Goal: Feedback & Contribution: Contribute content

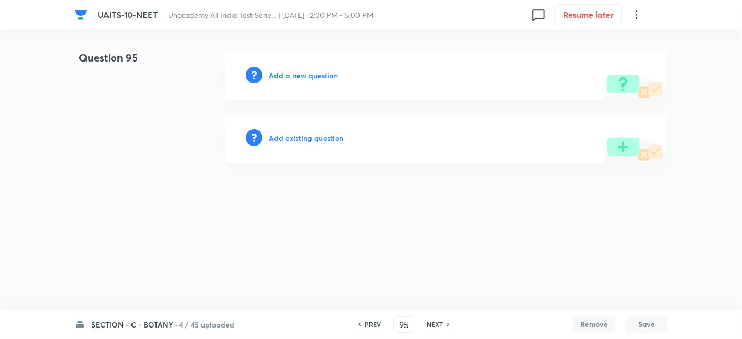
click at [283, 72] on h6 "Add a new question" at bounding box center [303, 75] width 69 height 11
click at [283, 72] on h6 "Choose a question type" at bounding box center [309, 75] width 80 height 11
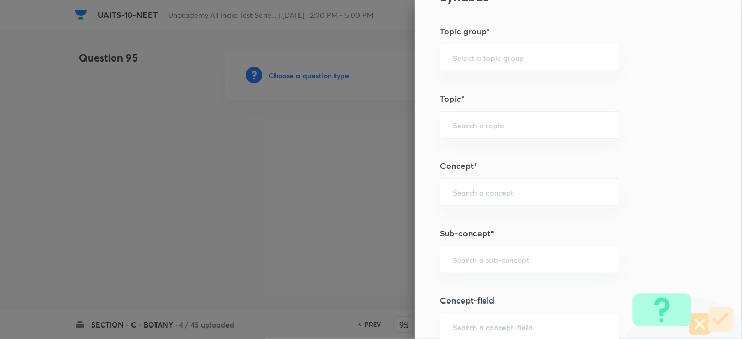
scroll to position [517, 0]
click at [486, 254] on input "text" at bounding box center [529, 259] width 153 height 10
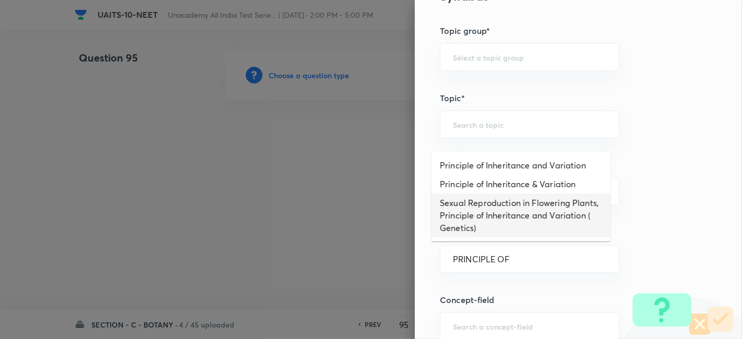
scroll to position [0, 0]
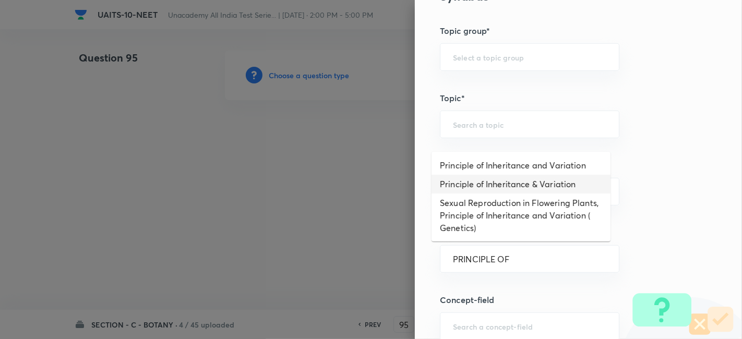
click at [531, 179] on li "Principle of Inheritance & Variation" at bounding box center [520, 184] width 179 height 19
type input "Principle of Inheritance & Variation"
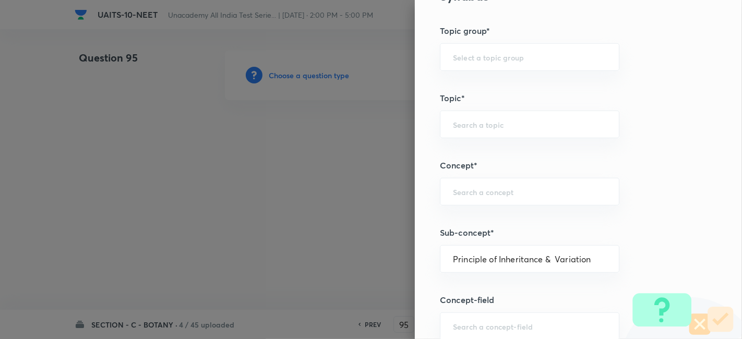
type input "Biology"
type input "Botany"
type input "Principle of Inheritance & Variation"
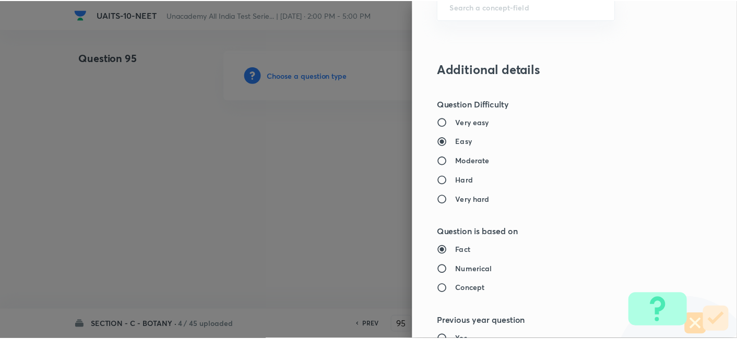
scroll to position [1150, 0]
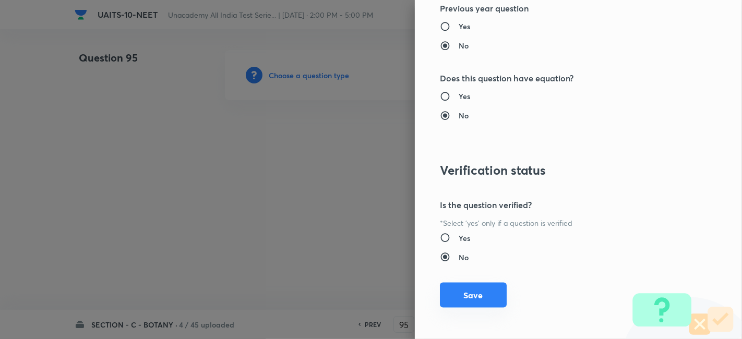
click at [476, 290] on button "Save" at bounding box center [473, 295] width 67 height 25
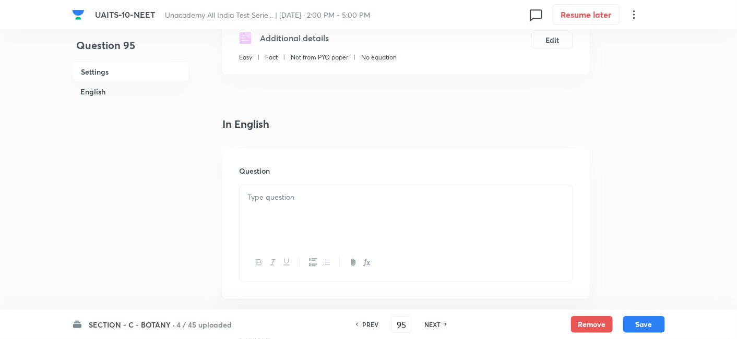
scroll to position [192, 0]
click at [329, 184] on div at bounding box center [405, 213] width 333 height 58
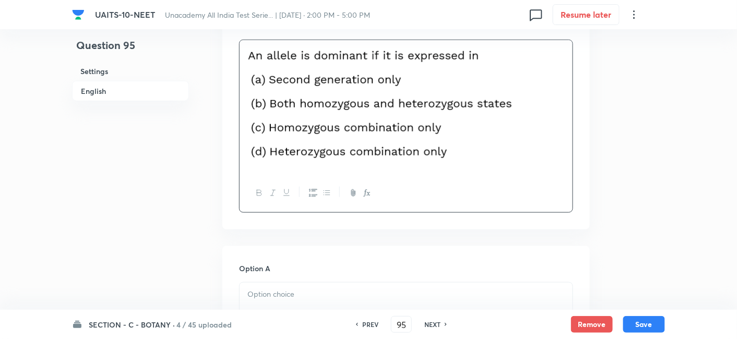
scroll to position [337, 0]
click at [307, 293] on p at bounding box center [405, 294] width 317 height 12
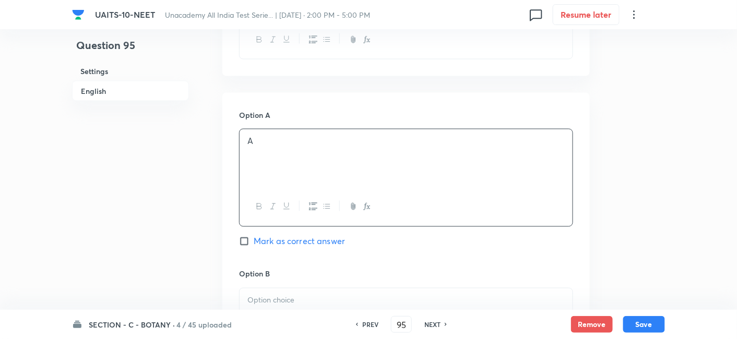
scroll to position [491, 0]
click at [302, 297] on p at bounding box center [405, 299] width 317 height 12
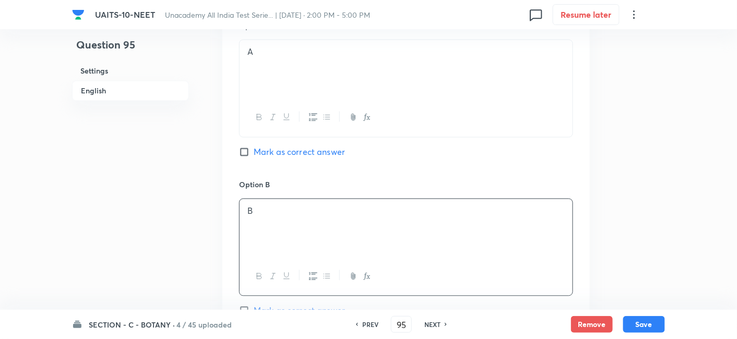
scroll to position [765, 0]
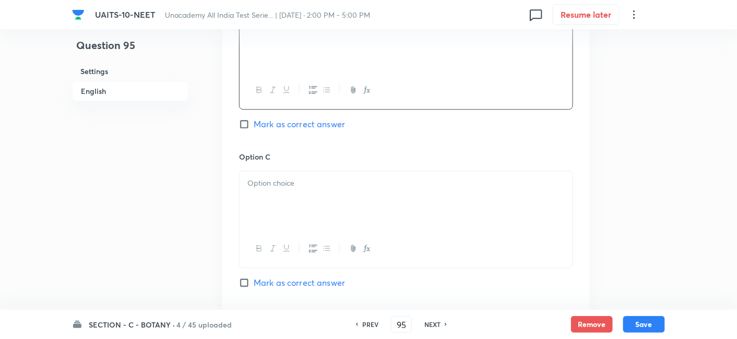
click at [282, 178] on p at bounding box center [405, 183] width 317 height 12
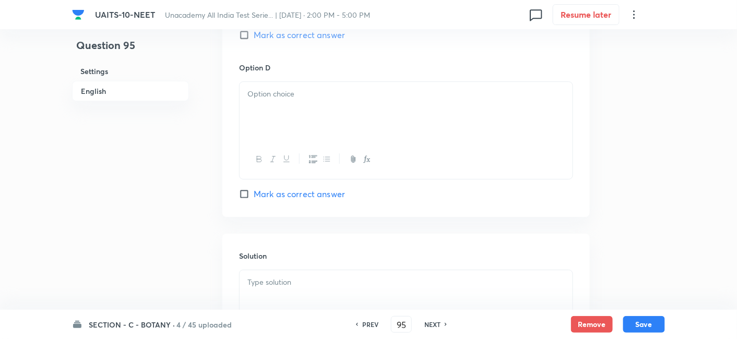
scroll to position [1040, 0]
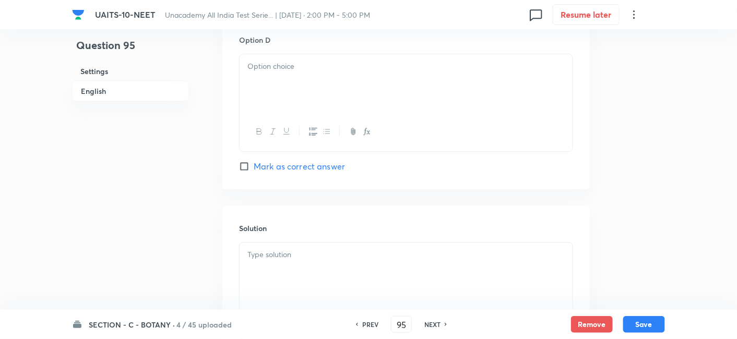
click at [306, 86] on div at bounding box center [405, 83] width 333 height 58
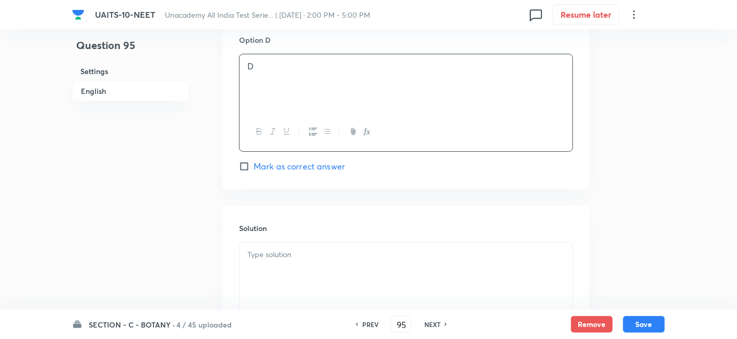
scroll to position [1148, 0]
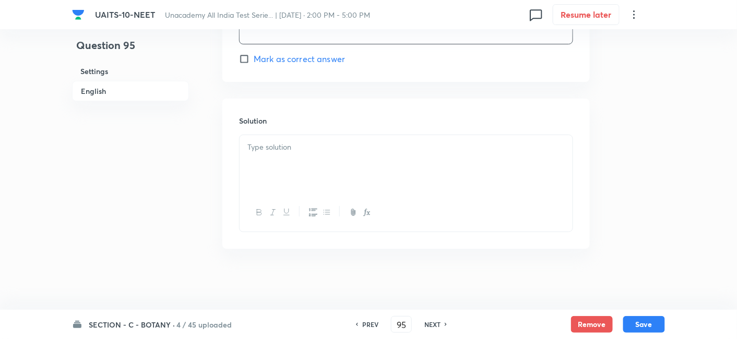
click at [289, 149] on p at bounding box center [405, 147] width 317 height 12
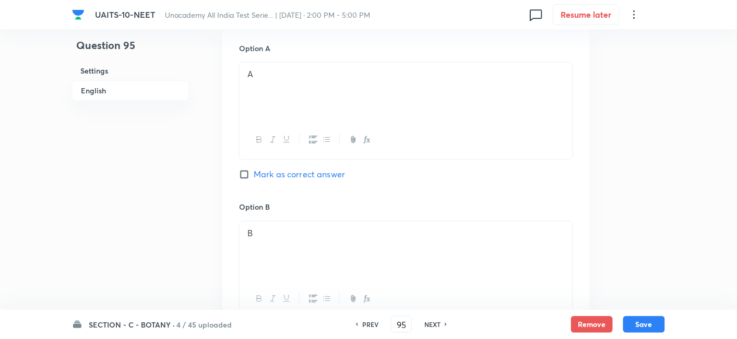
scroll to position [616, 0]
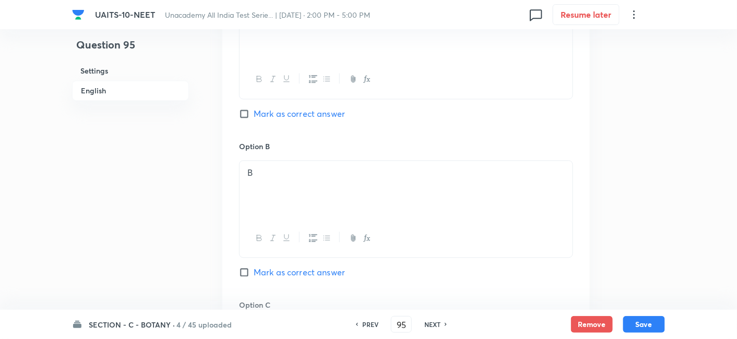
click at [243, 272] on input "Mark as correct answer" at bounding box center [246, 273] width 15 height 10
checkbox input "true"
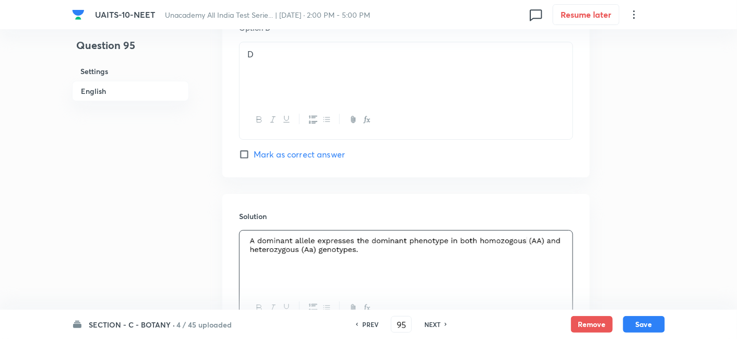
scroll to position [1148, 0]
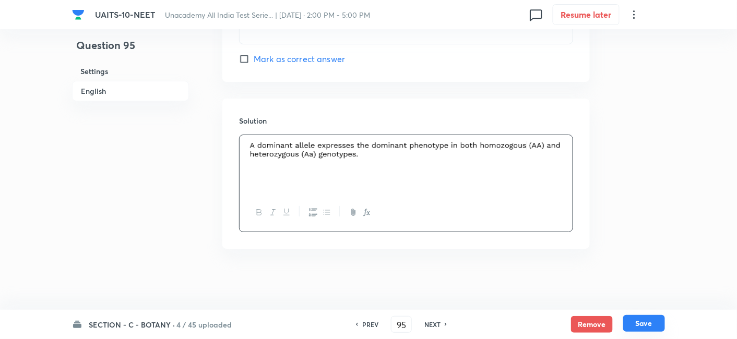
click at [647, 327] on button "Save" at bounding box center [644, 323] width 42 height 17
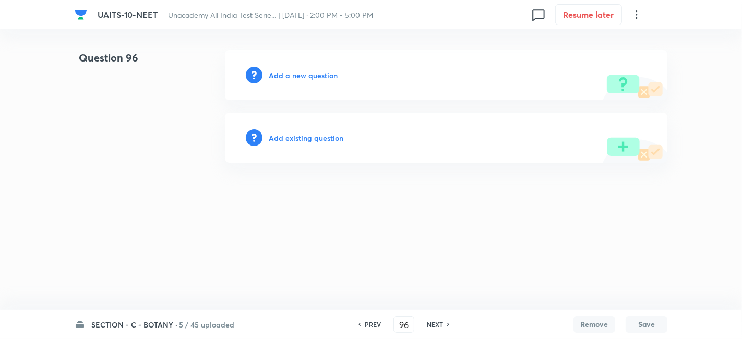
click at [367, 327] on h6 "PREV" at bounding box center [373, 324] width 16 height 9
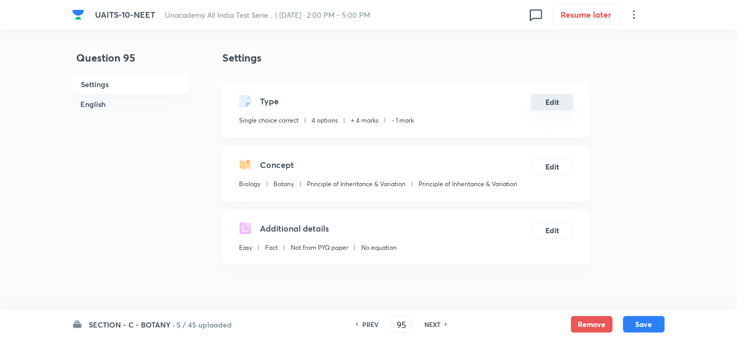
click at [559, 103] on button "Edit" at bounding box center [552, 102] width 42 height 17
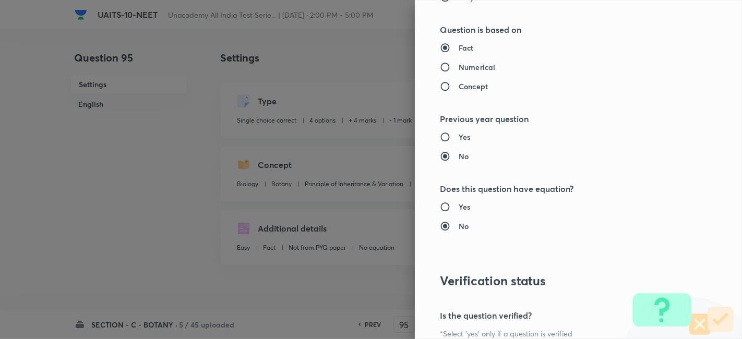
scroll to position [1150, 0]
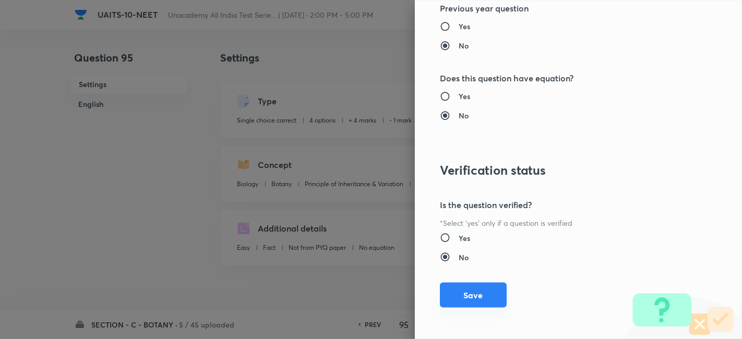
click at [460, 302] on button "Save" at bounding box center [473, 295] width 67 height 25
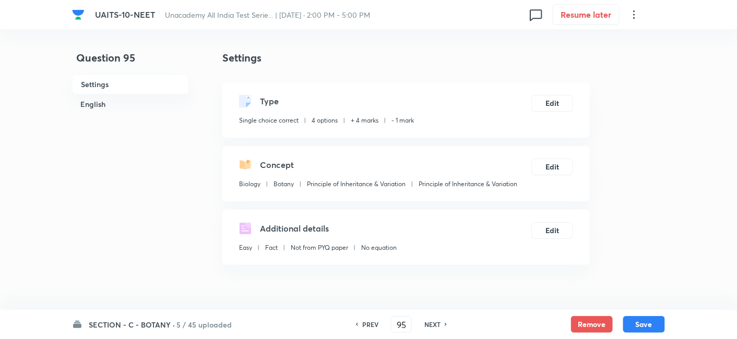
click at [436, 330] on div "PREV 95 ​ NEXT" at bounding box center [401, 324] width 135 height 17
click at [438, 323] on h6 "NEXT" at bounding box center [432, 324] width 16 height 9
type input "96"
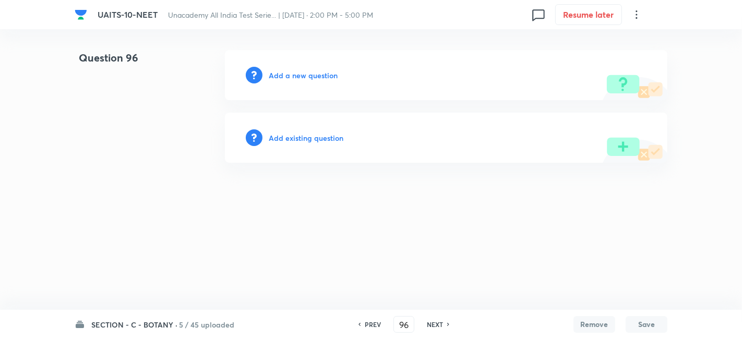
click at [299, 75] on h6 "Add a new question" at bounding box center [303, 75] width 69 height 11
click at [320, 73] on h6 "Choose a question type" at bounding box center [309, 75] width 80 height 11
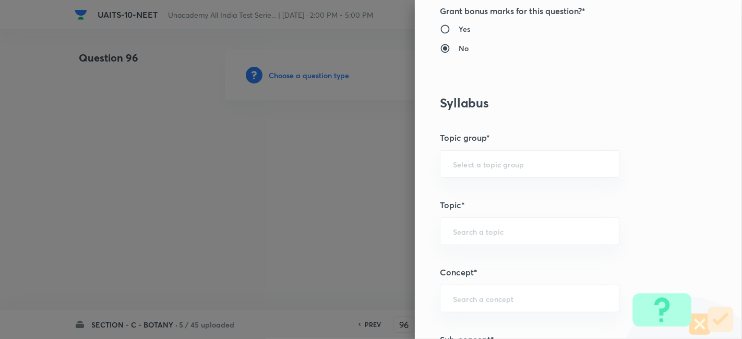
scroll to position [511, 0]
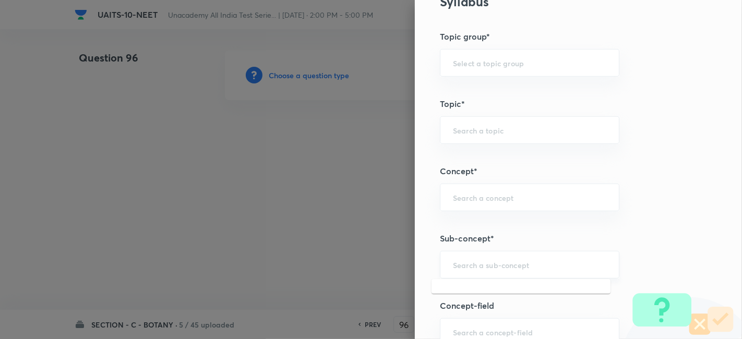
click at [493, 266] on input "text" at bounding box center [529, 265] width 153 height 10
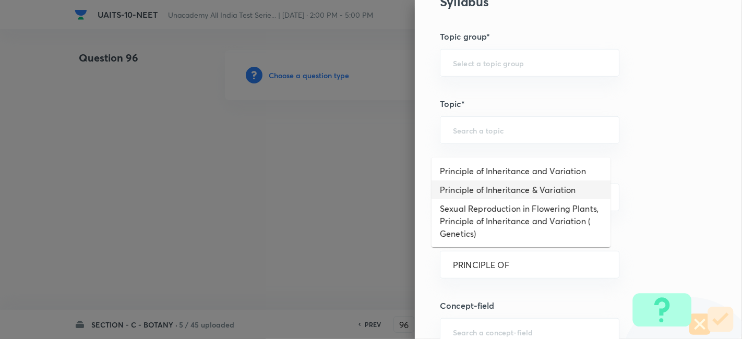
click at [538, 189] on li "Principle of Inheritance & Variation" at bounding box center [520, 190] width 179 height 19
type input "Principle of Inheritance & Variation"
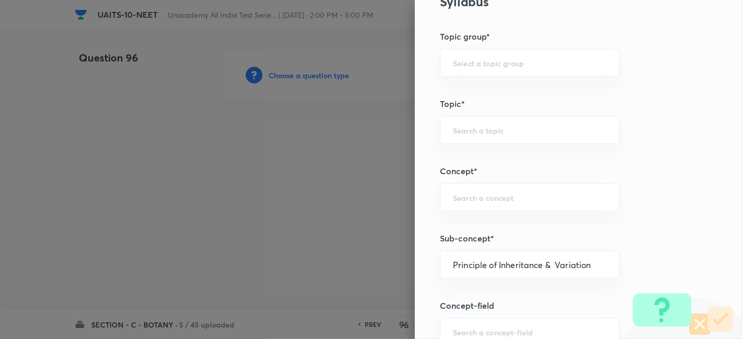
type input "Biology"
type input "Botany"
type input "Principle of Inheritance & Variation"
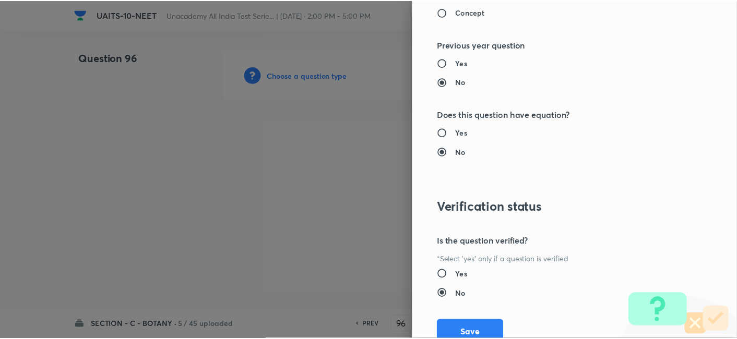
scroll to position [1150, 0]
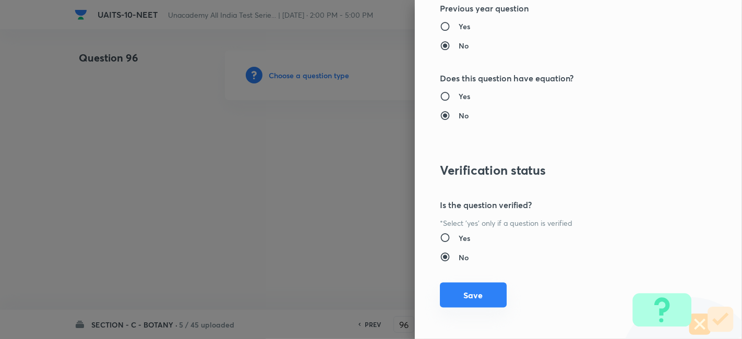
click at [465, 303] on button "Save" at bounding box center [473, 295] width 67 height 25
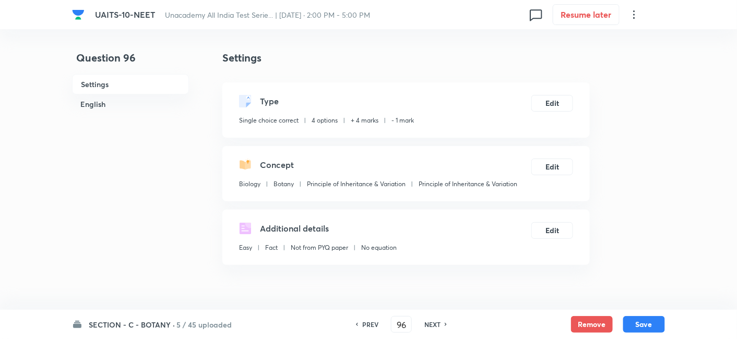
scroll to position [99, 0]
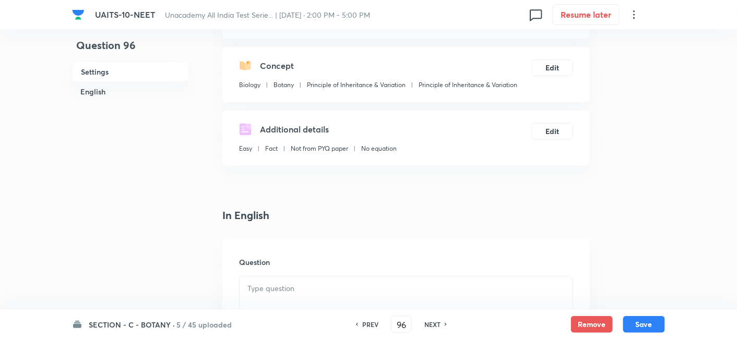
click at [362, 292] on p at bounding box center [405, 289] width 317 height 12
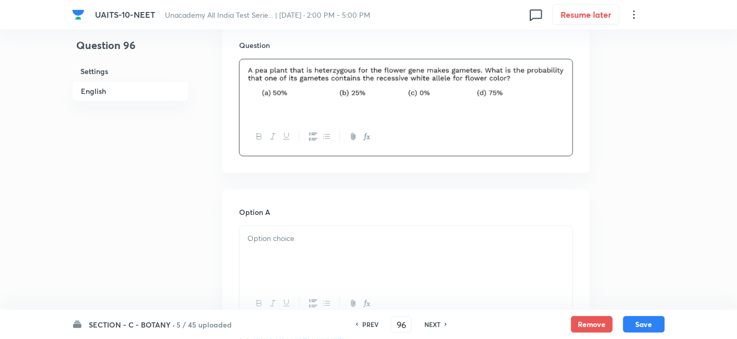
scroll to position [317, 0]
click at [284, 240] on p at bounding box center [405, 238] width 317 height 12
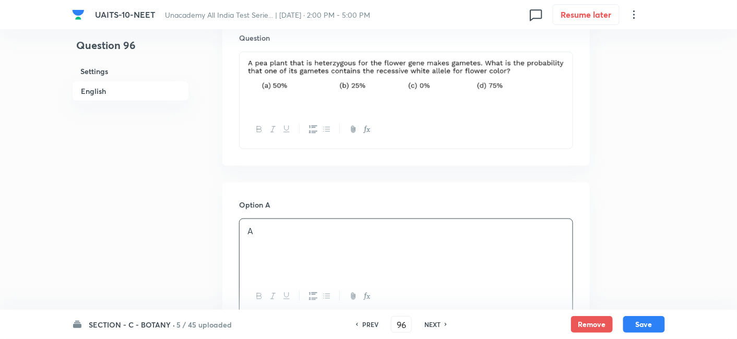
scroll to position [459, 0]
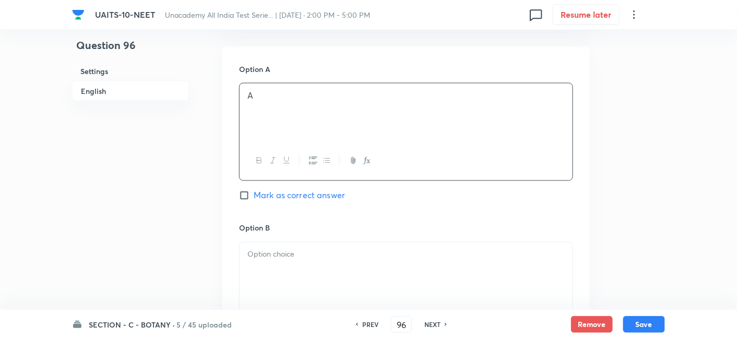
click at [243, 194] on input "Mark as correct answer" at bounding box center [246, 195] width 15 height 10
checkbox input "true"
click at [270, 267] on div at bounding box center [405, 272] width 333 height 58
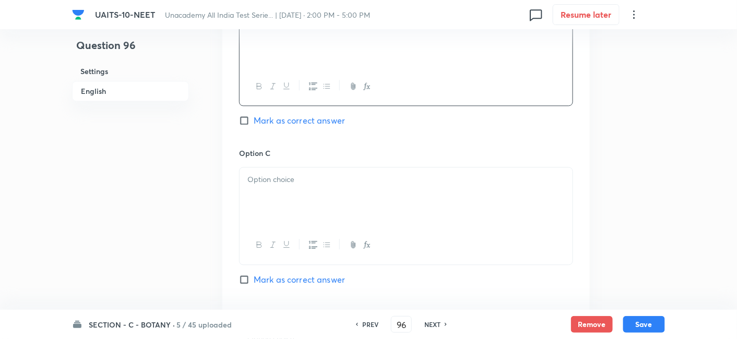
scroll to position [693, 0]
click at [281, 175] on p at bounding box center [405, 180] width 317 height 12
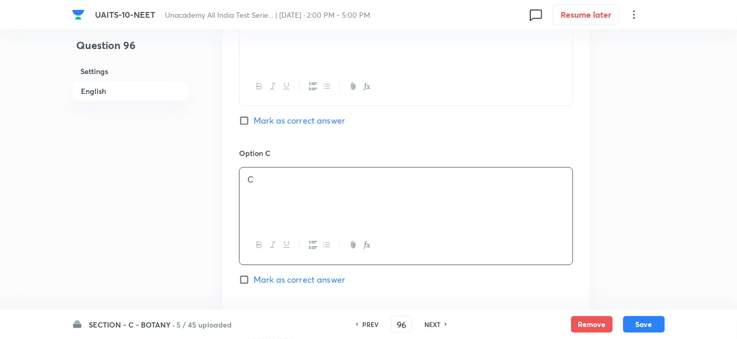
scroll to position [879, 0]
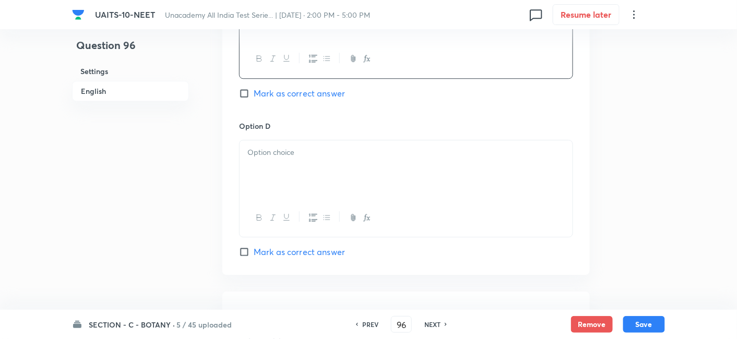
click at [283, 150] on p at bounding box center [405, 153] width 317 height 12
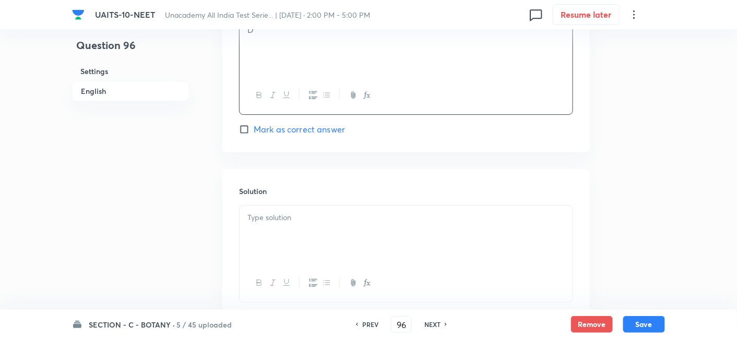
scroll to position [1002, 0]
click at [289, 218] on p at bounding box center [405, 217] width 317 height 12
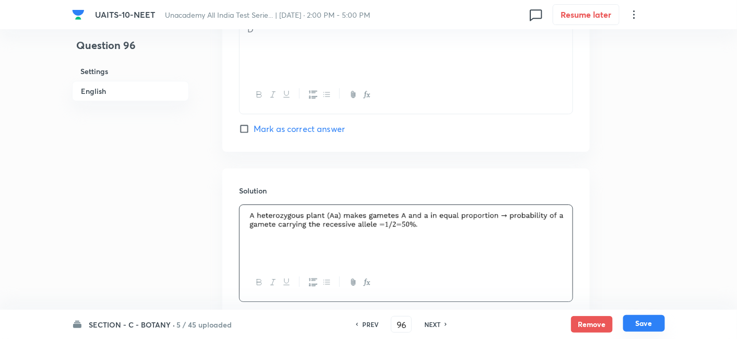
click at [638, 322] on button "Save" at bounding box center [644, 323] width 42 height 17
type input "97"
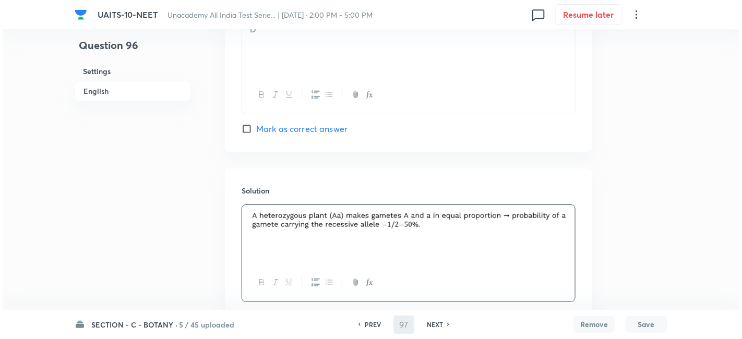
scroll to position [0, 0]
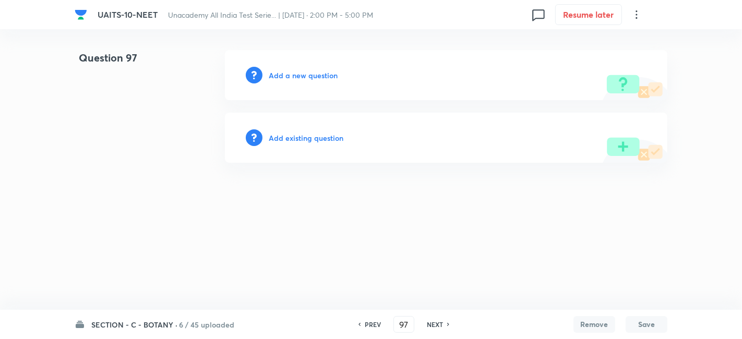
click at [315, 73] on h6 "Add a new question" at bounding box center [303, 75] width 69 height 11
click at [315, 73] on h6 "Choose a question type" at bounding box center [309, 75] width 80 height 11
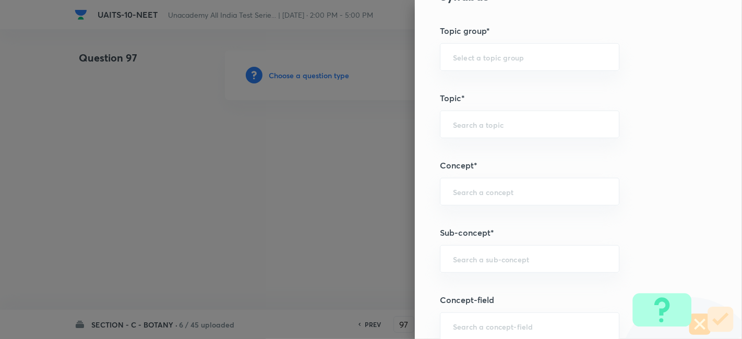
scroll to position [542, 0]
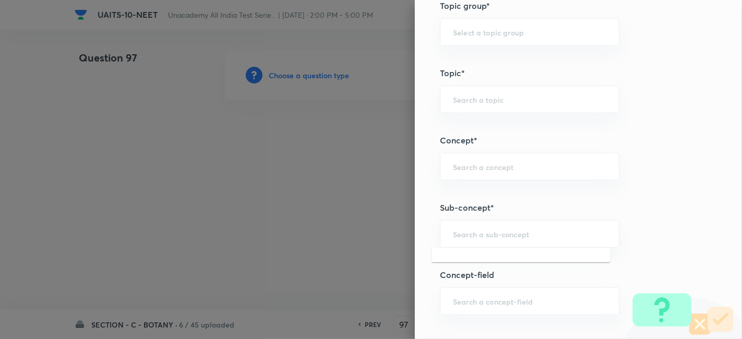
click at [491, 235] on input "text" at bounding box center [529, 234] width 153 height 10
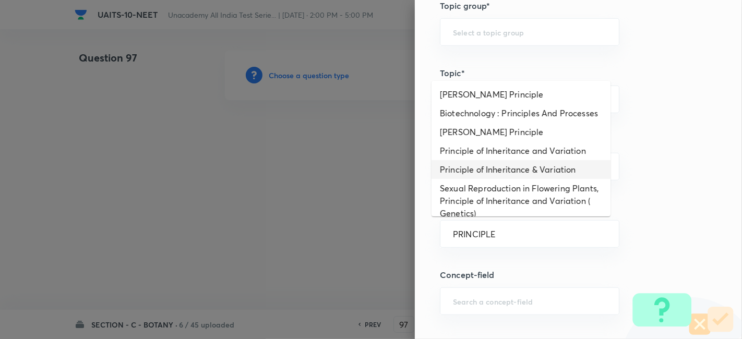
click at [576, 178] on li "Principle of Inheritance & Variation" at bounding box center [520, 169] width 179 height 19
type input "Principle of Inheritance & Variation"
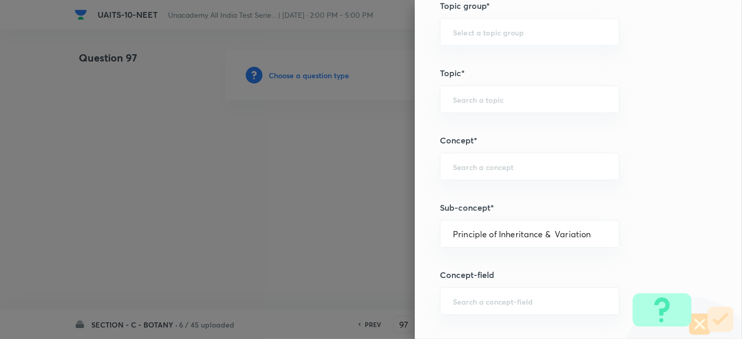
type input "Biology"
type input "Botany"
type input "Principle of Inheritance & Variation"
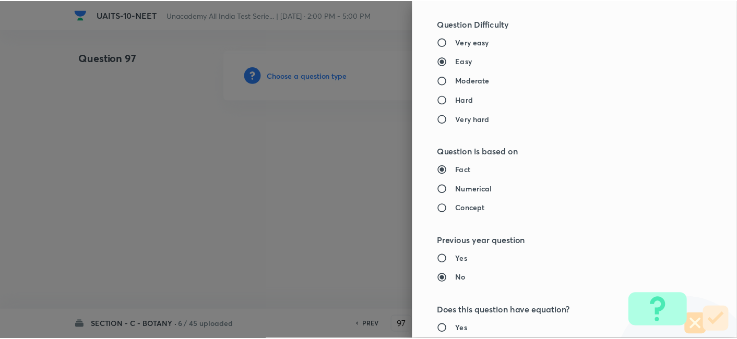
scroll to position [1150, 0]
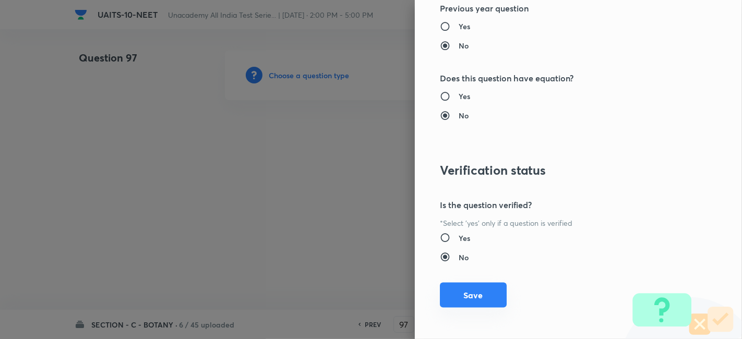
click at [456, 302] on button "Save" at bounding box center [473, 295] width 67 height 25
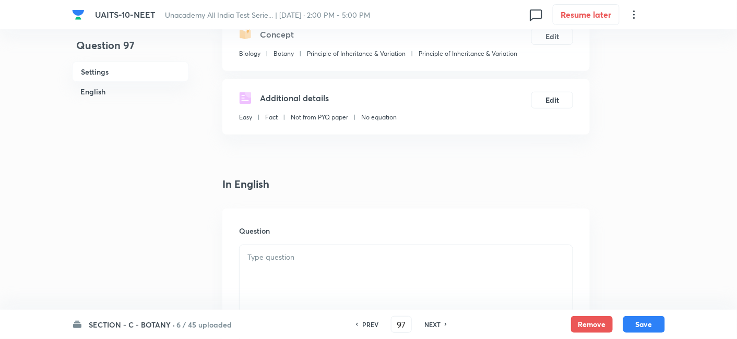
scroll to position [131, 0]
click at [287, 246] on div at bounding box center [405, 274] width 333 height 58
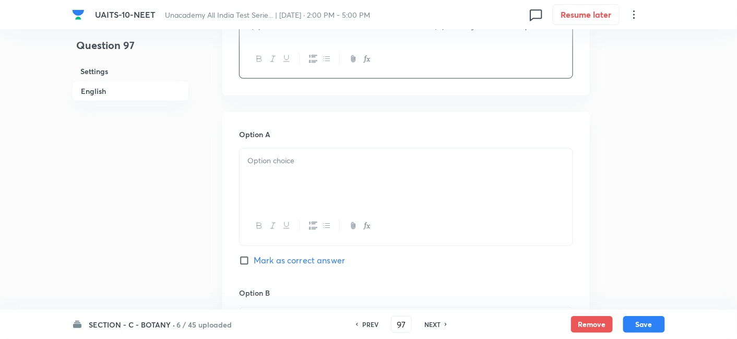
scroll to position [507, 0]
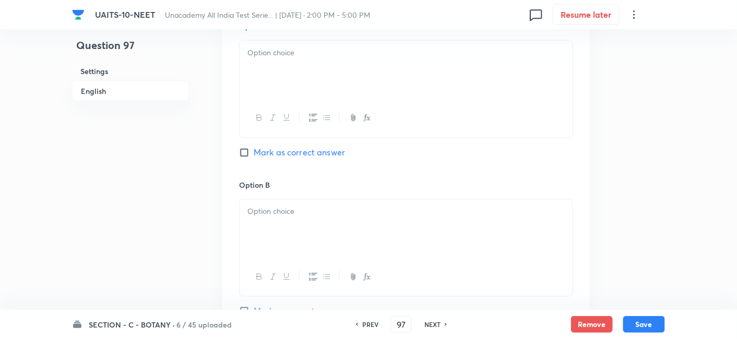
click at [310, 51] on p at bounding box center [405, 53] width 317 height 12
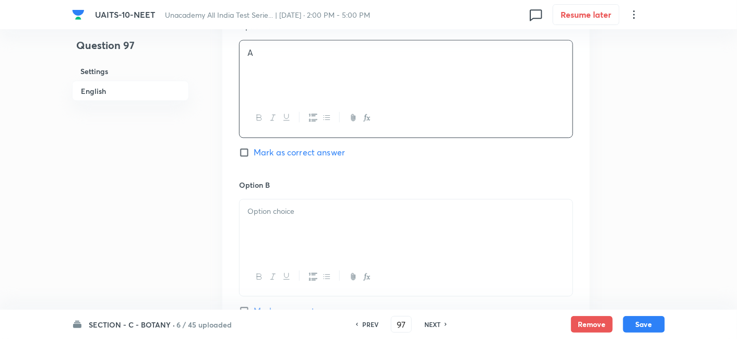
click at [267, 225] on div at bounding box center [405, 229] width 333 height 58
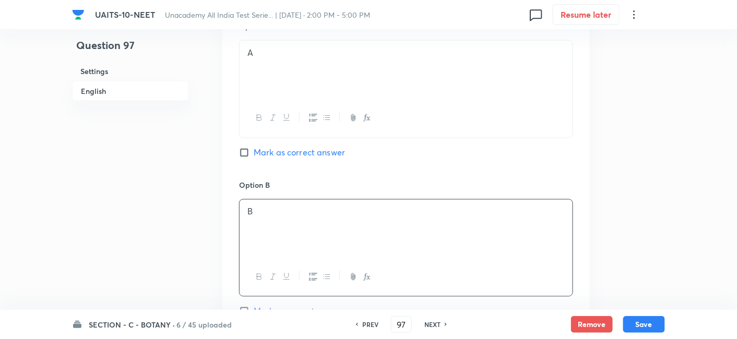
scroll to position [700, 0]
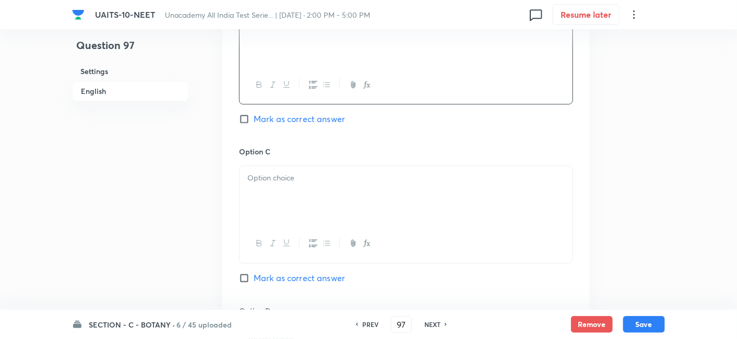
click at [276, 182] on p at bounding box center [405, 178] width 317 height 12
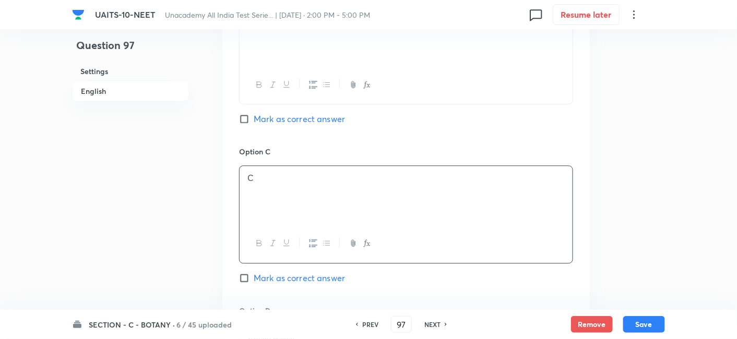
click at [244, 277] on input "Mark as correct answer" at bounding box center [246, 278] width 15 height 10
checkbox input "true"
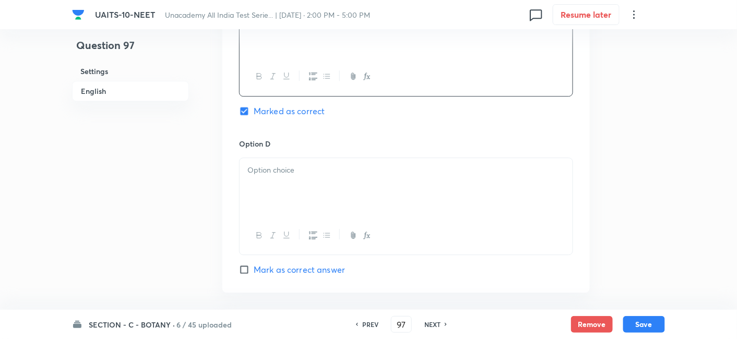
scroll to position [882, 0]
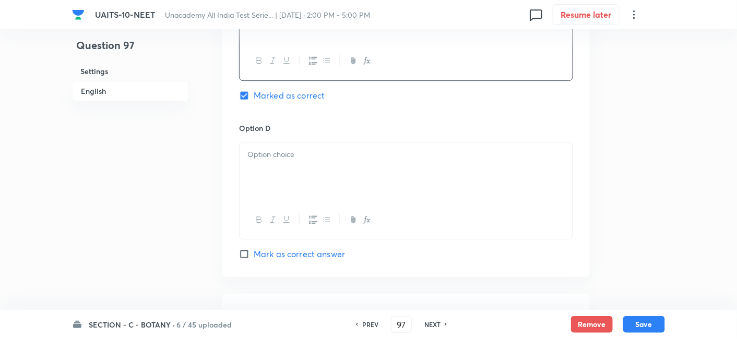
click at [277, 154] on p at bounding box center [405, 155] width 317 height 12
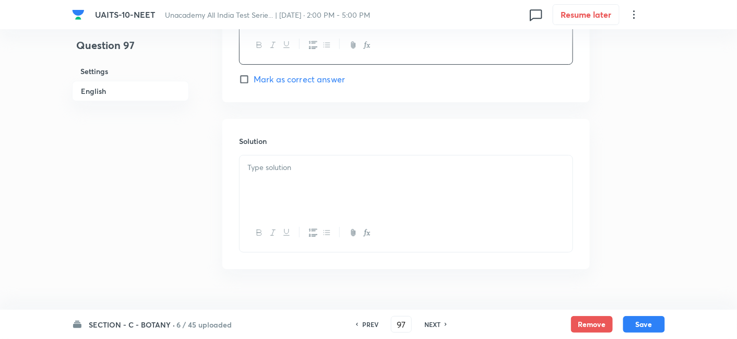
scroll to position [1058, 0]
click at [302, 169] on p at bounding box center [405, 167] width 317 height 12
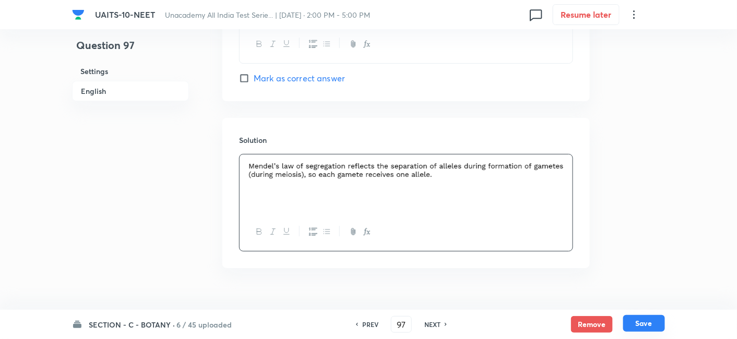
click at [645, 320] on button "Save" at bounding box center [644, 323] width 42 height 17
type input "98"
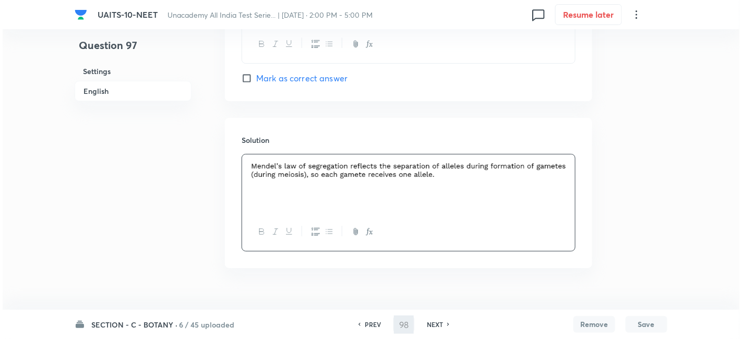
scroll to position [0, 0]
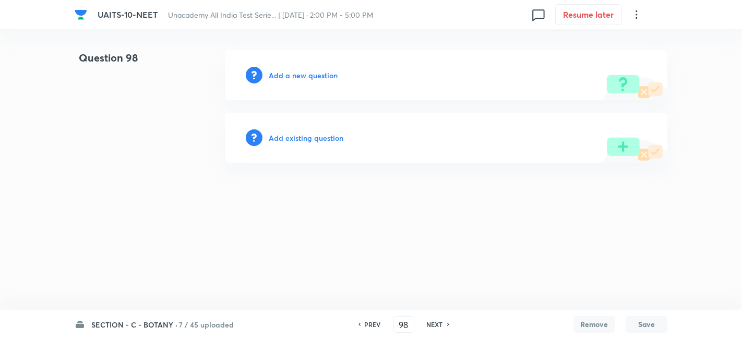
click at [301, 75] on h6 "Add a new question" at bounding box center [303, 75] width 69 height 11
click at [301, 75] on h6 "Choose a question type" at bounding box center [309, 75] width 80 height 11
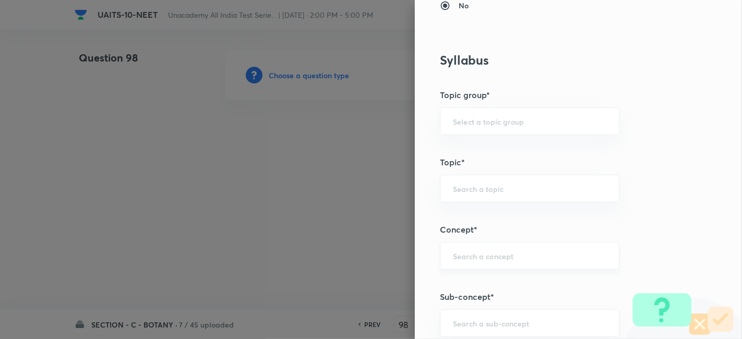
scroll to position [516, 0]
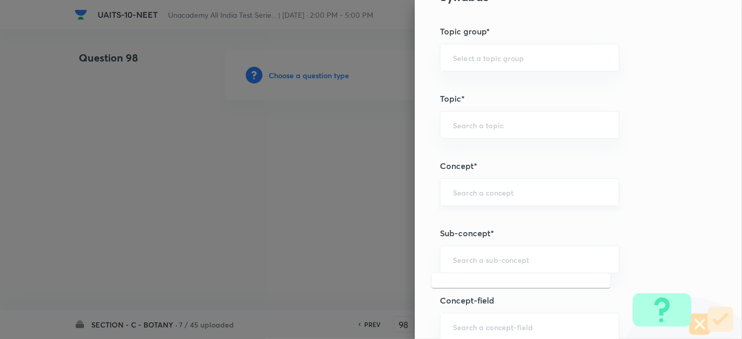
click at [459, 255] on input "text" at bounding box center [529, 260] width 153 height 10
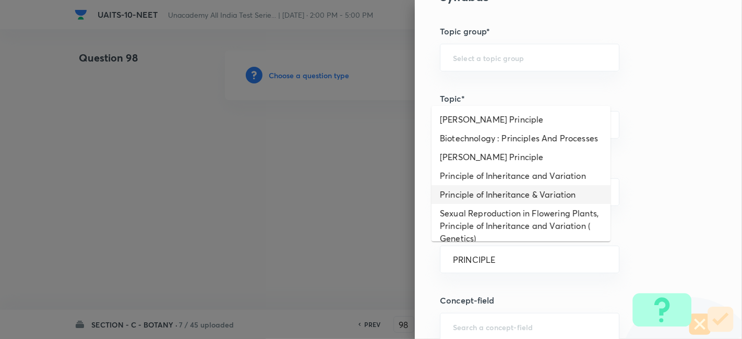
click at [515, 204] on li "Principle of Inheritance & Variation" at bounding box center [520, 194] width 179 height 19
type input "Principle of Inheritance & Variation"
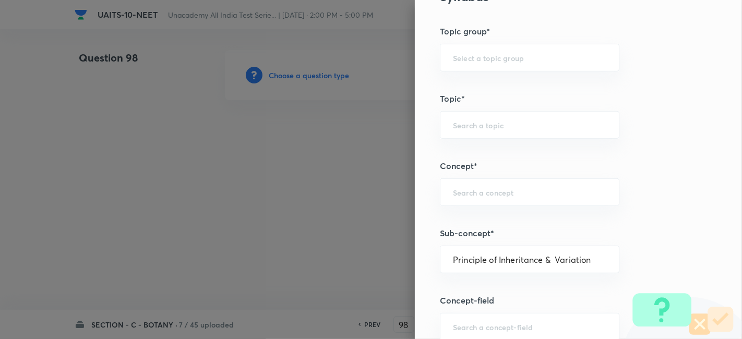
type input "Biology"
type input "Botany"
type input "Principle of Inheritance & Variation"
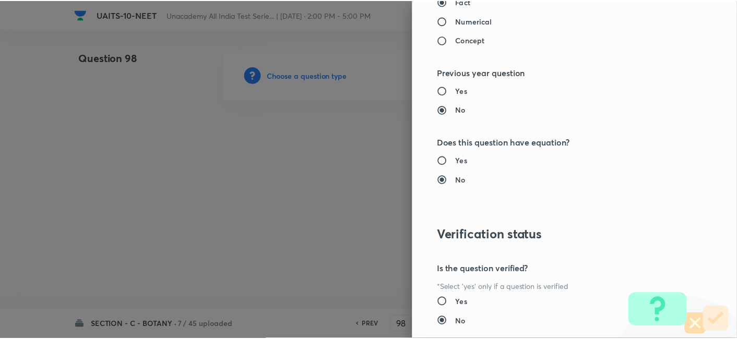
scroll to position [1150, 0]
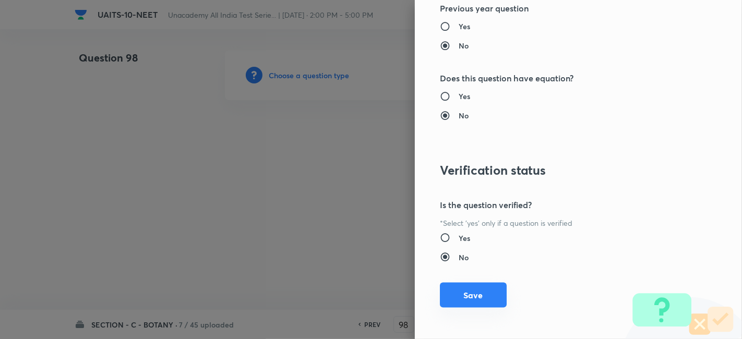
click at [469, 299] on button "Save" at bounding box center [473, 295] width 67 height 25
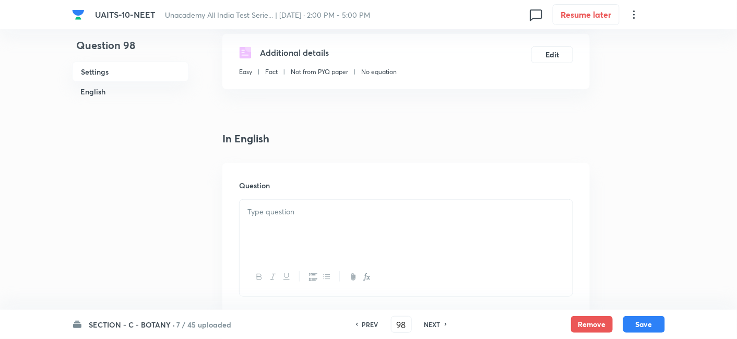
scroll to position [176, 0]
click at [289, 213] on p at bounding box center [405, 212] width 317 height 12
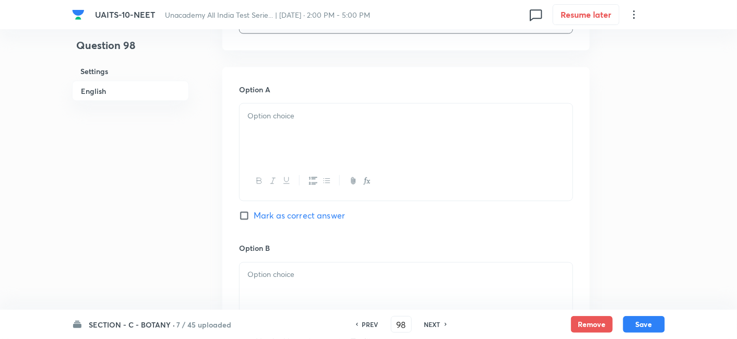
scroll to position [439, 0]
click at [296, 112] on p at bounding box center [405, 116] width 317 height 12
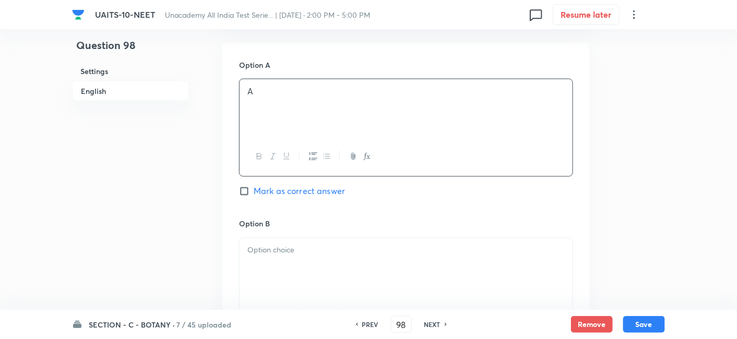
scroll to position [464, 0]
click at [262, 267] on div at bounding box center [405, 266] width 333 height 58
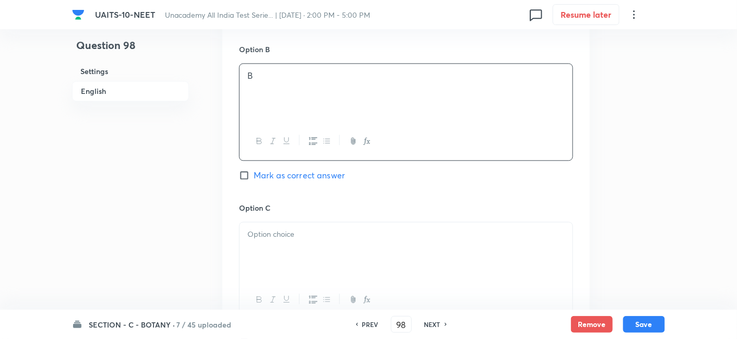
scroll to position [639, 0]
click at [282, 246] on div at bounding box center [405, 250] width 333 height 58
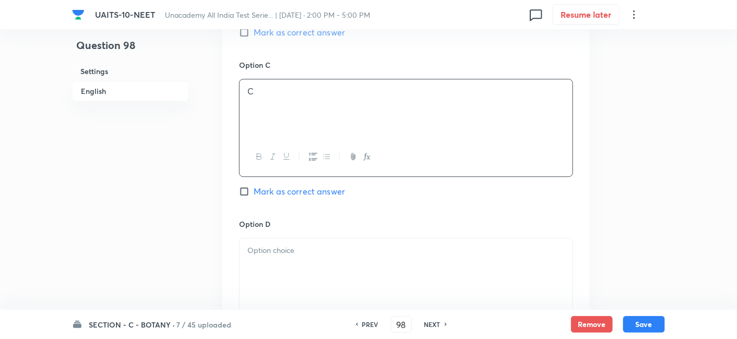
scroll to position [781, 0]
click at [282, 246] on p at bounding box center [405, 251] width 317 height 12
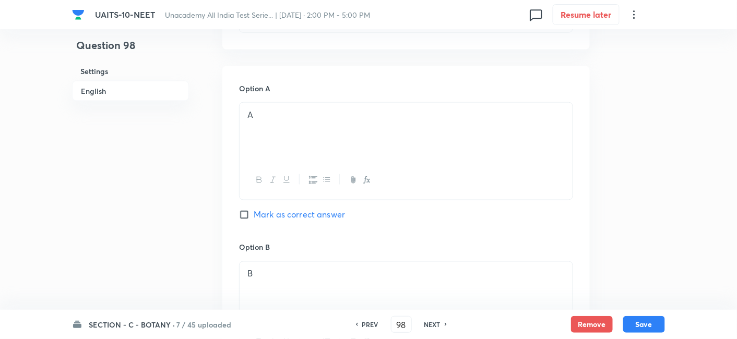
scroll to position [432, 0]
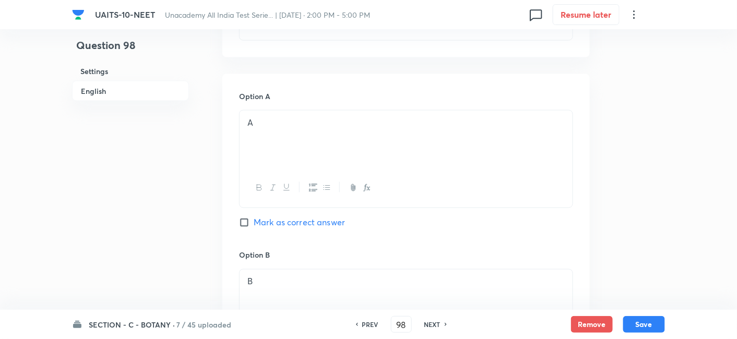
click at [246, 217] on label "Mark as correct answer" at bounding box center [292, 223] width 106 height 13
click at [246, 218] on input "Mark as correct answer" at bounding box center [246, 223] width 15 height 10
checkbox input "true"
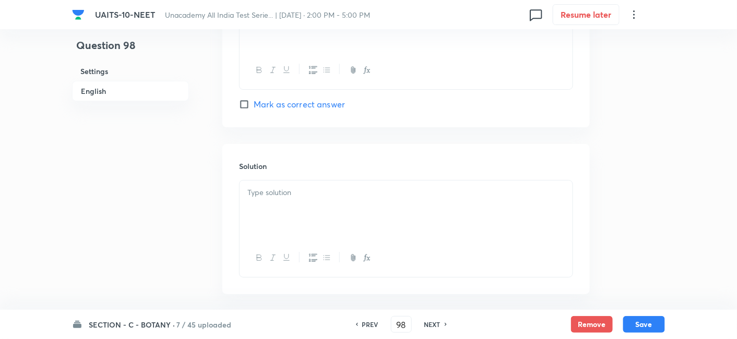
scroll to position [1060, 0]
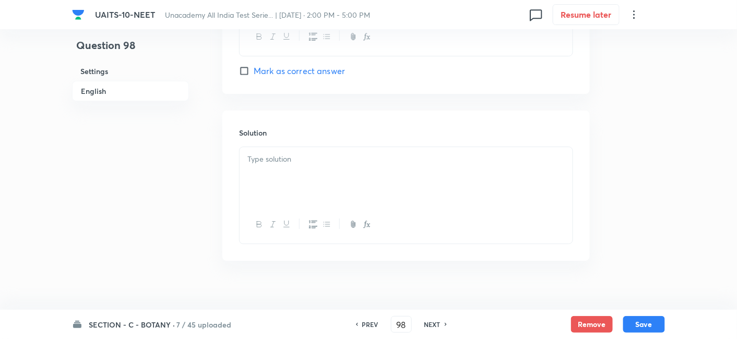
click at [314, 160] on p at bounding box center [405, 159] width 317 height 12
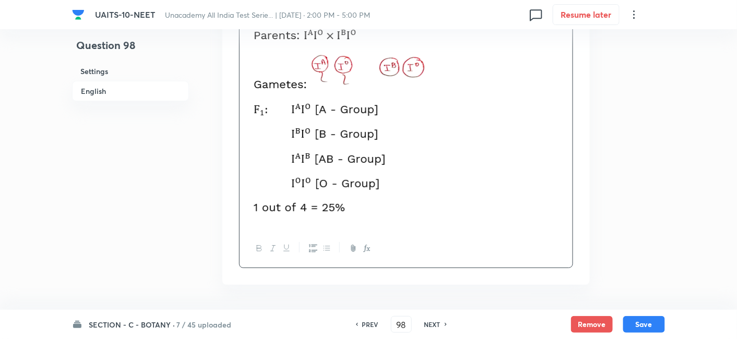
scroll to position [1221, 0]
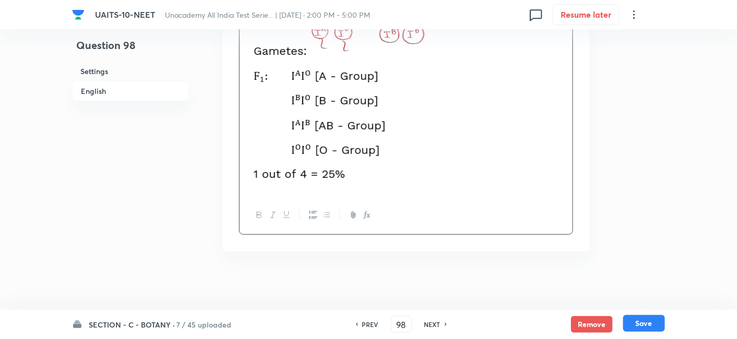
click at [648, 322] on button "Save" at bounding box center [644, 323] width 42 height 17
type input "99"
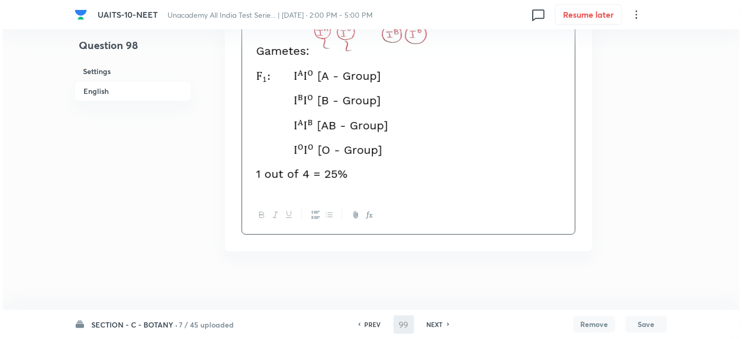
scroll to position [0, 0]
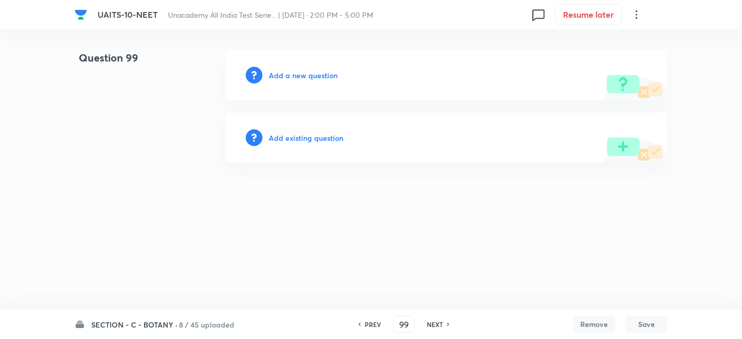
click at [313, 75] on h6 "Add a new question" at bounding box center [303, 75] width 69 height 11
click at [313, 75] on h6 "Choose a question type" at bounding box center [309, 75] width 80 height 11
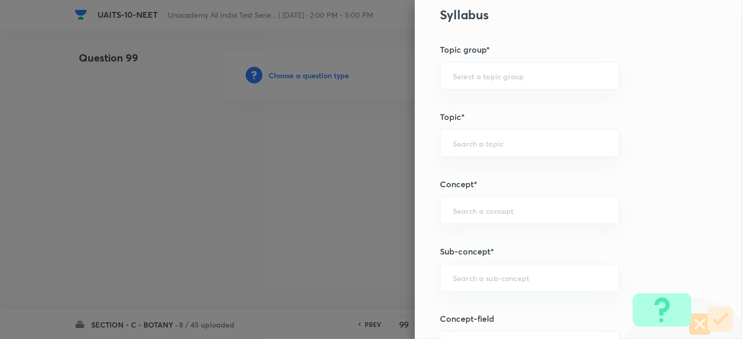
scroll to position [499, 0]
click at [467, 281] on div "​" at bounding box center [529, 277] width 179 height 28
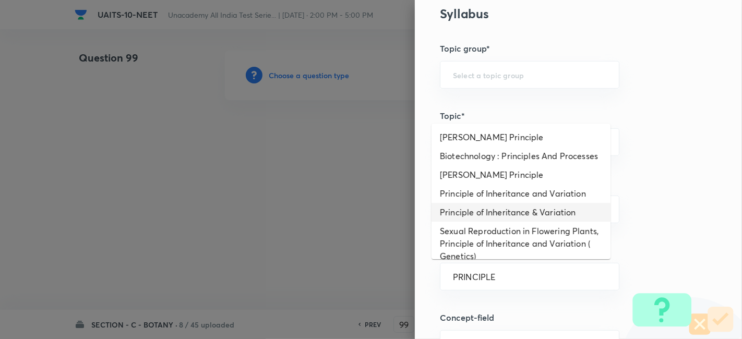
click at [536, 222] on li "Principle of Inheritance & Variation" at bounding box center [520, 212] width 179 height 19
type input "Principle of Inheritance & Variation"
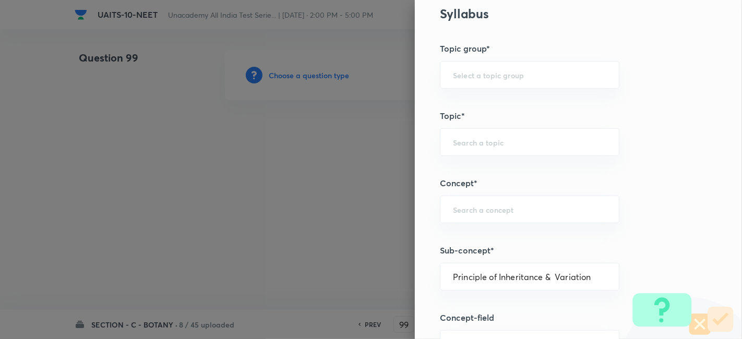
type input "Biology"
type input "Botany"
type input "Principle of Inheritance & Variation"
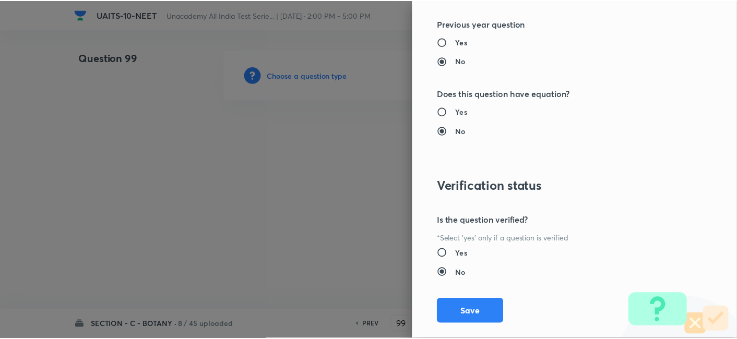
scroll to position [1150, 0]
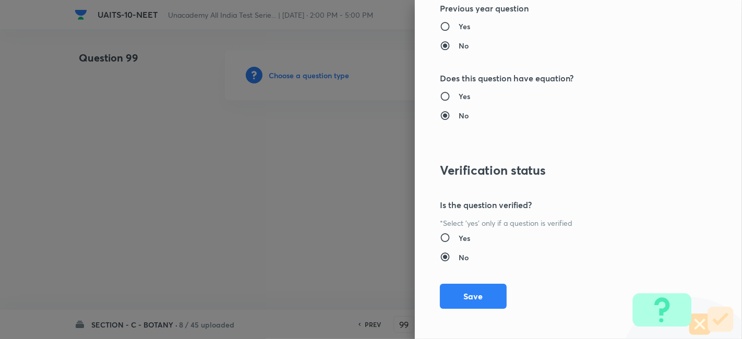
click at [454, 309] on div "Question settings Question type* Single choice correct Number of options* 2 3 4…" at bounding box center [578, 169] width 327 height 339
click at [463, 297] on button "Save" at bounding box center [473, 295] width 67 height 25
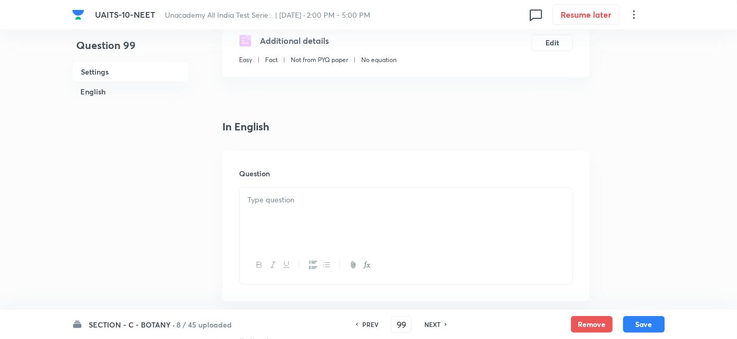
scroll to position [164, 0]
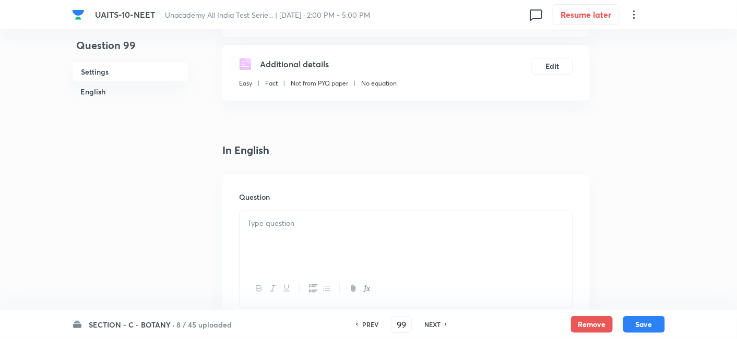
click at [315, 241] on div at bounding box center [405, 240] width 333 height 58
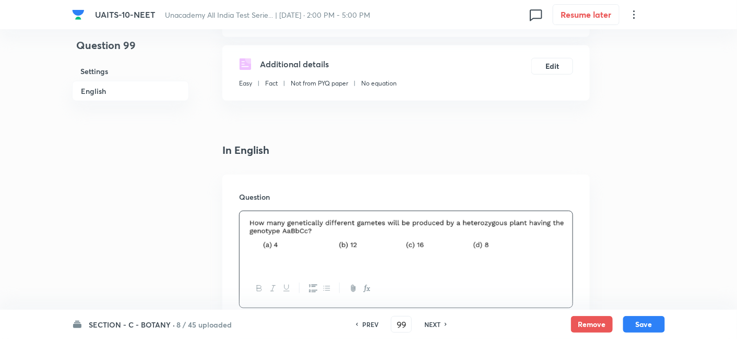
scroll to position [364, 0]
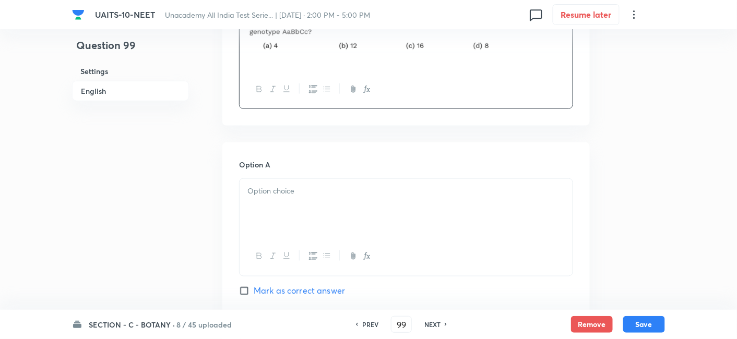
click at [285, 191] on p at bounding box center [405, 191] width 317 height 12
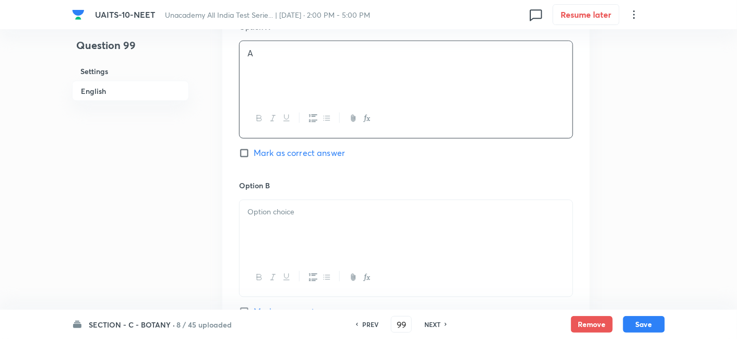
scroll to position [502, 0]
click at [283, 209] on p at bounding box center [405, 212] width 317 height 12
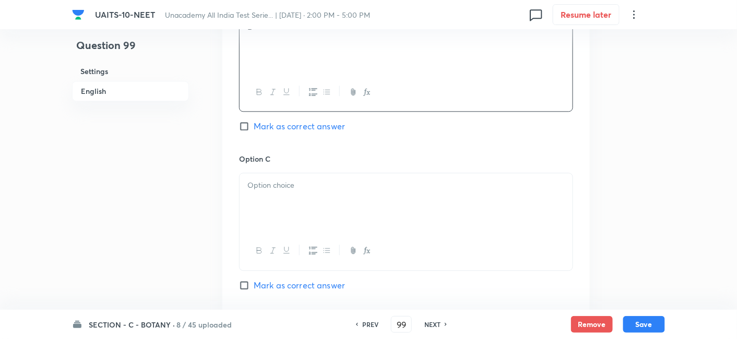
scroll to position [695, 0]
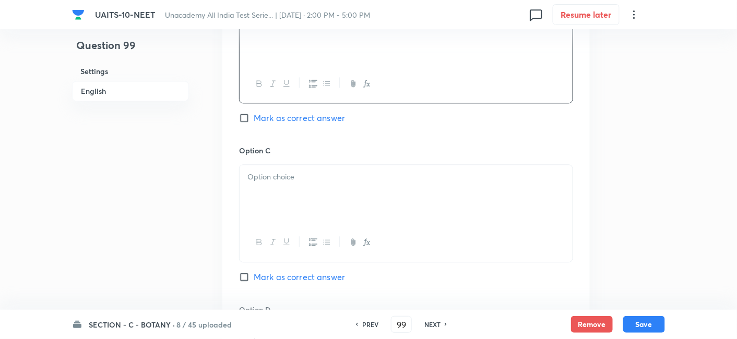
click at [283, 193] on div at bounding box center [405, 194] width 333 height 58
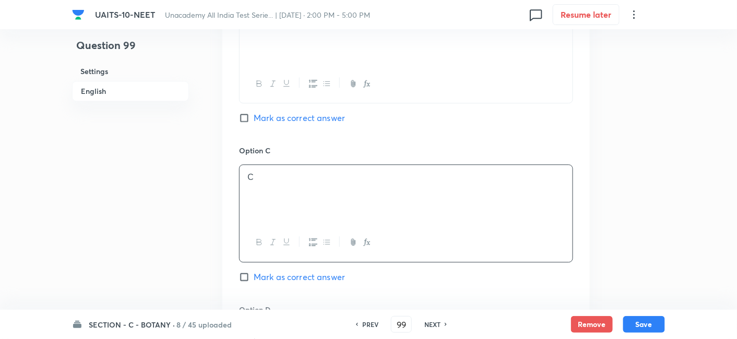
scroll to position [885, 0]
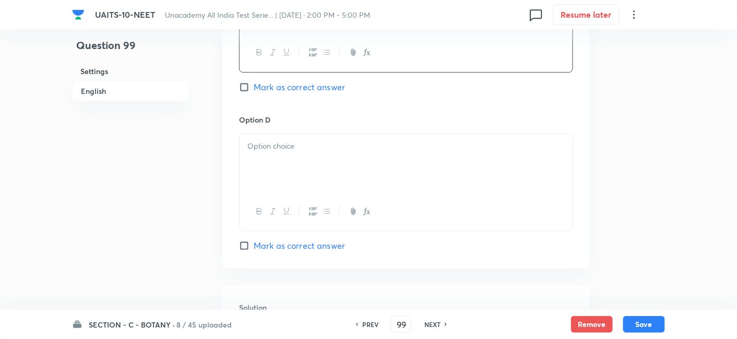
click at [284, 149] on p at bounding box center [405, 146] width 317 height 12
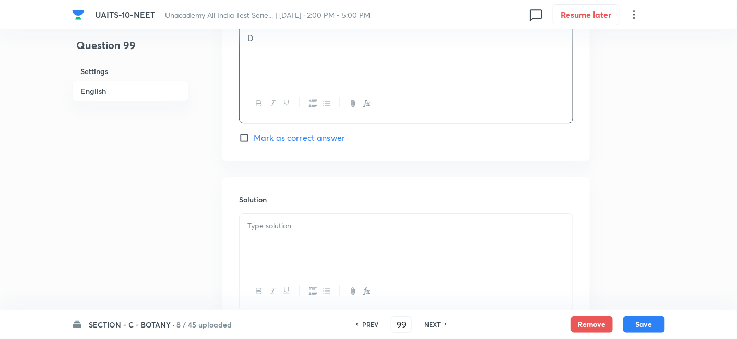
scroll to position [1001, 0]
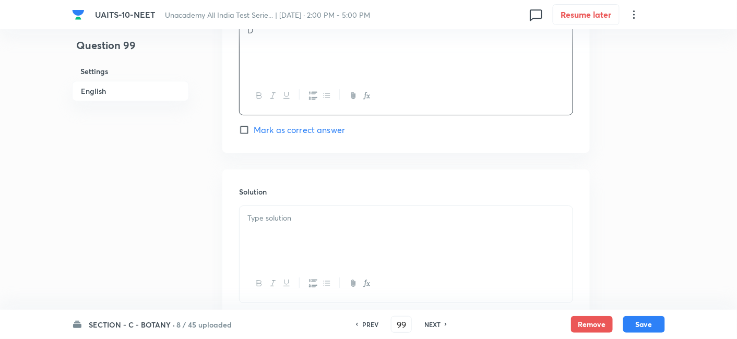
click at [303, 220] on p at bounding box center [405, 218] width 317 height 12
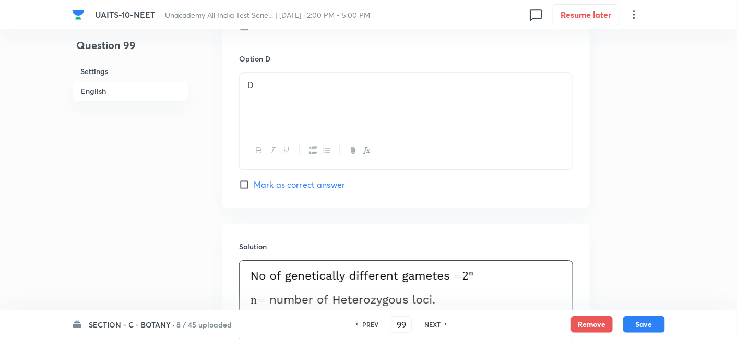
scroll to position [947, 0]
click at [243, 181] on input "Mark as correct answer" at bounding box center [246, 184] width 15 height 10
checkbox input "true"
click at [654, 327] on button "Save" at bounding box center [644, 323] width 42 height 17
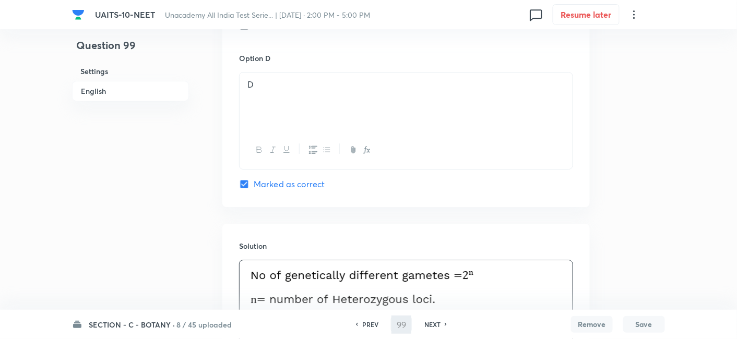
type input "100"
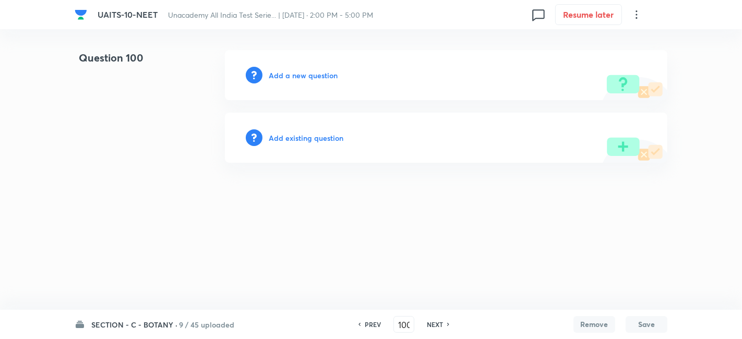
click at [303, 74] on h6 "Add a new question" at bounding box center [303, 75] width 69 height 11
click at [312, 79] on h6 "Choose a question type" at bounding box center [309, 75] width 80 height 11
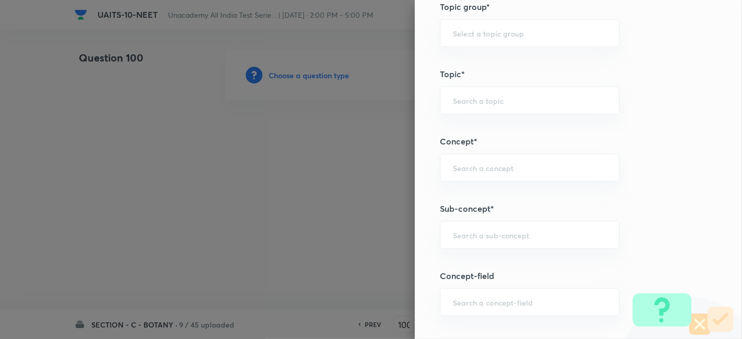
scroll to position [542, 0]
click at [486, 235] on input "text" at bounding box center [529, 234] width 153 height 10
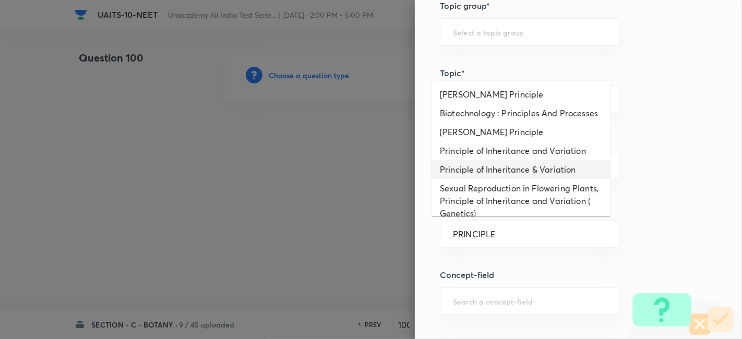
click at [535, 178] on li "Principle of Inheritance & Variation" at bounding box center [520, 169] width 179 height 19
type input "Principle of Inheritance & Variation"
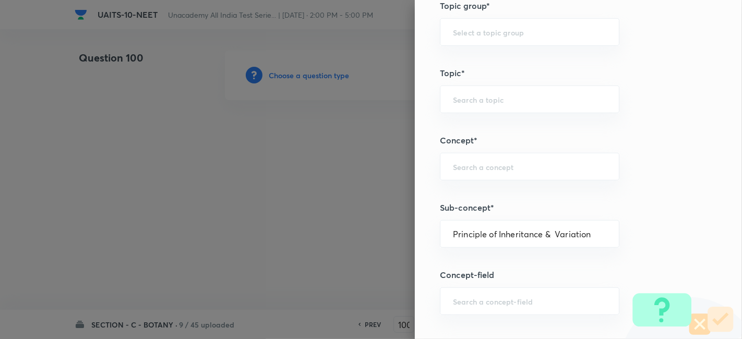
type input "Biology"
type input "Botany"
type input "Principle of Inheritance & Variation"
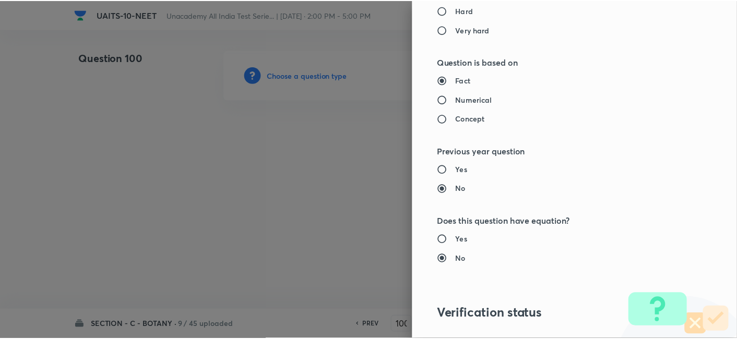
scroll to position [1150, 0]
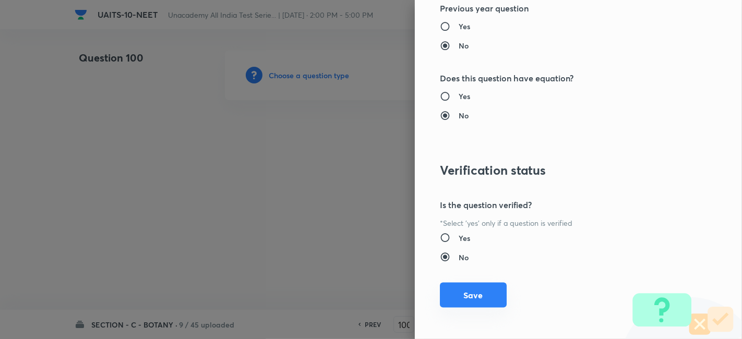
click at [466, 302] on button "Save" at bounding box center [473, 295] width 67 height 25
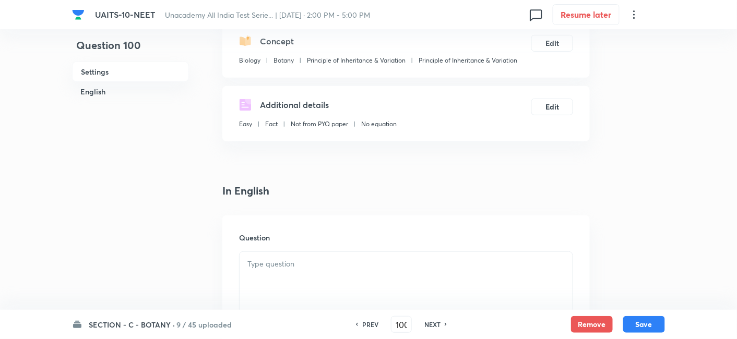
scroll to position [125, 0]
click at [295, 269] on div at bounding box center [405, 279] width 333 height 58
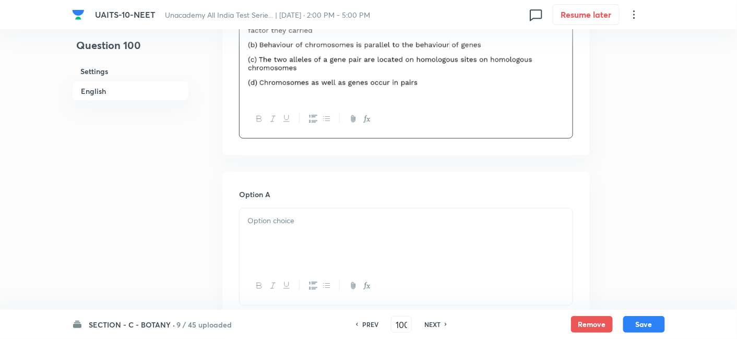
scroll to position [389, 0]
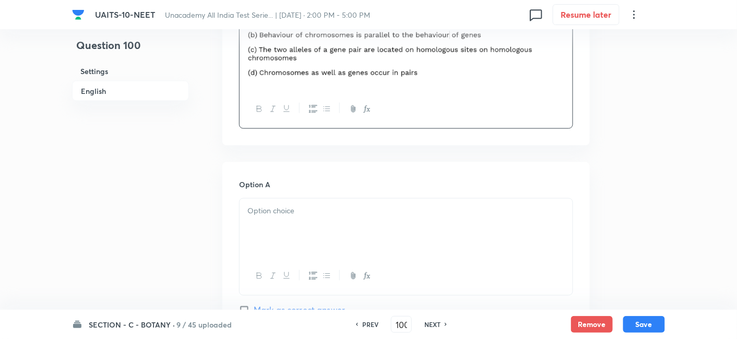
click at [286, 215] on p at bounding box center [405, 211] width 317 height 12
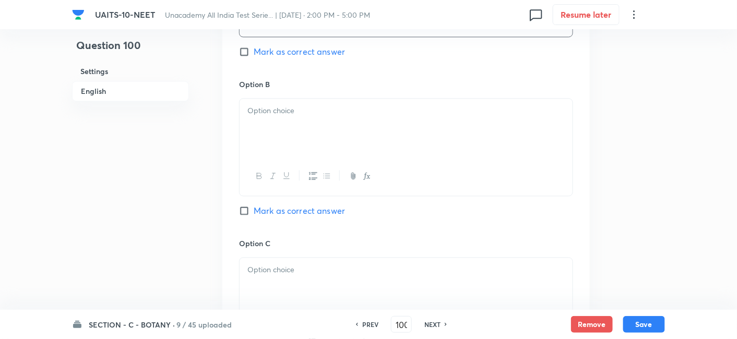
scroll to position [651, 0]
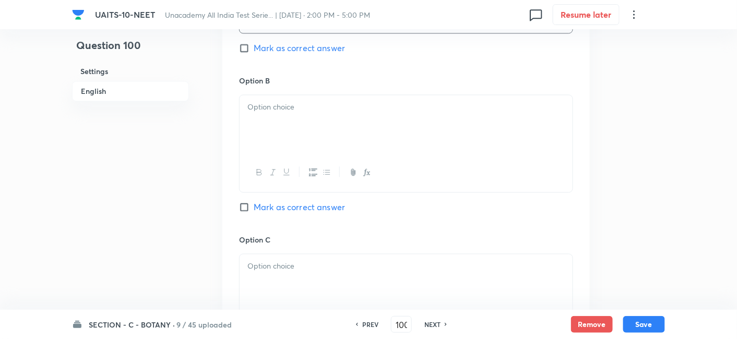
click at [280, 112] on p at bounding box center [405, 107] width 317 height 12
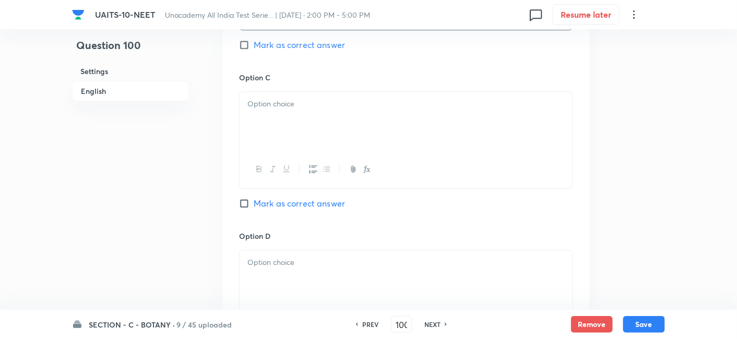
scroll to position [815, 0]
click at [279, 114] on div at bounding box center [405, 119] width 333 height 58
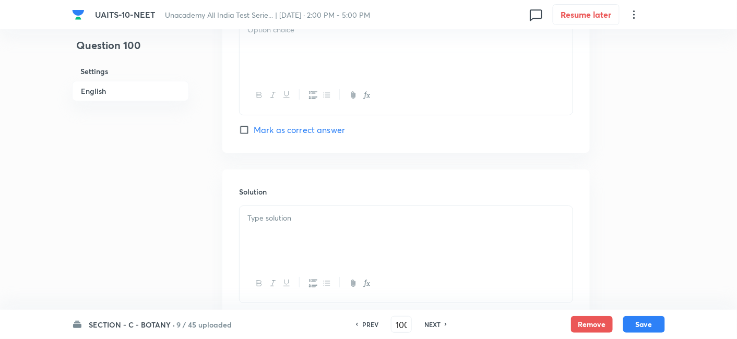
scroll to position [1048, 0]
click at [288, 59] on div at bounding box center [405, 45] width 333 height 58
click at [290, 238] on div at bounding box center [405, 234] width 333 height 58
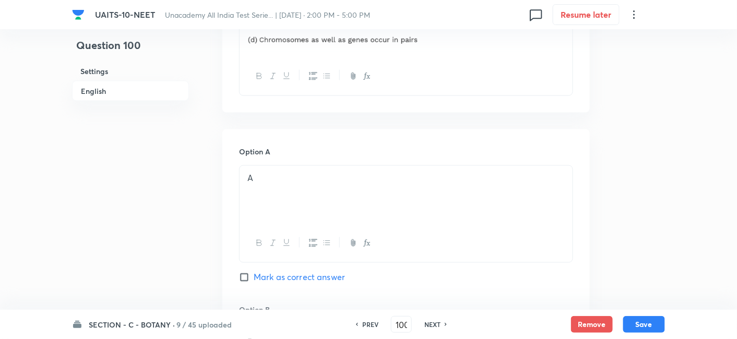
scroll to position [430, 0]
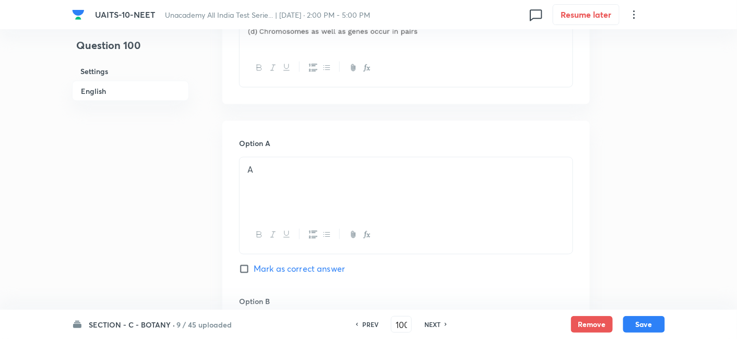
click at [245, 272] on input "Mark as correct answer" at bounding box center [246, 269] width 15 height 10
checkbox input "true"
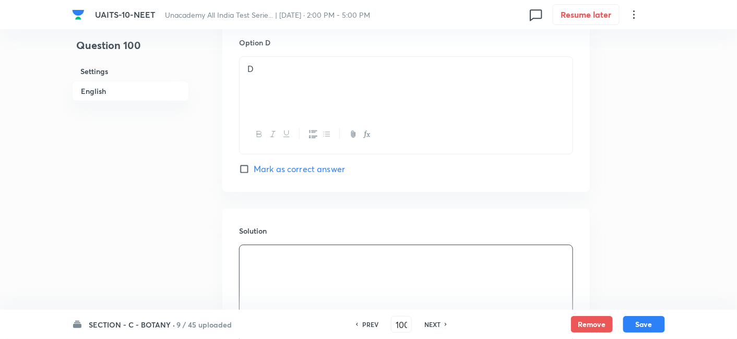
scroll to position [1116, 0]
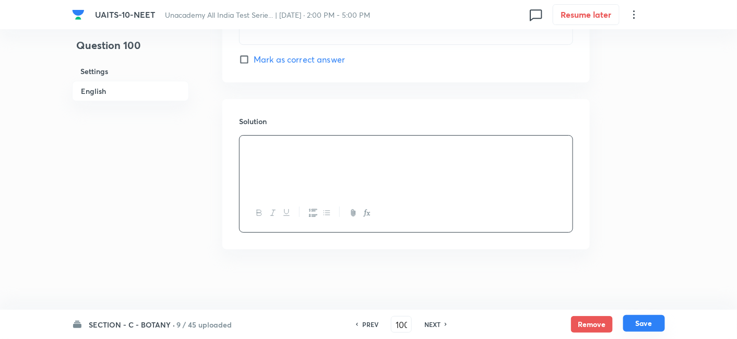
click at [645, 319] on button "Save" at bounding box center [644, 323] width 42 height 17
type input "101"
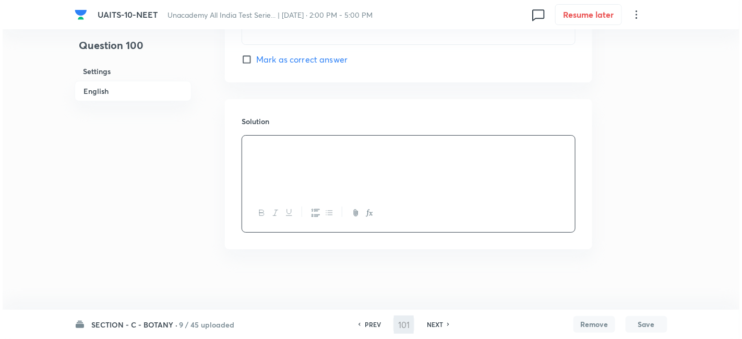
scroll to position [0, 0]
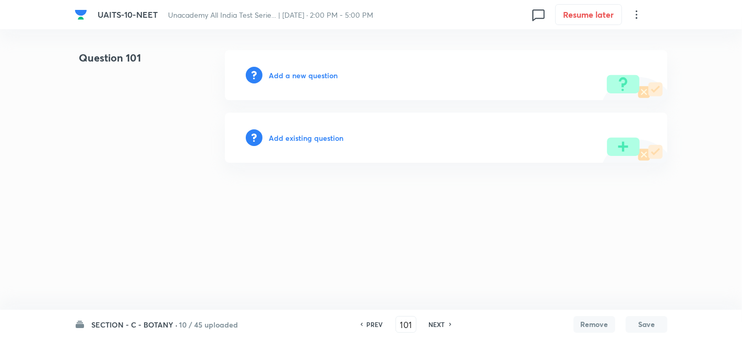
click at [304, 74] on h6 "Add a new question" at bounding box center [303, 75] width 69 height 11
click at [328, 74] on h6 "Choose a question type" at bounding box center [309, 75] width 80 height 11
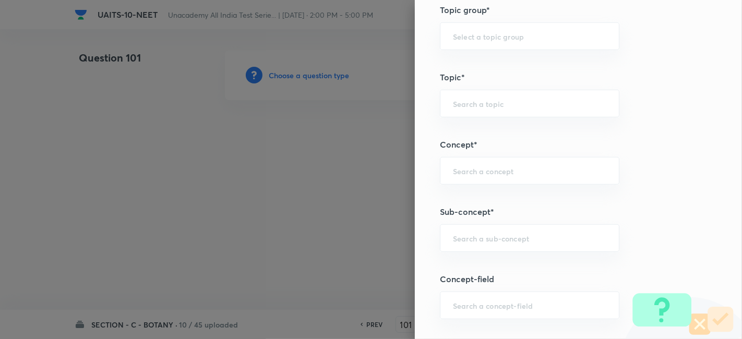
scroll to position [548, 0]
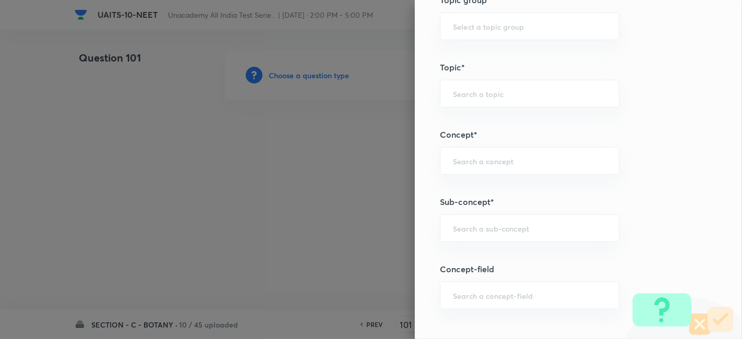
click at [510, 241] on div "Question settings Question type* Single choice correct Number of options* 2 3 4…" at bounding box center [578, 169] width 327 height 339
click at [510, 235] on div "​" at bounding box center [529, 228] width 179 height 28
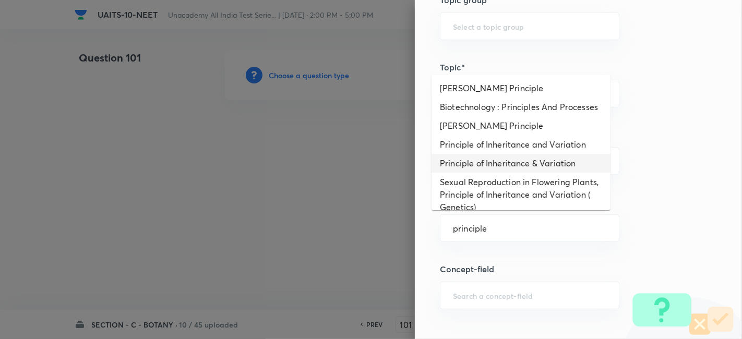
click at [512, 168] on li "Principle of Inheritance & Variation" at bounding box center [520, 163] width 179 height 19
type input "Principle of Inheritance & Variation"
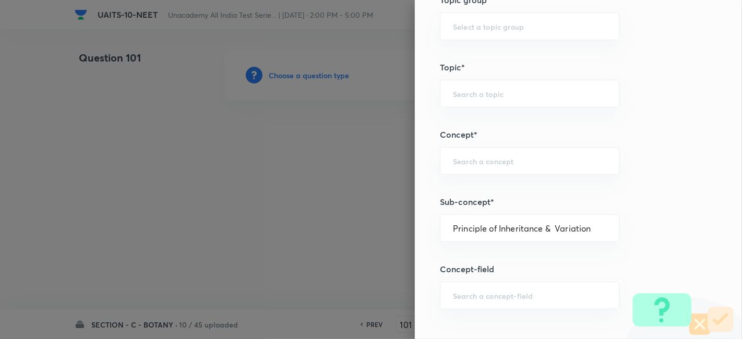
type input "Biology"
type input "Botany"
type input "Principle of Inheritance & Variation"
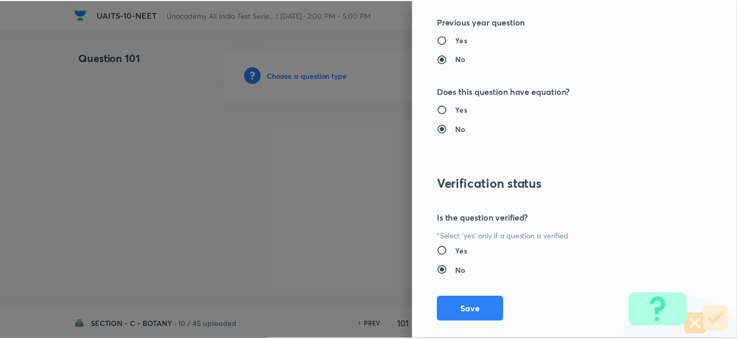
scroll to position [1150, 0]
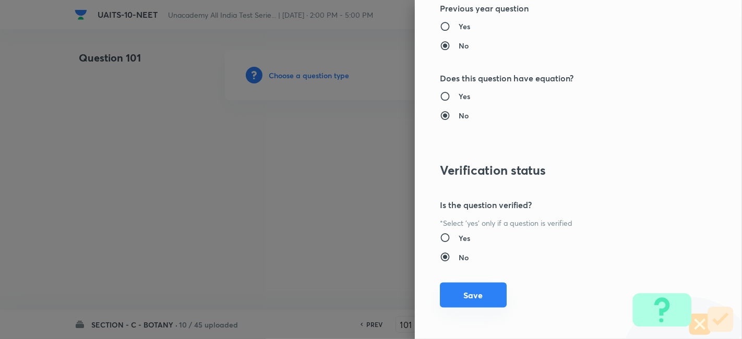
click at [473, 304] on button "Save" at bounding box center [473, 295] width 67 height 25
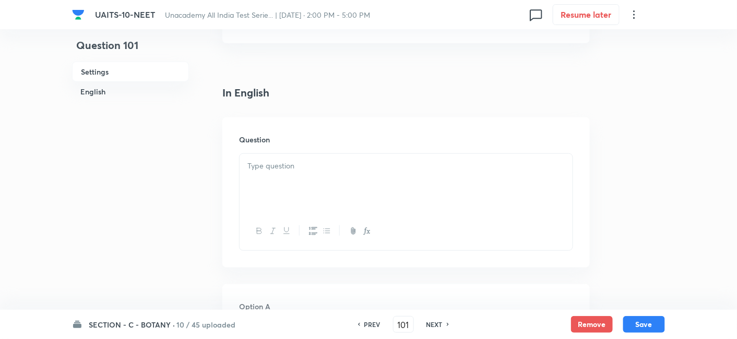
scroll to position [222, 0]
click at [446, 172] on div at bounding box center [405, 182] width 333 height 58
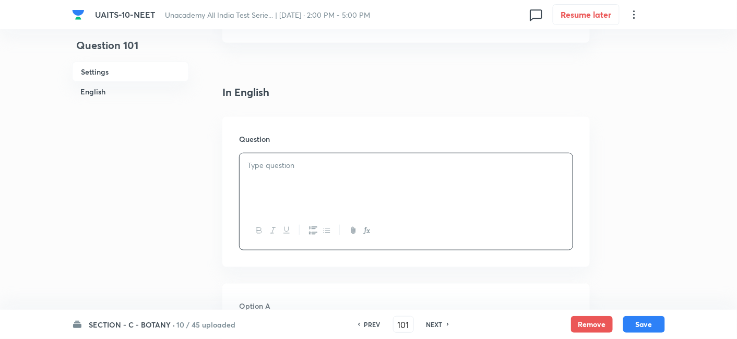
click at [313, 161] on p at bounding box center [405, 166] width 317 height 12
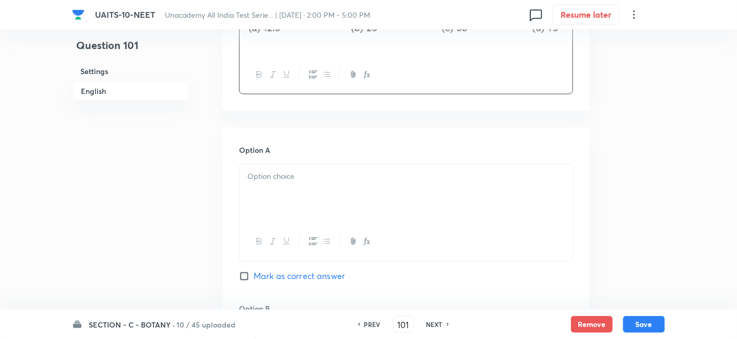
scroll to position [379, 0]
click at [295, 176] on p at bounding box center [405, 176] width 317 height 12
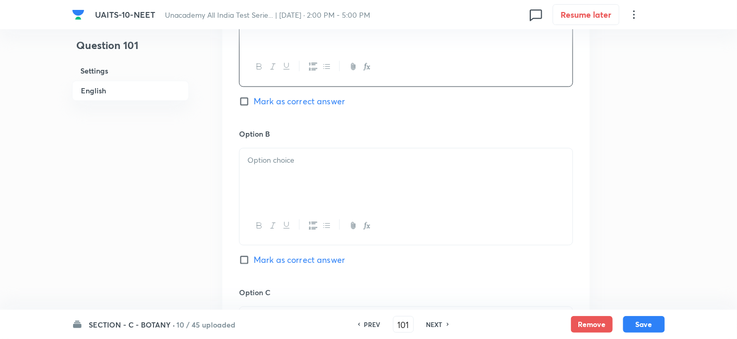
click at [284, 156] on p at bounding box center [405, 161] width 317 height 12
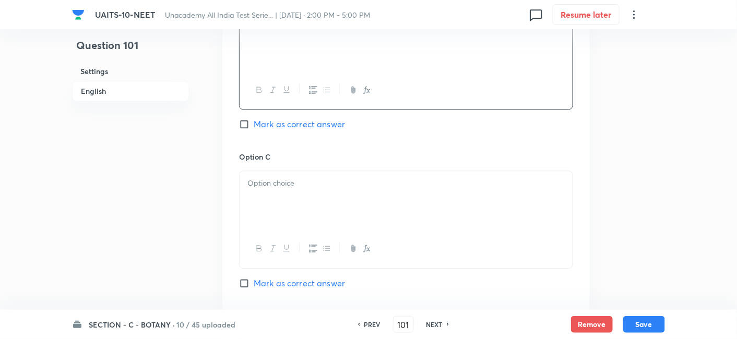
scroll to position [699, 0]
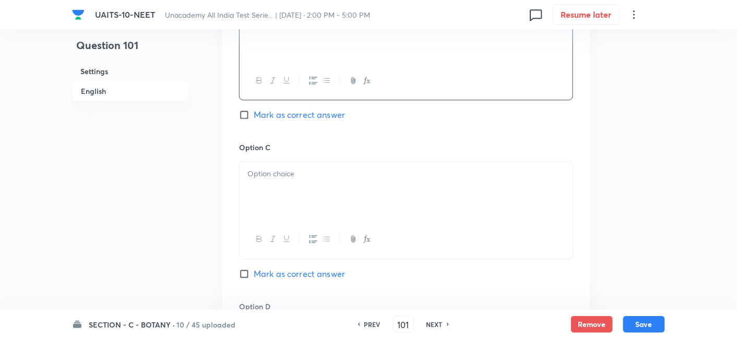
click at [278, 179] on div at bounding box center [405, 191] width 333 height 58
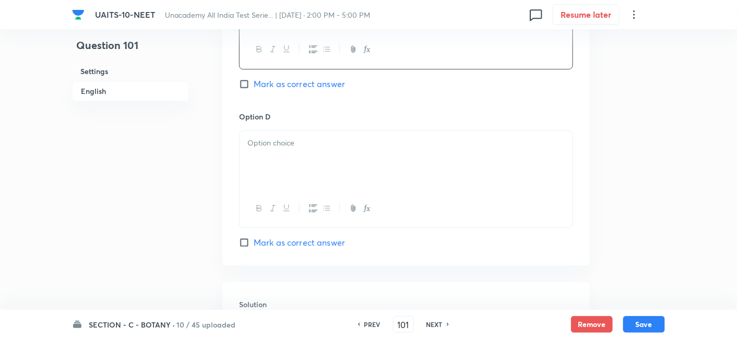
scroll to position [889, 0]
click at [279, 150] on div at bounding box center [405, 159] width 333 height 58
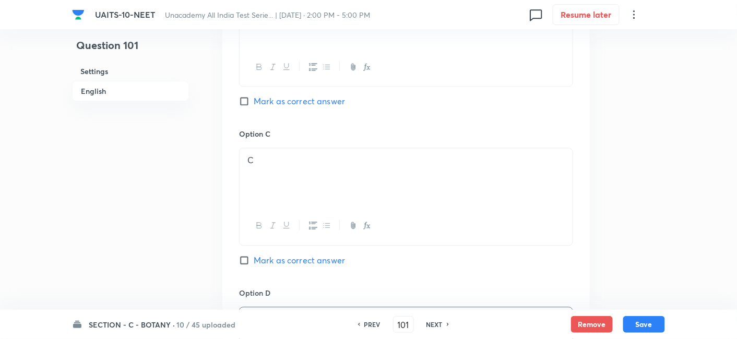
scroll to position [677, 0]
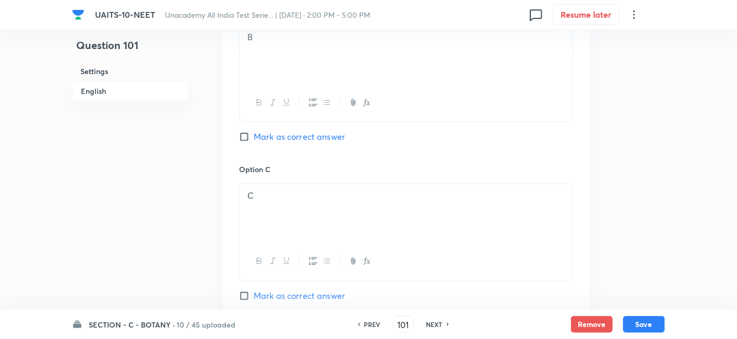
click at [242, 139] on input "Mark as correct answer" at bounding box center [246, 136] width 15 height 10
checkbox input "true"
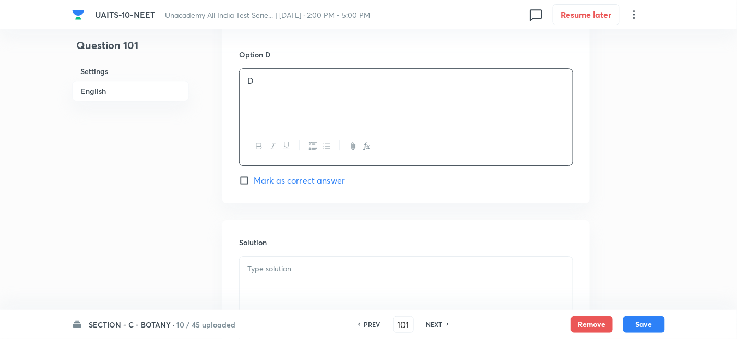
scroll to position [952, 0]
drag, startPoint x: 361, startPoint y: 247, endPoint x: 356, endPoint y: 269, distance: 22.4
click at [356, 269] on div "Solution" at bounding box center [405, 294] width 367 height 150
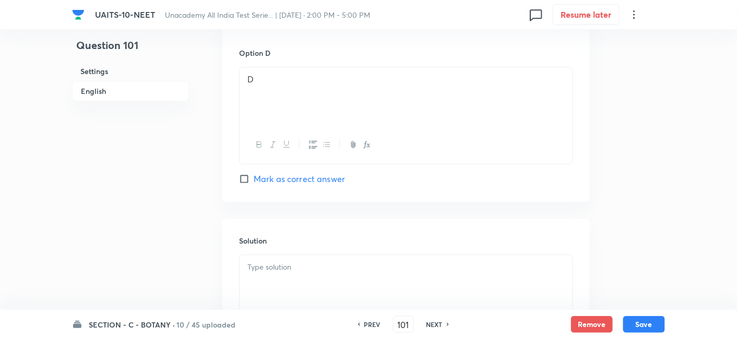
click at [356, 269] on p at bounding box center [405, 267] width 317 height 12
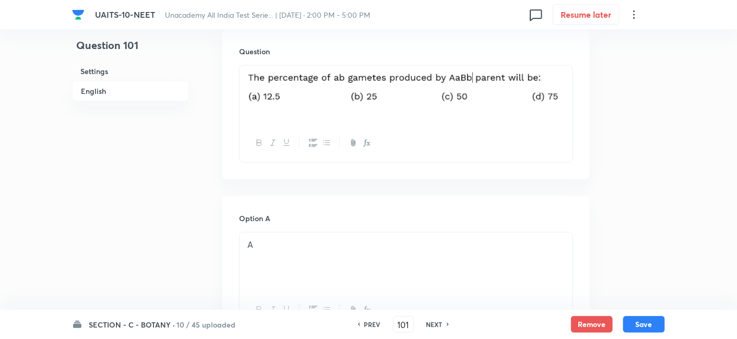
scroll to position [309, 0]
click at [484, 101] on img at bounding box center [405, 90] width 317 height 35
click at [426, 84] on img at bounding box center [405, 90] width 317 height 35
click at [561, 92] on img at bounding box center [405, 90] width 317 height 35
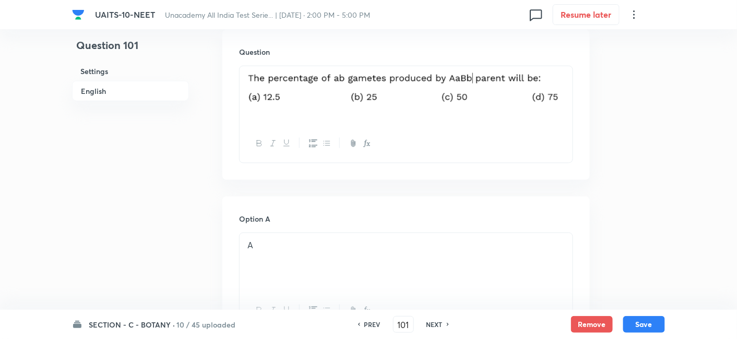
click at [561, 92] on img at bounding box center [405, 90] width 317 height 35
drag, startPoint x: 561, startPoint y: 92, endPoint x: 476, endPoint y: 88, distance: 85.1
click at [476, 88] on img at bounding box center [405, 90] width 317 height 35
click at [414, 123] on div at bounding box center [405, 95] width 333 height 58
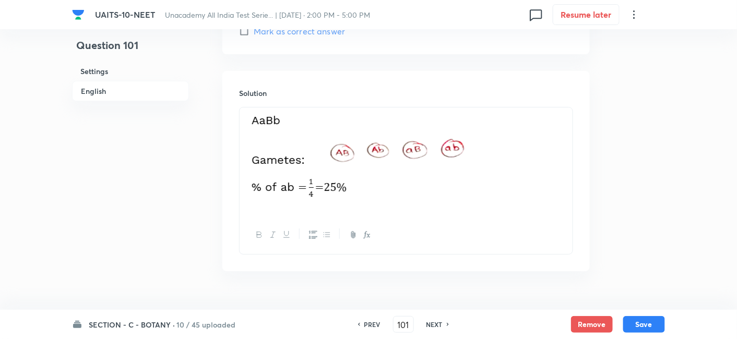
scroll to position [1122, 0]
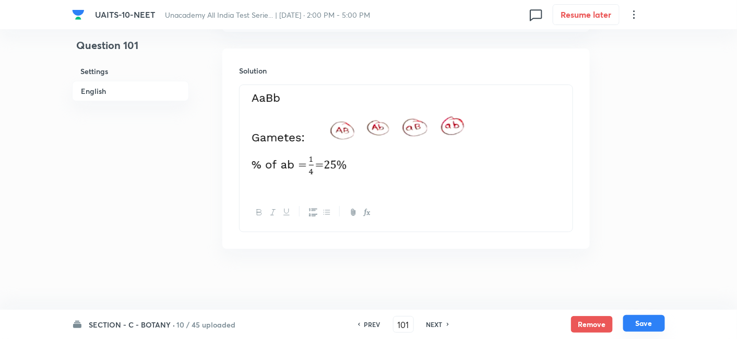
click at [650, 322] on button "Save" at bounding box center [644, 323] width 42 height 17
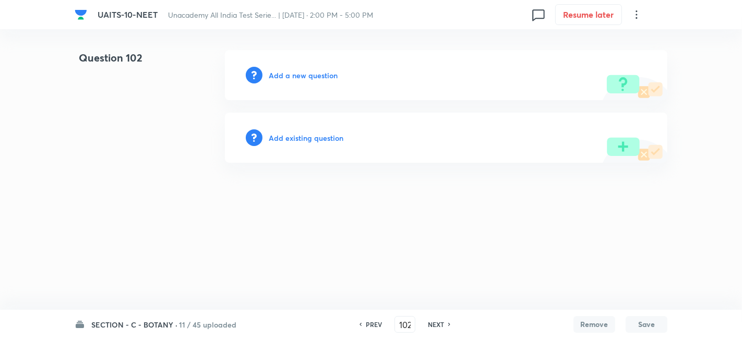
click at [374, 324] on h6 "PREV" at bounding box center [374, 324] width 16 height 9
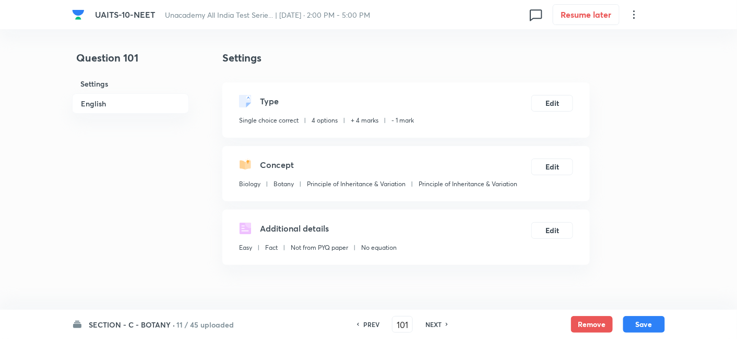
click at [374, 324] on h6 "PREV" at bounding box center [371, 324] width 16 height 9
type input "100"
checkbox input "false"
checkbox input "true"
click at [374, 324] on h6 "PREV" at bounding box center [371, 324] width 16 height 9
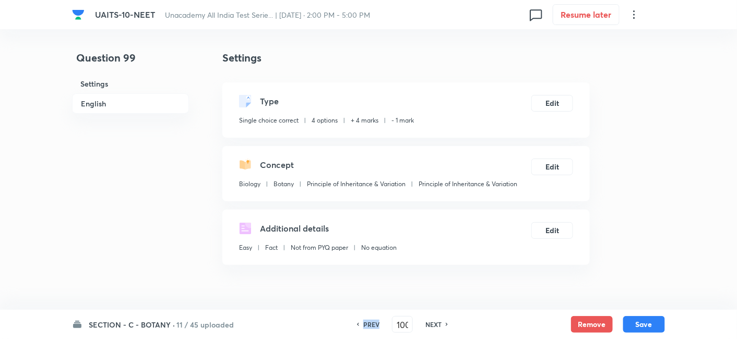
type input "99"
checkbox input "false"
checkbox input "true"
click at [374, 324] on h6 "PREV" at bounding box center [371, 324] width 16 height 9
type input "98"
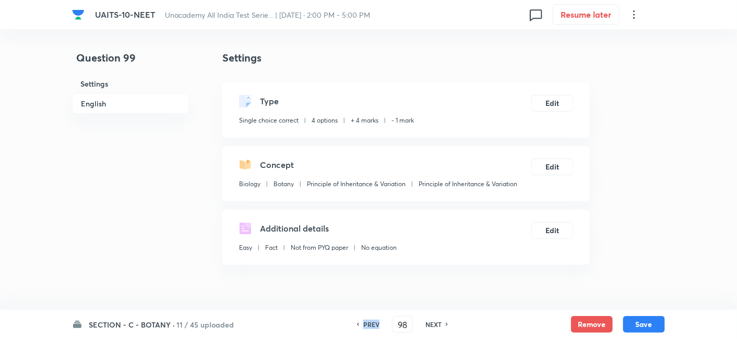
checkbox input "true"
checkbox input "false"
click at [374, 324] on h6 "PREV" at bounding box center [371, 324] width 16 height 9
type input "97"
checkbox input "false"
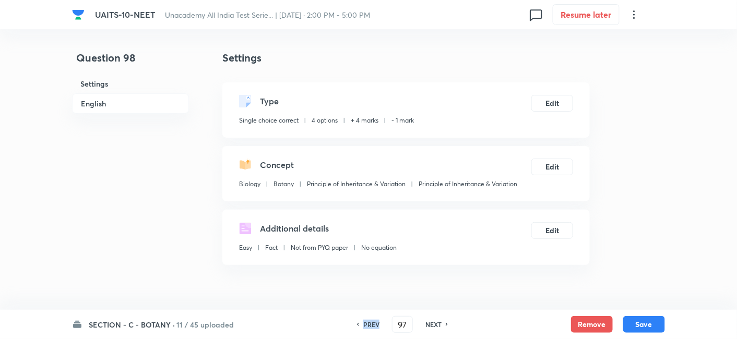
checkbox input "true"
click at [374, 324] on h6 "PREV" at bounding box center [371, 324] width 16 height 9
type input "96"
checkbox input "false"
checkbox input "true"
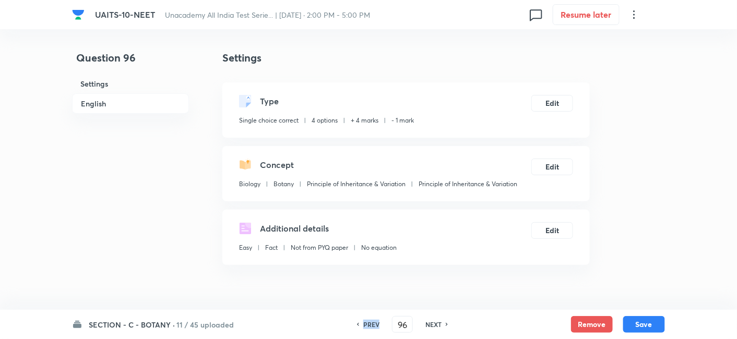
click at [374, 324] on h6 "PREV" at bounding box center [371, 324] width 16 height 9
type input "95"
checkbox input "false"
checkbox input "true"
click at [401, 324] on input "95" at bounding box center [402, 325] width 20 height 18
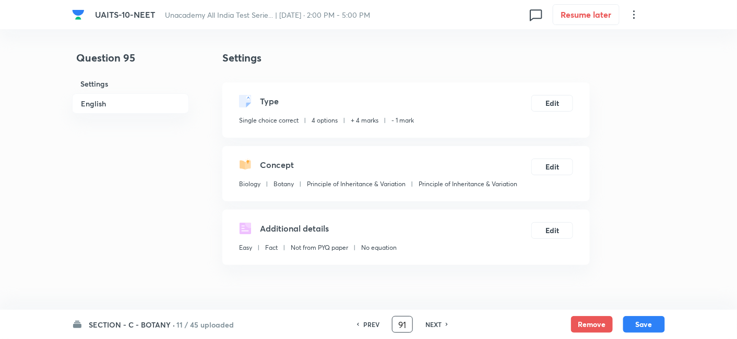
type input "91"
checkbox input "false"
checkbox input "true"
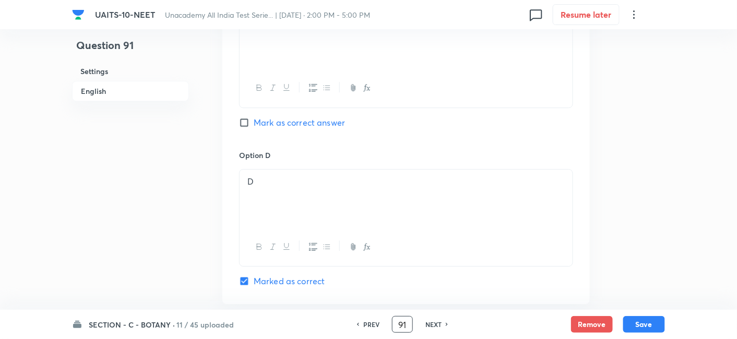
scroll to position [972, 0]
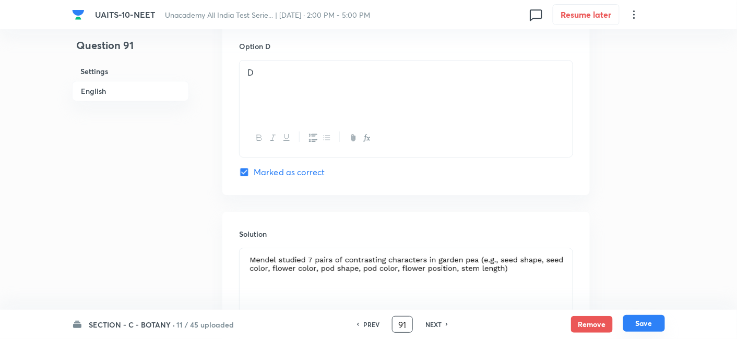
click at [639, 323] on button "Save" at bounding box center [644, 323] width 42 height 17
type input "92"
checkbox input "true"
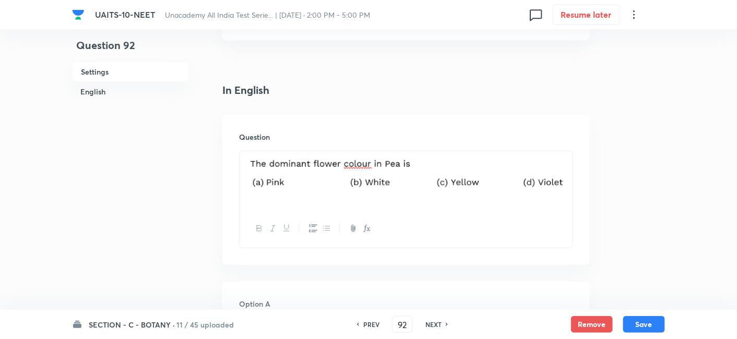
scroll to position [235, 0]
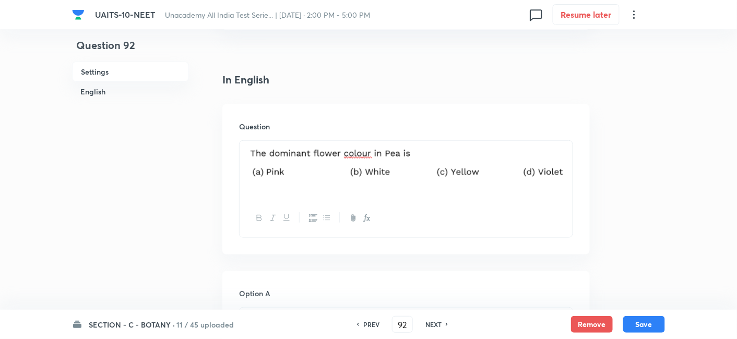
click at [378, 160] on img at bounding box center [405, 163] width 317 height 32
click at [564, 167] on p at bounding box center [405, 164] width 317 height 34
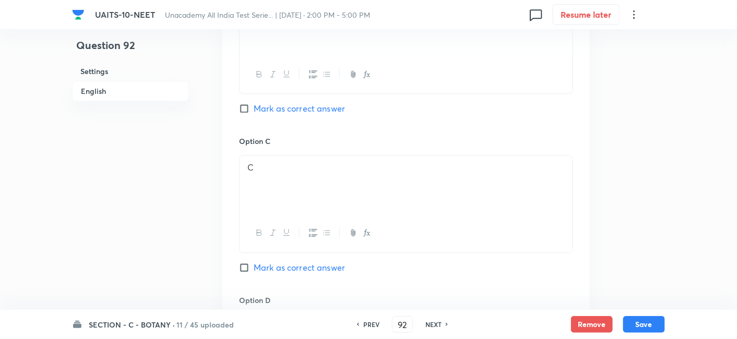
scroll to position [716, 0]
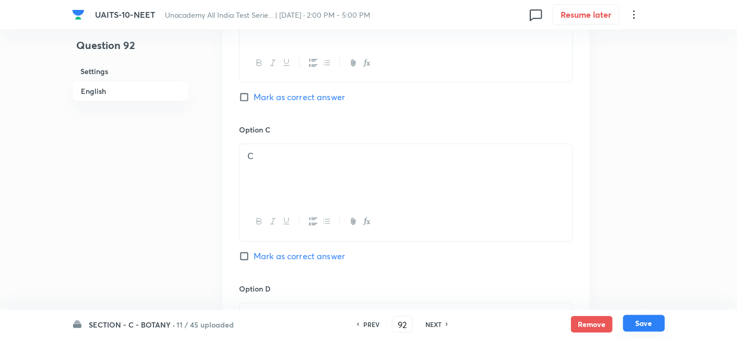
click at [647, 328] on button "Save" at bounding box center [644, 323] width 42 height 17
type input "93"
checkbox input "false"
checkbox input "true"
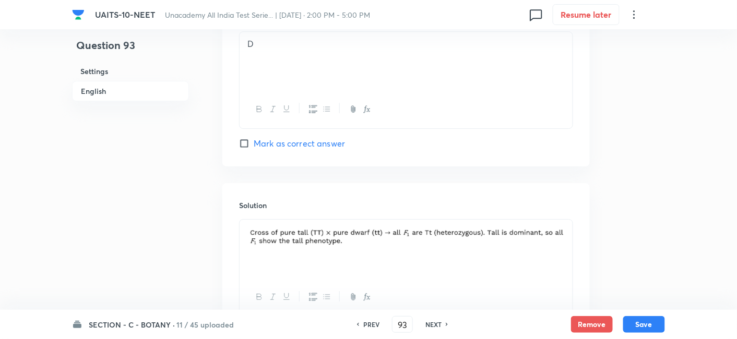
scroll to position [1072, 0]
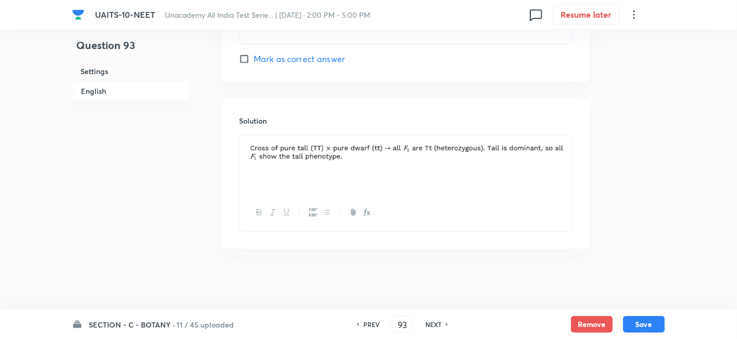
click at [429, 322] on h6 "NEXT" at bounding box center [433, 324] width 16 height 9
type input "94"
checkbox input "false"
checkbox input "true"
click at [368, 151] on img at bounding box center [405, 150] width 317 height 19
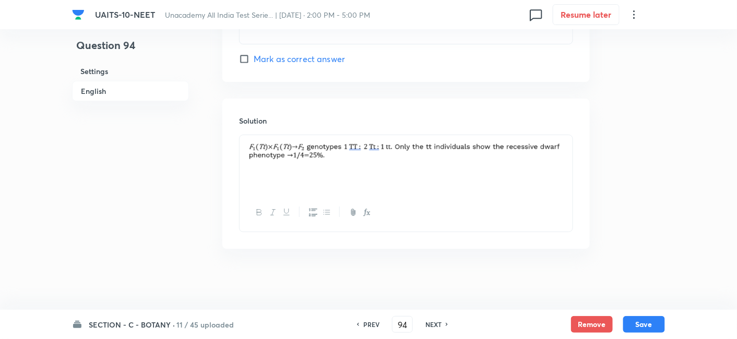
click at [305, 157] on img at bounding box center [405, 150] width 317 height 19
click at [562, 150] on img at bounding box center [405, 150] width 317 height 19
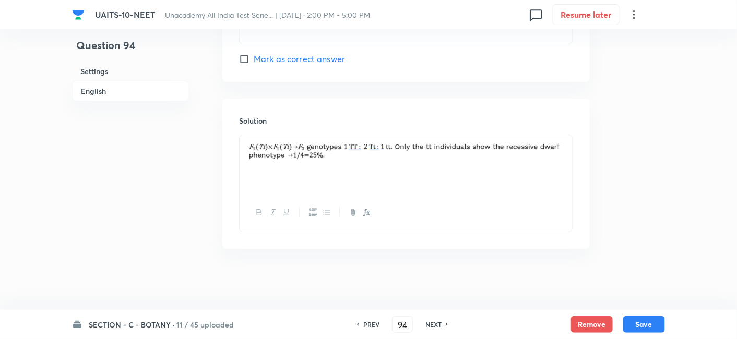
click at [438, 160] on p at bounding box center [405, 152] width 317 height 22
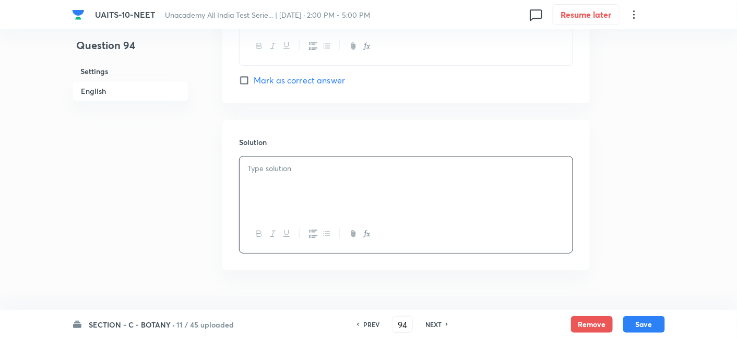
scroll to position [1049, 0]
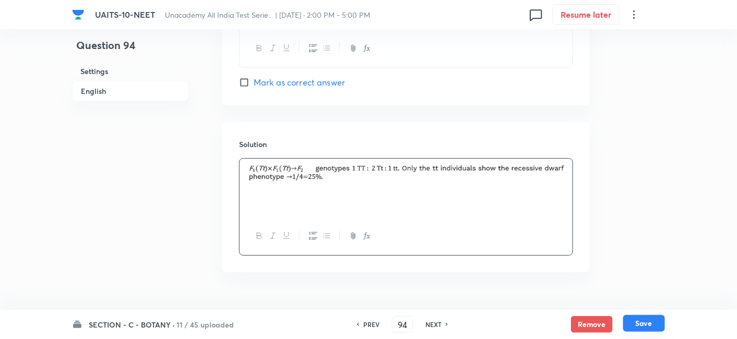
click at [645, 319] on button "Save" at bounding box center [644, 323] width 42 height 17
type input "95"
checkbox input "false"
checkbox input "true"
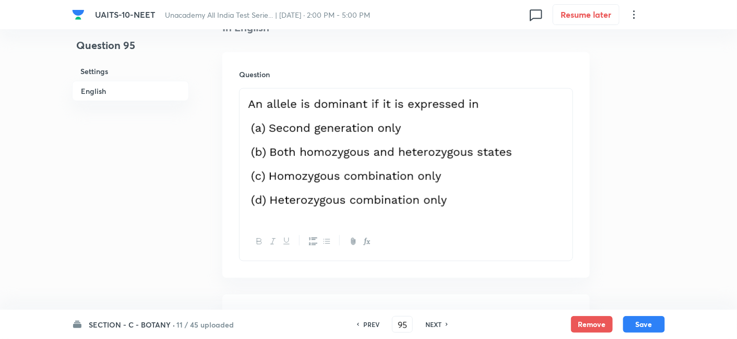
scroll to position [294, 0]
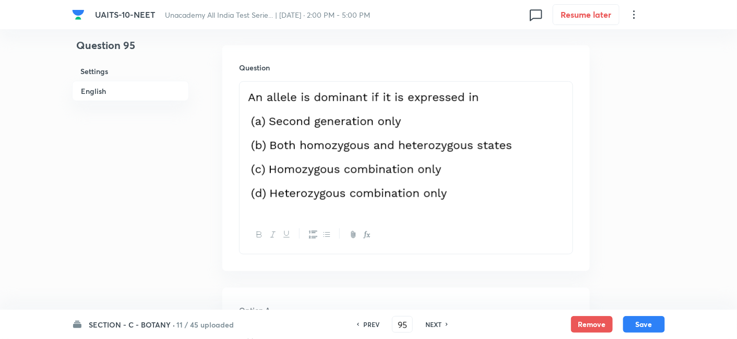
click at [434, 326] on h6 "NEXT" at bounding box center [433, 324] width 16 height 9
type input "96"
checkbox input "false"
checkbox input "true"
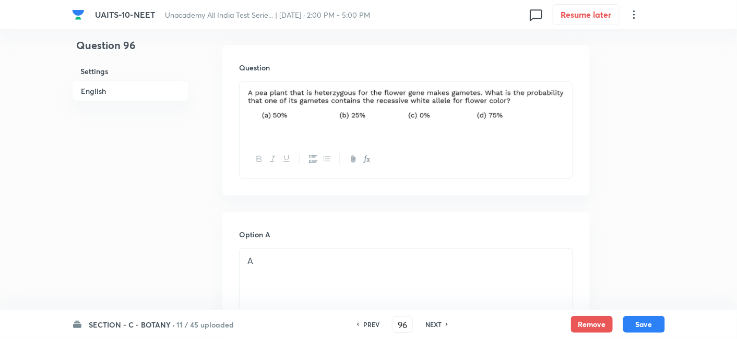
click at [371, 324] on h6 "PREV" at bounding box center [371, 324] width 16 height 9
type input "95"
checkbox input "false"
checkbox input "true"
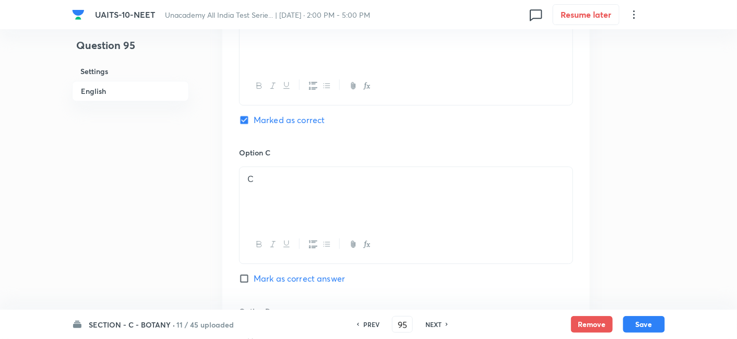
scroll to position [823, 0]
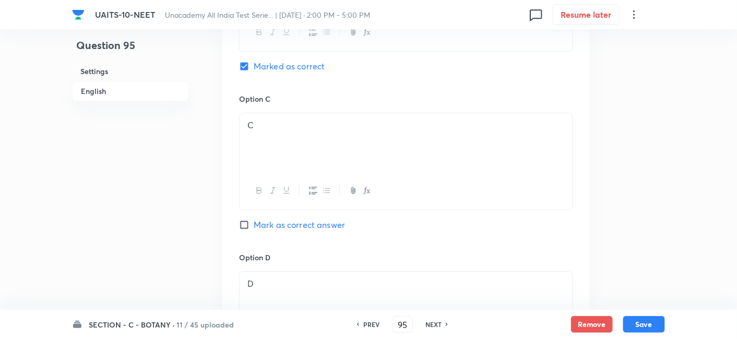
click at [368, 328] on h6 "PREV" at bounding box center [371, 324] width 16 height 9
type input "94"
checkbox input "false"
checkbox input "true"
click at [368, 328] on h6 "PREV" at bounding box center [371, 324] width 16 height 9
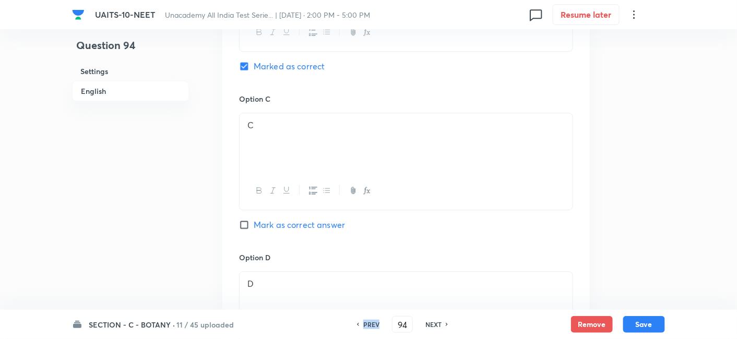
type input "93"
checkbox input "false"
checkbox input "true"
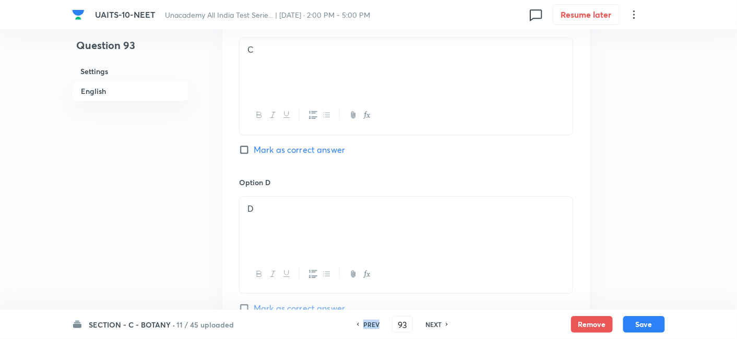
click at [368, 328] on h6 "PREV" at bounding box center [371, 324] width 16 height 9
type input "92"
checkbox input "false"
checkbox input "true"
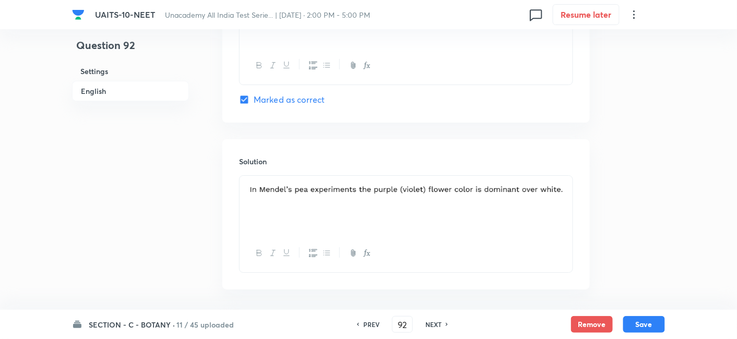
scroll to position [1072, 0]
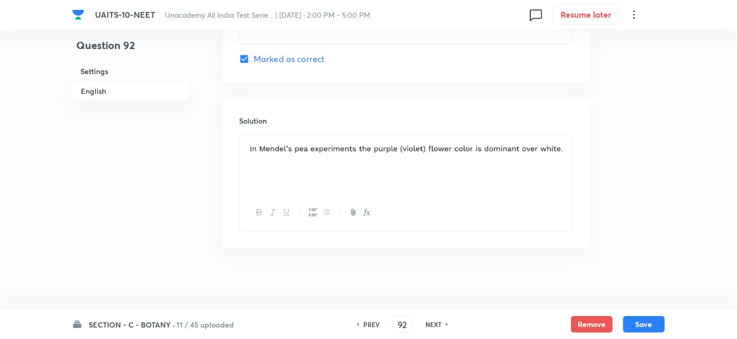
click at [433, 326] on h6 "NEXT" at bounding box center [433, 324] width 16 height 9
type input "93"
checkbox input "false"
checkbox input "true"
click at [368, 325] on h6 "PREV" at bounding box center [371, 324] width 16 height 9
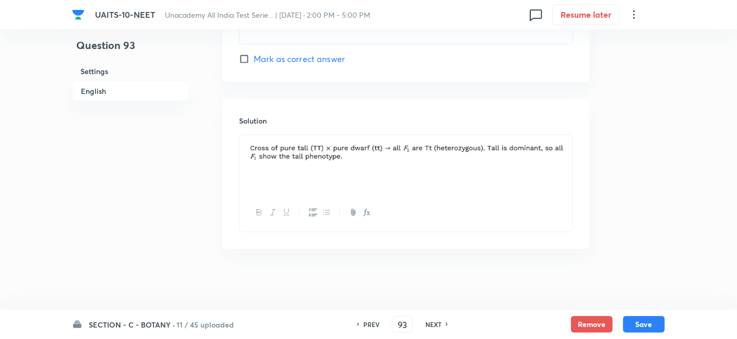
type input "92"
checkbox input "false"
checkbox input "true"
click at [368, 325] on h6 "PREV" at bounding box center [371, 324] width 16 height 9
type input "91"
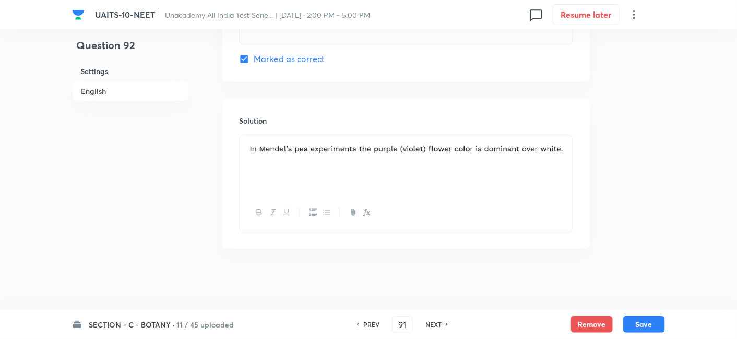
checkbox input "true"
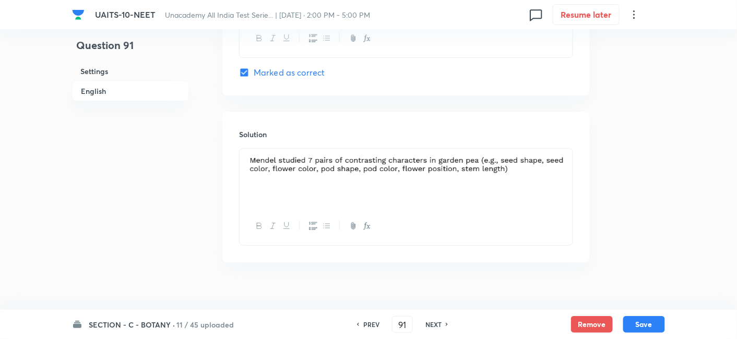
click at [433, 328] on h6 "NEXT" at bounding box center [433, 324] width 16 height 9
type input "92"
checkbox input "true"
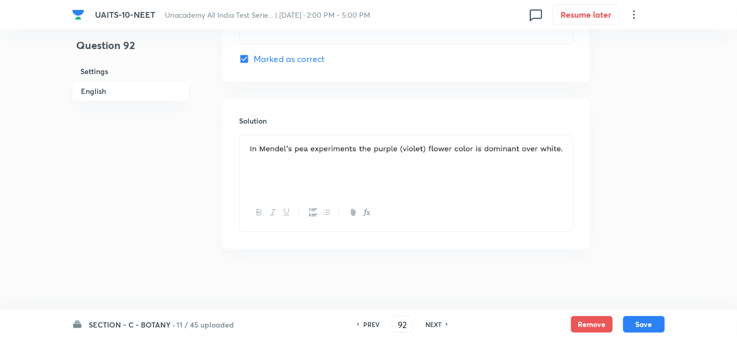
click at [433, 328] on h6 "NEXT" at bounding box center [433, 324] width 16 height 9
type input "93"
checkbox input "true"
checkbox input "false"
click at [433, 328] on h6 "NEXT" at bounding box center [433, 324] width 16 height 9
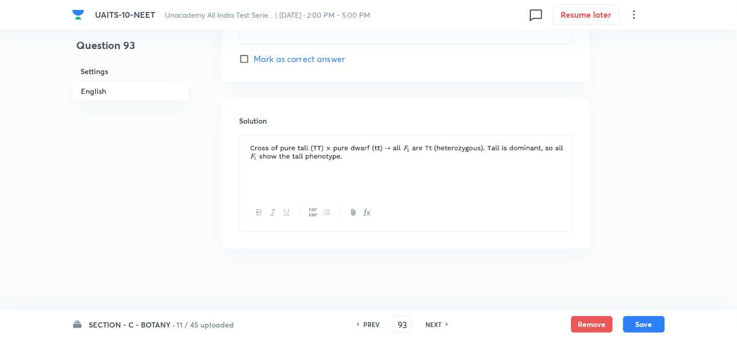
type input "94"
checkbox input "false"
checkbox input "true"
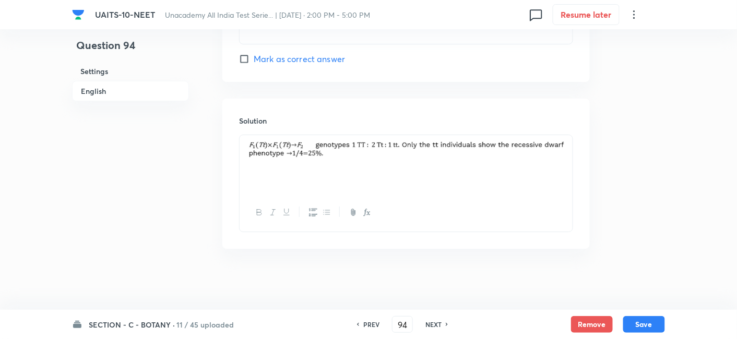
click at [433, 328] on h6 "NEXT" at bounding box center [433, 324] width 16 height 9
type input "95"
checkbox input "true"
checkbox input "false"
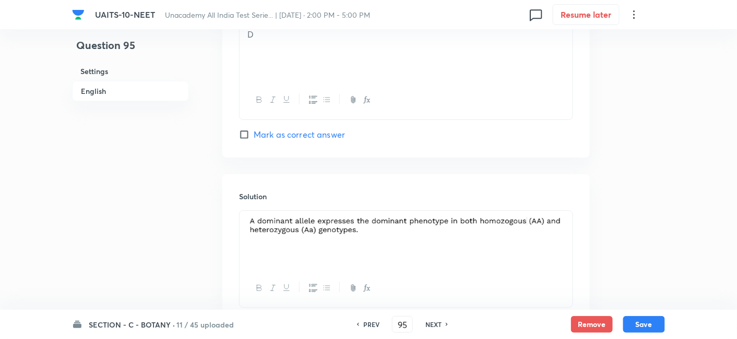
click at [433, 328] on h6 "NEXT" at bounding box center [433, 324] width 16 height 9
type input "96"
checkbox input "false"
checkbox input "true"
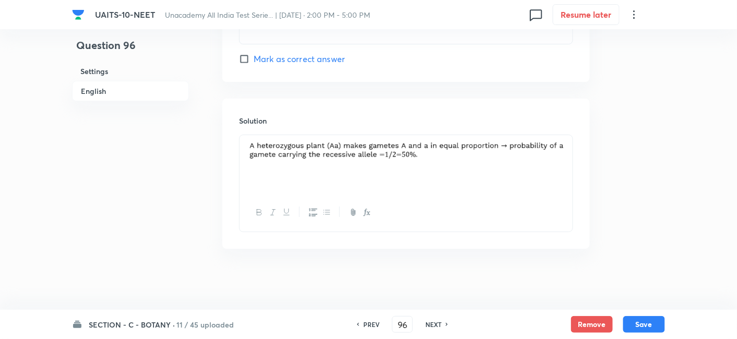
click at [433, 328] on h6 "NEXT" at bounding box center [433, 324] width 16 height 9
type input "97"
checkbox input "false"
checkbox input "true"
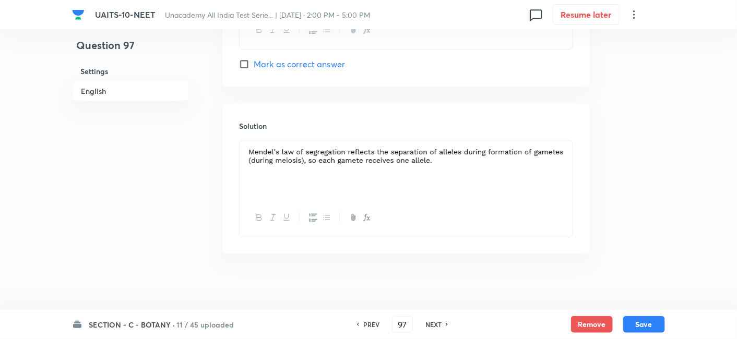
click at [433, 328] on h6 "NEXT" at bounding box center [433, 324] width 16 height 9
type input "98"
checkbox input "true"
checkbox input "false"
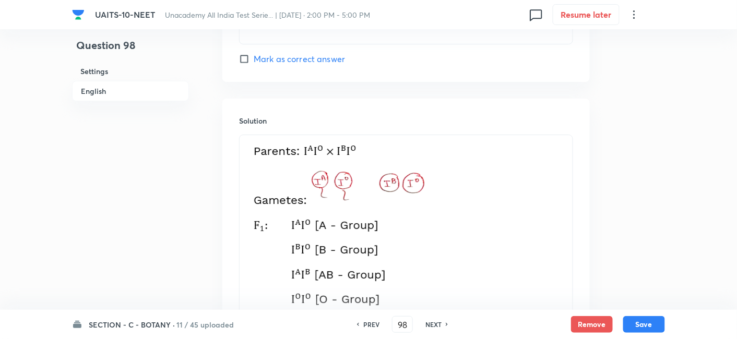
click at [433, 328] on h6 "NEXT" at bounding box center [433, 324] width 16 height 9
type input "99"
checkbox input "false"
checkbox input "true"
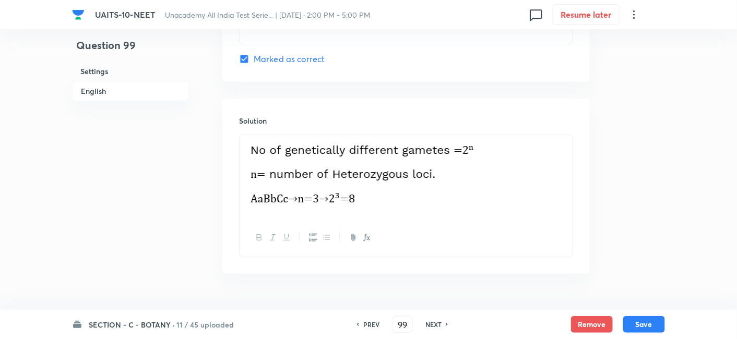
click at [433, 328] on h6 "NEXT" at bounding box center [433, 324] width 16 height 9
type input "100"
checkbox input "true"
checkbox input "false"
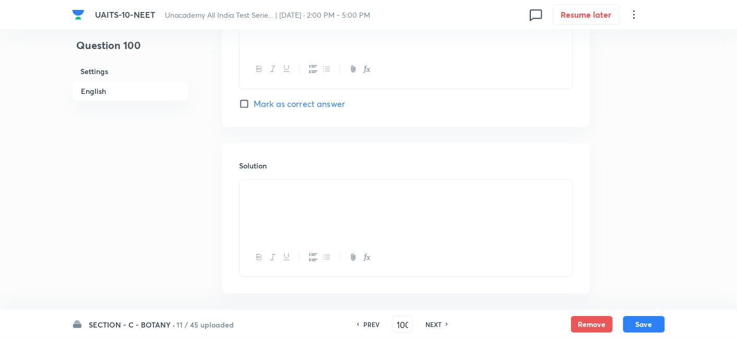
click at [369, 328] on h6 "PREV" at bounding box center [371, 324] width 16 height 9
type input "99"
checkbox input "false"
checkbox input "true"
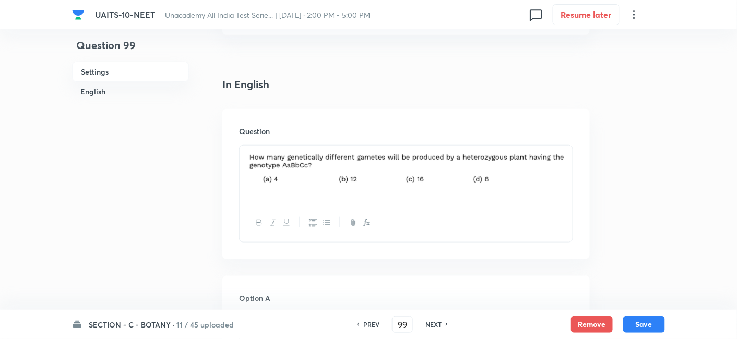
scroll to position [230, 0]
click at [430, 320] on h6 "NEXT" at bounding box center [433, 324] width 16 height 9
type input "100"
checkbox input "true"
checkbox input "false"
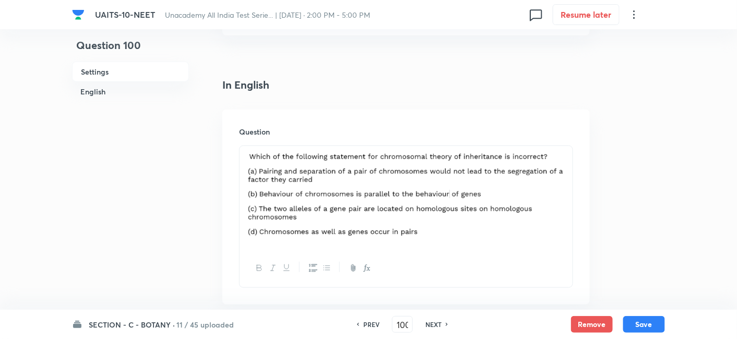
click at [366, 323] on h6 "PREV" at bounding box center [371, 324] width 16 height 9
type input "99"
checkbox input "false"
checkbox input "true"
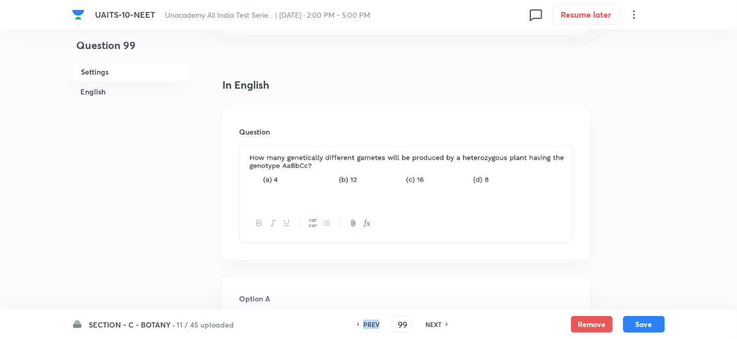
click at [366, 323] on h6 "PREV" at bounding box center [371, 324] width 16 height 9
type input "98"
checkbox input "true"
checkbox input "false"
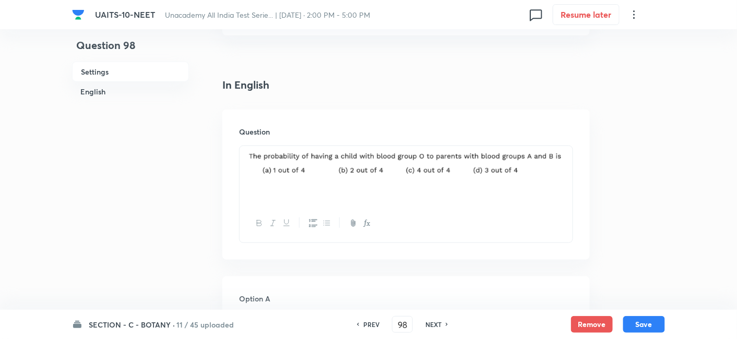
click at [366, 323] on h6 "PREV" at bounding box center [371, 324] width 16 height 9
type input "97"
checkbox input "false"
checkbox input "true"
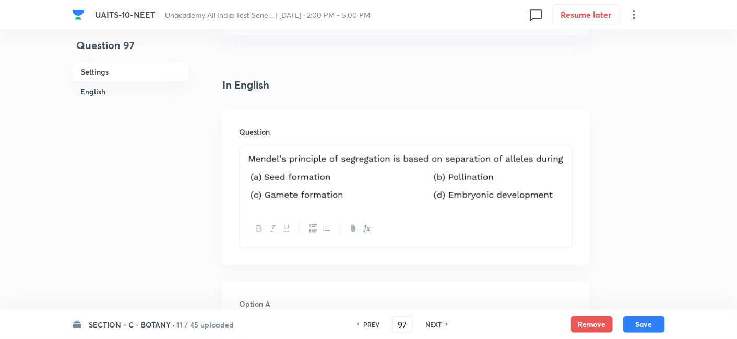
click at [366, 323] on h6 "PREV" at bounding box center [371, 324] width 16 height 9
type input "96"
checkbox input "true"
checkbox input "false"
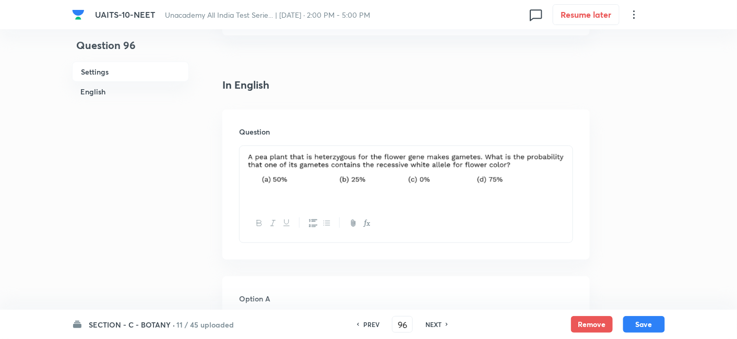
click at [366, 323] on h6 "PREV" at bounding box center [371, 324] width 16 height 9
type input "95"
checkbox input "false"
checkbox input "true"
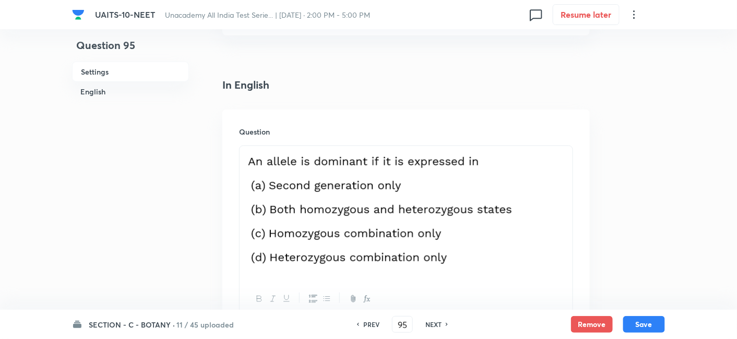
click at [435, 327] on h6 "NEXT" at bounding box center [433, 324] width 16 height 9
type input "96"
checkbox input "false"
checkbox input "true"
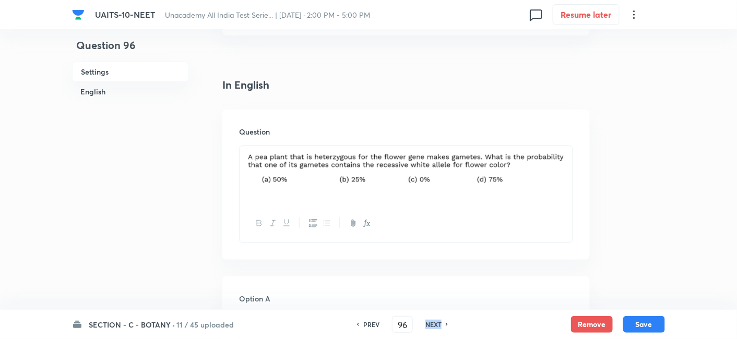
click at [435, 327] on h6 "NEXT" at bounding box center [433, 324] width 16 height 9
type input "97"
checkbox input "false"
checkbox input "true"
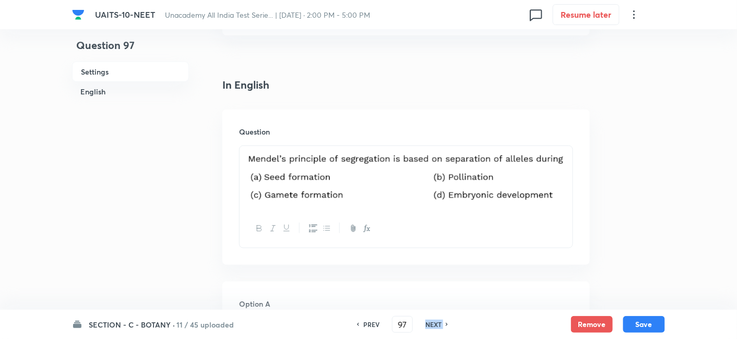
click at [435, 327] on h6 "NEXT" at bounding box center [433, 324] width 16 height 9
type input "98"
checkbox input "true"
checkbox input "false"
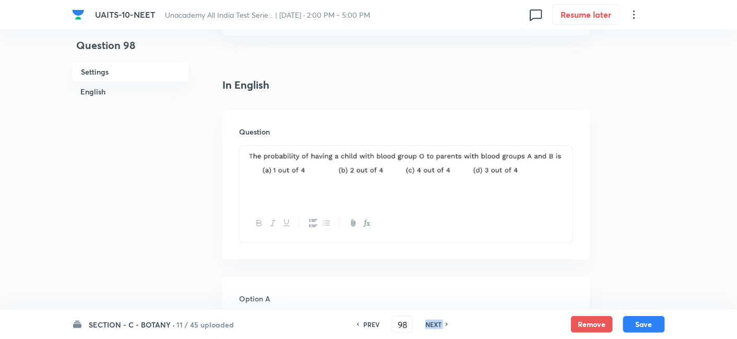
click at [435, 327] on h6 "NEXT" at bounding box center [433, 324] width 16 height 9
type input "99"
checkbox input "false"
checkbox input "true"
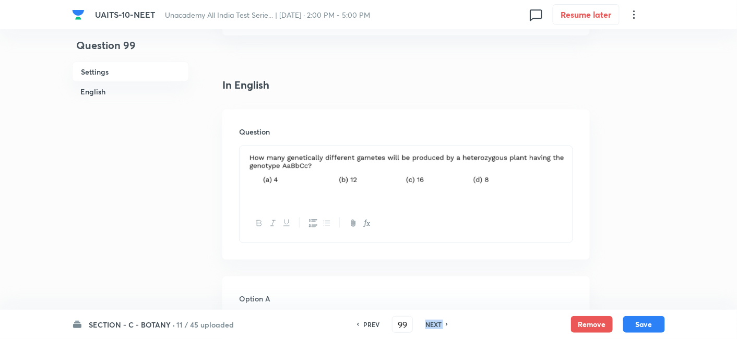
click at [435, 327] on h6 "NEXT" at bounding box center [433, 324] width 16 height 9
type input "100"
checkbox input "false"
checkbox input "true"
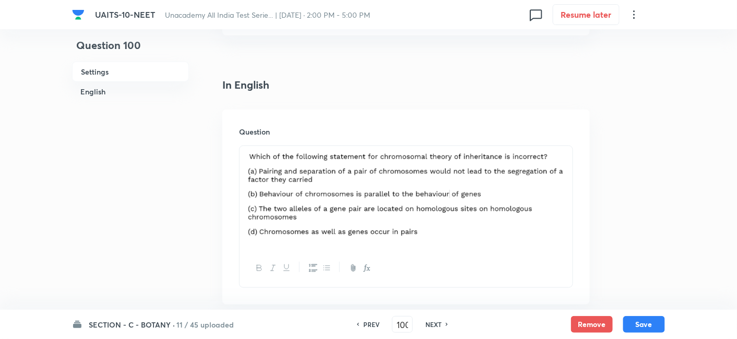
click at [435, 327] on h6 "NEXT" at bounding box center [433, 324] width 16 height 9
type input "101"
checkbox input "false"
checkbox input "true"
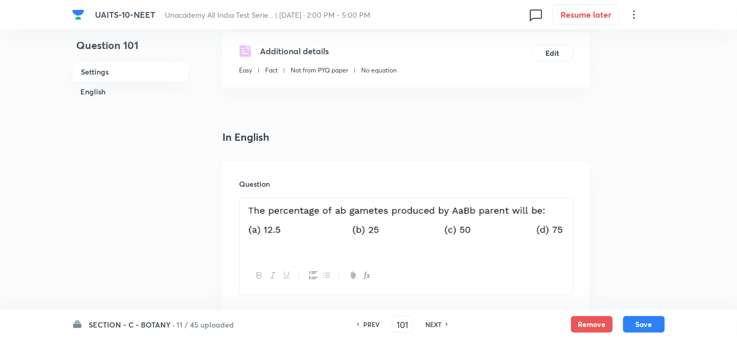
scroll to position [180, 0]
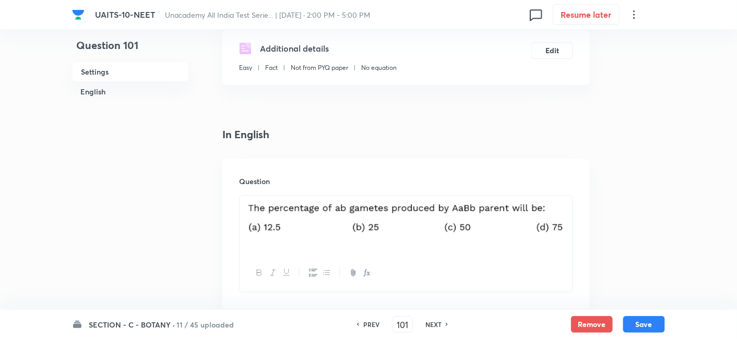
click at [434, 326] on h6 "NEXT" at bounding box center [433, 324] width 16 height 9
type input "102"
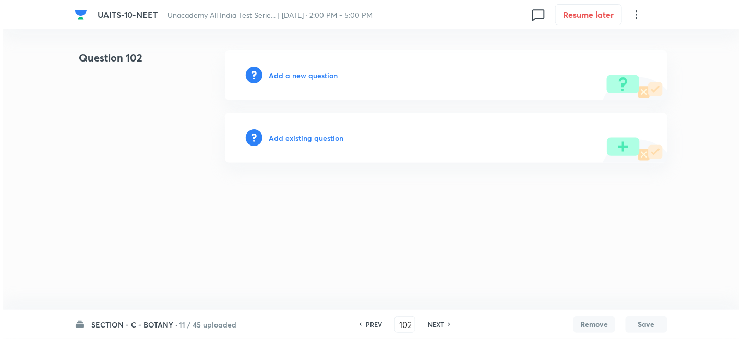
scroll to position [0, 0]
click at [306, 70] on h6 "Add a new question" at bounding box center [303, 75] width 69 height 11
click at [308, 76] on h6 "Choose a question type" at bounding box center [309, 75] width 80 height 11
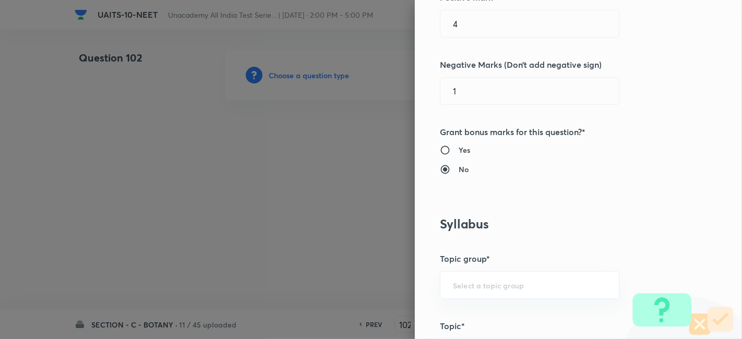
scroll to position [352, 0]
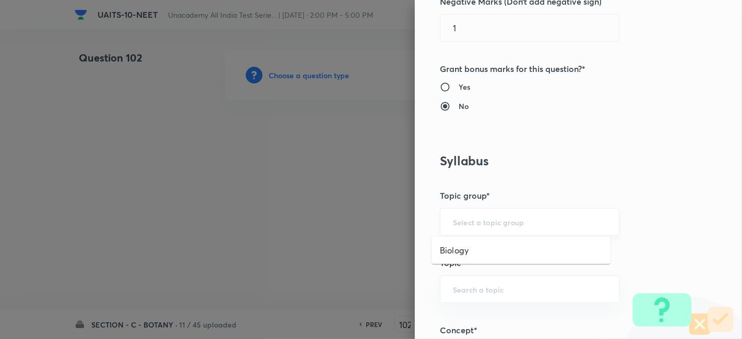
click at [506, 222] on input "text" at bounding box center [529, 222] width 153 height 10
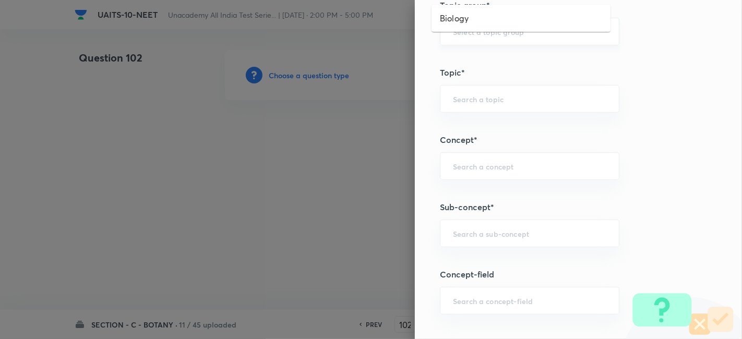
scroll to position [674, 0]
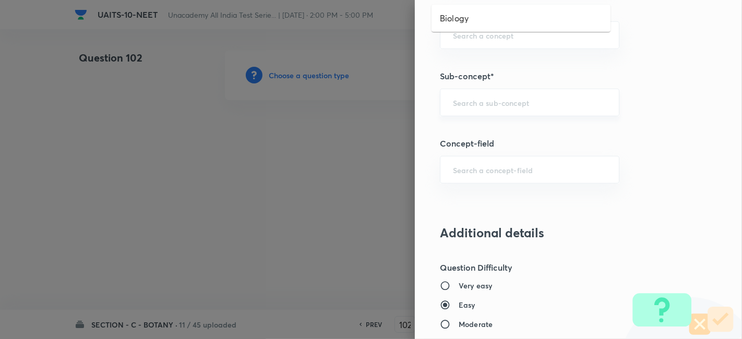
click at [484, 93] on div "​" at bounding box center [529, 103] width 179 height 28
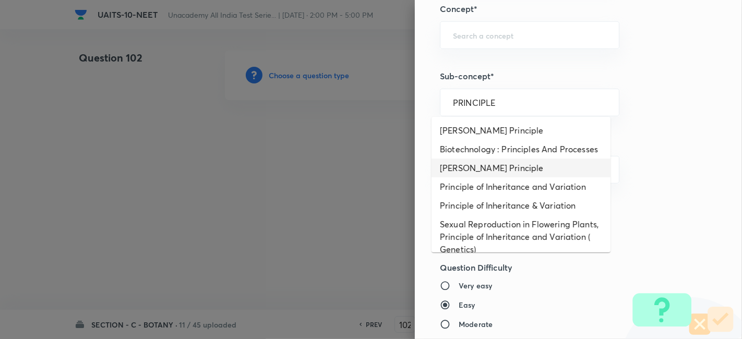
scroll to position [22, 0]
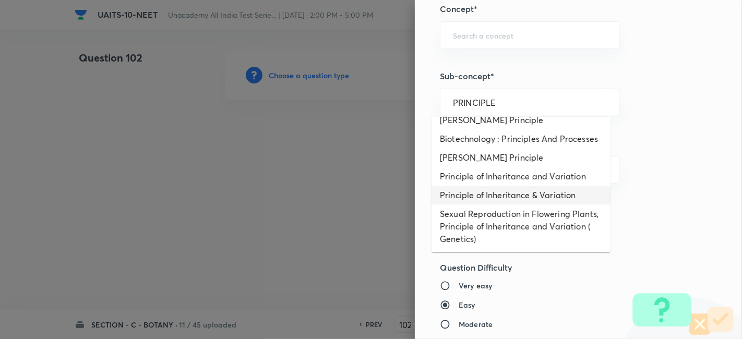
click at [509, 191] on li "Principle of Inheritance & Variation" at bounding box center [520, 195] width 179 height 19
type input "Principle of Inheritance & Variation"
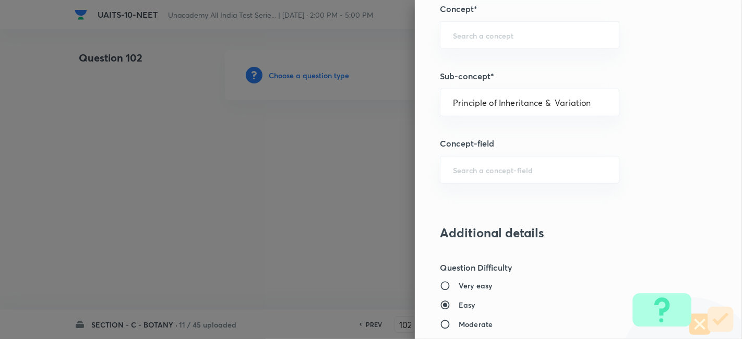
type input "Biology"
type input "Botany"
type input "Principle of Inheritance & Variation"
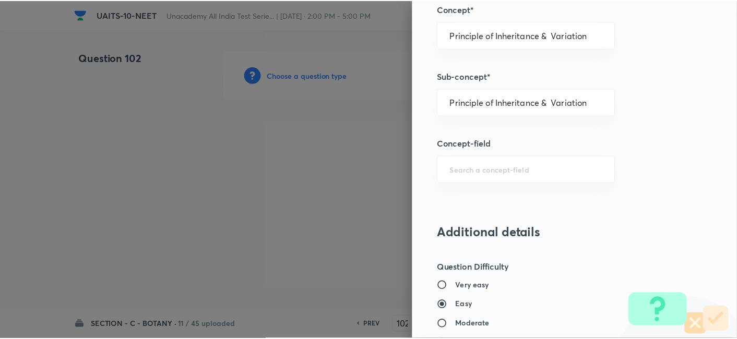
scroll to position [1150, 0]
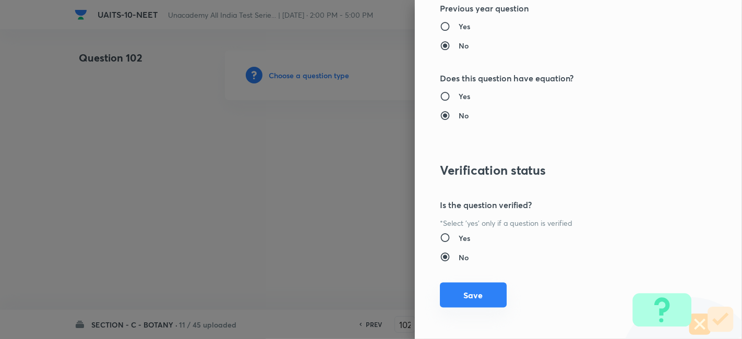
click at [457, 293] on button "Save" at bounding box center [473, 295] width 67 height 25
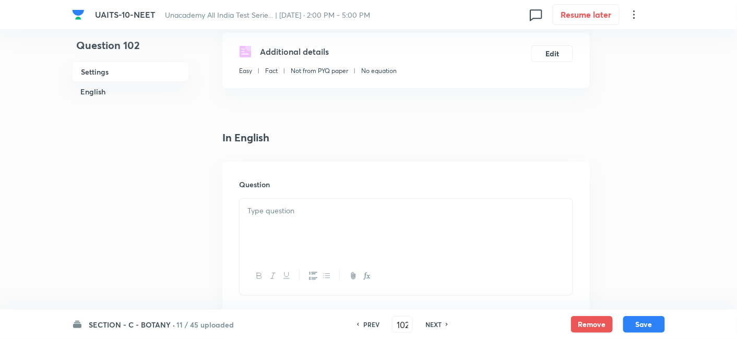
scroll to position [177, 0]
click at [341, 222] on div at bounding box center [405, 227] width 333 height 58
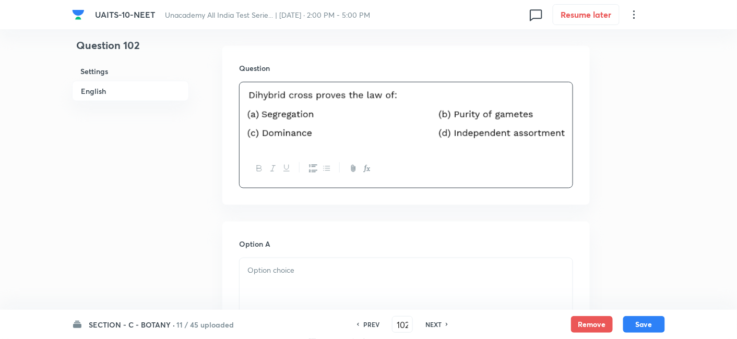
scroll to position [295, 0]
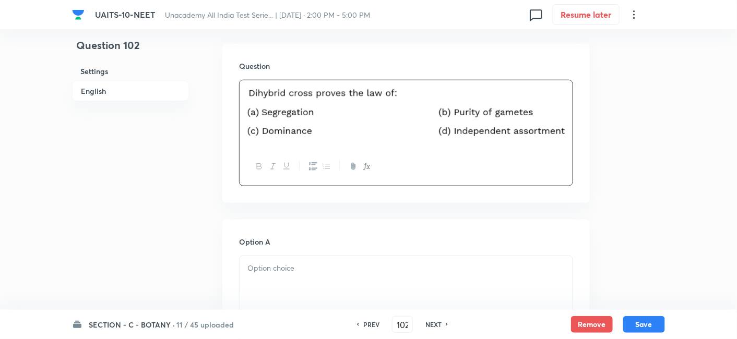
click at [407, 284] on div at bounding box center [405, 285] width 333 height 58
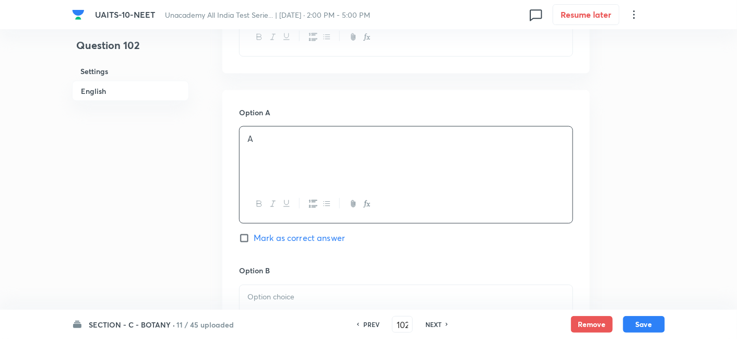
scroll to position [430, 0]
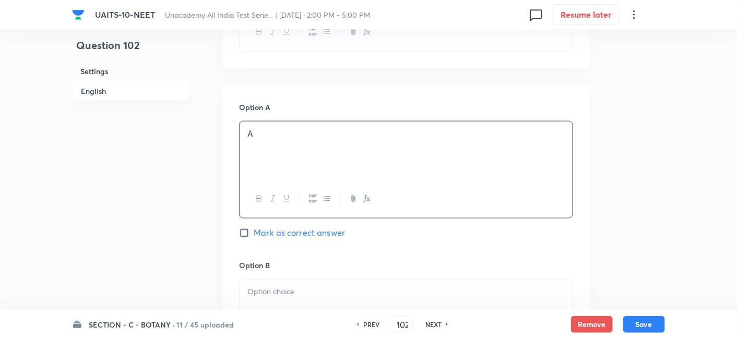
click at [318, 291] on p at bounding box center [405, 292] width 317 height 12
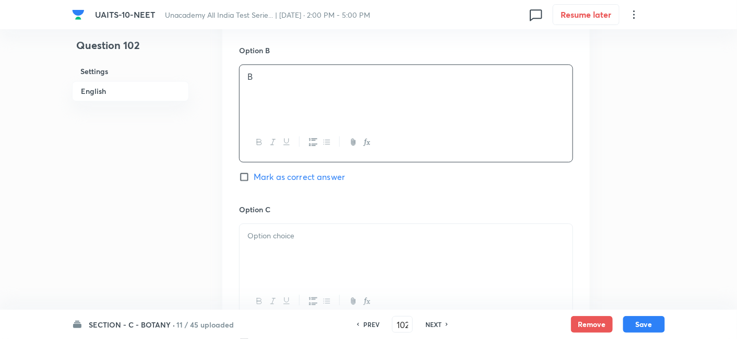
scroll to position [648, 0]
click at [287, 245] on div at bounding box center [405, 250] width 333 height 58
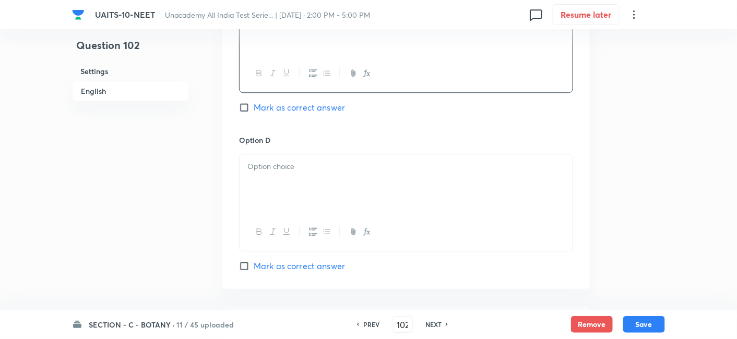
scroll to position [874, 0]
click at [270, 164] on p at bounding box center [405, 166] width 317 height 12
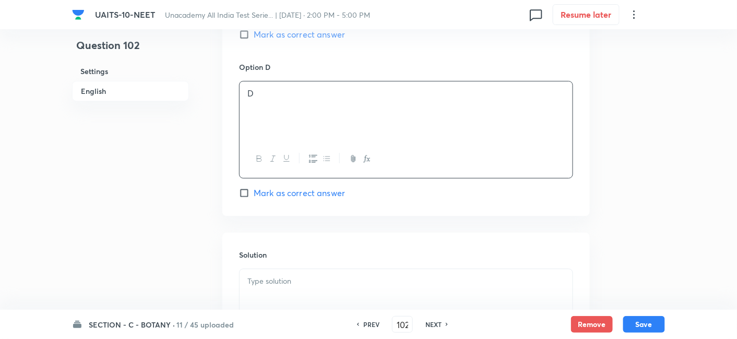
scroll to position [947, 0]
click at [250, 188] on input "Mark as correct answer" at bounding box center [246, 192] width 15 height 10
click at [293, 281] on p at bounding box center [405, 281] width 317 height 12
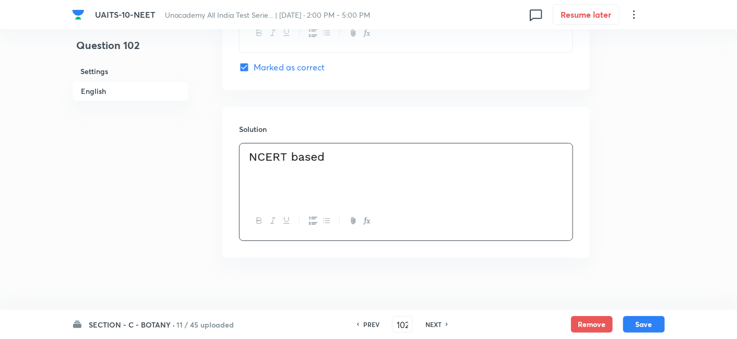
scroll to position [1073, 0]
click at [638, 323] on button "Save" at bounding box center [644, 323] width 42 height 17
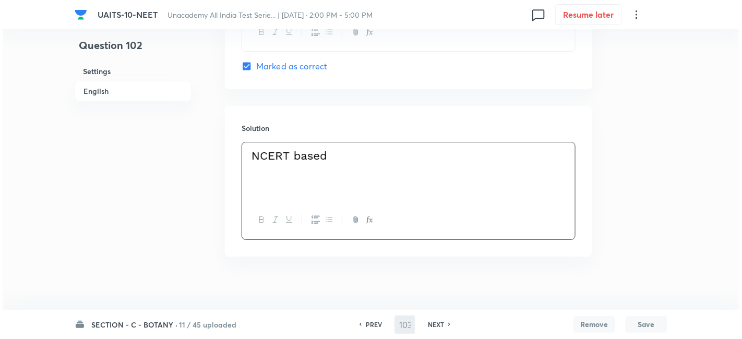
scroll to position [0, 0]
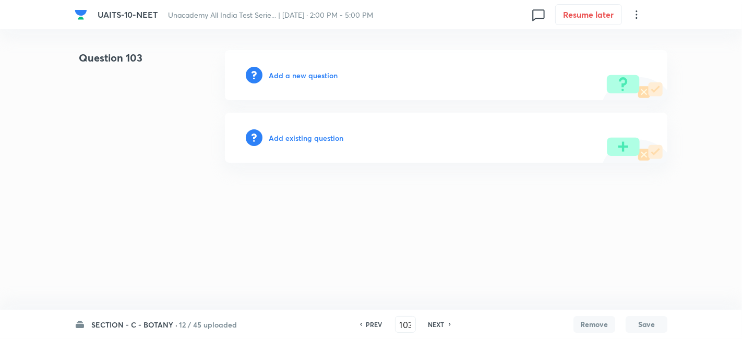
click at [299, 76] on h6 "Add a new question" at bounding box center [303, 75] width 69 height 11
click at [299, 76] on h6 "Choose a question type" at bounding box center [309, 75] width 80 height 11
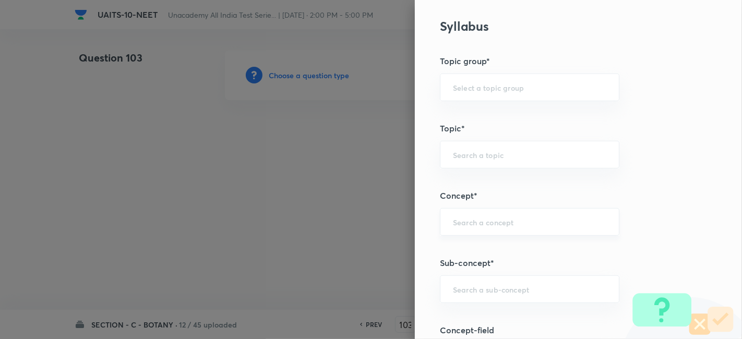
scroll to position [516, 0]
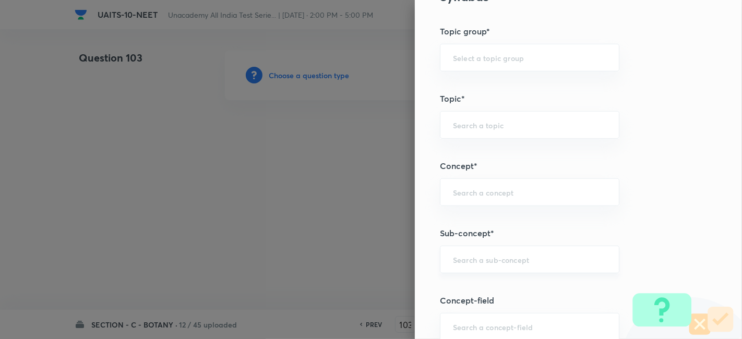
click at [481, 262] on div "​" at bounding box center [529, 260] width 179 height 28
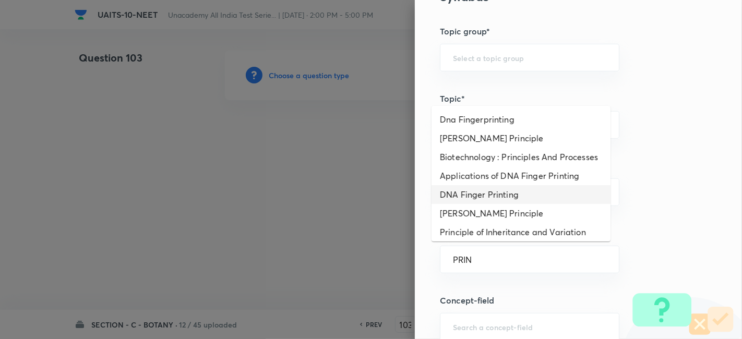
scroll to position [79, 0]
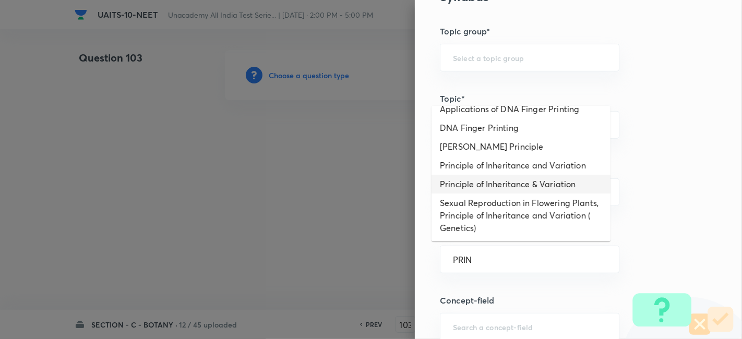
click at [501, 184] on li "Principle of Inheritance & Variation" at bounding box center [520, 184] width 179 height 19
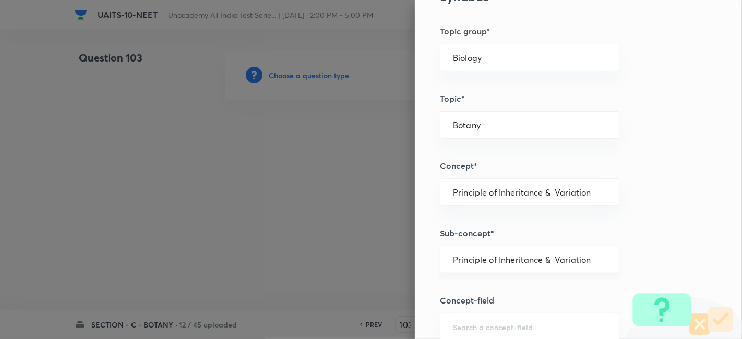
click at [584, 258] on input "Principle of Inheritance & Variation" at bounding box center [529, 260] width 153 height 10
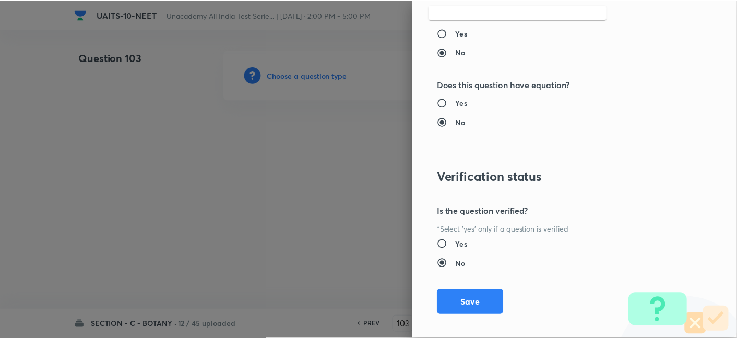
scroll to position [1150, 0]
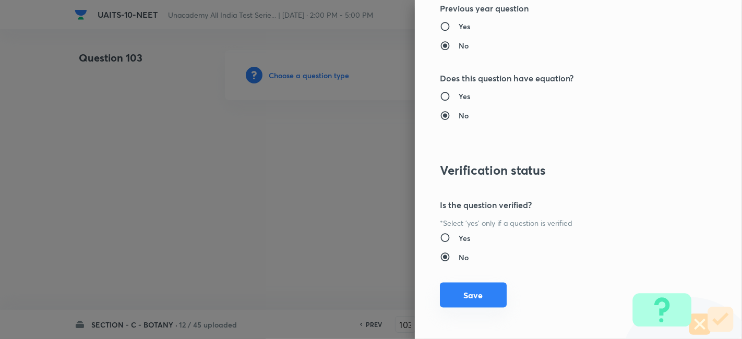
click at [458, 297] on button "Save" at bounding box center [473, 295] width 67 height 25
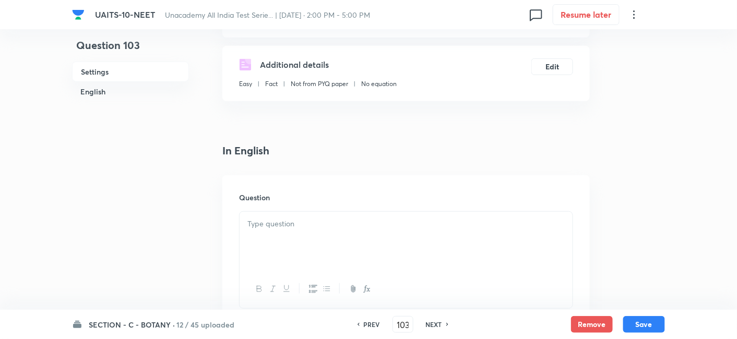
scroll to position [179, 0]
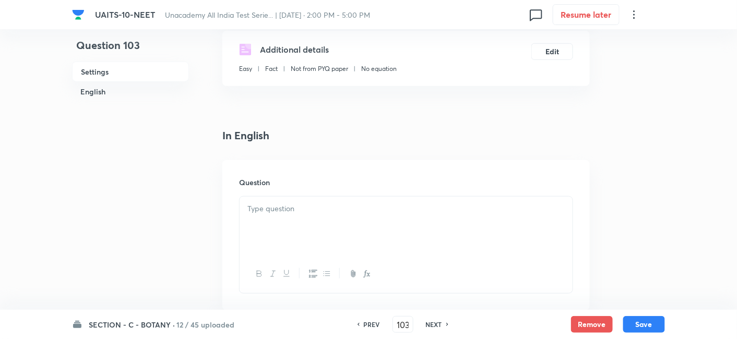
click at [327, 218] on div at bounding box center [405, 226] width 333 height 58
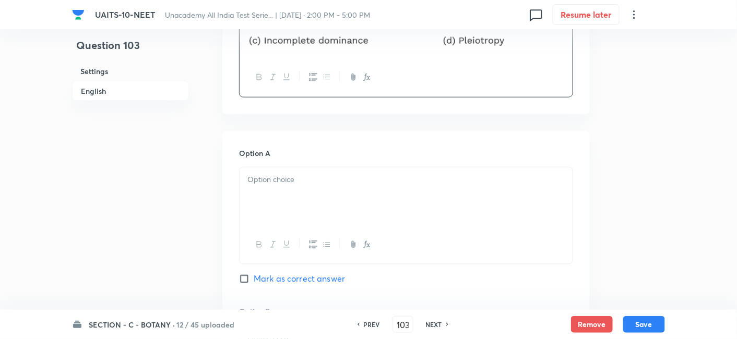
scroll to position [387, 0]
click at [297, 185] on div at bounding box center [405, 196] width 333 height 58
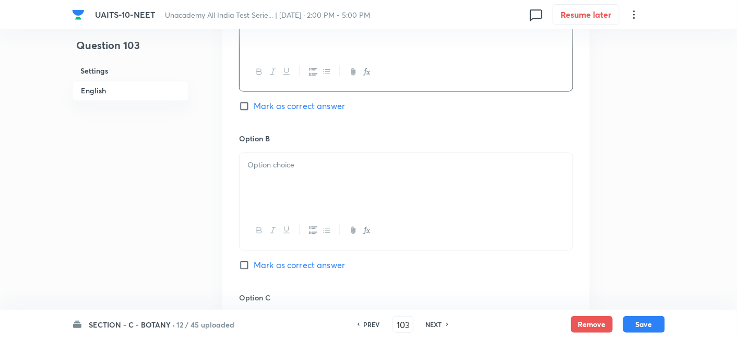
scroll to position [572, 0]
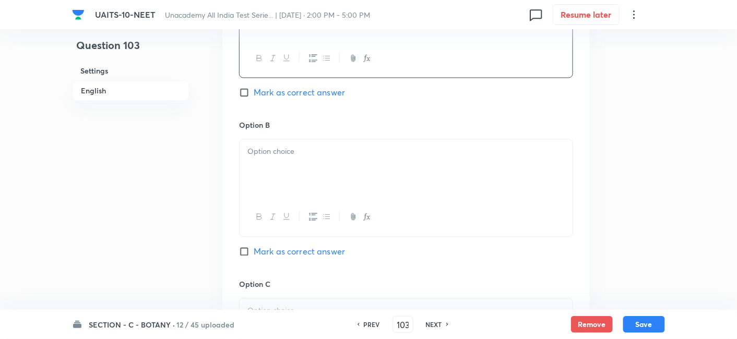
click at [275, 162] on div at bounding box center [405, 169] width 333 height 58
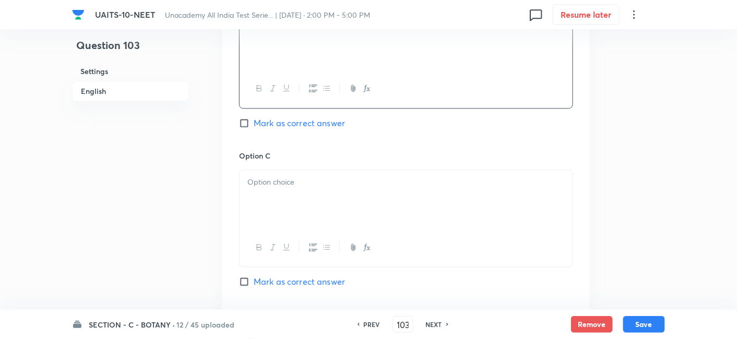
scroll to position [711, 0]
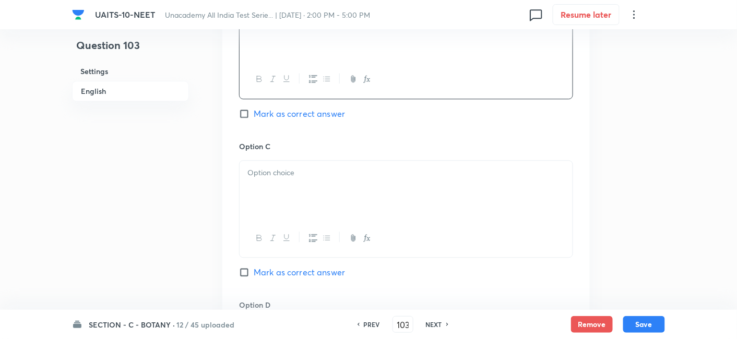
click at [275, 162] on div at bounding box center [405, 190] width 333 height 58
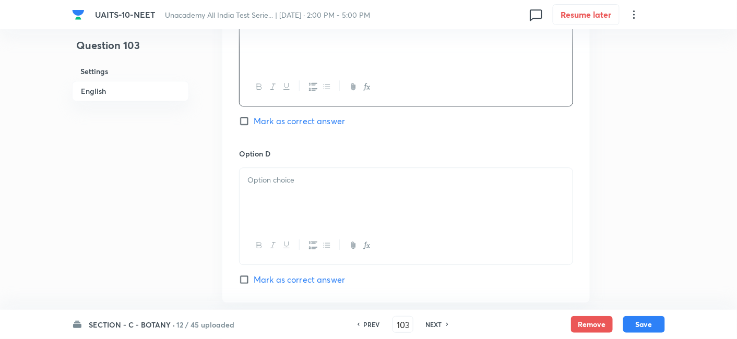
scroll to position [862, 0]
click at [275, 174] on p at bounding box center [405, 180] width 317 height 12
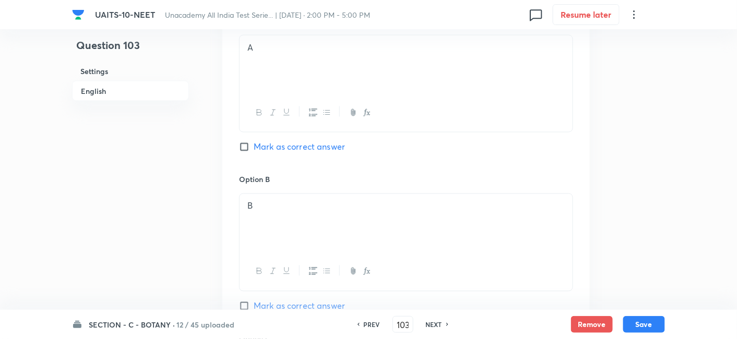
scroll to position [455, 0]
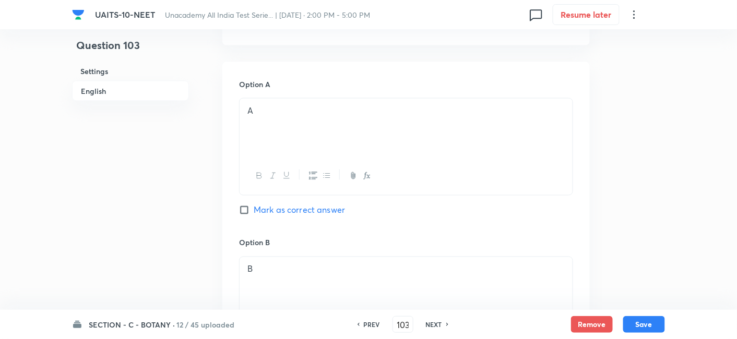
click at [248, 207] on input "Mark as correct answer" at bounding box center [246, 210] width 15 height 10
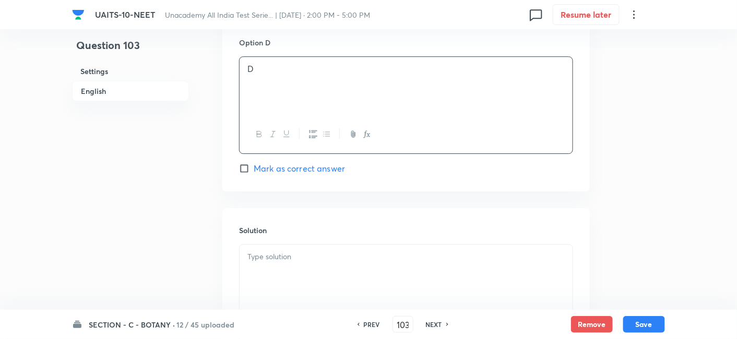
scroll to position [979, 0]
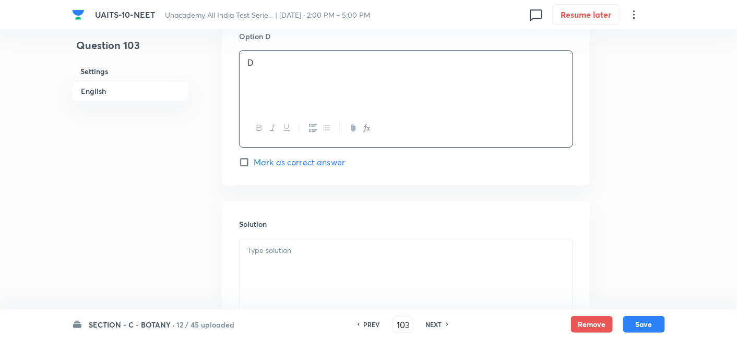
click at [320, 253] on p at bounding box center [405, 251] width 317 height 12
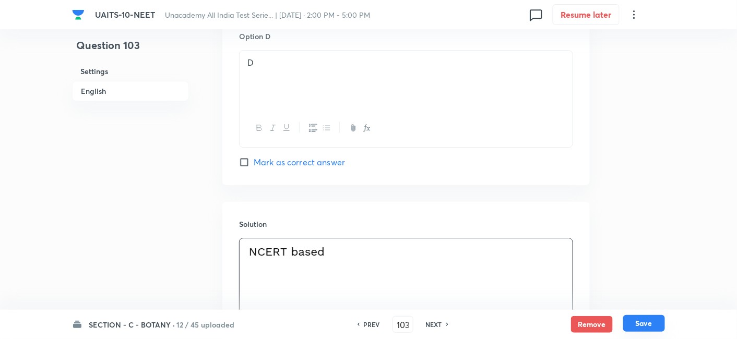
click at [644, 322] on button "Save" at bounding box center [644, 323] width 42 height 17
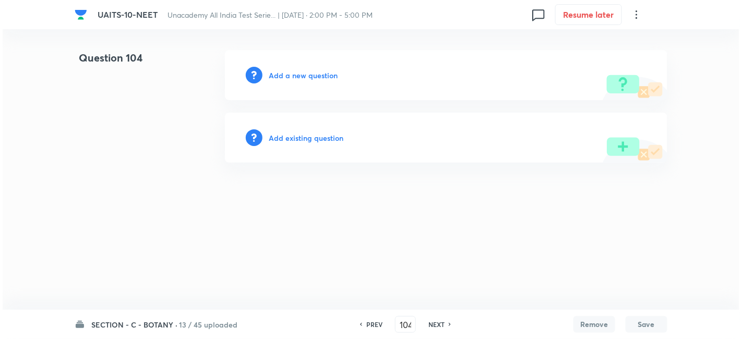
scroll to position [0, 0]
click at [325, 77] on h6 "Add a new question" at bounding box center [303, 75] width 69 height 11
click at [314, 74] on h6 "Choose a question type" at bounding box center [309, 75] width 80 height 11
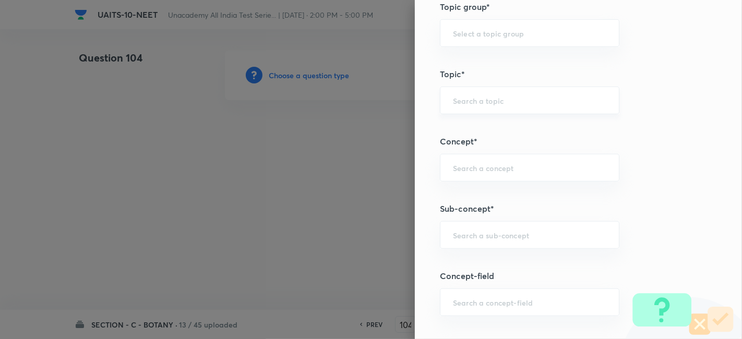
scroll to position [551, 0]
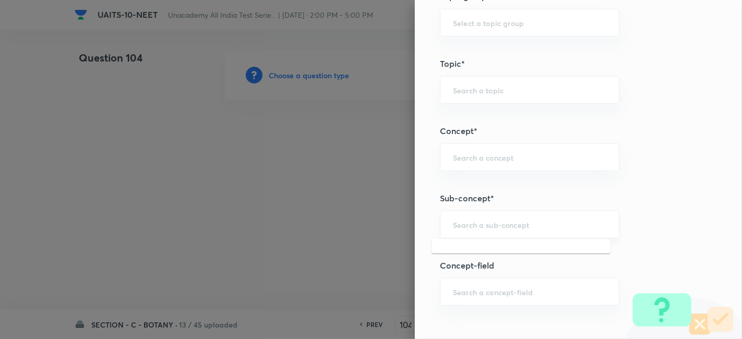
click at [463, 224] on input "text" at bounding box center [529, 225] width 153 height 10
paste input "Principle of Inheritance & Variation"
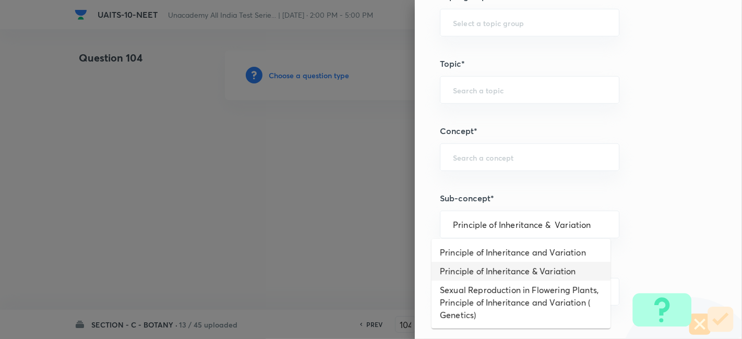
click at [536, 266] on li "Principle of Inheritance & Variation" at bounding box center [520, 271] width 179 height 19
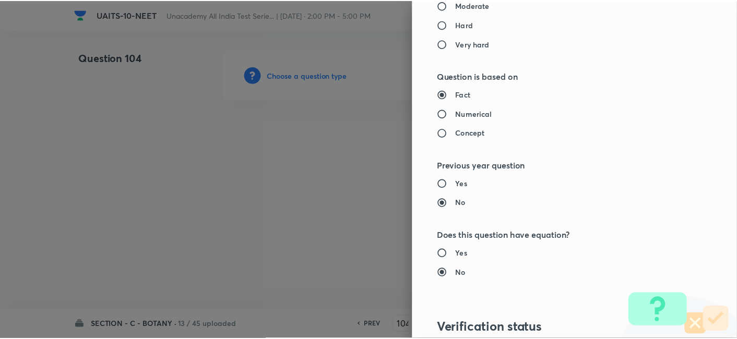
scroll to position [1150, 0]
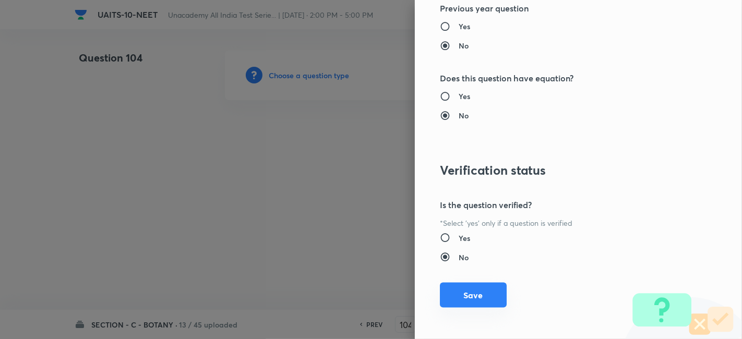
click at [468, 293] on button "Save" at bounding box center [473, 295] width 67 height 25
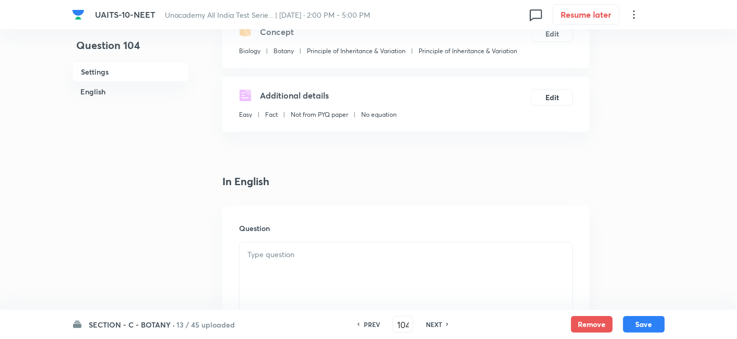
scroll to position [164, 0]
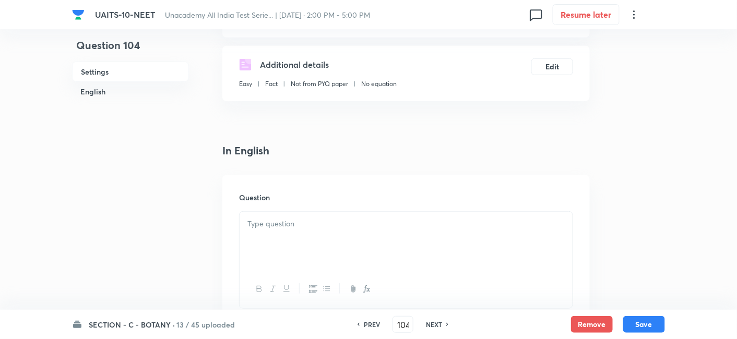
click at [282, 230] on div at bounding box center [405, 241] width 333 height 58
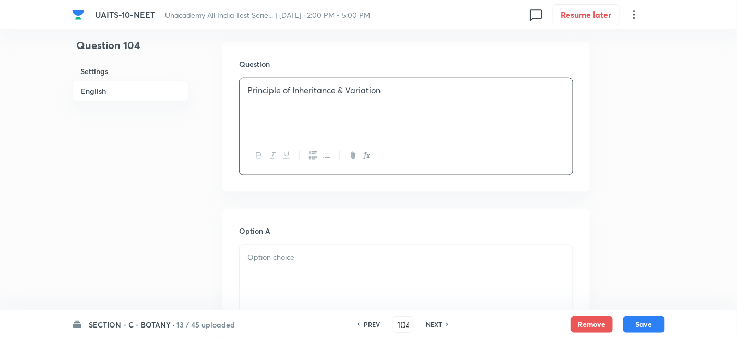
scroll to position [303, 0]
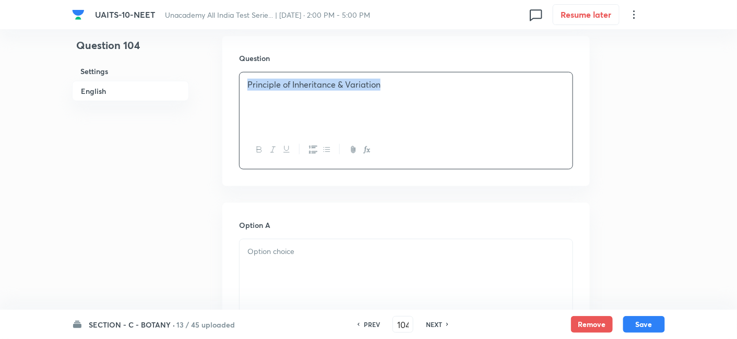
drag, startPoint x: 393, startPoint y: 82, endPoint x: 247, endPoint y: 84, distance: 146.1
click at [247, 84] on p "Principle of Inheritance & Variation" at bounding box center [405, 85] width 317 height 12
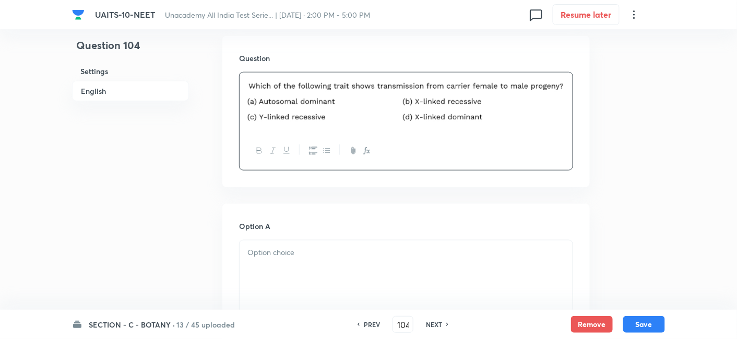
click at [302, 258] on div at bounding box center [405, 270] width 333 height 58
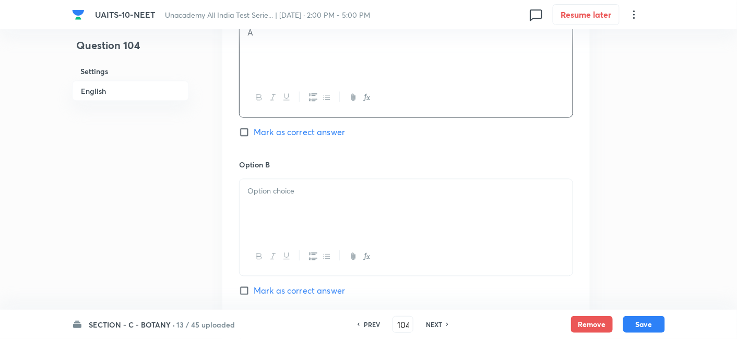
scroll to position [524, 0]
click at [279, 193] on p at bounding box center [405, 191] width 317 height 12
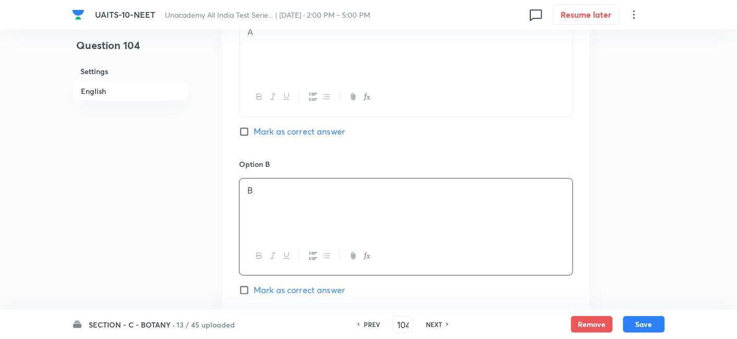
click at [245, 293] on input "Mark as correct answer" at bounding box center [246, 290] width 15 height 10
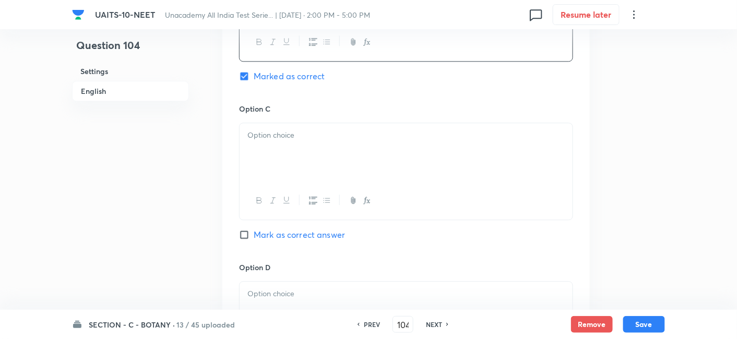
click at [289, 135] on p at bounding box center [405, 135] width 317 height 12
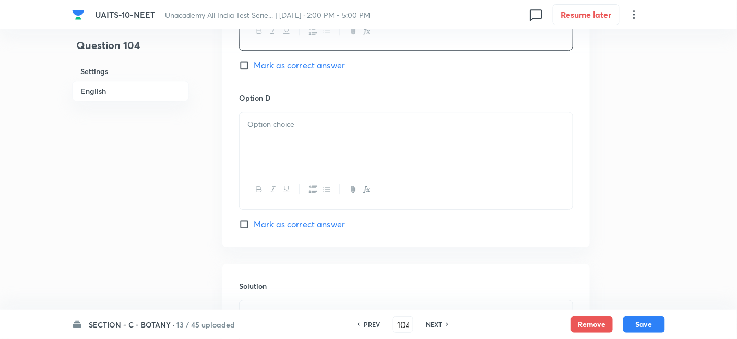
scroll to position [910, 0]
click at [289, 135] on div at bounding box center [405, 139] width 333 height 58
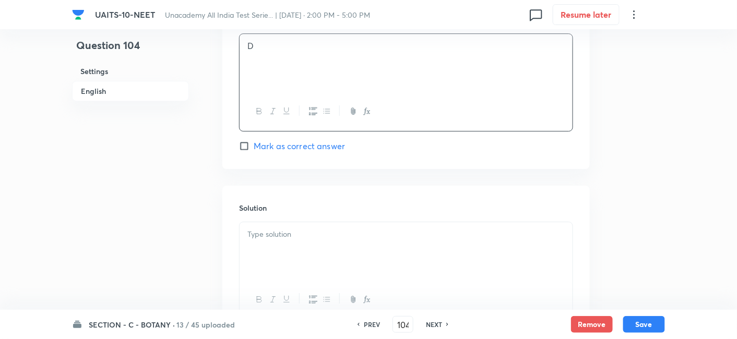
scroll to position [989, 0]
click at [291, 233] on p at bounding box center [405, 232] width 317 height 12
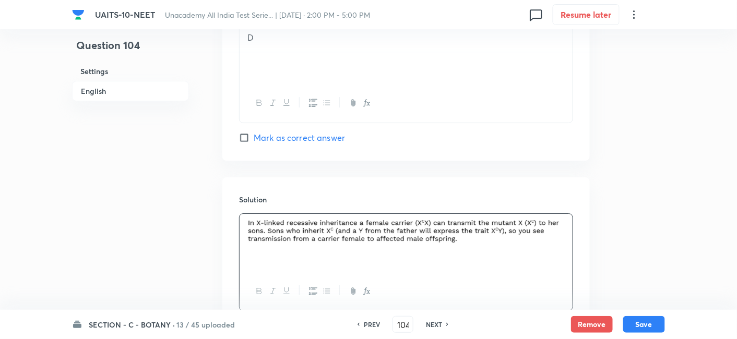
scroll to position [1073, 0]
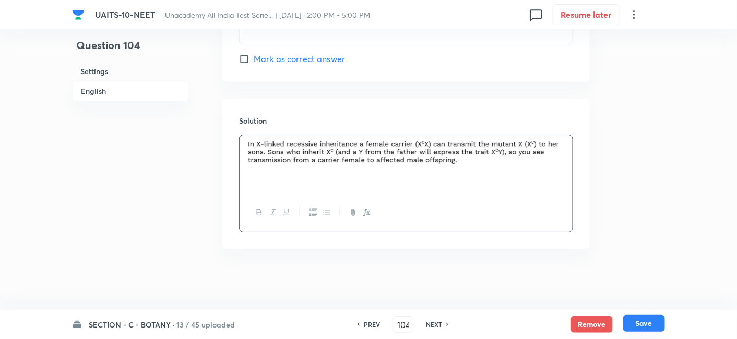
click at [643, 323] on button "Save" at bounding box center [644, 323] width 42 height 17
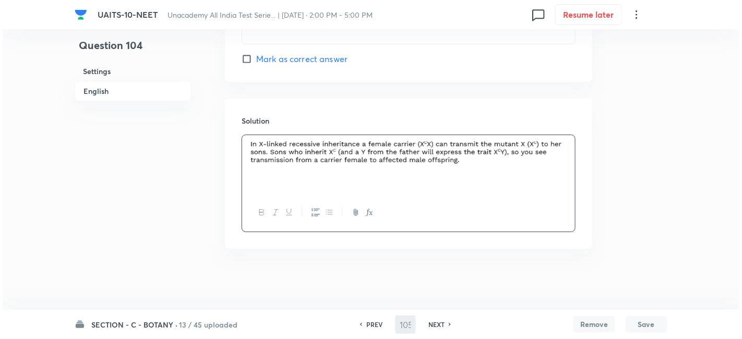
scroll to position [0, 0]
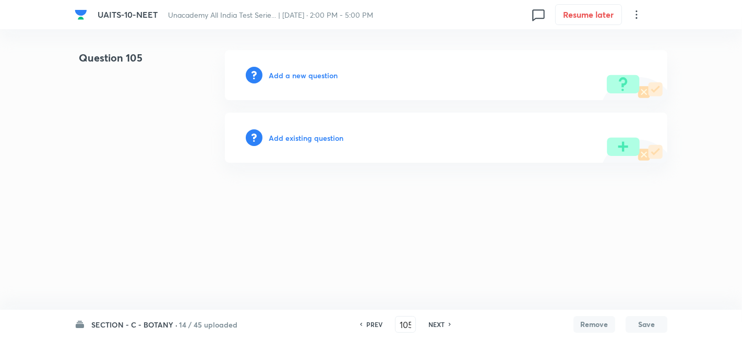
click at [317, 75] on h6 "Add a new question" at bounding box center [303, 75] width 69 height 11
click at [317, 77] on h6 "Choose a question type" at bounding box center [309, 75] width 80 height 11
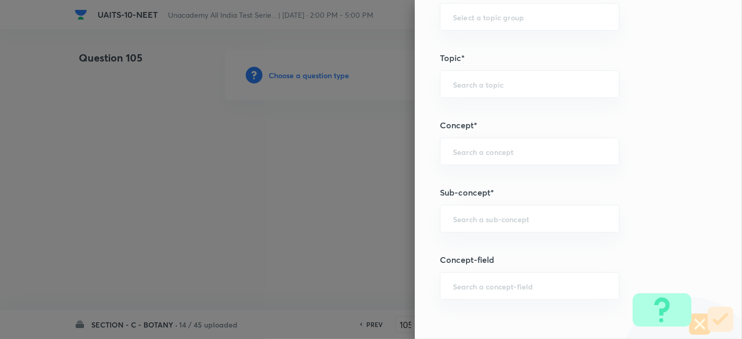
scroll to position [557, 0]
click at [477, 219] on input "text" at bounding box center [529, 219] width 153 height 10
paste input "Principle of Inheritance & Variation"
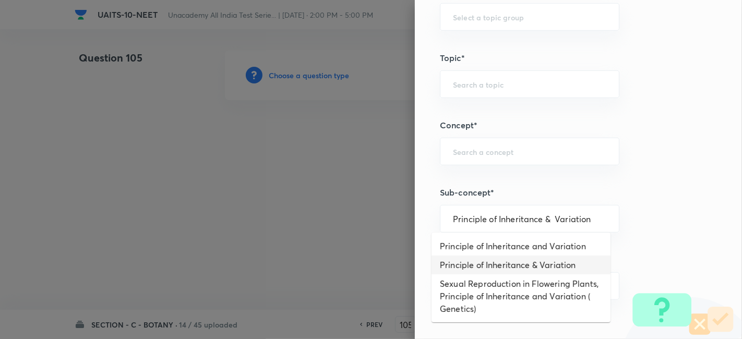
click at [544, 260] on li "Principle of Inheritance & Variation" at bounding box center [520, 265] width 179 height 19
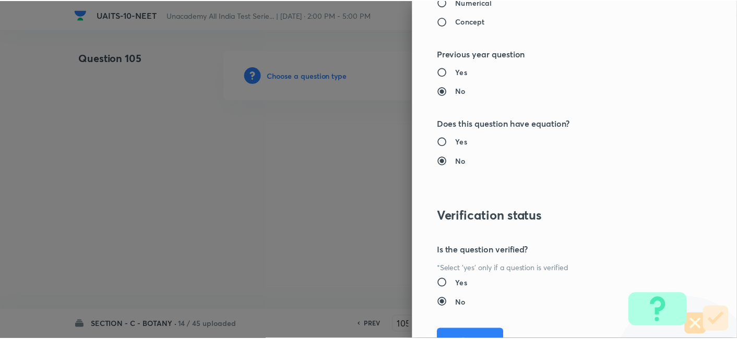
scroll to position [1123, 0]
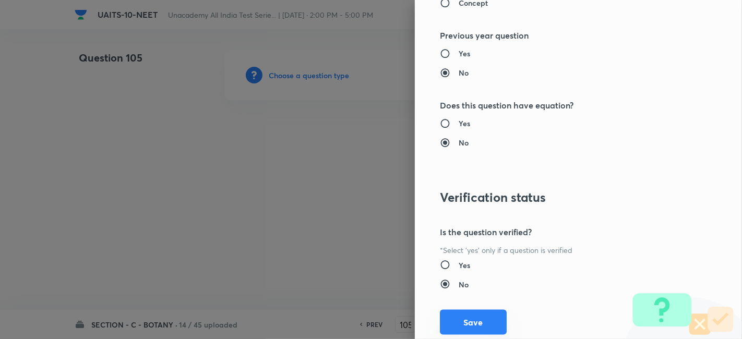
click at [470, 321] on button "Save" at bounding box center [473, 322] width 67 height 25
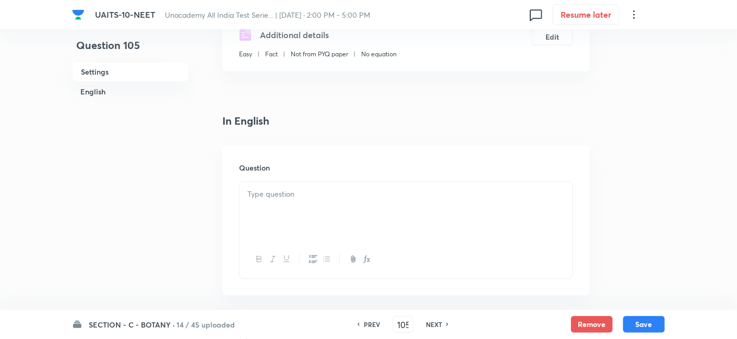
scroll to position [194, 0]
click at [353, 207] on div at bounding box center [405, 211] width 333 height 58
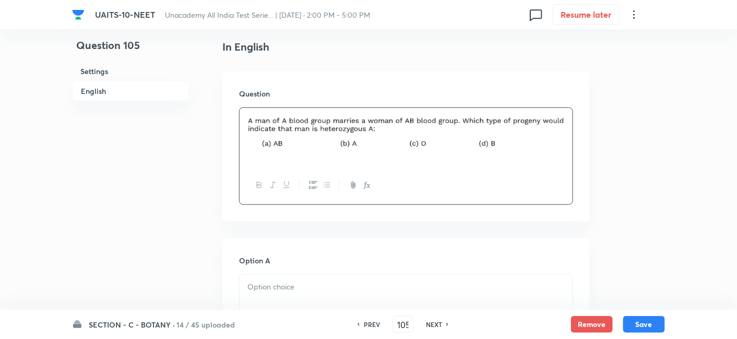
scroll to position [270, 0]
click at [282, 284] on p at bounding box center [405, 285] width 317 height 12
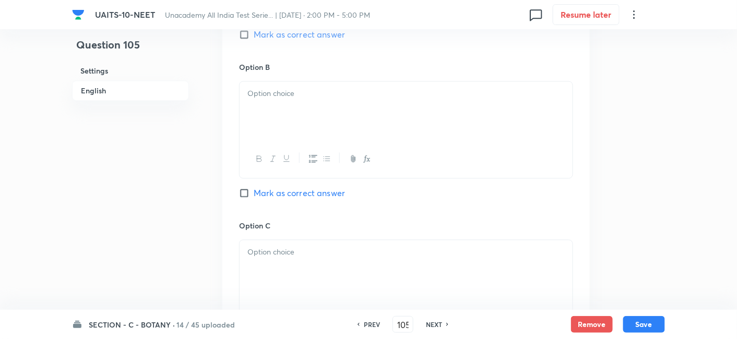
scroll to position [614, 0]
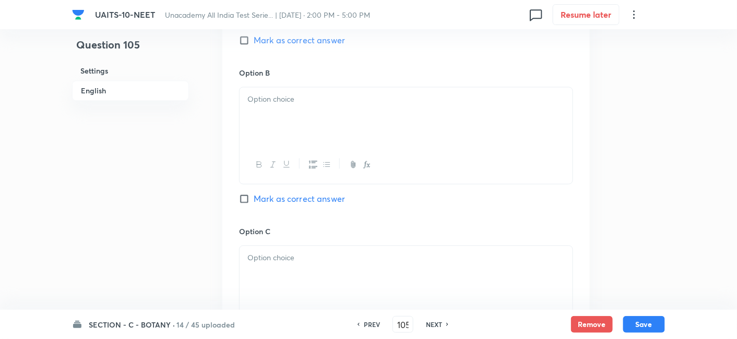
click at [290, 110] on div at bounding box center [405, 117] width 333 height 58
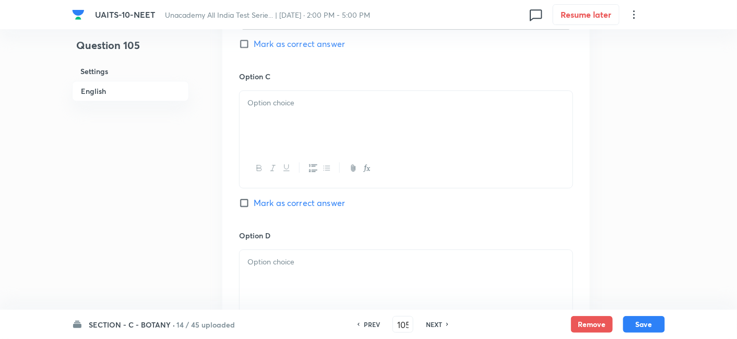
scroll to position [771, 0]
click at [282, 123] on div at bounding box center [405, 119] width 333 height 58
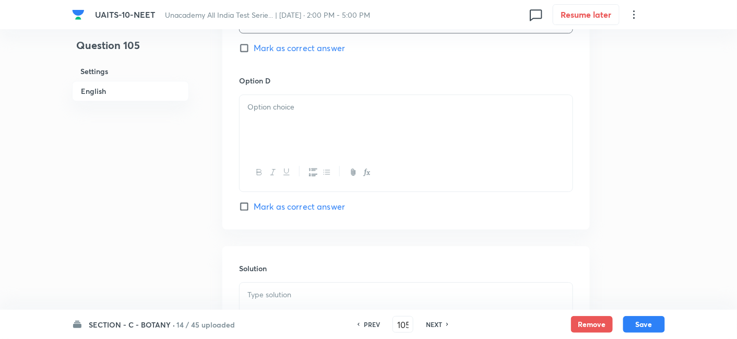
scroll to position [932, 0]
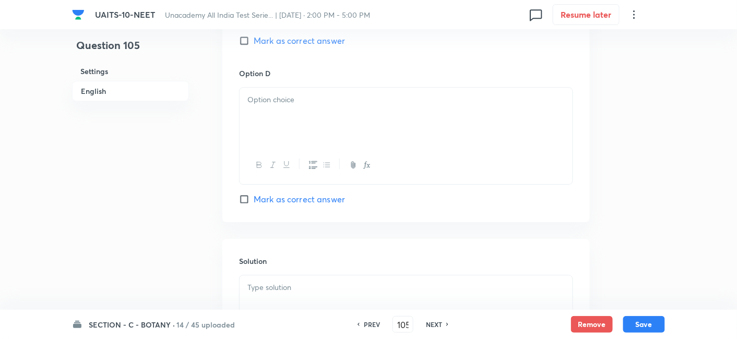
click at [278, 106] on div at bounding box center [405, 117] width 333 height 58
click at [246, 197] on input "Mark as correct answer" at bounding box center [246, 199] width 15 height 10
click at [270, 290] on p at bounding box center [405, 288] width 317 height 12
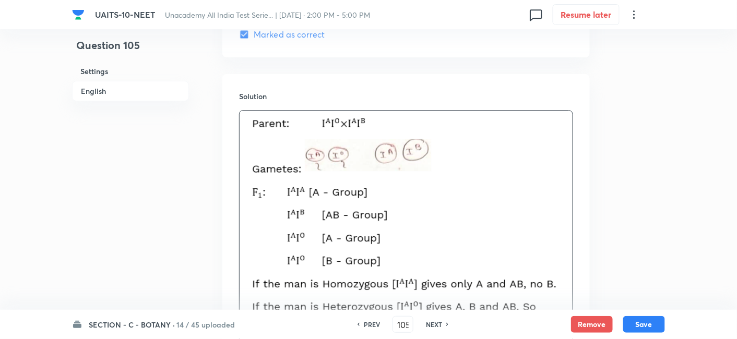
scroll to position [1179, 0]
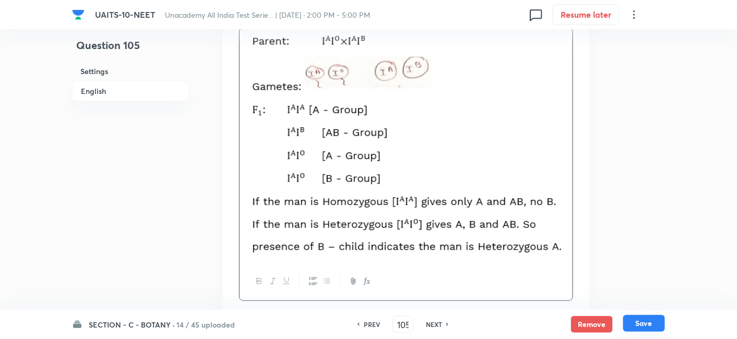
click at [630, 320] on button "Save" at bounding box center [644, 323] width 42 height 17
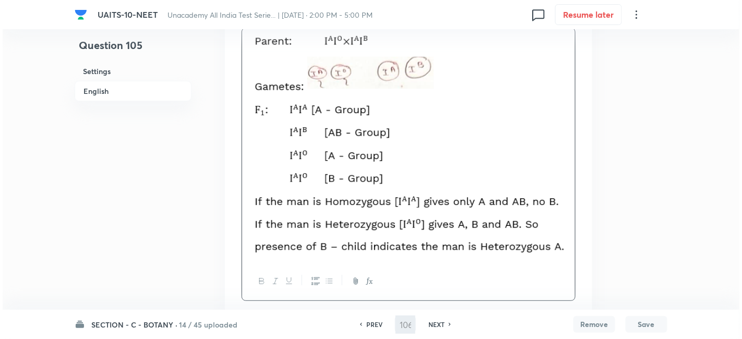
scroll to position [0, 0]
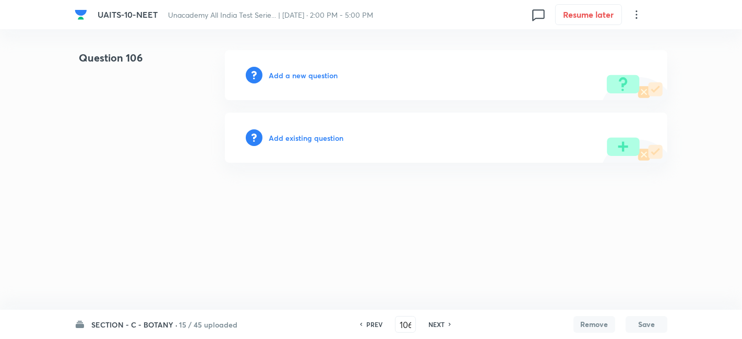
click at [294, 81] on div "Add a new question" at bounding box center [446, 75] width 442 height 50
click at [291, 77] on h6 "Add a new question" at bounding box center [303, 75] width 69 height 11
click at [321, 77] on h6 "Choose a question type" at bounding box center [309, 75] width 80 height 11
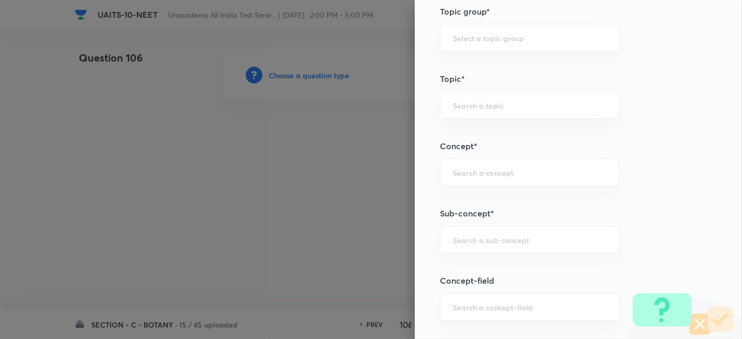
scroll to position [536, 0]
click at [477, 241] on input "text" at bounding box center [529, 240] width 153 height 10
paste input "Principle of Inheritance & Variation"
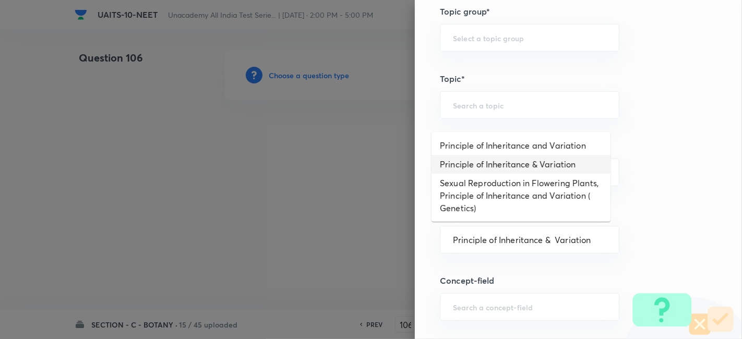
click at [487, 166] on li "Principle of Inheritance & Variation" at bounding box center [520, 164] width 179 height 19
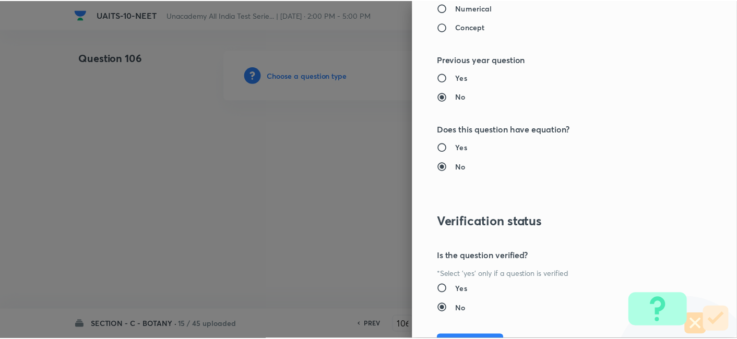
scroll to position [1122, 0]
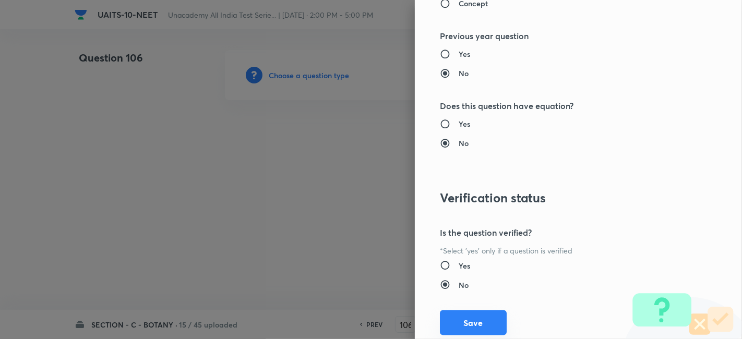
click at [465, 328] on button "Save" at bounding box center [473, 322] width 67 height 25
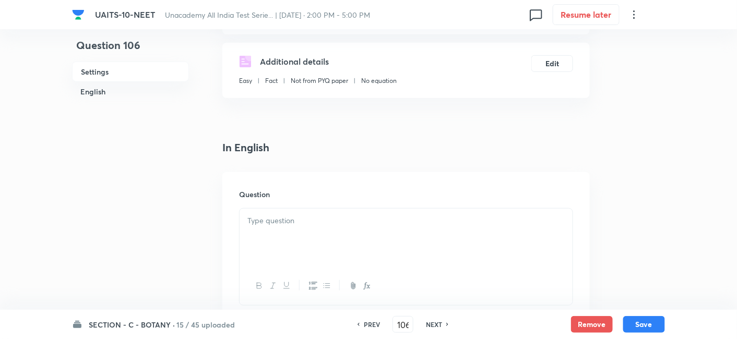
scroll to position [167, 0]
click at [326, 221] on p at bounding box center [405, 220] width 317 height 12
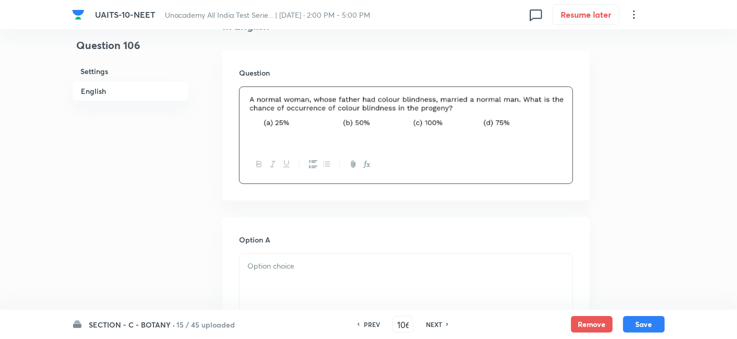
scroll to position [331, 0]
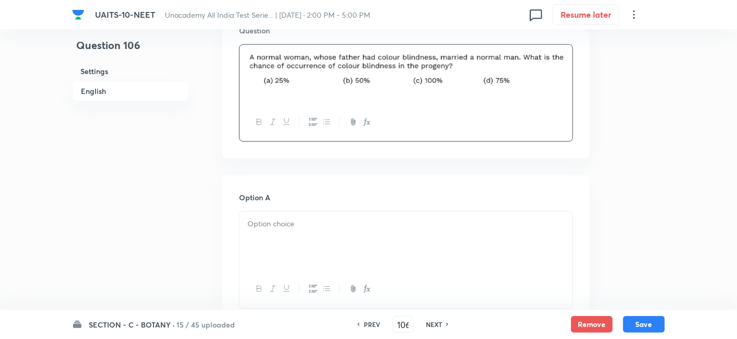
click at [366, 238] on div at bounding box center [405, 241] width 333 height 58
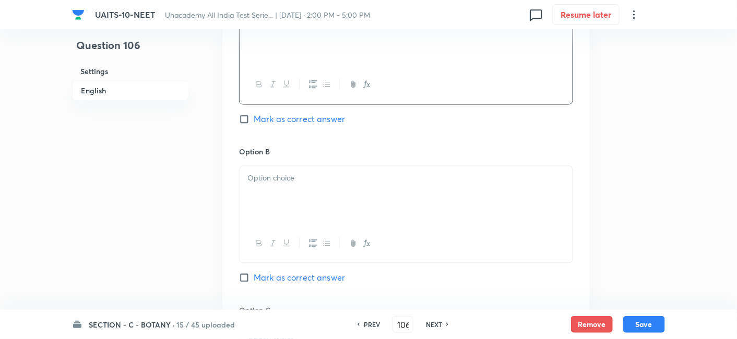
scroll to position [536, 0]
click at [302, 194] on div at bounding box center [405, 194] width 333 height 58
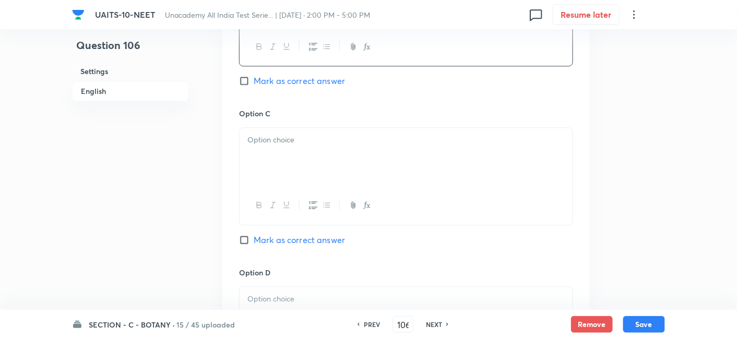
scroll to position [733, 0]
click at [298, 145] on div at bounding box center [405, 156] width 333 height 58
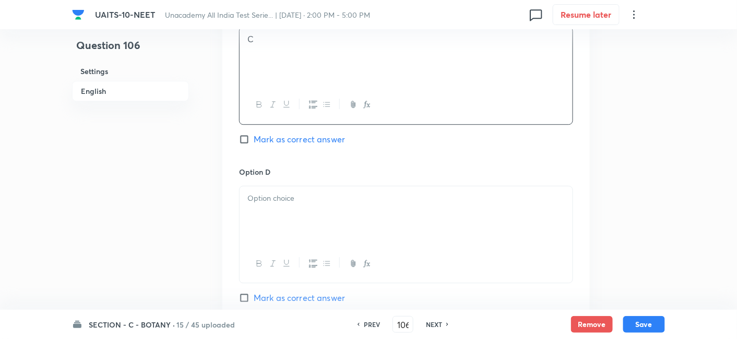
scroll to position [834, 0]
click at [284, 205] on div at bounding box center [405, 214] width 333 height 58
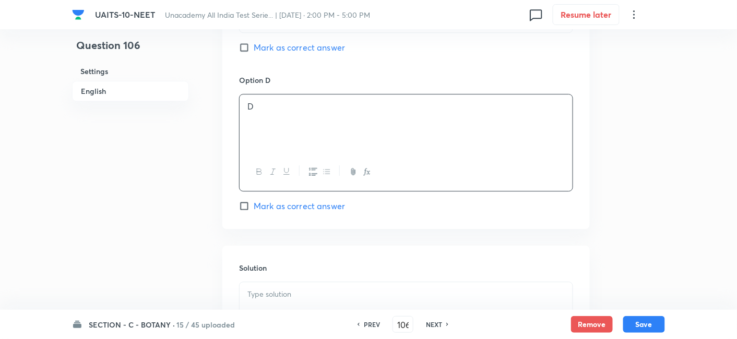
scroll to position [926, 0]
click at [313, 288] on p at bounding box center [405, 294] width 317 height 12
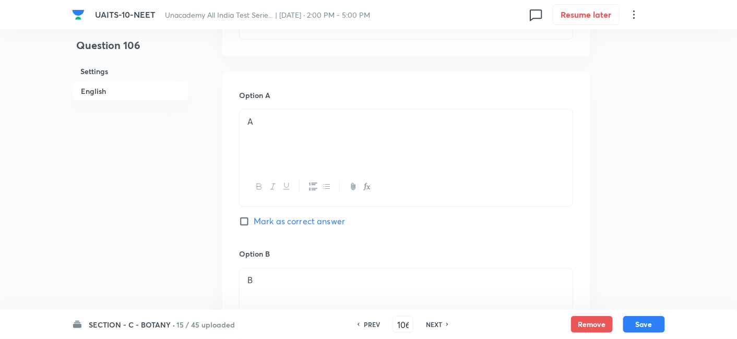
click at [246, 224] on input "Mark as correct answer" at bounding box center [246, 222] width 15 height 10
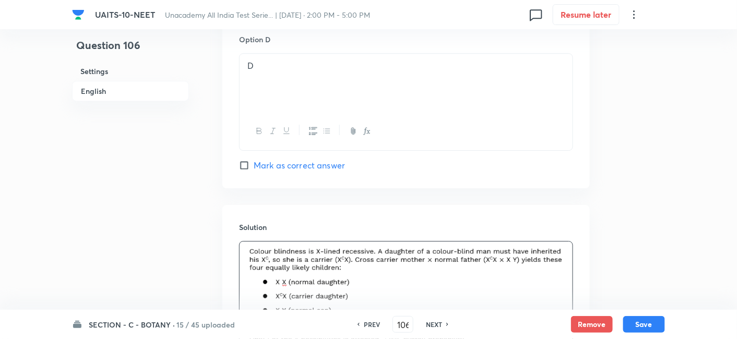
scroll to position [1142, 0]
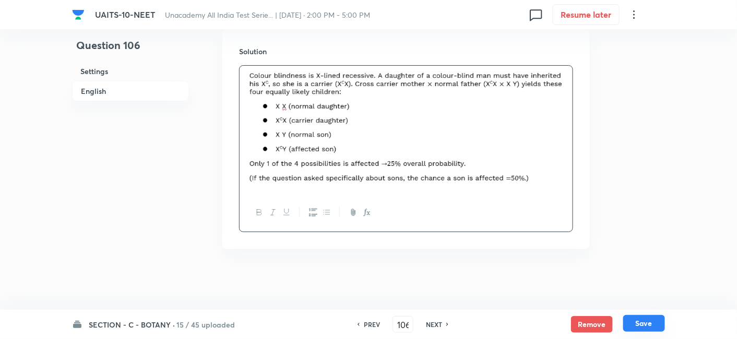
click at [649, 320] on button "Save" at bounding box center [644, 323] width 42 height 17
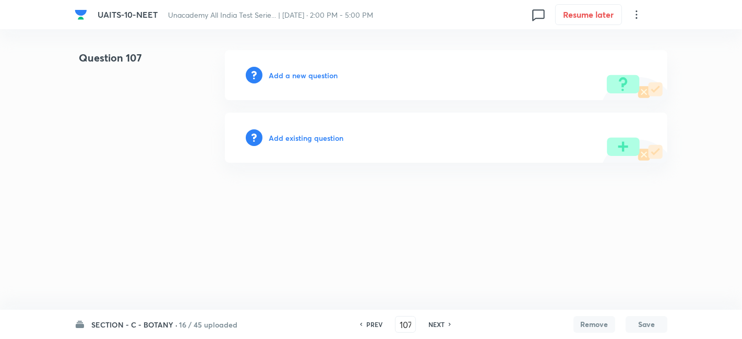
click at [374, 326] on h6 "PREV" at bounding box center [374, 324] width 16 height 9
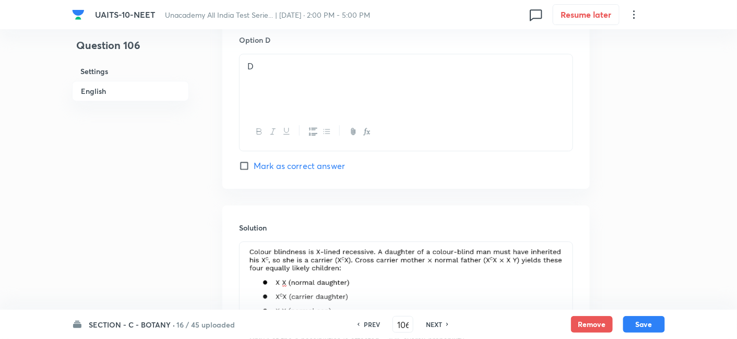
scroll to position [1142, 0]
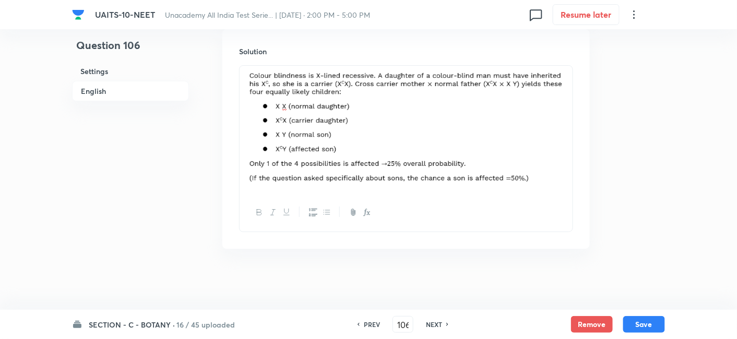
click at [504, 162] on img at bounding box center [405, 128] width 317 height 112
click at [563, 107] on img at bounding box center [405, 128] width 317 height 112
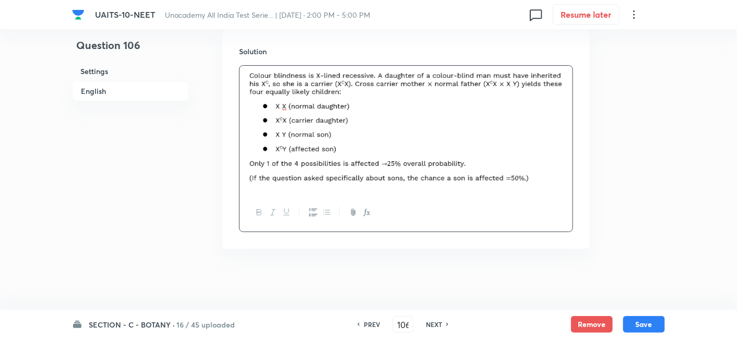
click at [554, 175] on img at bounding box center [405, 128] width 317 height 112
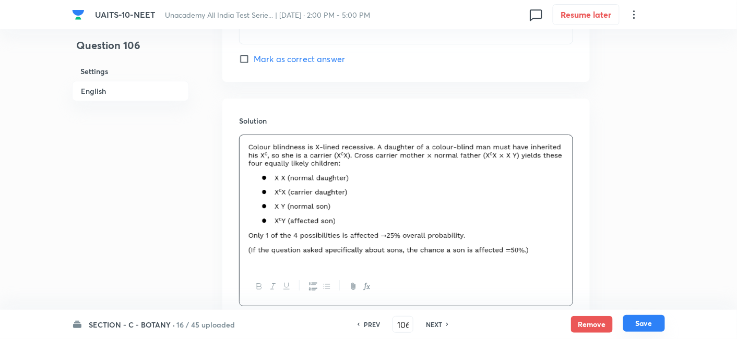
click at [646, 327] on button "Save" at bounding box center [644, 323] width 42 height 17
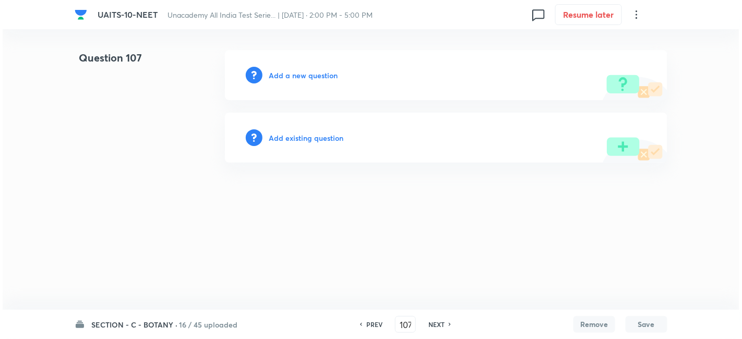
scroll to position [0, 0]
click at [311, 78] on h6 "Add a new question" at bounding box center [303, 75] width 69 height 11
click at [311, 78] on h6 "Choose a question type" at bounding box center [309, 75] width 80 height 11
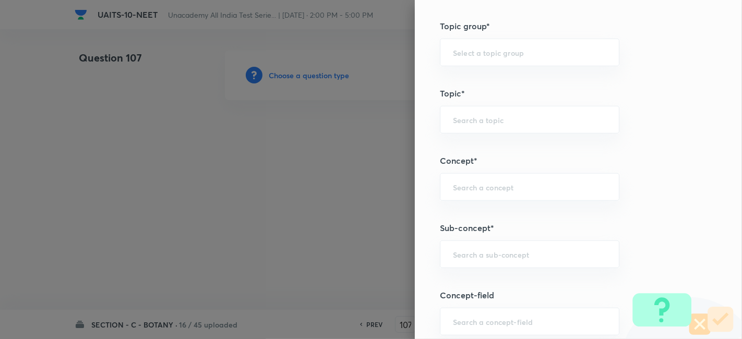
scroll to position [522, 0]
click at [489, 244] on div "​" at bounding box center [529, 254] width 179 height 28
paste input "Principle of Inheritance & Variation"
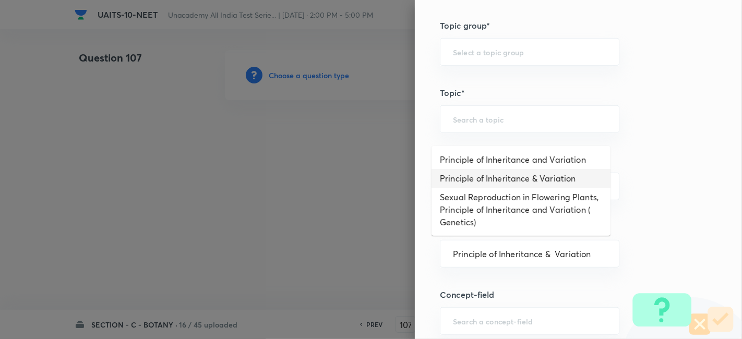
click at [493, 176] on li "Principle of Inheritance & Variation" at bounding box center [520, 178] width 179 height 19
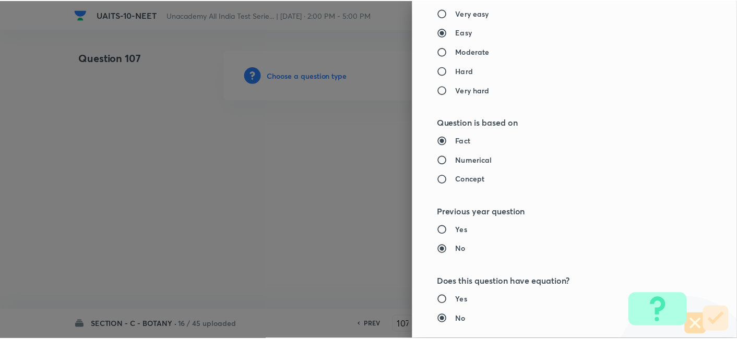
scroll to position [1150, 0]
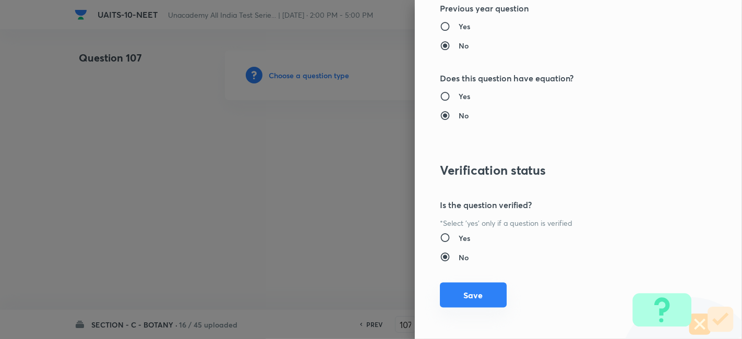
click at [463, 304] on button "Save" at bounding box center [473, 295] width 67 height 25
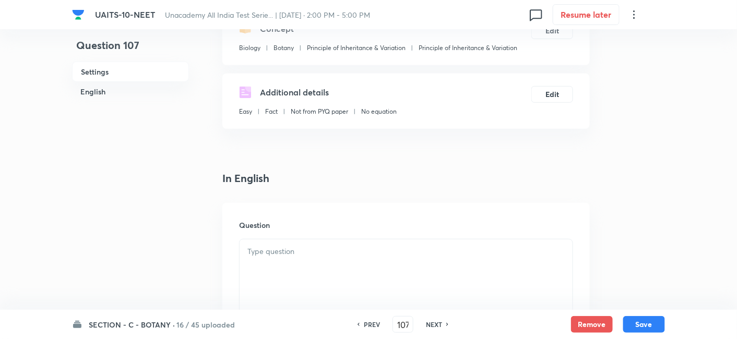
click at [294, 257] on div at bounding box center [405, 268] width 333 height 58
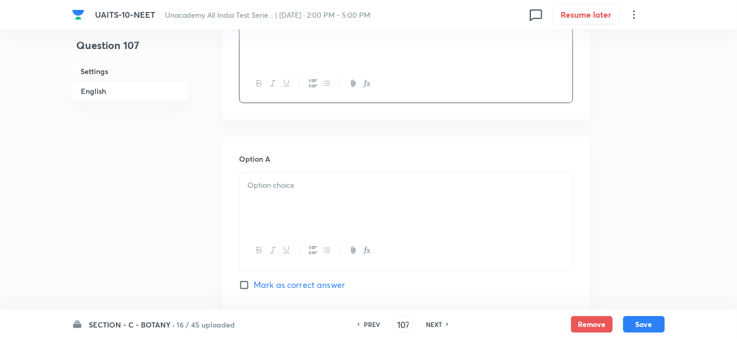
click at [293, 192] on div at bounding box center [405, 202] width 333 height 58
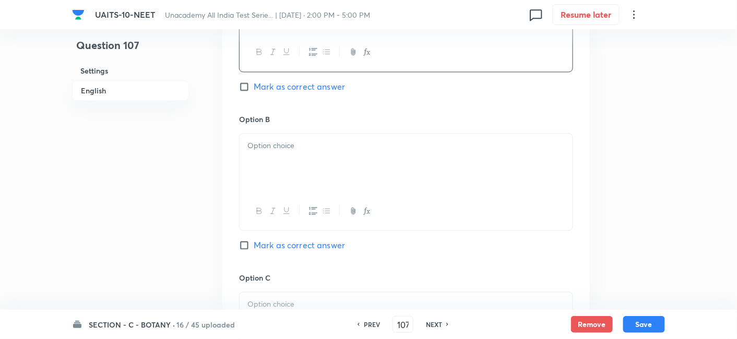
scroll to position [569, 0]
click at [304, 153] on div at bounding box center [405, 162] width 333 height 58
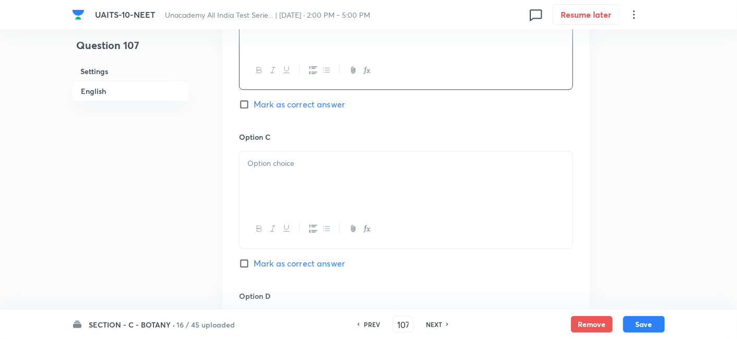
scroll to position [710, 0]
click at [300, 167] on div at bounding box center [405, 179] width 333 height 58
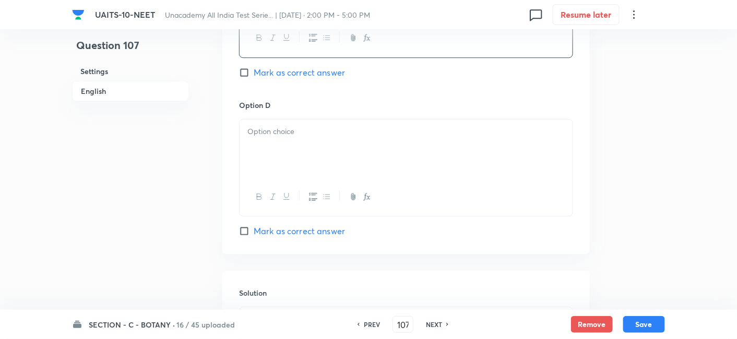
scroll to position [902, 0]
click at [281, 135] on div at bounding box center [405, 147] width 333 height 58
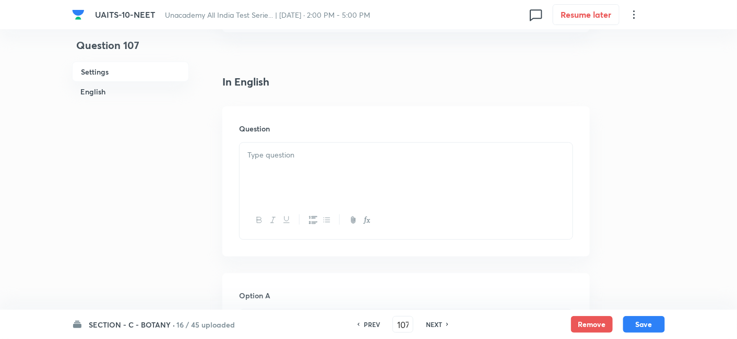
scroll to position [232, 0]
click at [280, 162] on div at bounding box center [405, 172] width 333 height 58
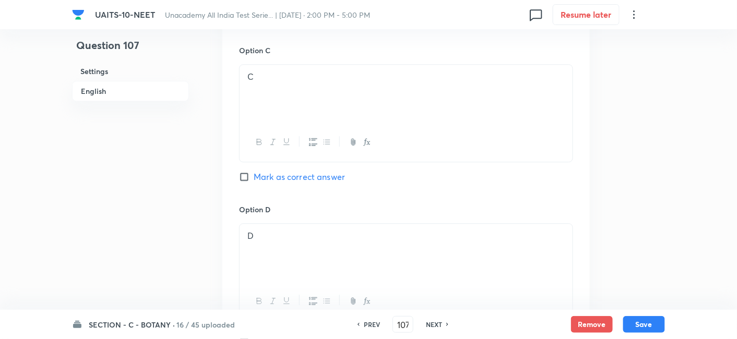
scroll to position [878, 0]
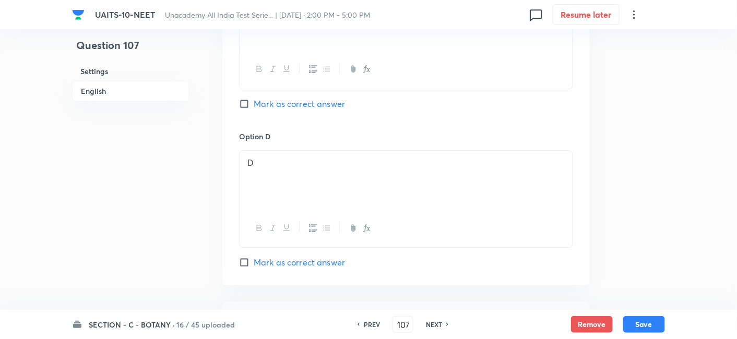
click at [247, 258] on input "Mark as correct answer" at bounding box center [246, 262] width 15 height 10
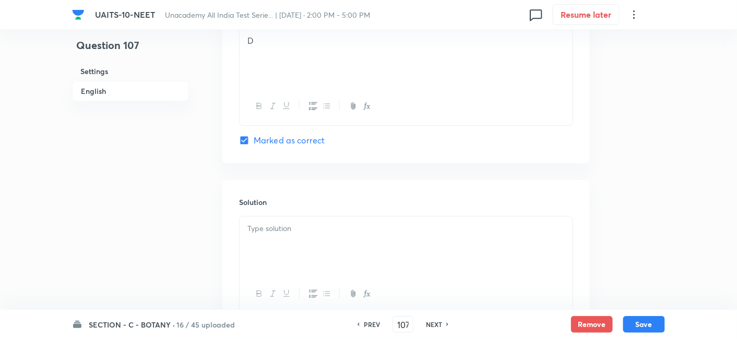
scroll to position [1030, 0]
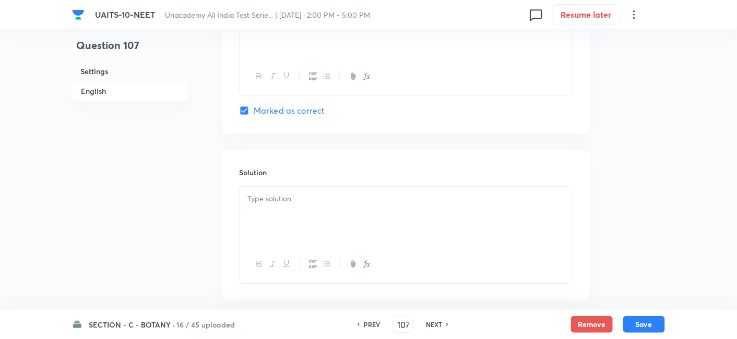
click at [299, 201] on p at bounding box center [405, 199] width 317 height 12
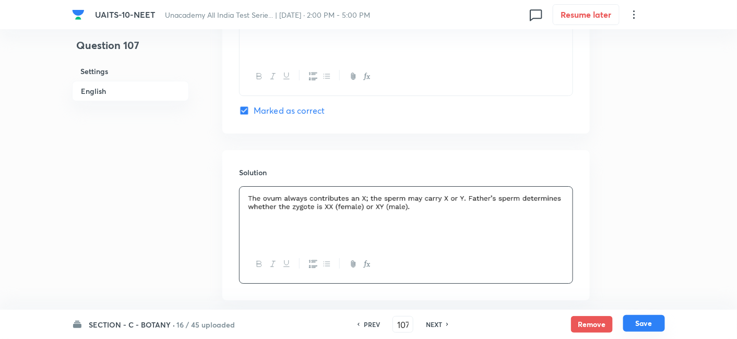
click at [647, 320] on button "Save" at bounding box center [644, 323] width 42 height 17
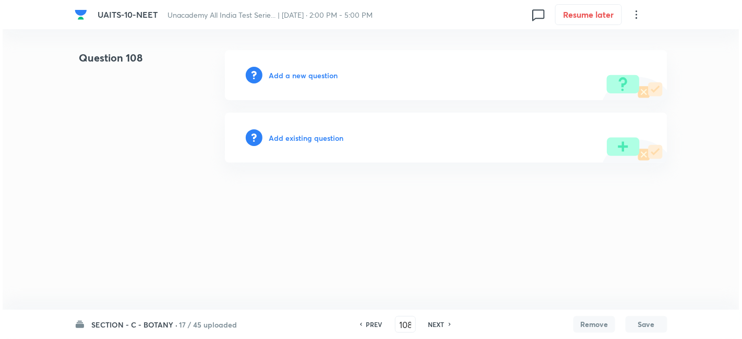
scroll to position [0, 0]
click at [307, 68] on div "Add a new question" at bounding box center [446, 75] width 442 height 50
click at [309, 74] on h6 "Add a new question" at bounding box center [303, 75] width 69 height 11
click at [309, 74] on h6 "Choose a question type" at bounding box center [309, 75] width 80 height 11
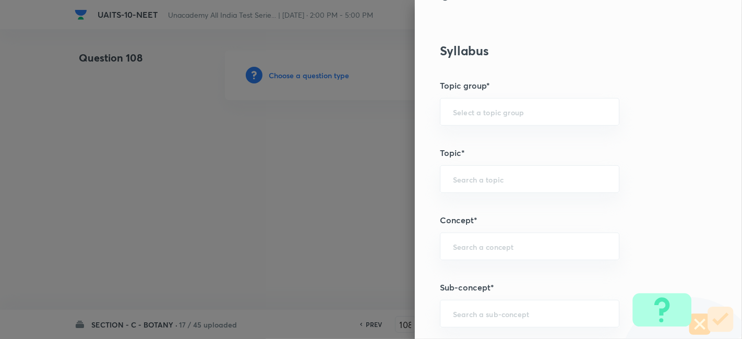
scroll to position [463, 0]
click at [459, 310] on input "text" at bounding box center [529, 313] width 153 height 10
paste input "Principle of Inheritance & Variation"
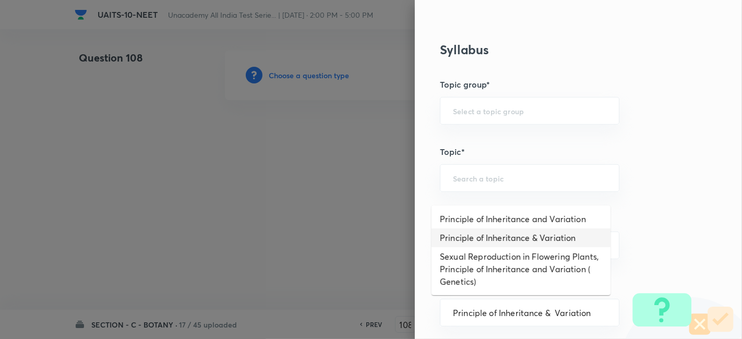
click at [522, 237] on li "Principle of Inheritance & Variation" at bounding box center [520, 238] width 179 height 19
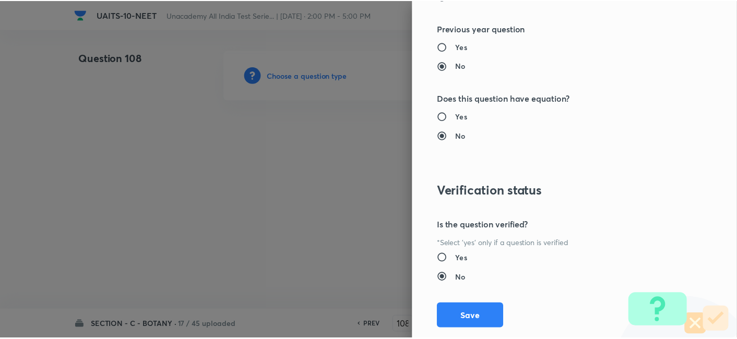
scroll to position [1150, 0]
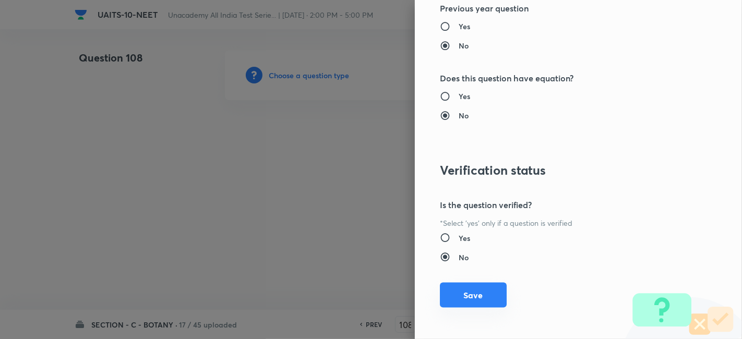
click at [468, 294] on button "Save" at bounding box center [473, 295] width 67 height 25
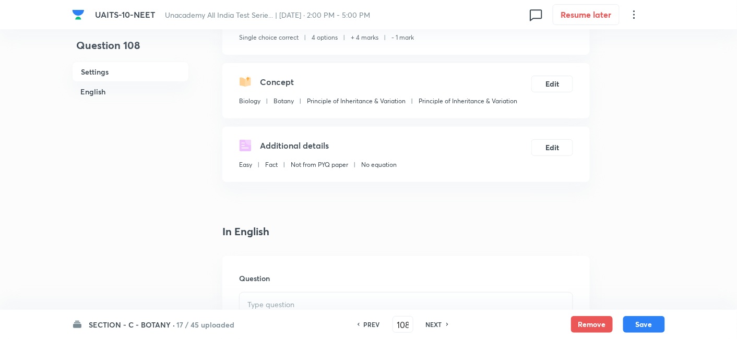
scroll to position [116, 0]
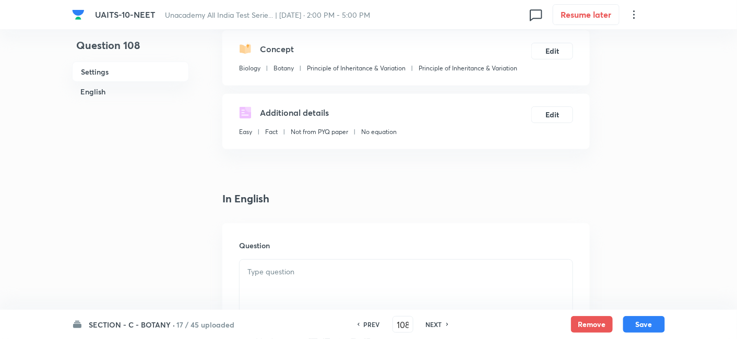
click at [423, 291] on div at bounding box center [405, 289] width 333 height 58
click at [642, 327] on button "Save" at bounding box center [644, 323] width 42 height 17
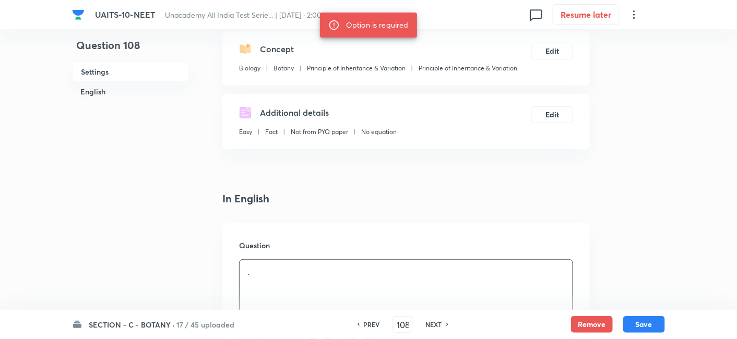
click at [256, 275] on p "." at bounding box center [405, 272] width 317 height 12
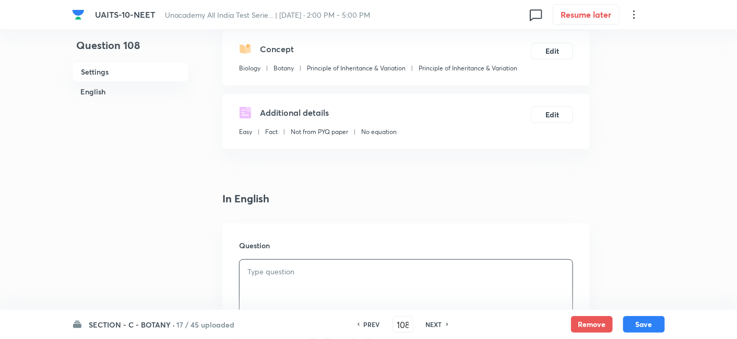
click at [320, 275] on p at bounding box center [405, 272] width 317 height 12
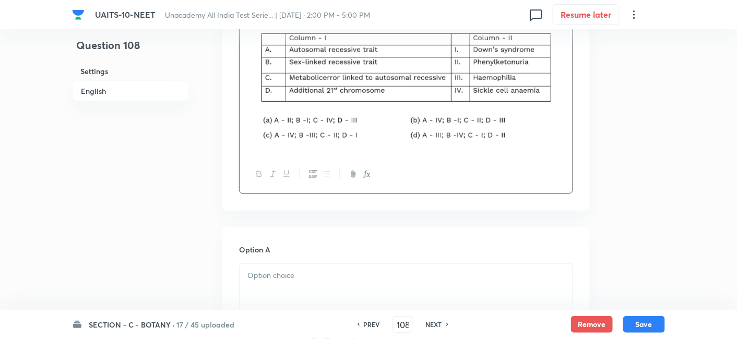
scroll to position [364, 0]
click at [293, 280] on p at bounding box center [405, 275] width 317 height 12
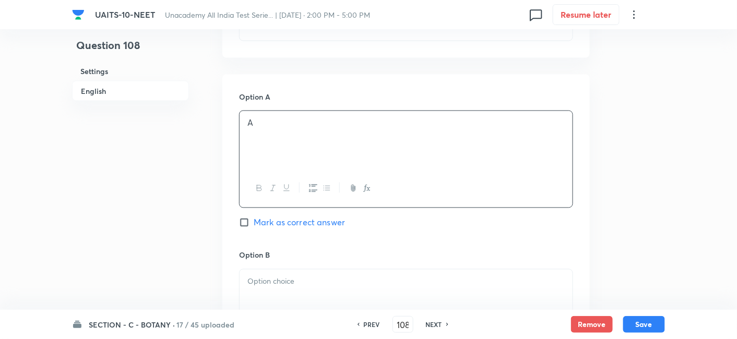
scroll to position [516, 0]
click at [293, 280] on p at bounding box center [405, 281] width 317 height 12
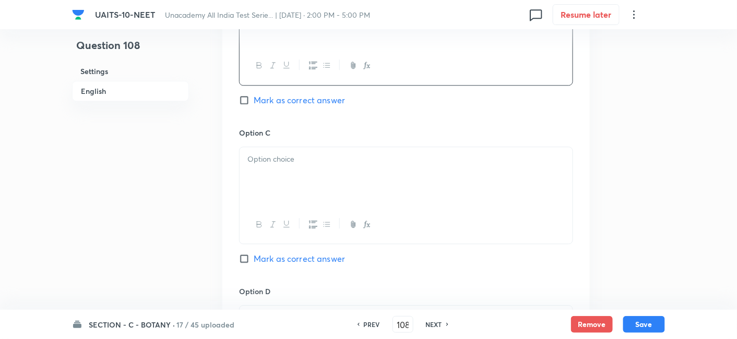
scroll to position [800, 0]
click at [292, 157] on p at bounding box center [405, 157] width 317 height 12
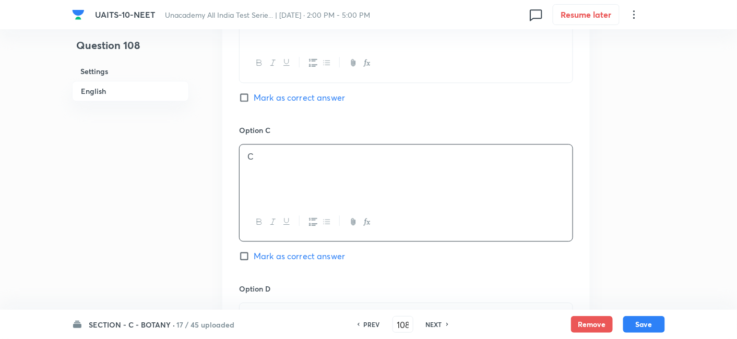
scroll to position [1036, 0]
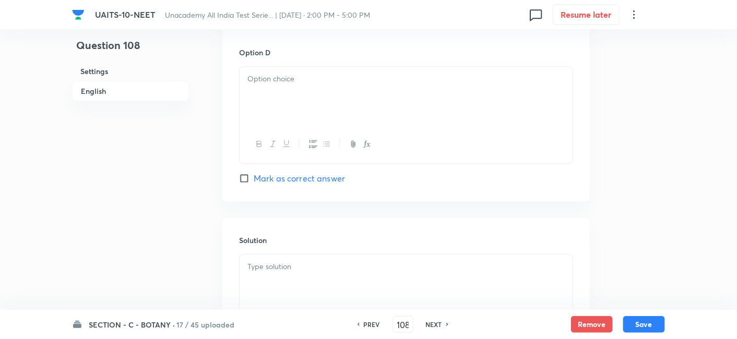
click at [293, 73] on p at bounding box center [405, 79] width 317 height 12
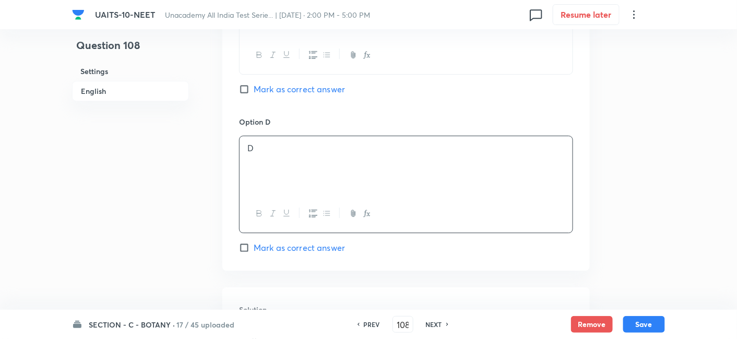
scroll to position [962, 0]
click at [241, 88] on label "Mark as correct answer" at bounding box center [292, 94] width 106 height 13
click at [241, 89] on input "Mark as correct answer" at bounding box center [246, 94] width 15 height 10
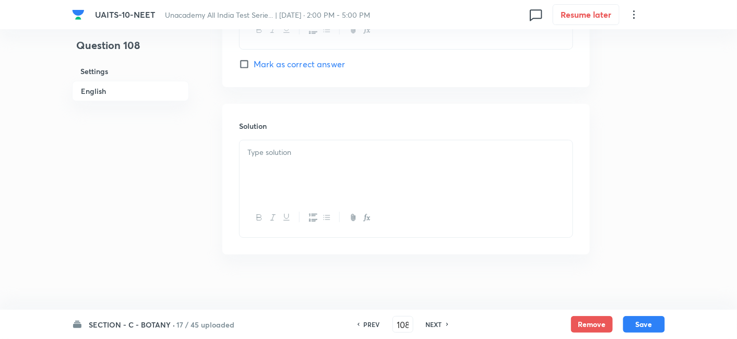
scroll to position [1156, 0]
click at [299, 152] on div at bounding box center [405, 164] width 333 height 58
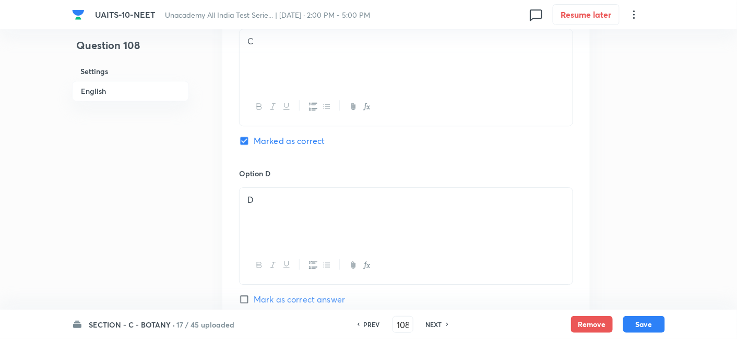
scroll to position [910, 0]
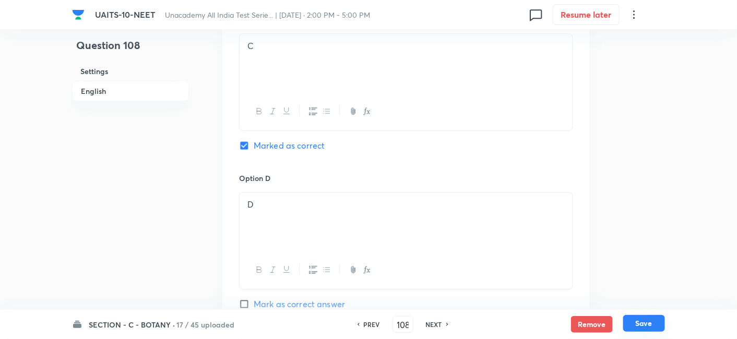
click at [639, 325] on button "Save" at bounding box center [644, 323] width 42 height 17
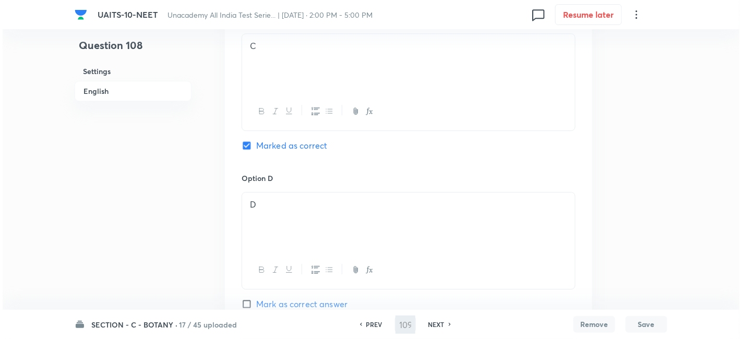
scroll to position [0, 0]
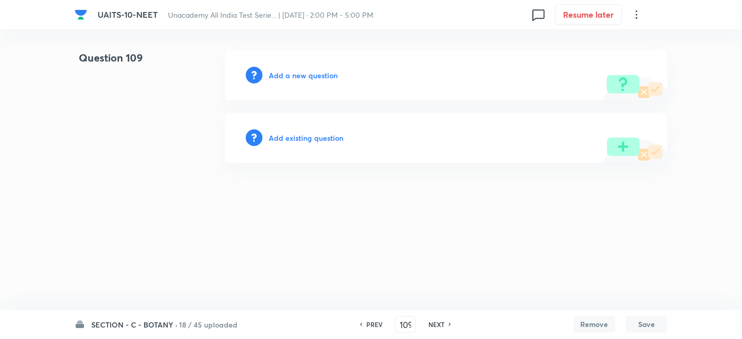
click at [316, 72] on h6 "Add a new question" at bounding box center [303, 75] width 69 height 11
click at [316, 72] on h6 "Choose a question type" at bounding box center [309, 75] width 80 height 11
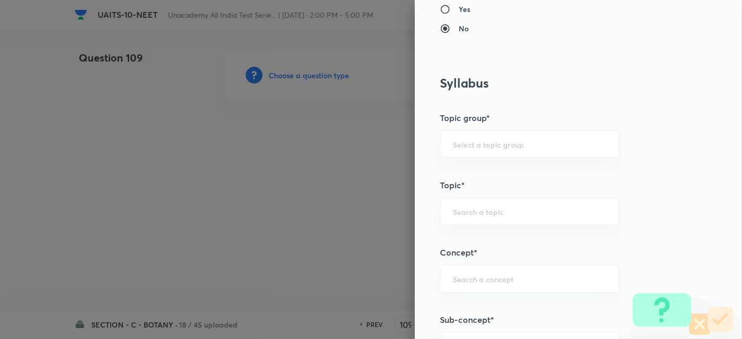
scroll to position [620, 0]
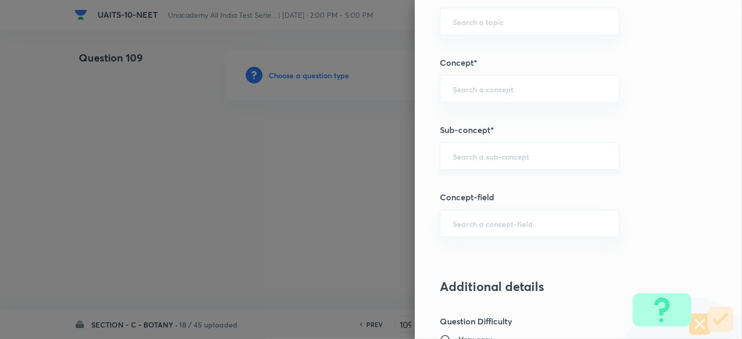
click at [461, 160] on div "​" at bounding box center [529, 156] width 179 height 28
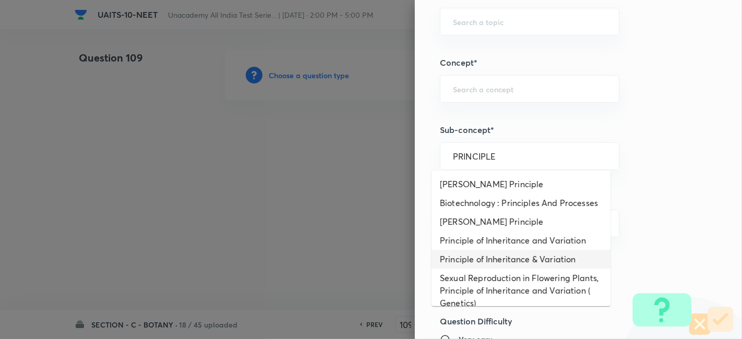
click at [494, 264] on li "Principle of Inheritance & Variation" at bounding box center [520, 259] width 179 height 19
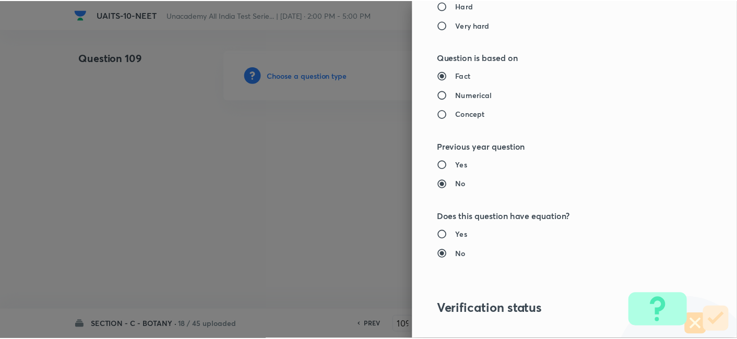
scroll to position [1150, 0]
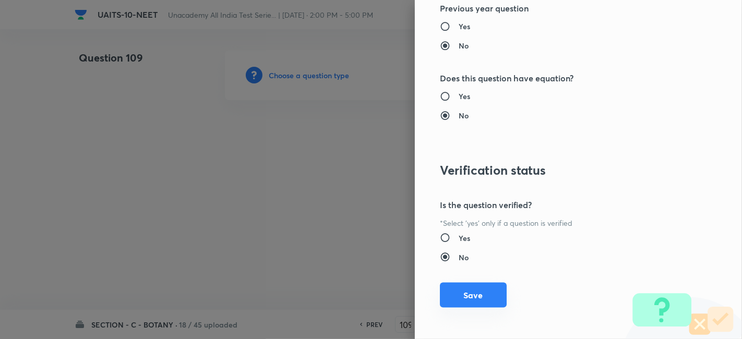
click at [461, 295] on button "Save" at bounding box center [473, 295] width 67 height 25
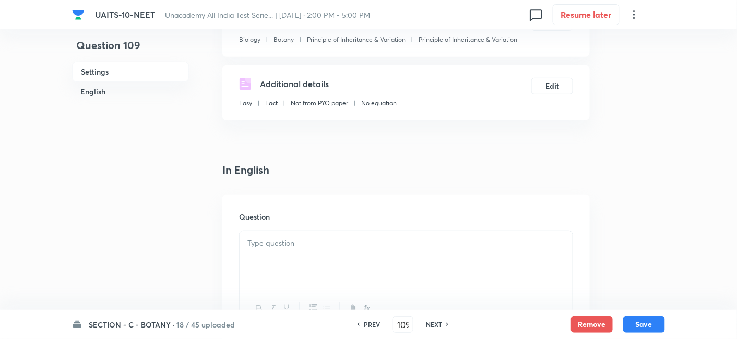
scroll to position [146, 0]
click at [287, 241] on p at bounding box center [405, 242] width 317 height 12
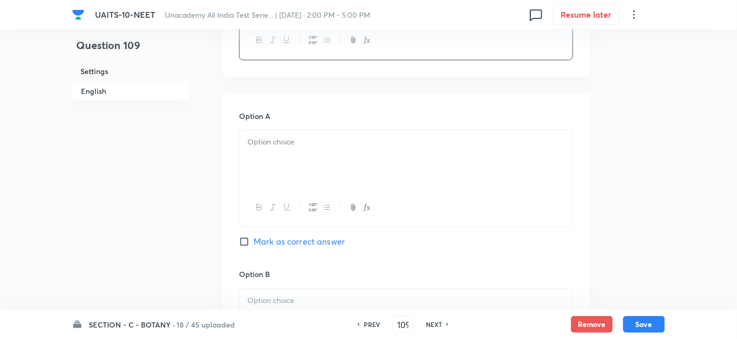
scroll to position [489, 0]
click at [272, 147] on div at bounding box center [405, 158] width 333 height 58
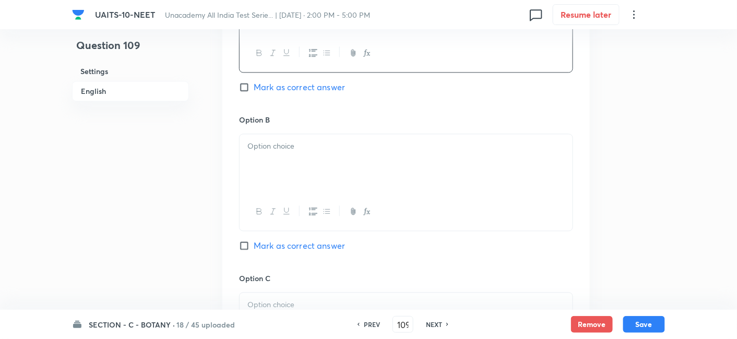
scroll to position [643, 0]
click at [275, 158] on div at bounding box center [405, 163] width 333 height 58
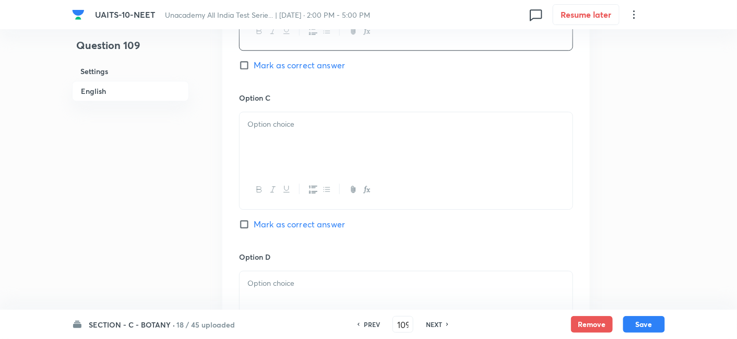
scroll to position [823, 0]
click at [275, 143] on div at bounding box center [405, 141] width 333 height 58
click at [275, 154] on div at bounding box center [405, 141] width 333 height 58
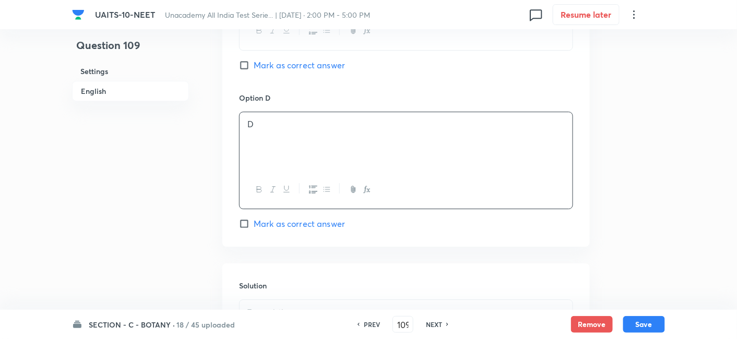
scroll to position [967, 0]
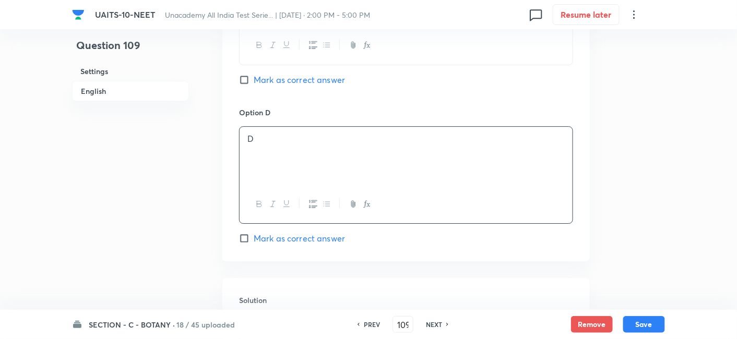
click at [242, 82] on input "Mark as correct answer" at bounding box center [246, 80] width 15 height 10
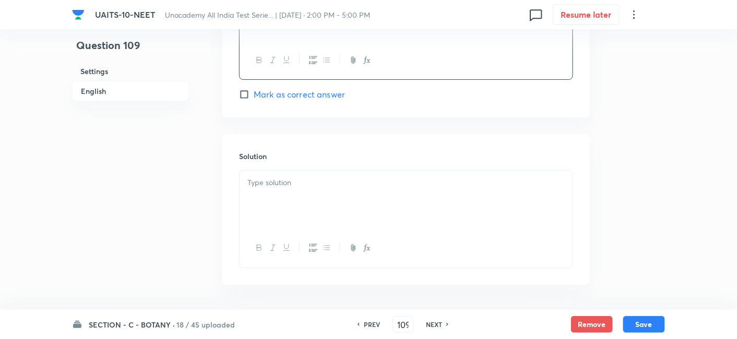
scroll to position [1112, 0]
click at [293, 177] on p at bounding box center [405, 182] width 317 height 12
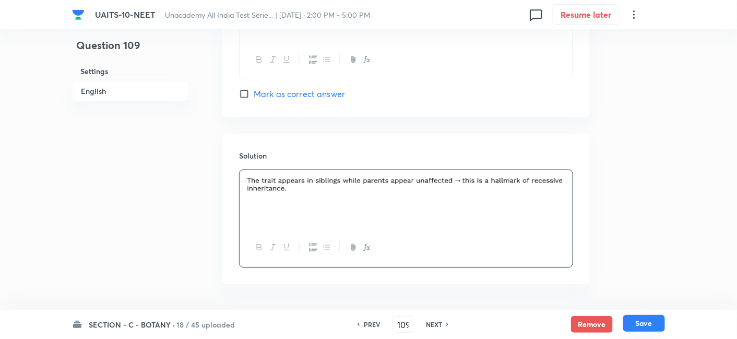
click at [645, 327] on button "Save" at bounding box center [644, 323] width 42 height 17
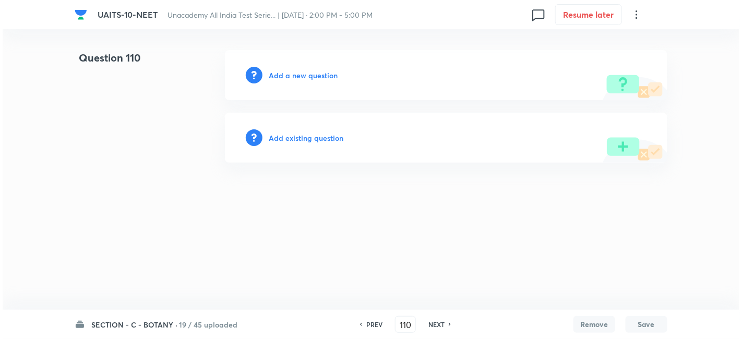
scroll to position [0, 0]
click at [307, 78] on h6 "Add a new question" at bounding box center [303, 75] width 69 height 11
click at [322, 70] on h6 "Choose a question type" at bounding box center [309, 75] width 80 height 11
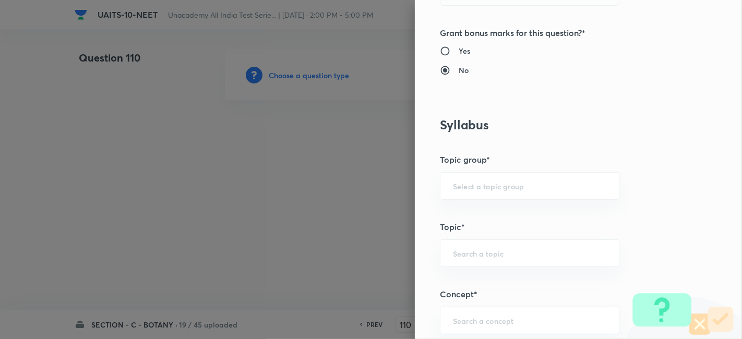
scroll to position [396, 0]
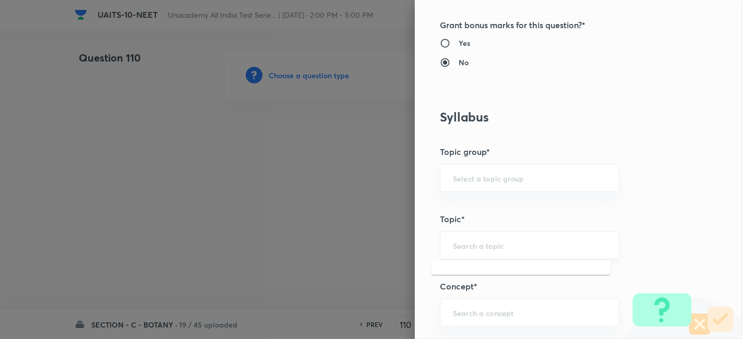
click at [477, 241] on input "text" at bounding box center [529, 246] width 153 height 10
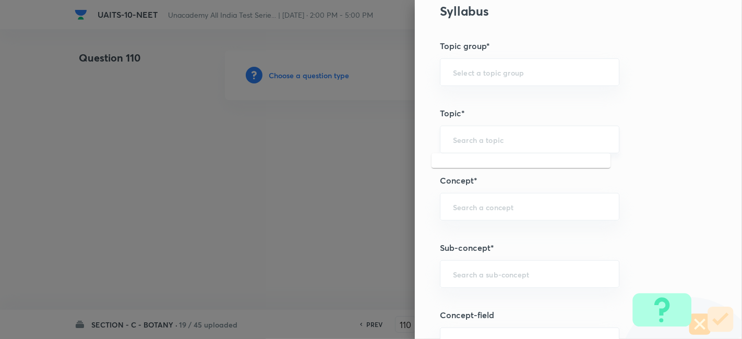
scroll to position [502, 0]
click at [478, 274] on input "text" at bounding box center [529, 274] width 153 height 10
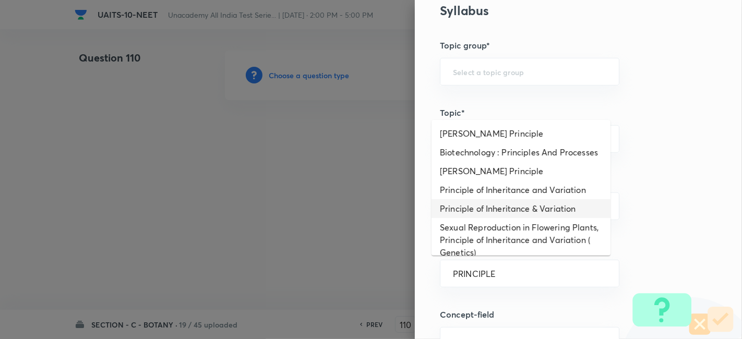
click at [495, 218] on li "Principle of Inheritance & Variation" at bounding box center [520, 208] width 179 height 19
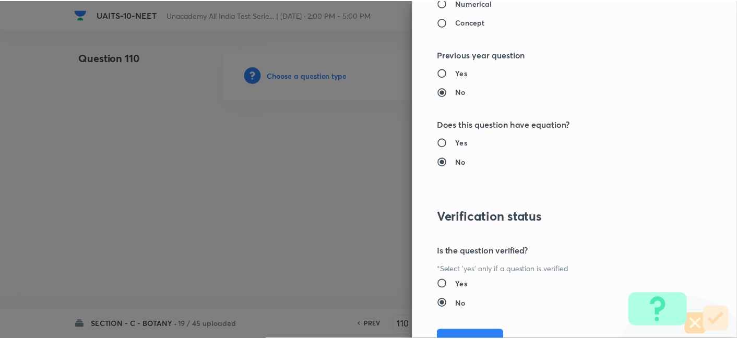
scroll to position [1150, 0]
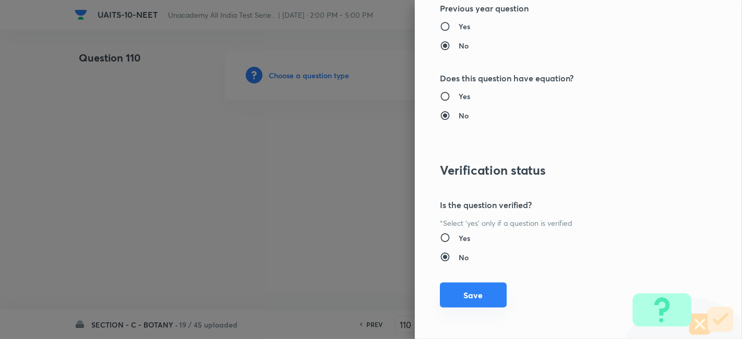
click at [478, 298] on button "Save" at bounding box center [473, 295] width 67 height 25
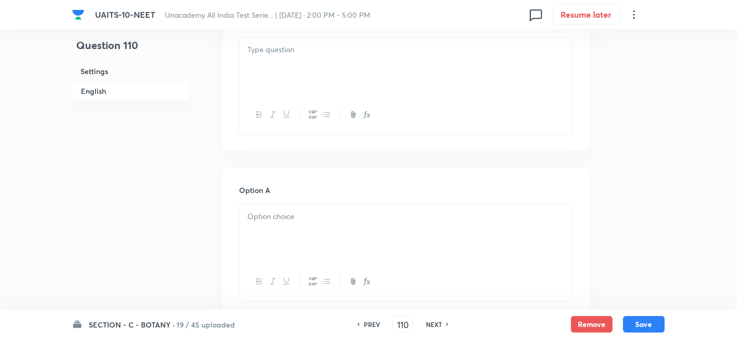
scroll to position [343, 0]
click at [279, 228] on div at bounding box center [405, 229] width 333 height 58
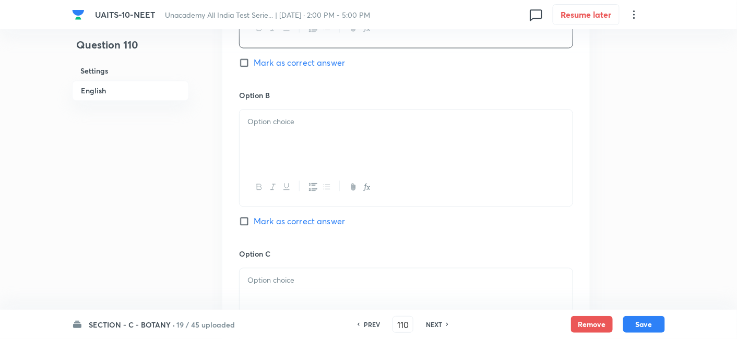
scroll to position [608, 0]
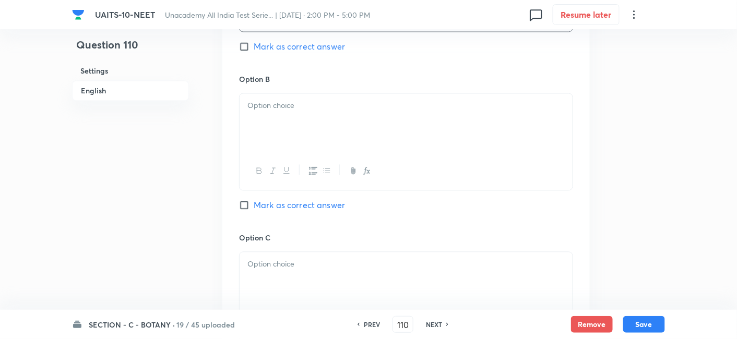
click at [295, 130] on div at bounding box center [405, 123] width 333 height 58
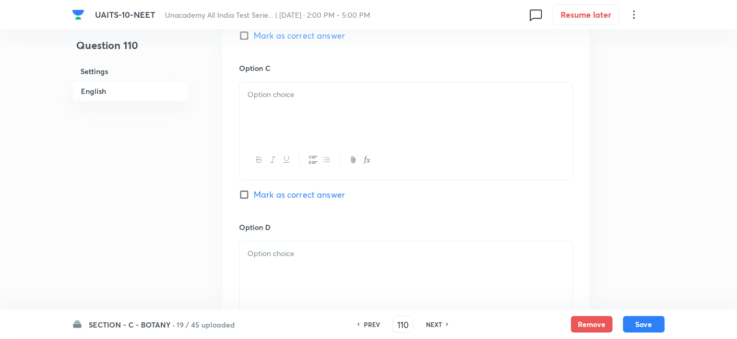
scroll to position [778, 0]
click at [277, 109] on div at bounding box center [405, 111] width 333 height 58
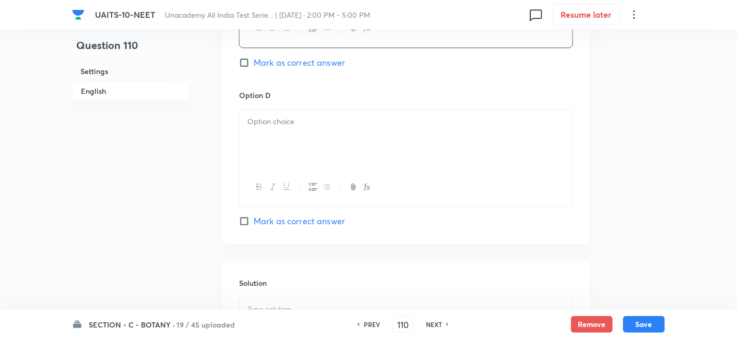
scroll to position [910, 0]
click at [275, 122] on p at bounding box center [405, 121] width 317 height 12
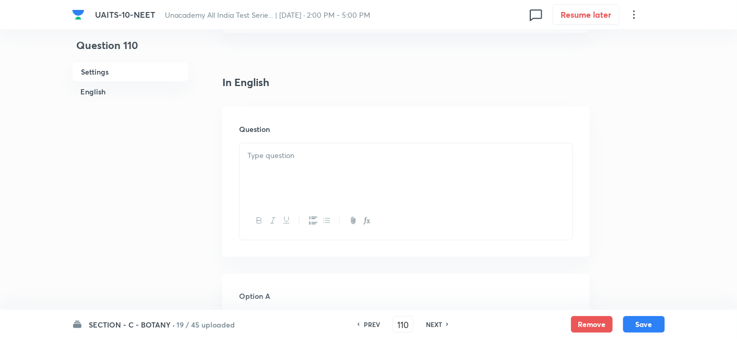
scroll to position [233, 0]
click at [280, 159] on p at bounding box center [405, 155] width 317 height 12
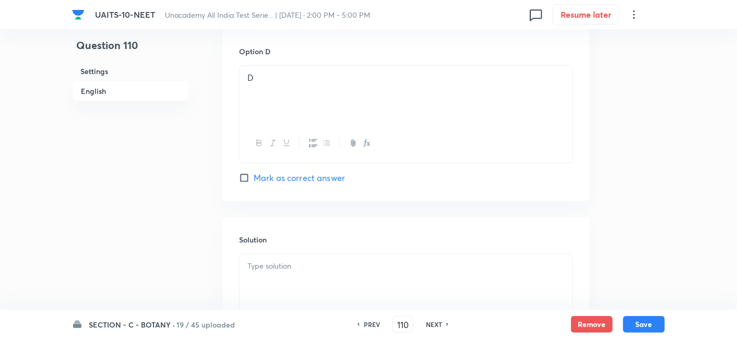
scroll to position [1015, 0]
click at [243, 179] on input "Mark as correct answer" at bounding box center [246, 179] width 15 height 10
click at [286, 270] on p at bounding box center [405, 267] width 317 height 12
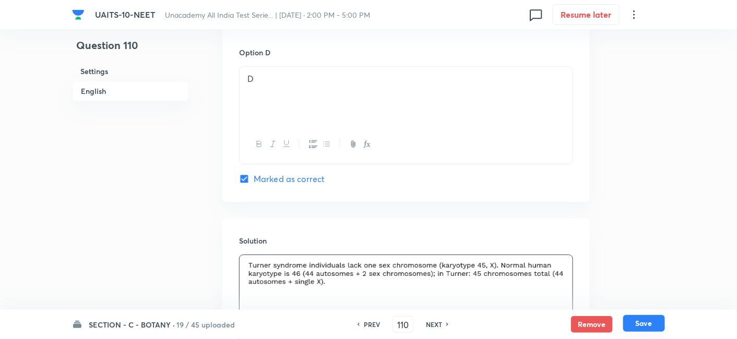
click at [646, 322] on button "Save" at bounding box center [644, 323] width 42 height 17
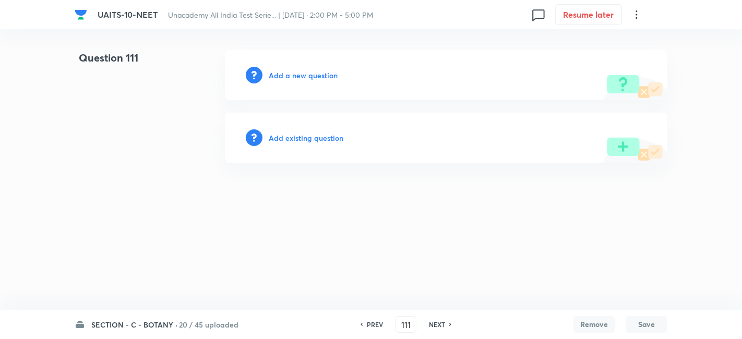
click at [363, 326] on div "PREV" at bounding box center [373, 324] width 28 height 9
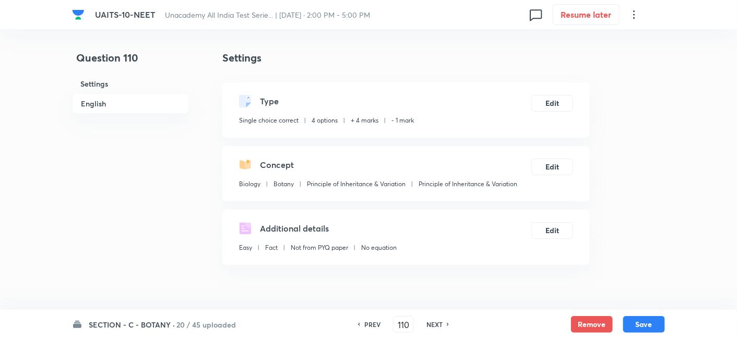
click at [364, 325] on h6 "PREV" at bounding box center [372, 324] width 16 height 9
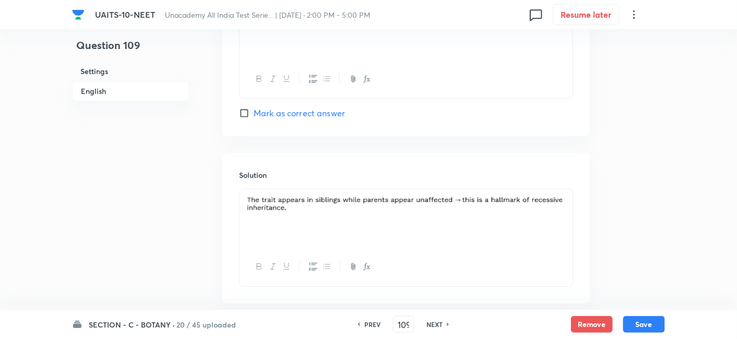
scroll to position [1147, 0]
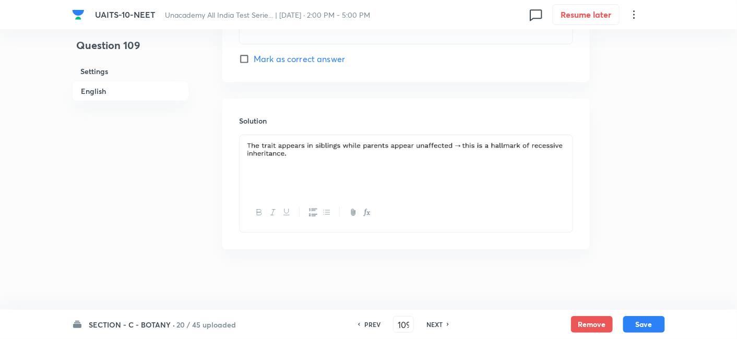
click at [568, 149] on div at bounding box center [405, 164] width 333 height 58
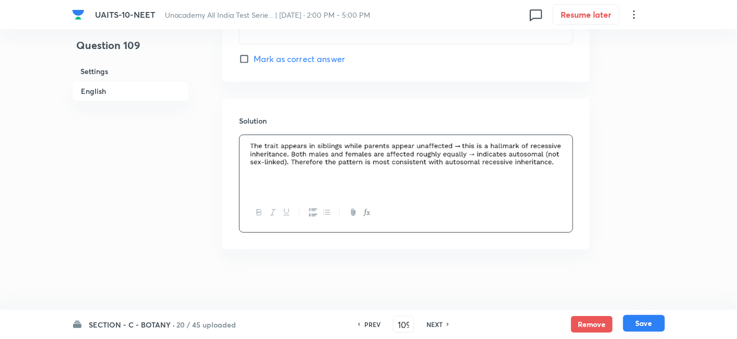
click at [639, 322] on button "Save" at bounding box center [644, 323] width 42 height 17
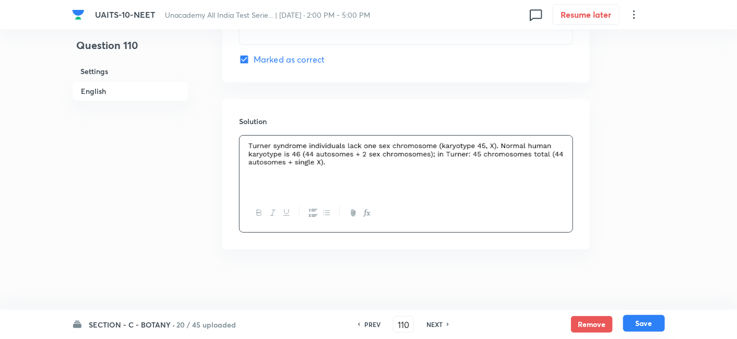
click at [645, 326] on button "Save" at bounding box center [644, 323] width 42 height 17
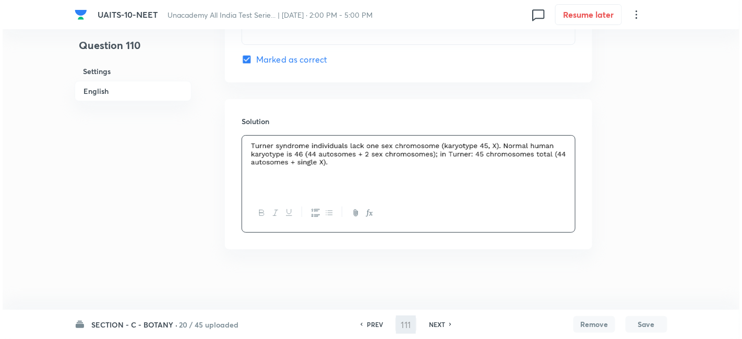
scroll to position [0, 0]
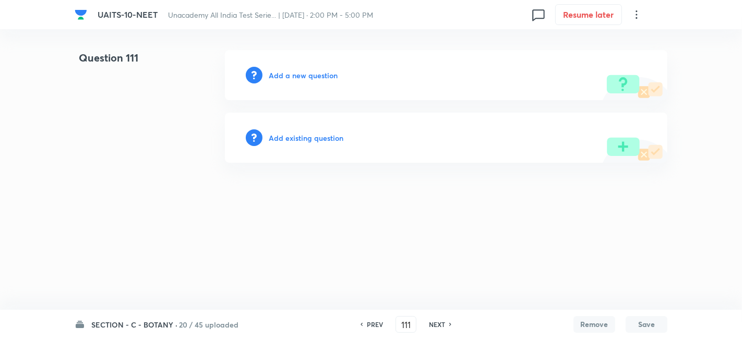
click at [309, 68] on div "Add a new question" at bounding box center [446, 75] width 442 height 50
click at [311, 74] on h6 "Add a new question" at bounding box center [303, 75] width 69 height 11
click at [328, 80] on h6 "Choose a question type" at bounding box center [309, 75] width 80 height 11
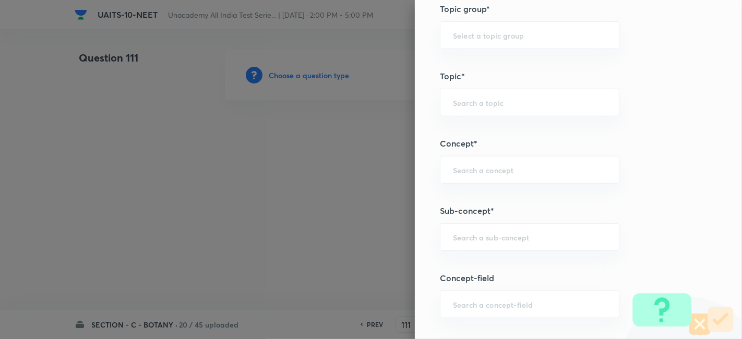
scroll to position [549, 0]
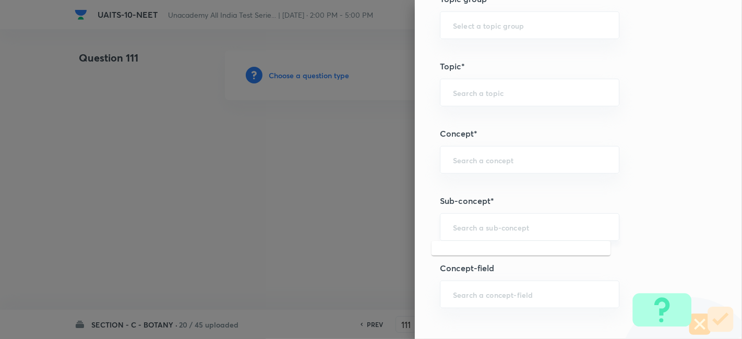
click at [482, 227] on input "text" at bounding box center [529, 227] width 153 height 10
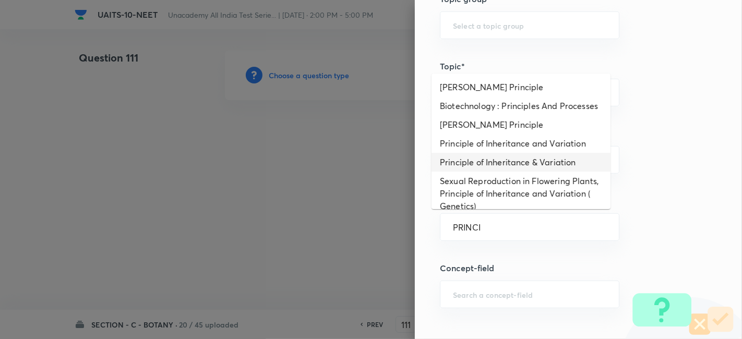
click at [501, 172] on li "Principle of Inheritance & Variation" at bounding box center [520, 162] width 179 height 19
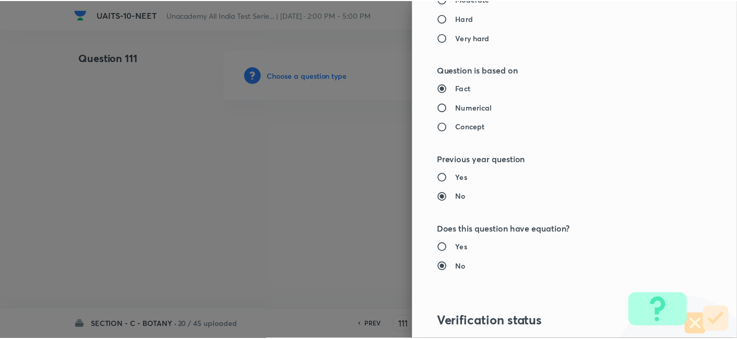
scroll to position [1150, 0]
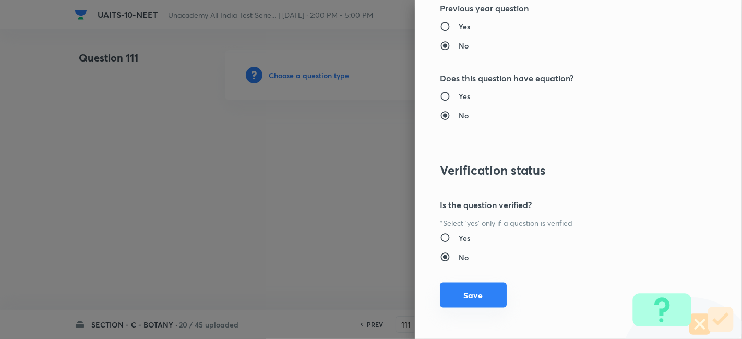
click at [459, 302] on button "Save" at bounding box center [473, 295] width 67 height 25
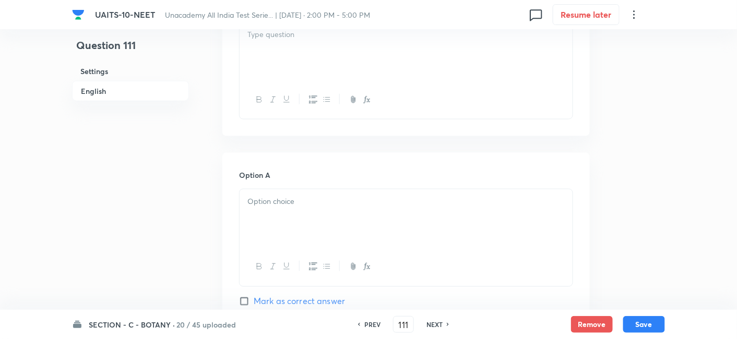
scroll to position [353, 0]
click at [287, 214] on div at bounding box center [405, 218] width 333 height 58
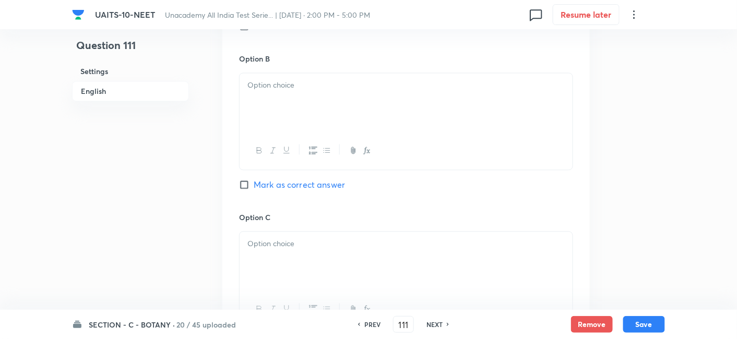
scroll to position [629, 0]
click at [282, 107] on div at bounding box center [405, 102] width 333 height 58
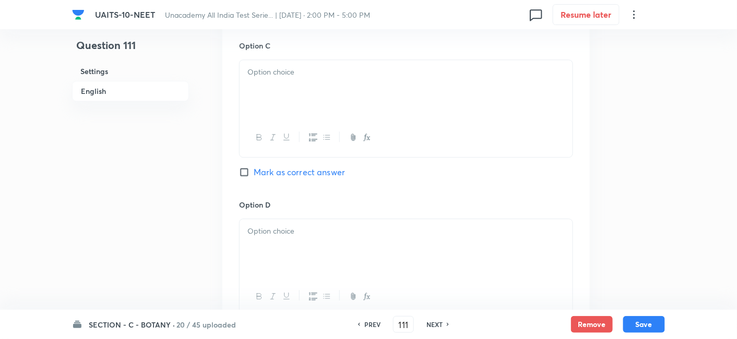
scroll to position [801, 0]
click at [282, 107] on div at bounding box center [405, 88] width 333 height 58
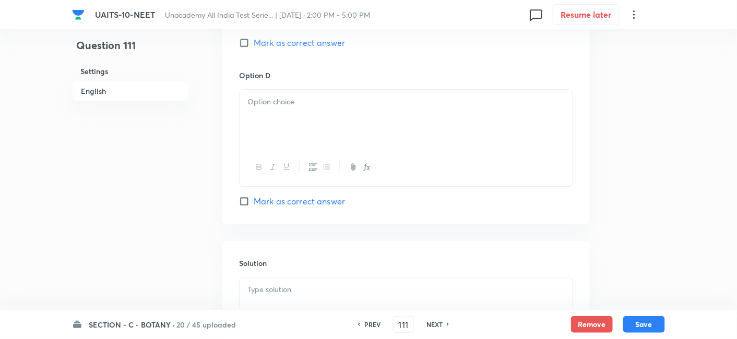
scroll to position [866, 0]
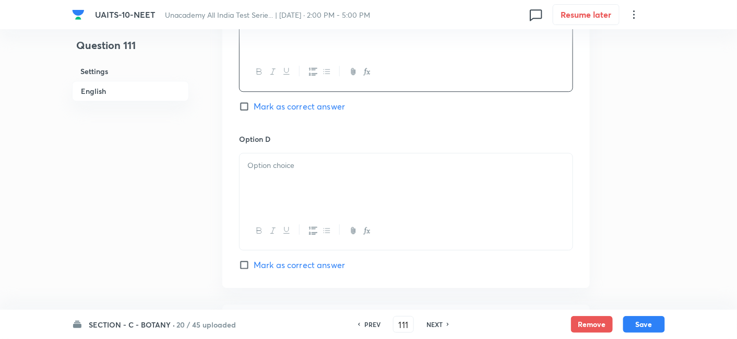
click at [270, 163] on p at bounding box center [405, 166] width 317 height 12
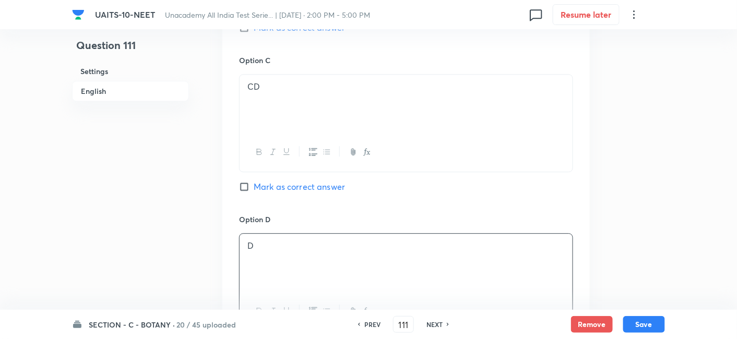
scroll to position [751, 0]
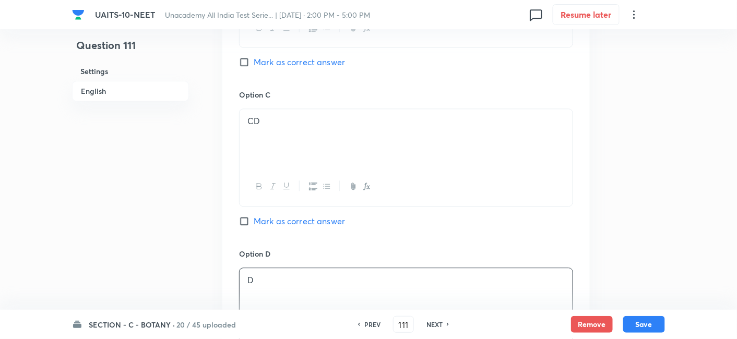
click at [273, 116] on p "CD" at bounding box center [405, 121] width 317 height 12
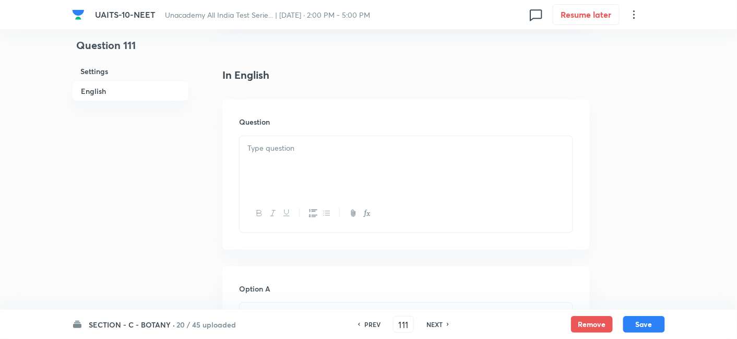
scroll to position [235, 0]
click at [295, 163] on div at bounding box center [405, 170] width 333 height 58
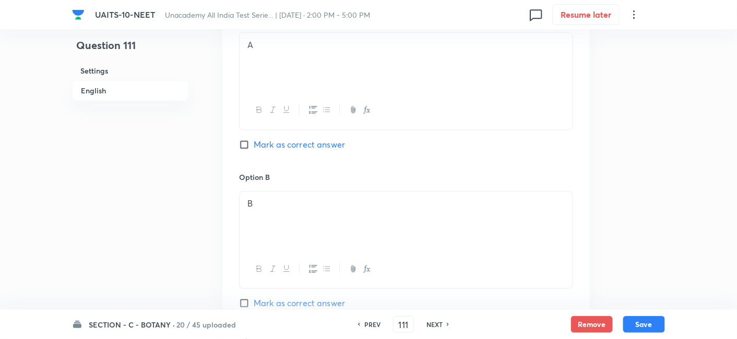
scroll to position [630, 0]
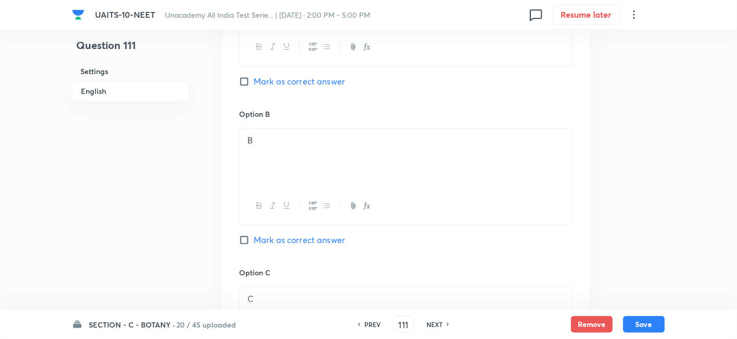
click at [248, 237] on input "Mark as correct answer" at bounding box center [246, 240] width 15 height 10
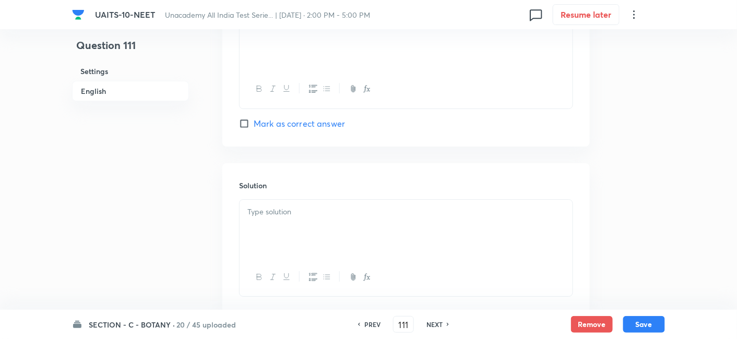
scroll to position [1129, 0]
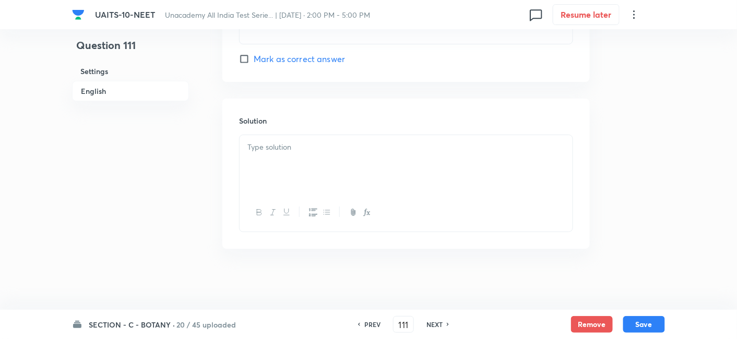
click at [291, 150] on p at bounding box center [405, 147] width 317 height 12
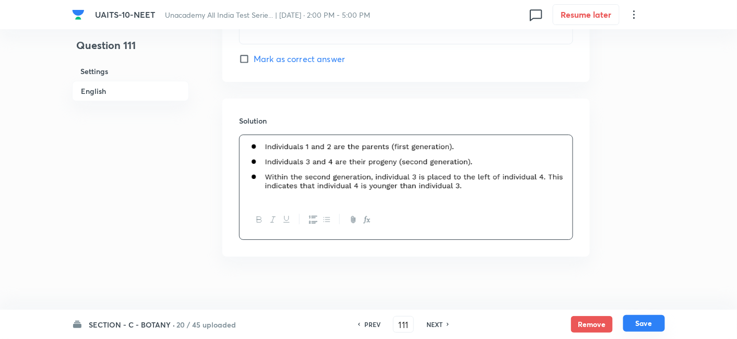
click at [653, 319] on button "Save" at bounding box center [644, 323] width 42 height 17
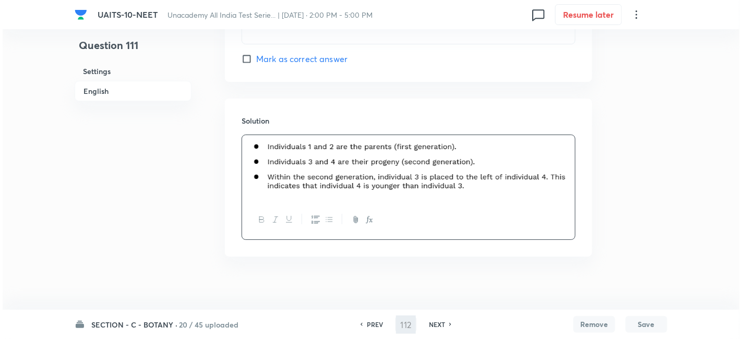
scroll to position [0, 0]
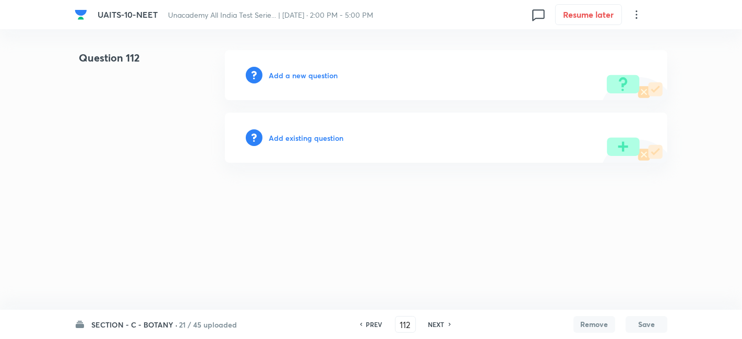
click at [320, 77] on h6 "Add a new question" at bounding box center [303, 75] width 69 height 11
click at [320, 77] on h6 "Choose a question type" at bounding box center [309, 75] width 80 height 11
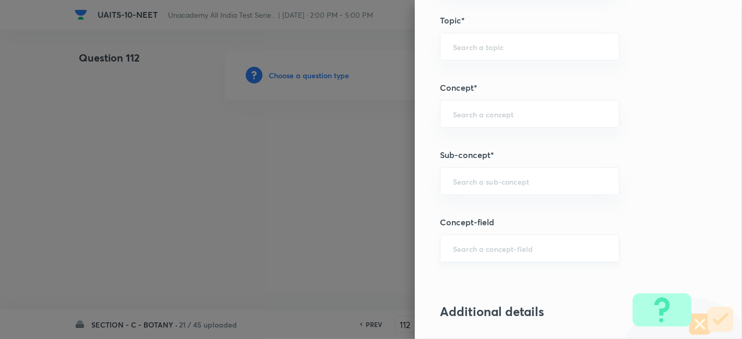
scroll to position [610, 0]
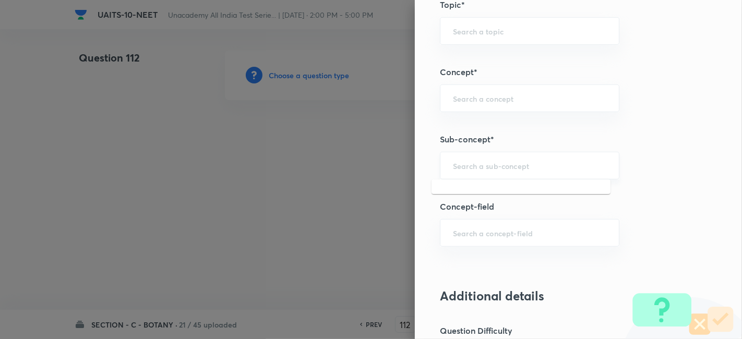
click at [500, 164] on input "text" at bounding box center [529, 166] width 153 height 10
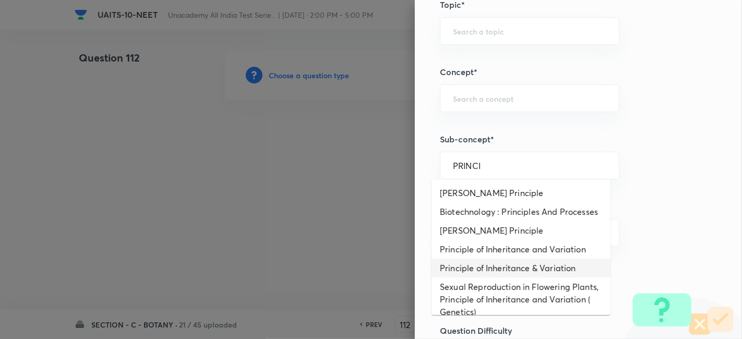
click at [513, 278] on li "Principle of Inheritance & Variation" at bounding box center [520, 268] width 179 height 19
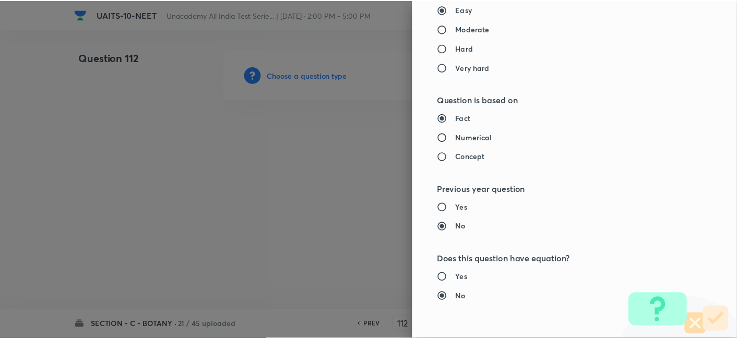
scroll to position [1150, 0]
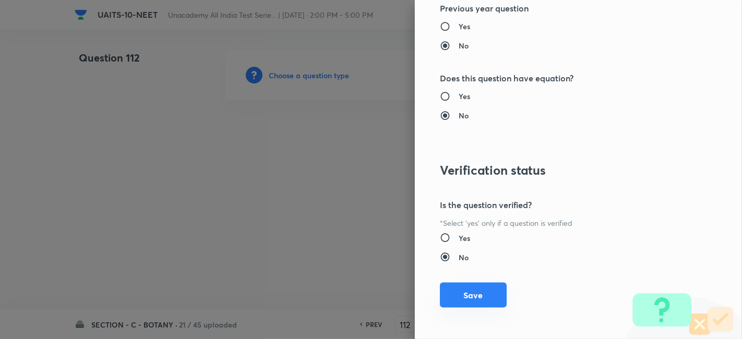
click at [456, 294] on button "Save" at bounding box center [473, 295] width 67 height 25
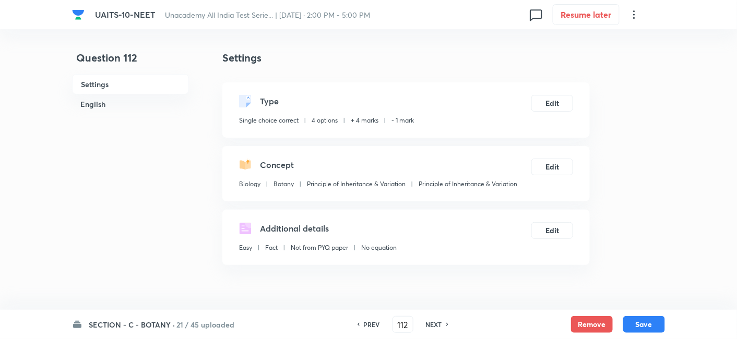
scroll to position [235, 0]
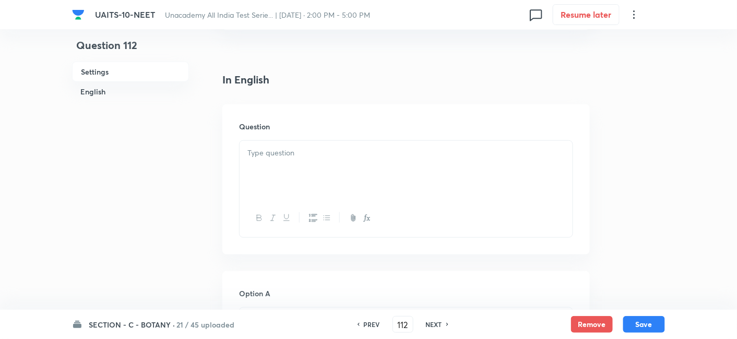
click at [280, 148] on p at bounding box center [405, 153] width 317 height 12
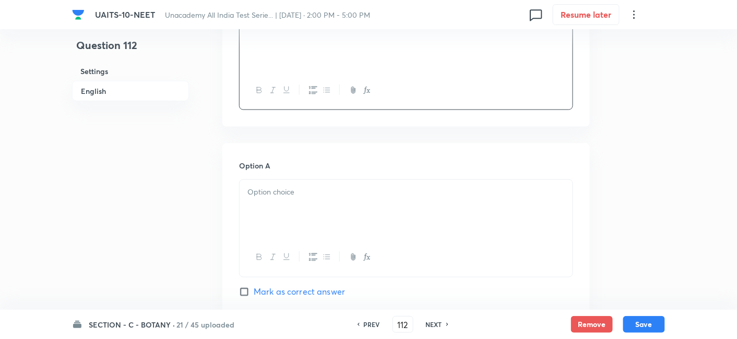
scroll to position [365, 0]
click at [291, 198] on div at bounding box center [405, 207] width 333 height 58
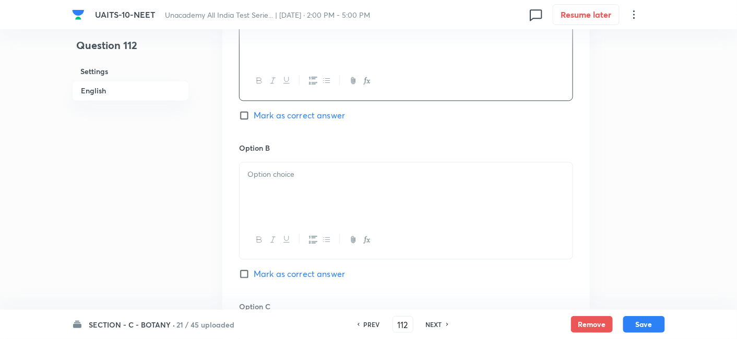
scroll to position [539, 0]
click at [285, 185] on div at bounding box center [405, 191] width 333 height 58
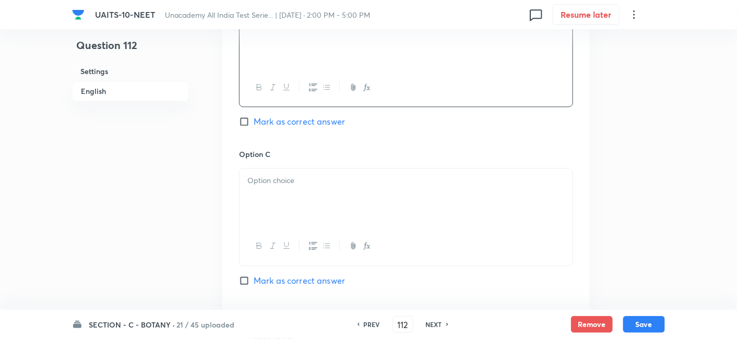
scroll to position [726, 0]
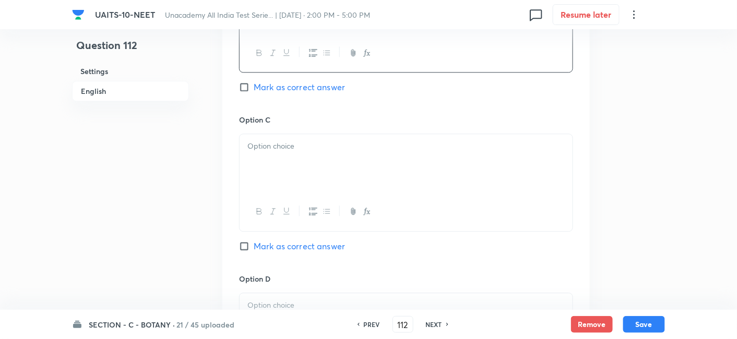
click at [285, 185] on div at bounding box center [405, 163] width 333 height 58
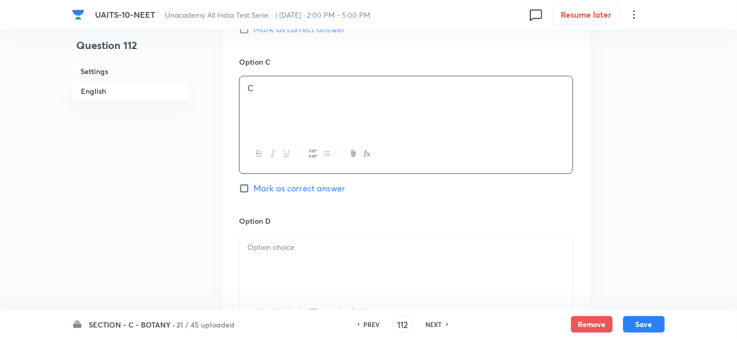
scroll to position [785, 0]
click at [280, 256] on div at bounding box center [405, 264] width 333 height 58
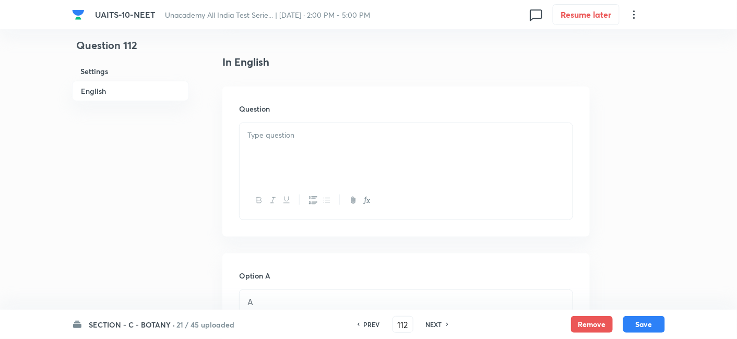
scroll to position [251, 0]
click at [316, 133] on p at bounding box center [405, 136] width 317 height 12
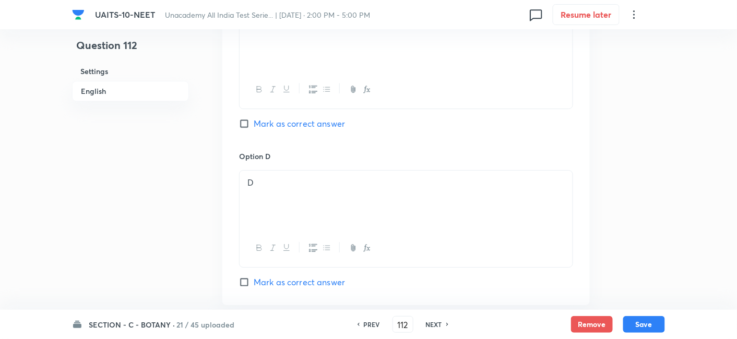
scroll to position [900, 0]
click at [241, 280] on input "Mark as correct answer" at bounding box center [246, 282] width 15 height 10
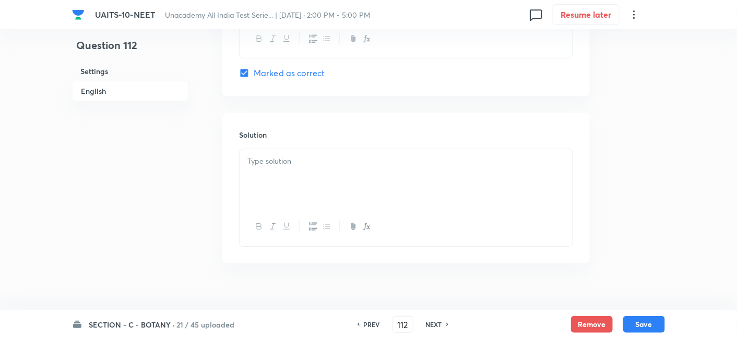
scroll to position [1123, 0]
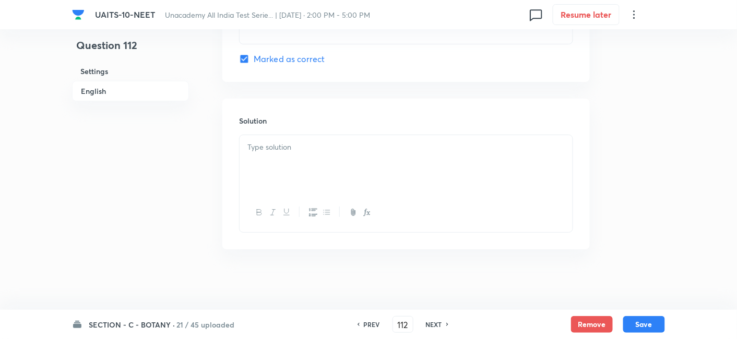
click at [316, 160] on div at bounding box center [405, 164] width 333 height 58
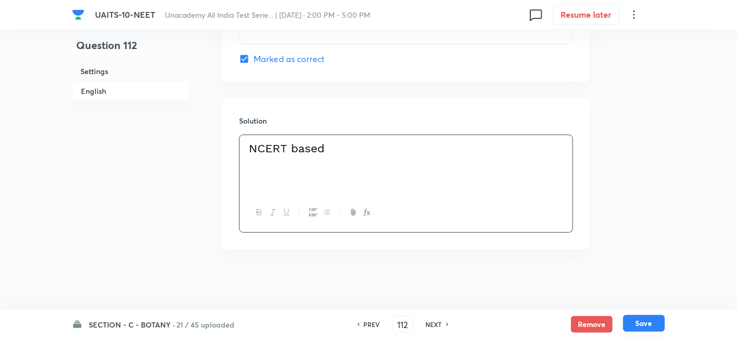
click at [644, 321] on button "Save" at bounding box center [644, 323] width 42 height 17
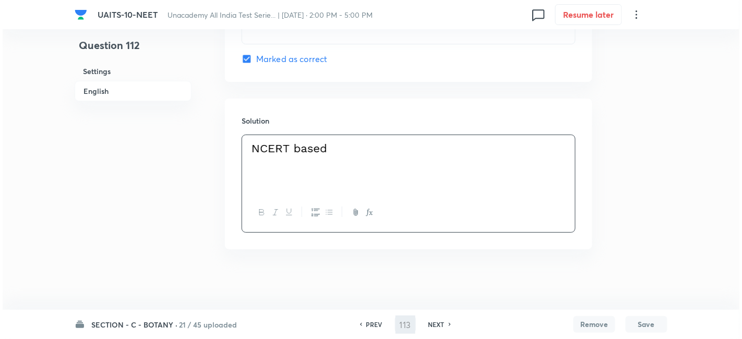
scroll to position [0, 0]
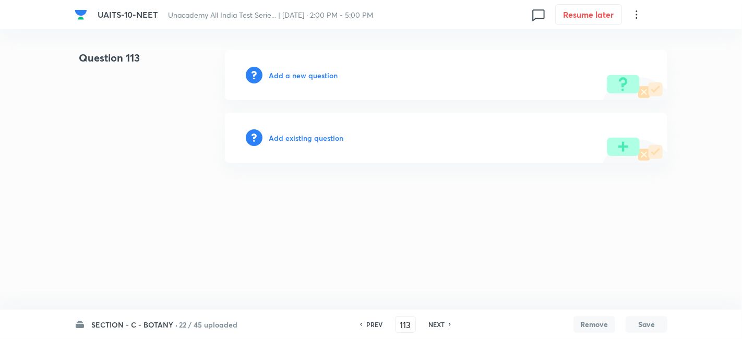
click at [314, 80] on h6 "Add a new question" at bounding box center [303, 75] width 69 height 11
click at [325, 68] on div "Choose a question type" at bounding box center [446, 75] width 442 height 50
click at [328, 72] on h6 "Choose a question type" at bounding box center [309, 75] width 80 height 11
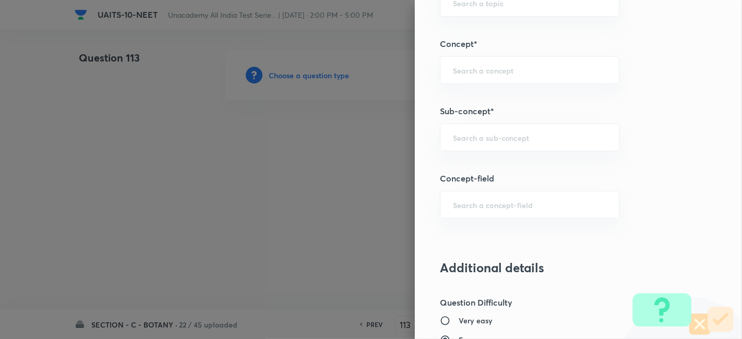
scroll to position [632, 0]
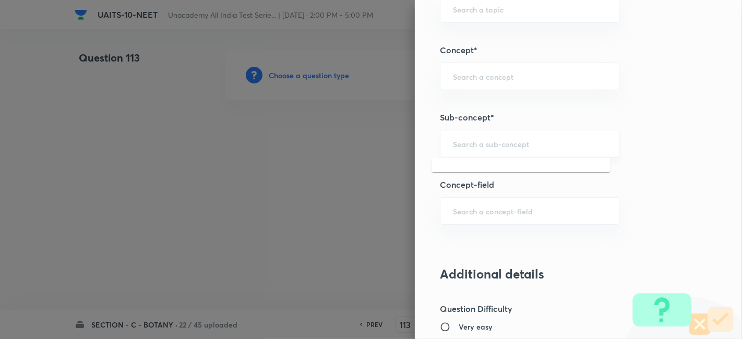
click at [469, 143] on input "text" at bounding box center [529, 144] width 153 height 10
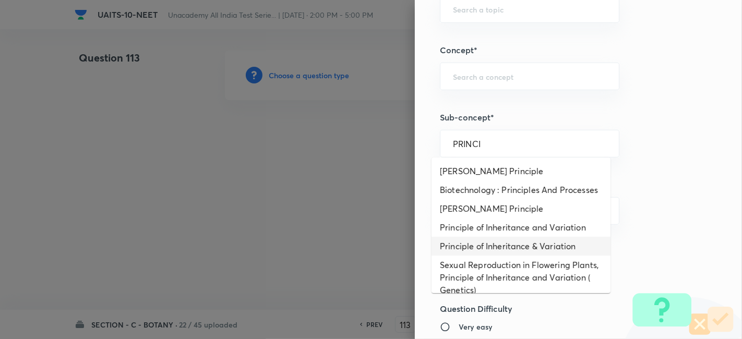
click at [502, 251] on li "Principle of Inheritance & Variation" at bounding box center [520, 246] width 179 height 19
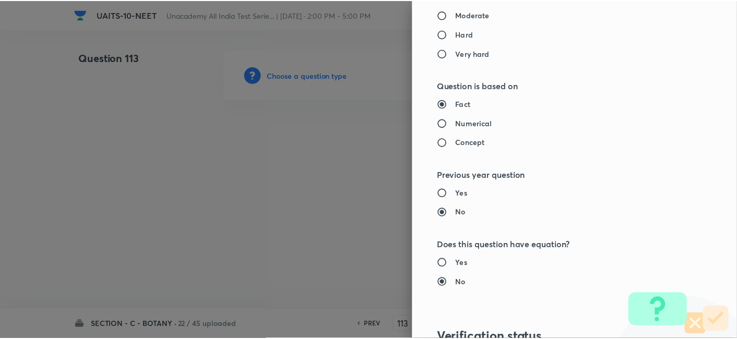
scroll to position [1150, 0]
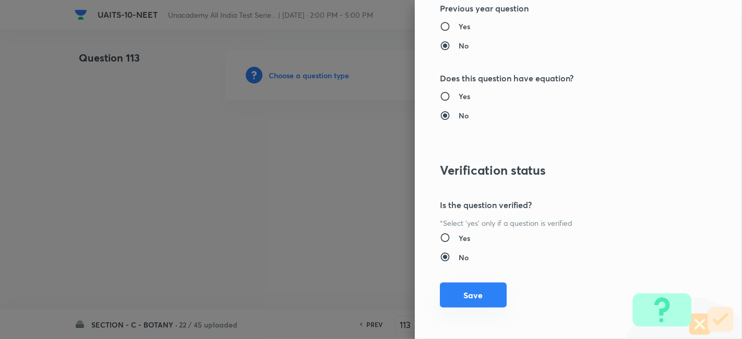
click at [466, 299] on button "Save" at bounding box center [473, 295] width 67 height 25
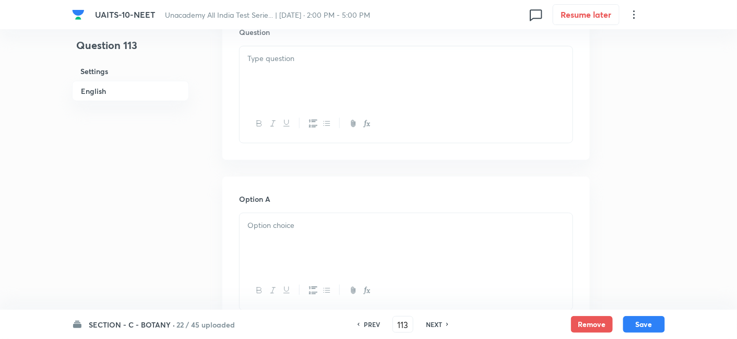
scroll to position [368, 0]
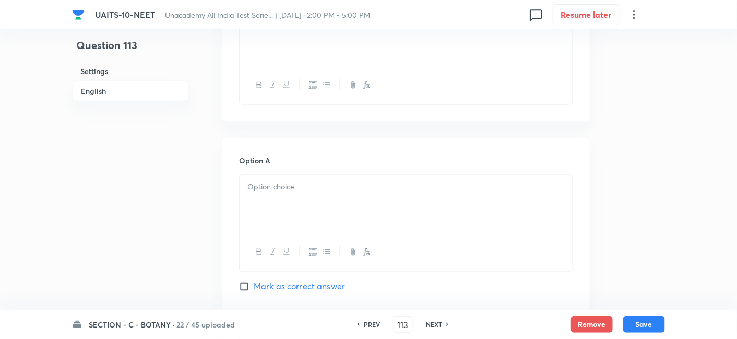
click at [289, 209] on div at bounding box center [405, 204] width 333 height 58
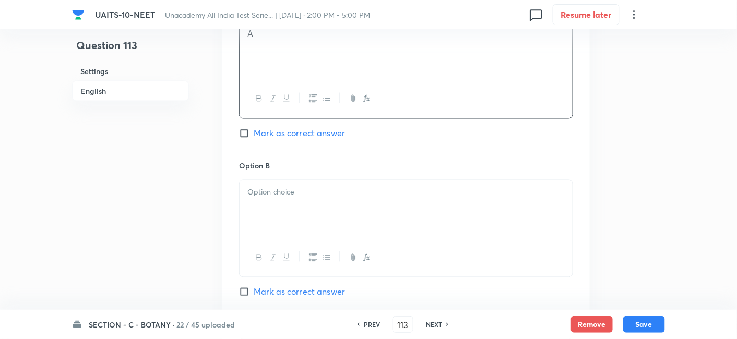
scroll to position [522, 0]
click at [289, 209] on div at bounding box center [405, 208] width 333 height 58
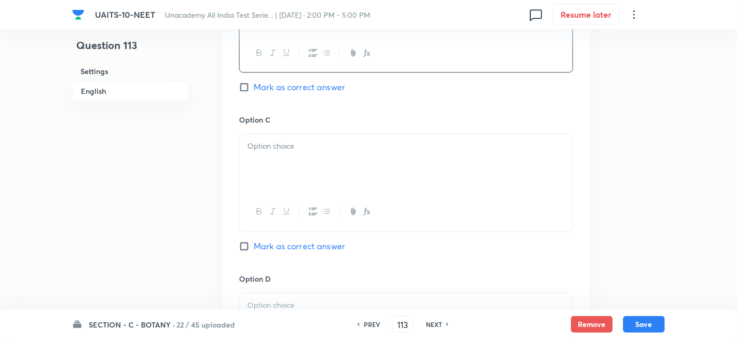
scroll to position [727, 0]
click at [299, 155] on div at bounding box center [405, 163] width 333 height 58
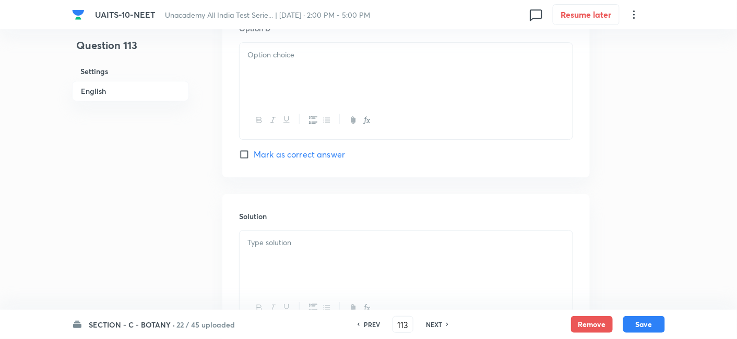
scroll to position [993, 0]
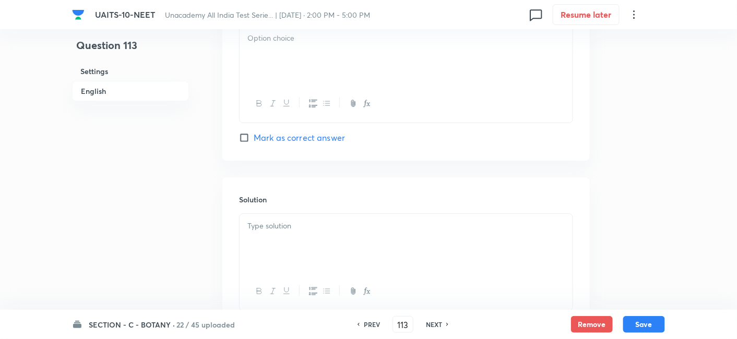
click at [341, 37] on p at bounding box center [405, 38] width 317 height 12
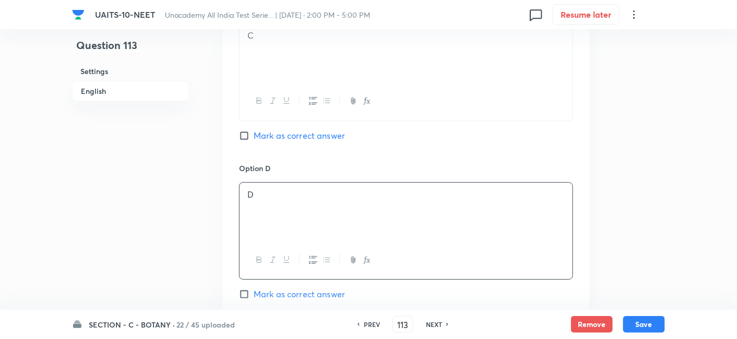
scroll to position [838, 0]
click at [245, 290] on input "Mark as correct answer" at bounding box center [246, 293] width 15 height 10
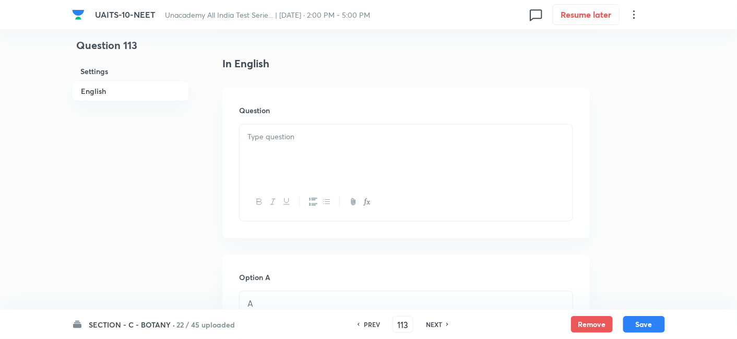
scroll to position [250, 0]
click at [299, 145] on div at bounding box center [405, 154] width 333 height 58
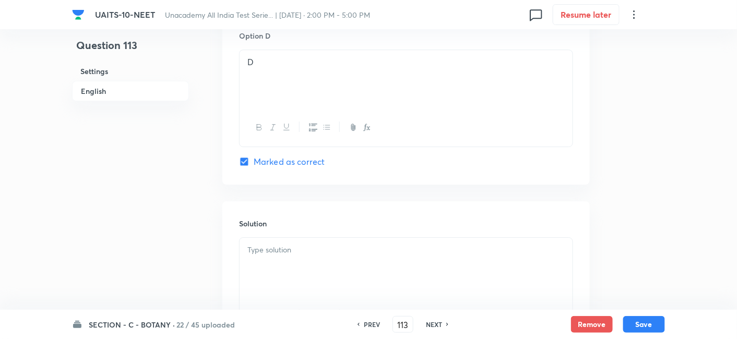
scroll to position [1070, 0]
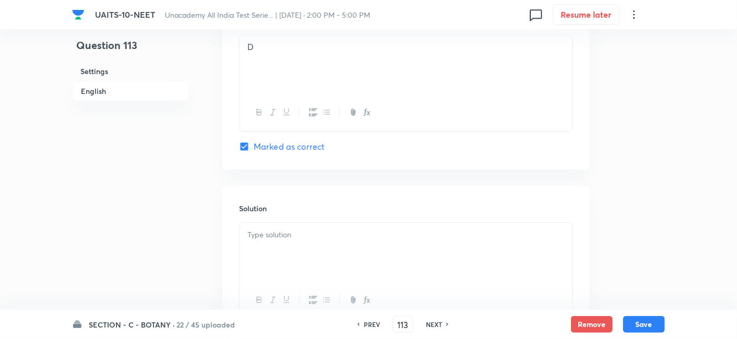
click at [341, 249] on div at bounding box center [405, 252] width 333 height 58
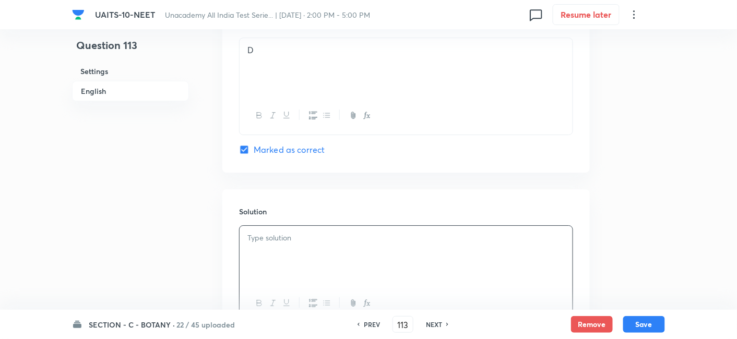
scroll to position [1066, 0]
click at [243, 151] on input "Marked as correct" at bounding box center [246, 151] width 15 height 10
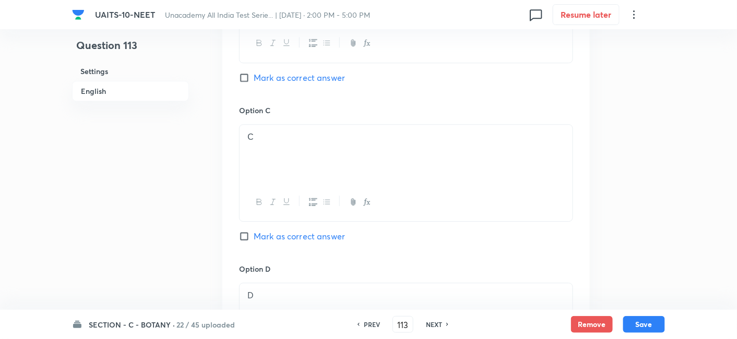
scroll to position [708, 0]
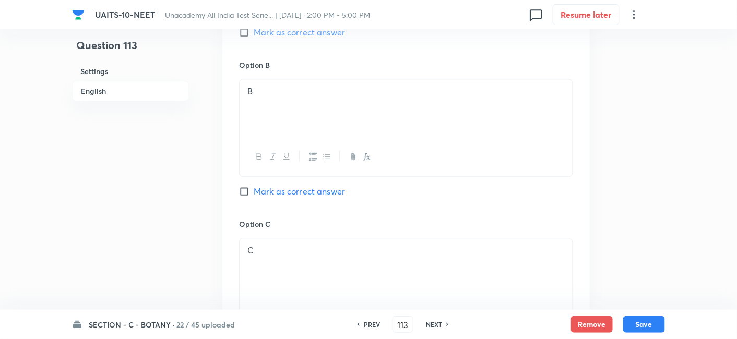
click at [246, 190] on input "Mark as correct answer" at bounding box center [246, 191] width 15 height 10
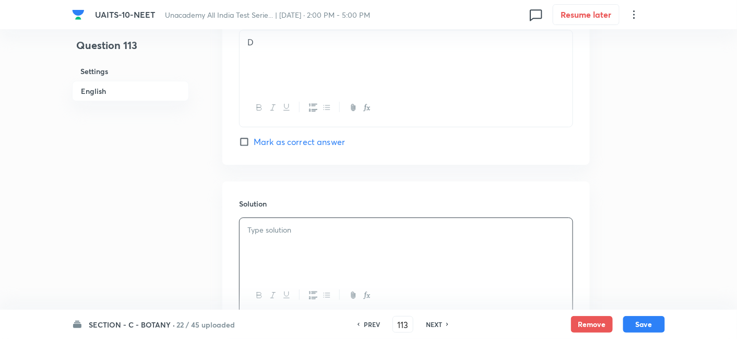
scroll to position [1158, 0]
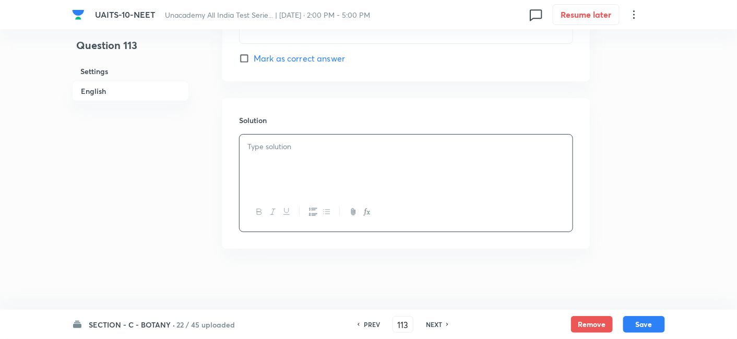
click at [363, 159] on div at bounding box center [405, 164] width 333 height 58
click at [640, 323] on button "Save" at bounding box center [644, 323] width 42 height 17
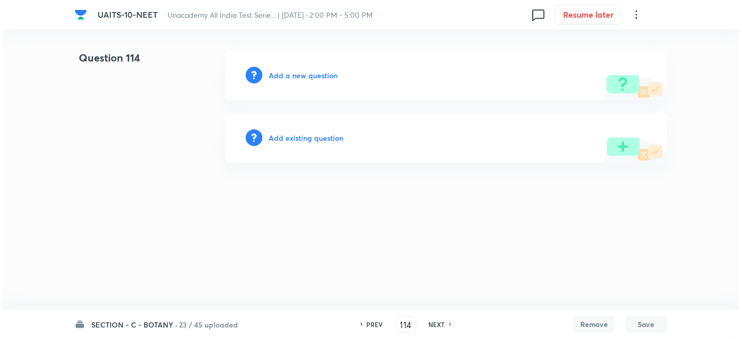
scroll to position [0, 0]
click at [306, 77] on h6 "Add a new question" at bounding box center [303, 75] width 69 height 11
click at [316, 77] on h6 "Choose a question type" at bounding box center [309, 75] width 80 height 11
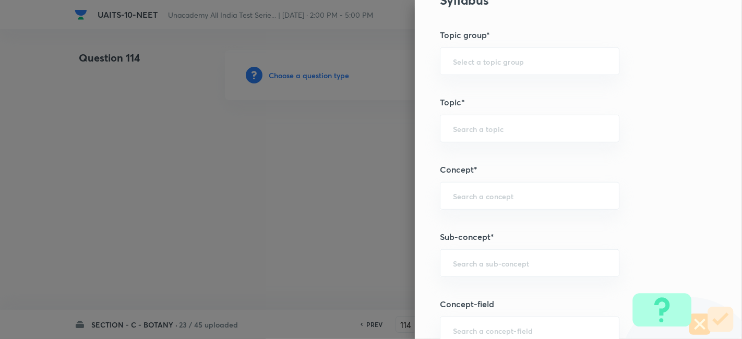
scroll to position [514, 0]
click at [480, 260] on input "text" at bounding box center [529, 262] width 153 height 10
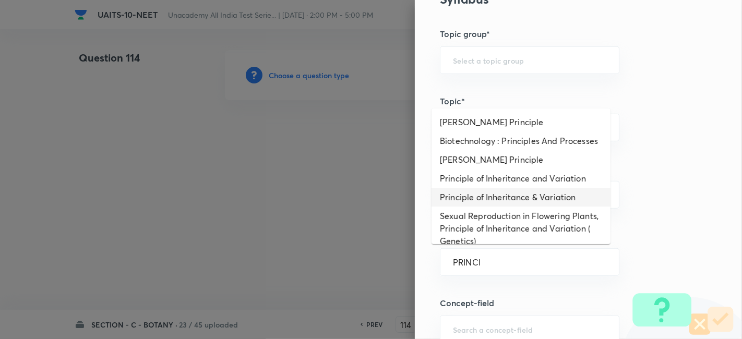
click at [530, 205] on li "Principle of Inheritance & Variation" at bounding box center [520, 197] width 179 height 19
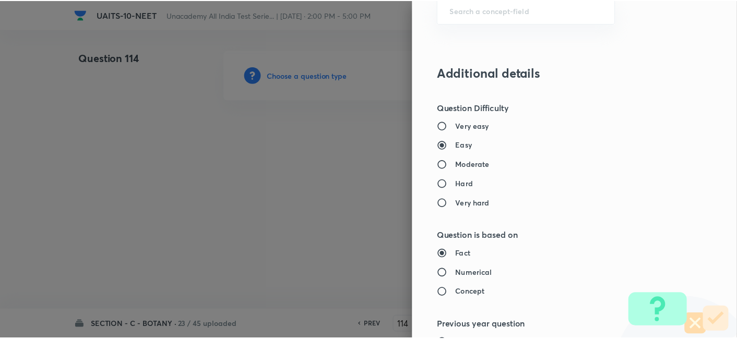
scroll to position [1150, 0]
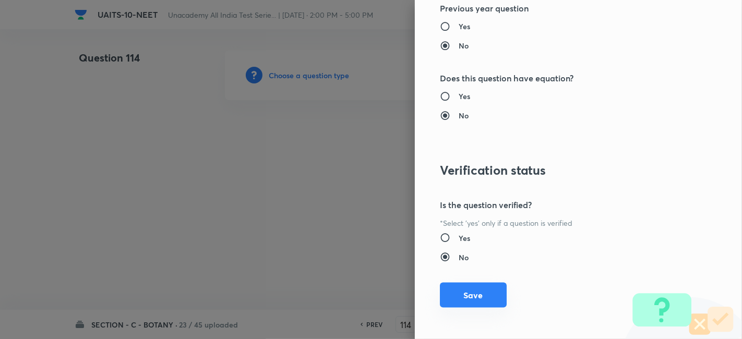
click at [460, 297] on button "Save" at bounding box center [473, 295] width 67 height 25
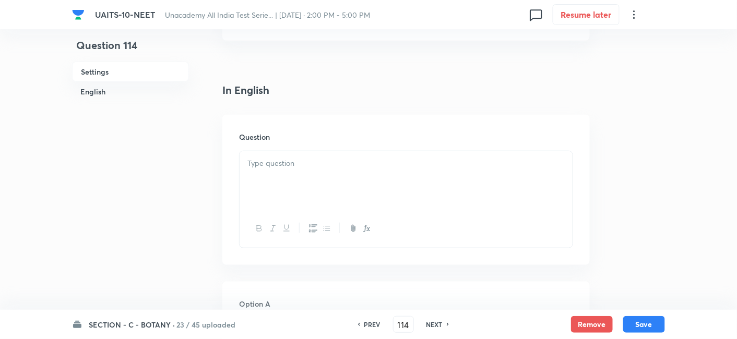
scroll to position [225, 0]
click at [350, 198] on div at bounding box center [405, 180] width 333 height 58
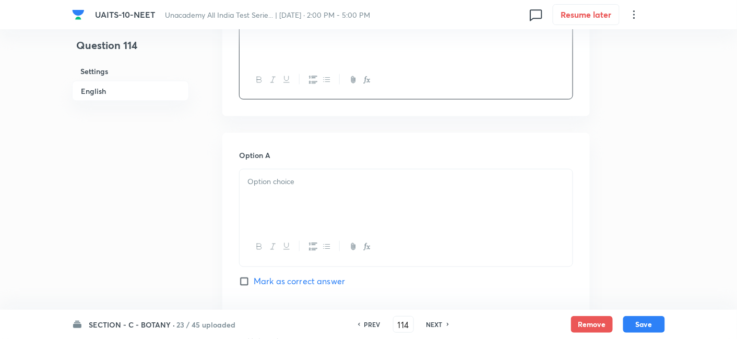
scroll to position [376, 0]
click at [292, 189] on div at bounding box center [405, 196] width 333 height 58
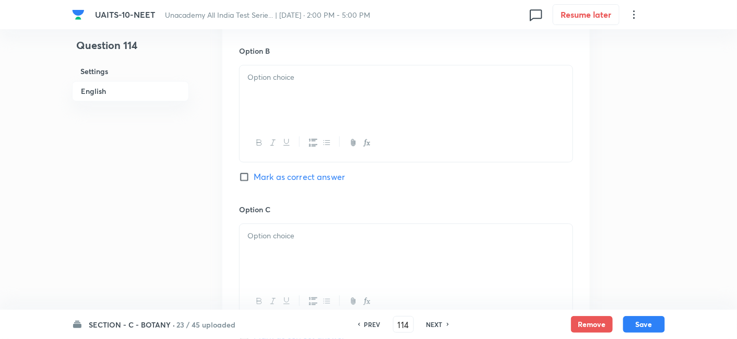
scroll to position [640, 0]
click at [317, 237] on p at bounding box center [405, 233] width 317 height 12
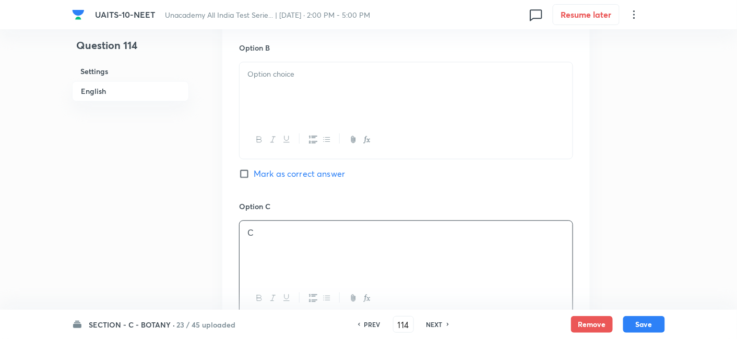
click at [329, 87] on div at bounding box center [405, 91] width 333 height 58
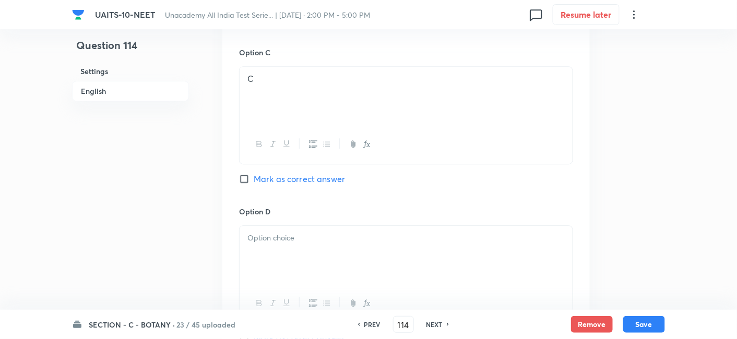
scroll to position [935, 0]
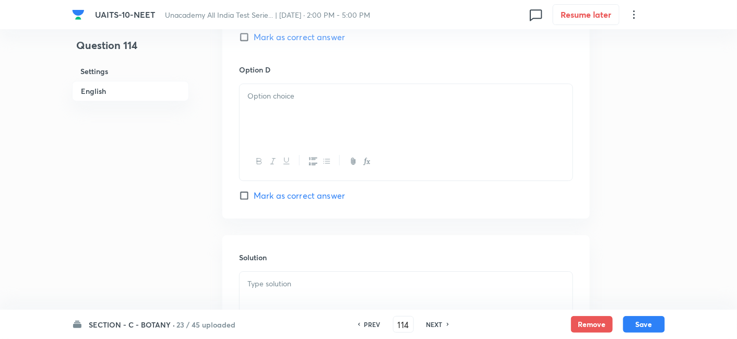
click at [292, 97] on p at bounding box center [405, 96] width 317 height 12
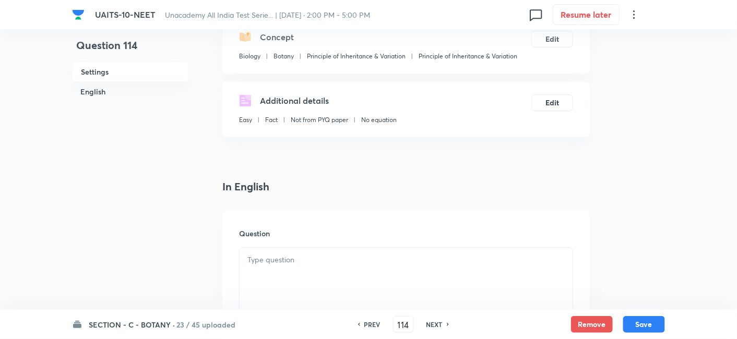
scroll to position [205, 0]
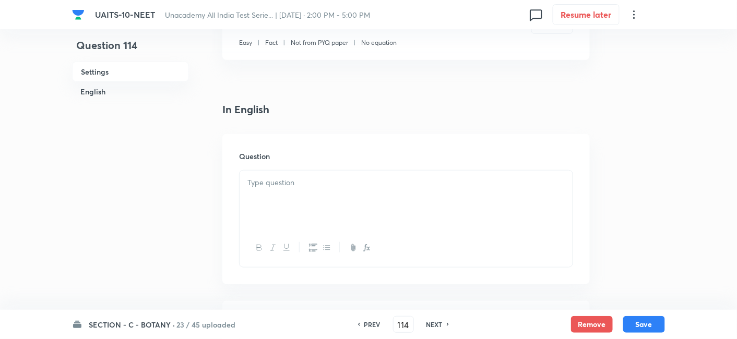
click at [306, 202] on div at bounding box center [405, 200] width 333 height 58
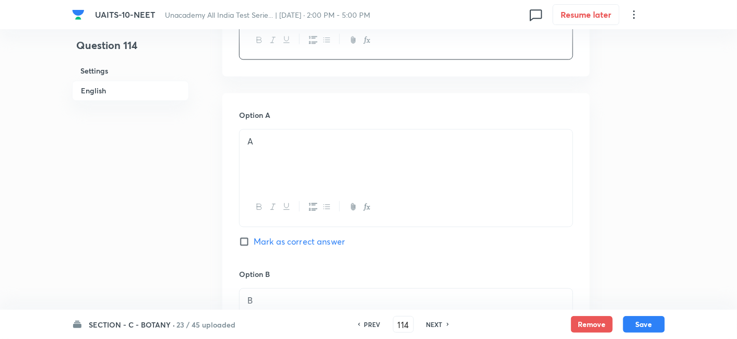
scroll to position [559, 0]
click at [249, 242] on input "Mark as correct answer" at bounding box center [246, 241] width 15 height 10
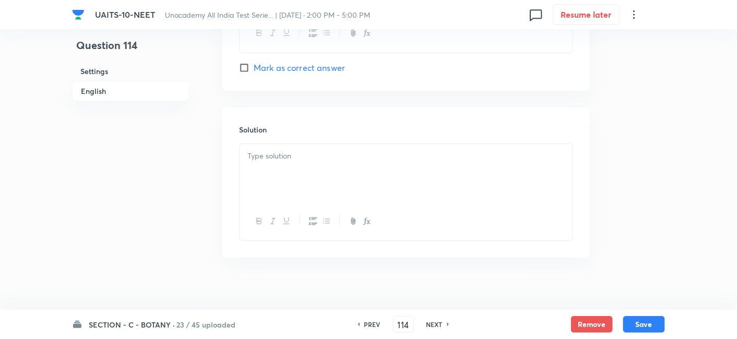
scroll to position [1218, 0]
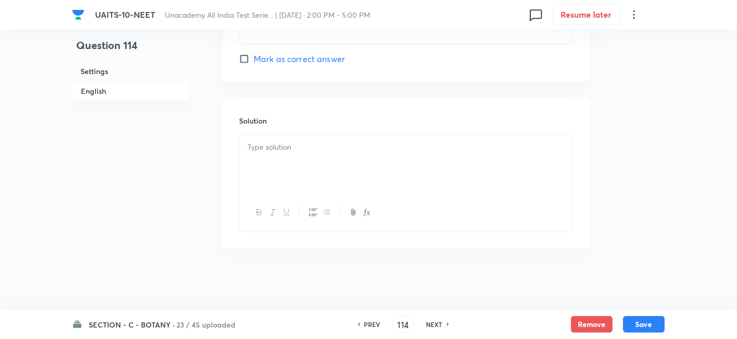
click at [304, 141] on p at bounding box center [405, 147] width 317 height 12
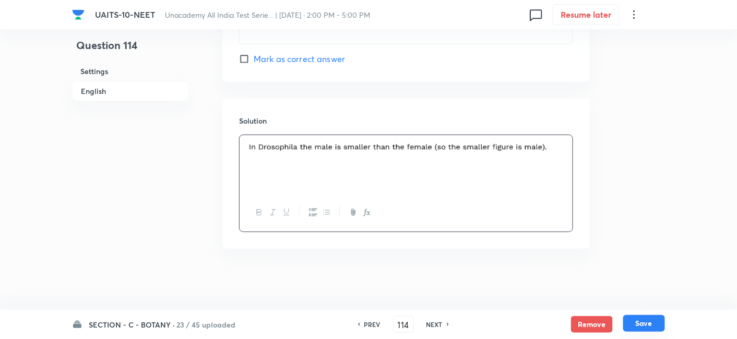
click at [635, 318] on button "Save" at bounding box center [644, 323] width 42 height 17
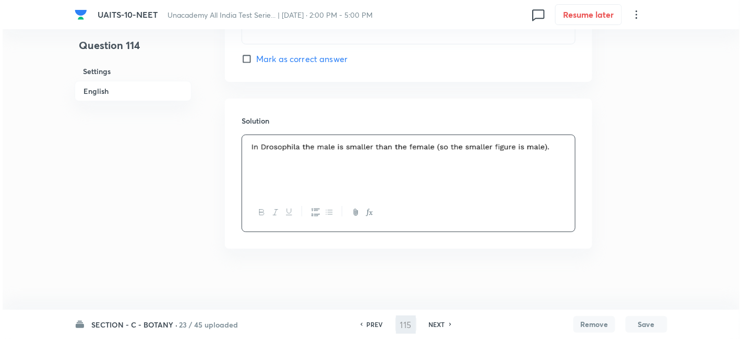
scroll to position [0, 0]
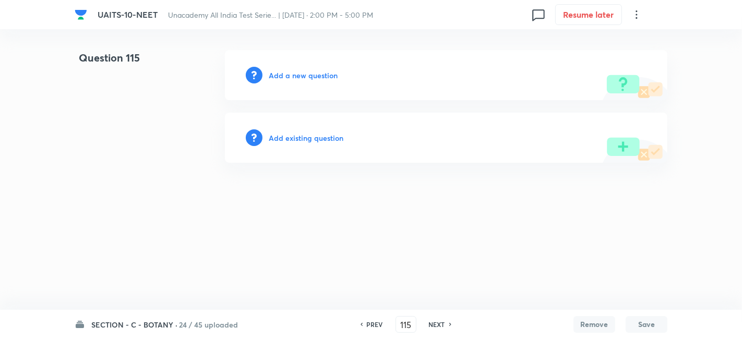
click at [308, 77] on h6 "Add a new question" at bounding box center [303, 75] width 69 height 11
click at [314, 75] on h6 "Choose a question type" at bounding box center [309, 75] width 80 height 11
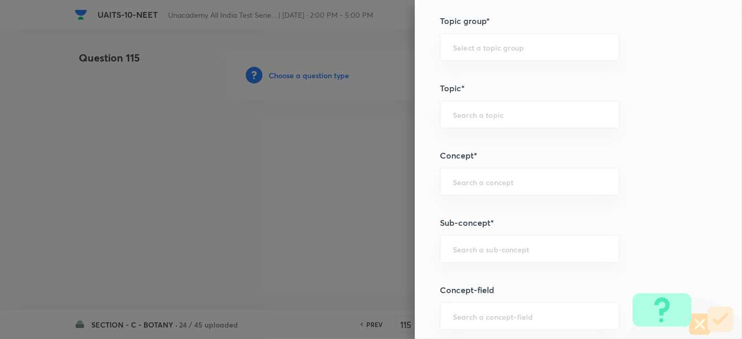
scroll to position [538, 0]
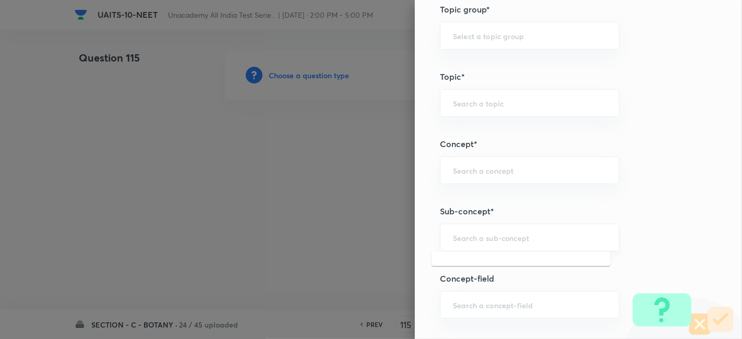
click at [489, 234] on input "text" at bounding box center [529, 238] width 153 height 10
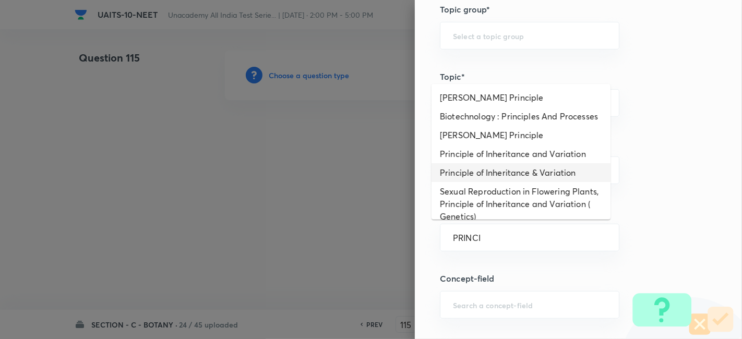
click at [511, 181] on li "Principle of Inheritance & Variation" at bounding box center [520, 172] width 179 height 19
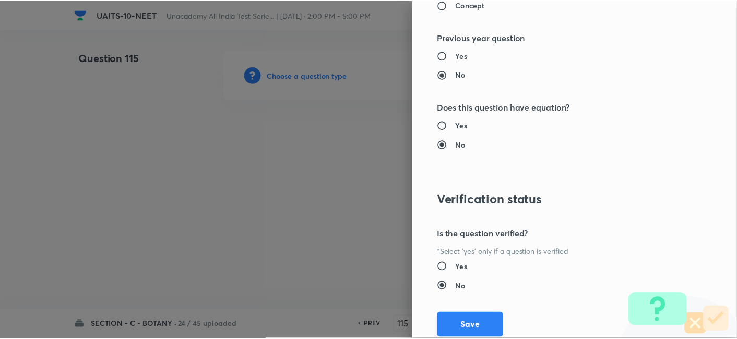
scroll to position [1128, 0]
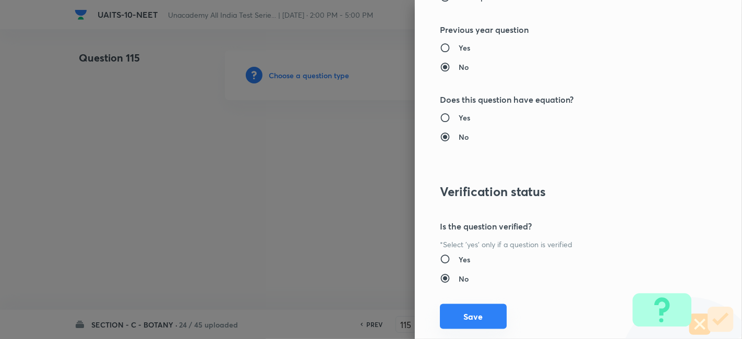
click at [472, 311] on button "Save" at bounding box center [473, 316] width 67 height 25
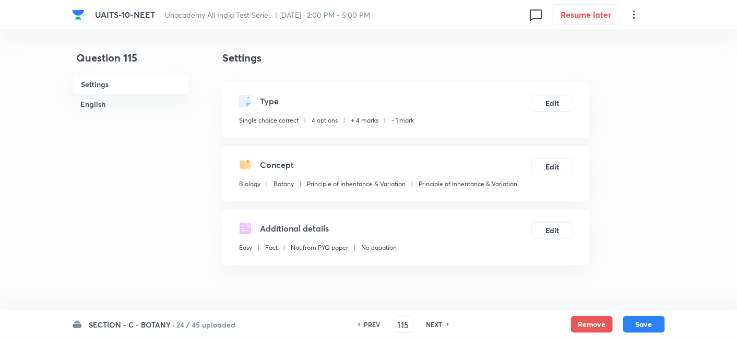
scroll to position [169, 0]
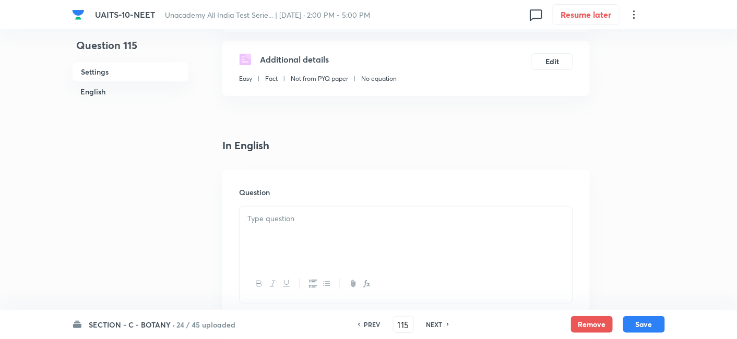
click at [320, 207] on div at bounding box center [405, 236] width 333 height 58
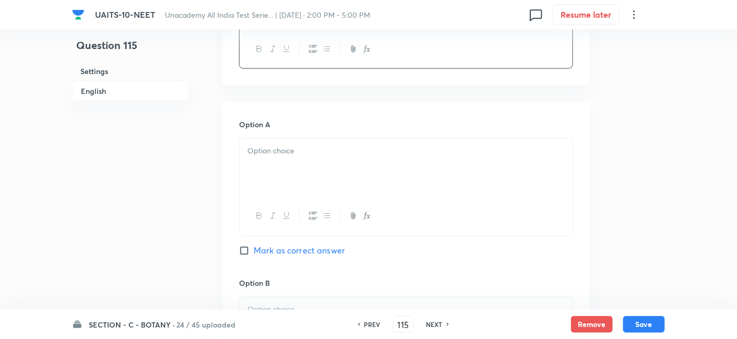
scroll to position [404, 0]
click at [339, 176] on div at bounding box center [405, 167] width 333 height 58
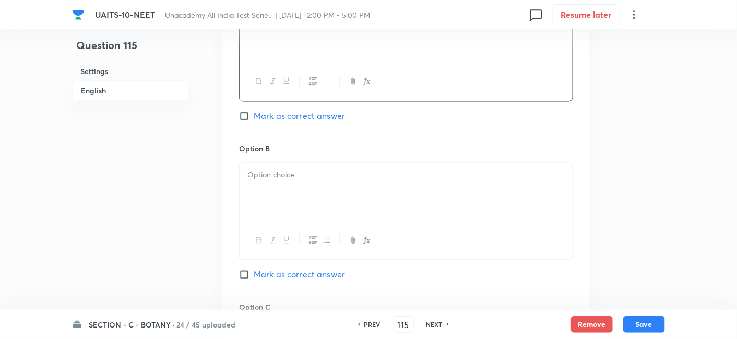
scroll to position [539, 0]
click at [319, 182] on div at bounding box center [405, 192] width 333 height 58
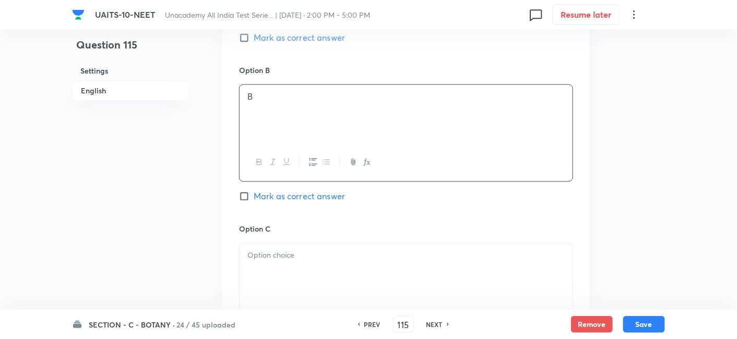
scroll to position [618, 0]
click at [314, 249] on p at bounding box center [405, 254] width 317 height 12
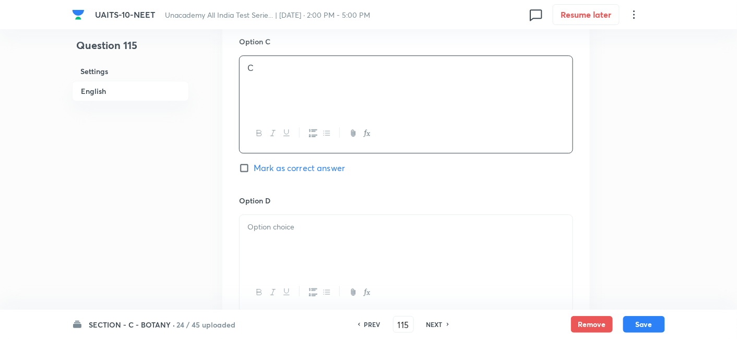
scroll to position [805, 0]
click at [314, 243] on div at bounding box center [405, 243] width 333 height 58
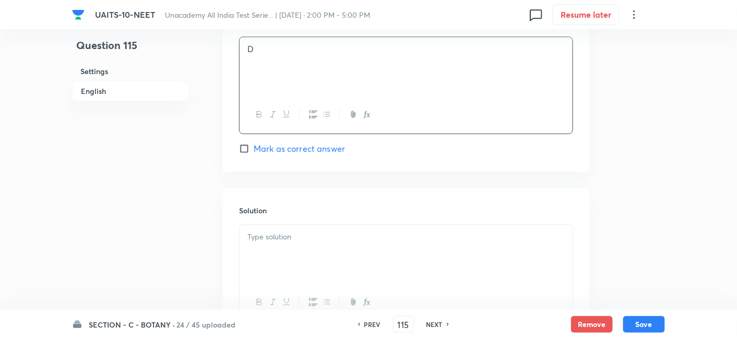
scroll to position [1007, 0]
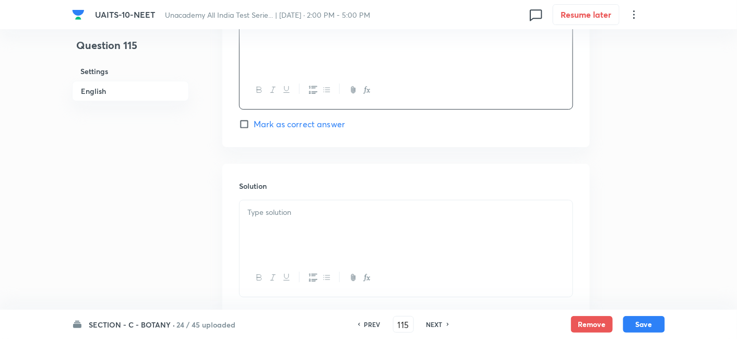
click at [314, 243] on div at bounding box center [405, 229] width 333 height 58
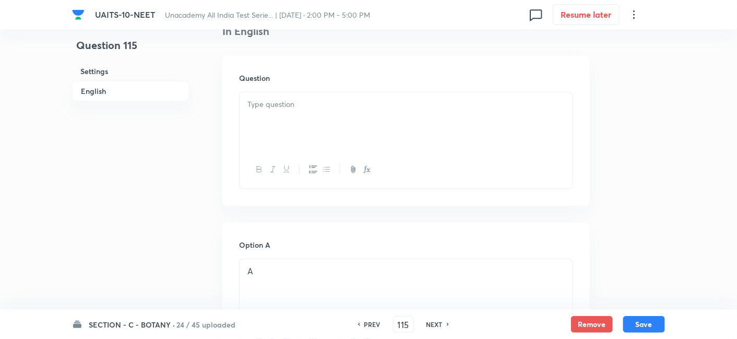
scroll to position [265, 0]
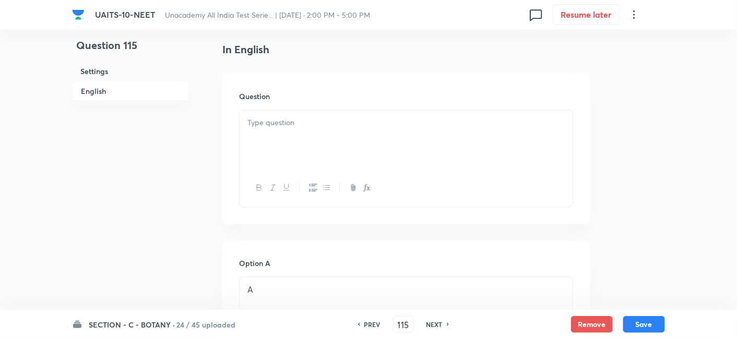
click at [308, 131] on div at bounding box center [405, 140] width 333 height 58
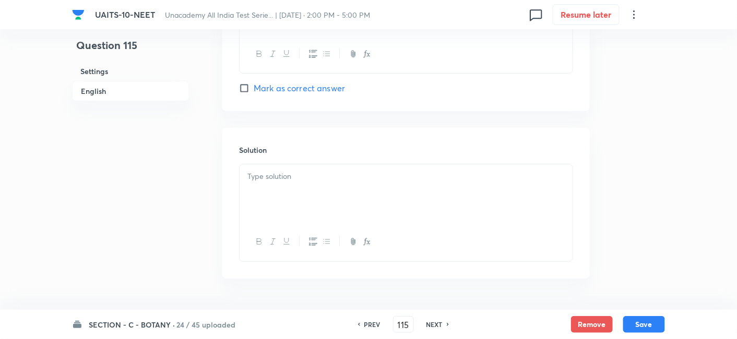
scroll to position [1076, 0]
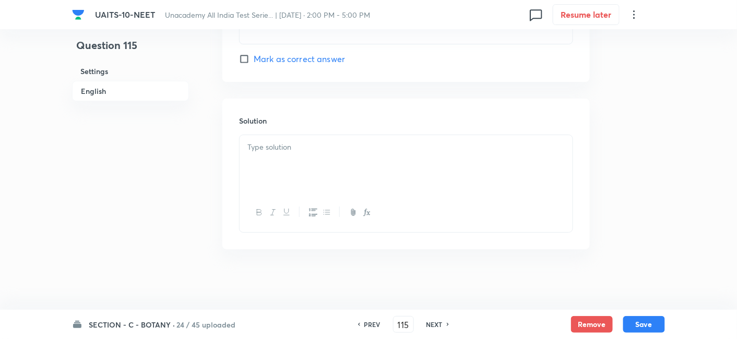
click at [295, 159] on div at bounding box center [405, 164] width 333 height 58
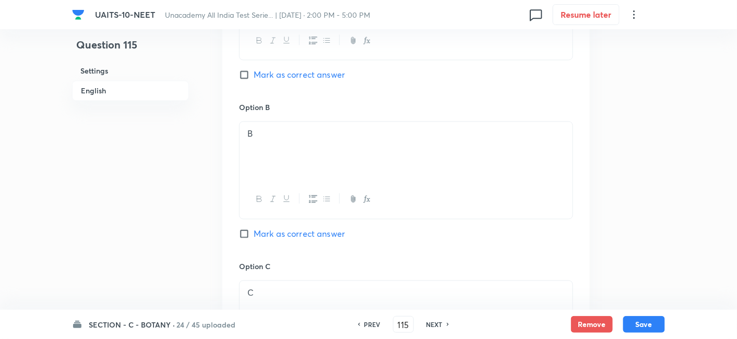
scroll to position [588, 0]
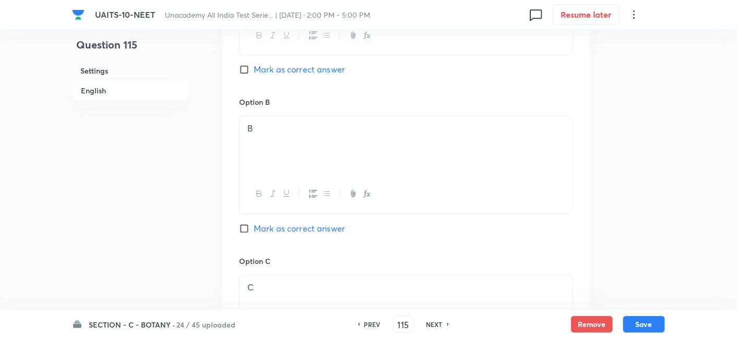
click at [247, 230] on input "Mark as correct answer" at bounding box center [246, 229] width 15 height 10
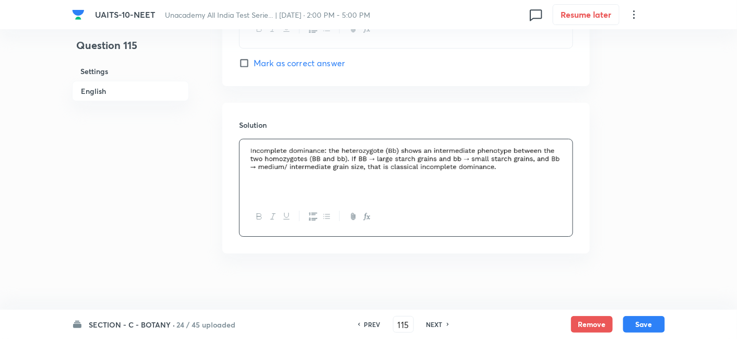
scroll to position [1076, 0]
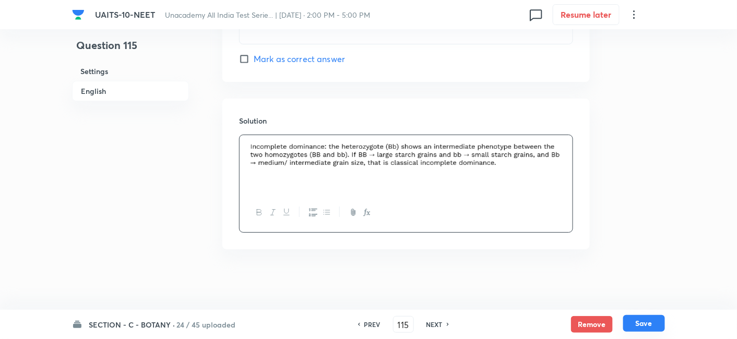
click at [636, 329] on button "Save" at bounding box center [644, 323] width 42 height 17
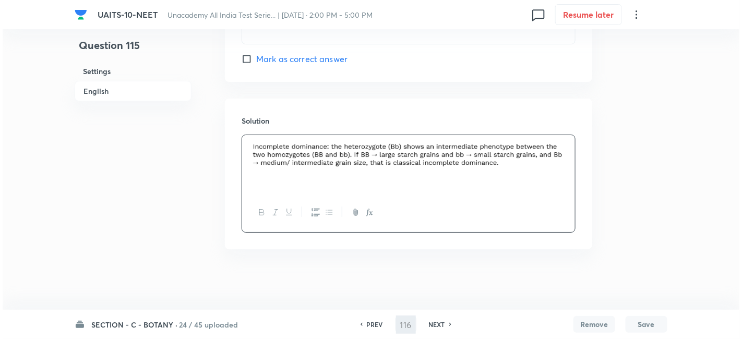
scroll to position [0, 0]
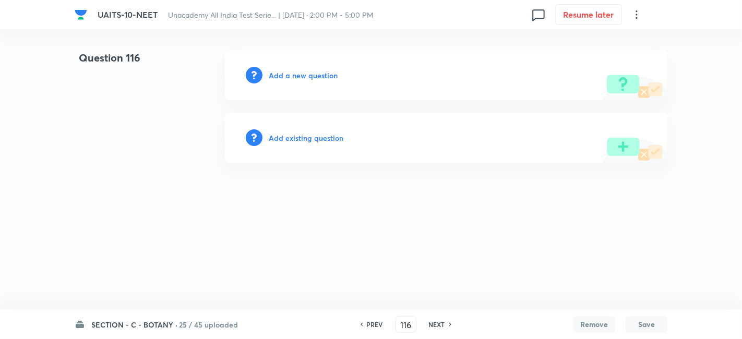
click at [298, 77] on h6 "Add a new question" at bounding box center [303, 75] width 69 height 11
click at [298, 77] on h6 "Choose a question type" at bounding box center [309, 75] width 80 height 11
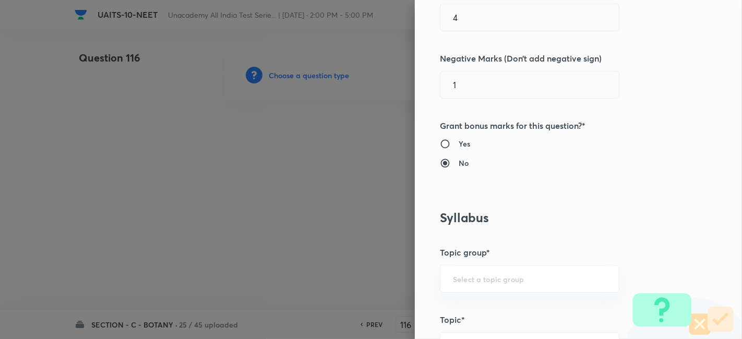
scroll to position [346, 0]
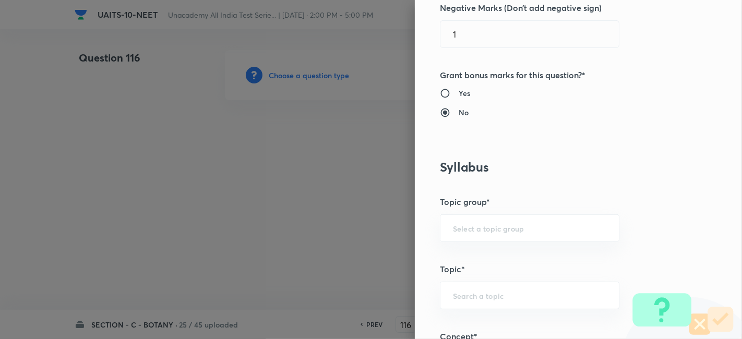
click at [470, 233] on div "​" at bounding box center [529, 228] width 179 height 28
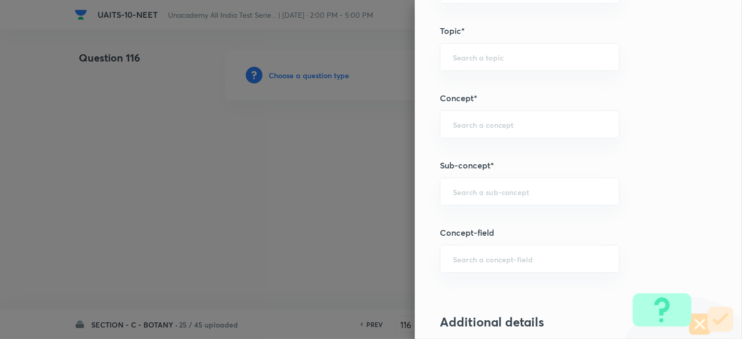
scroll to position [585, 0]
click at [464, 189] on input "text" at bounding box center [529, 191] width 153 height 10
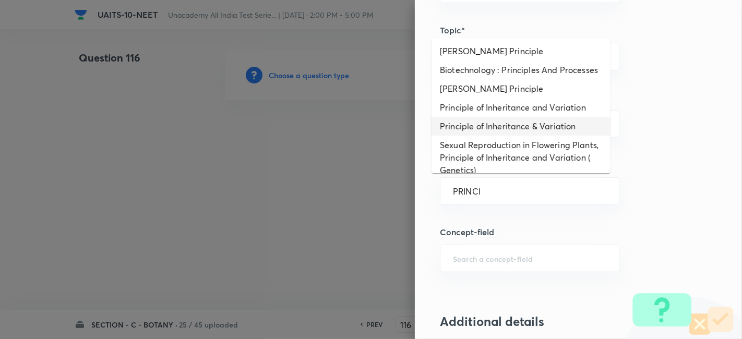
click at [500, 134] on li "Principle of Inheritance & Variation" at bounding box center [520, 126] width 179 height 19
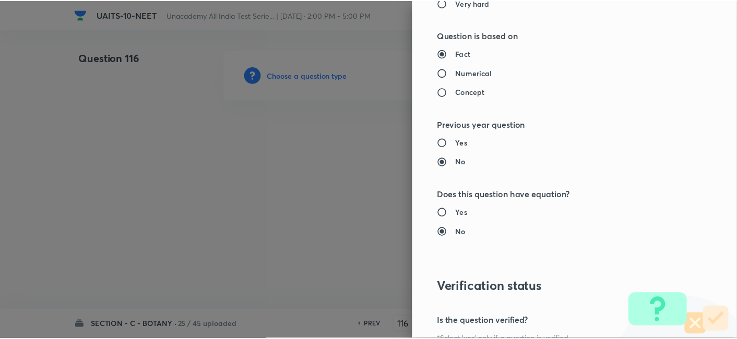
scroll to position [1150, 0]
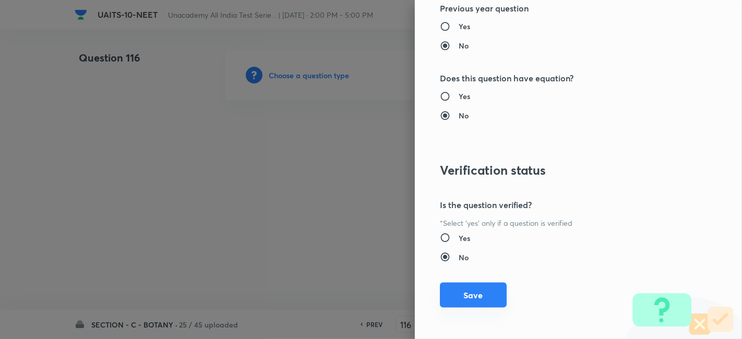
click at [462, 298] on button "Save" at bounding box center [473, 295] width 67 height 25
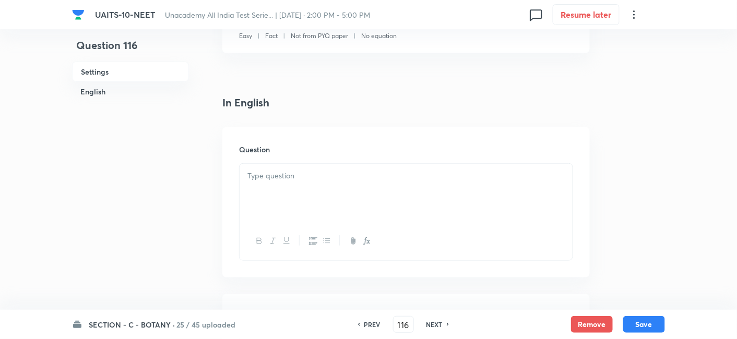
scroll to position [213, 0]
click at [298, 169] on p at bounding box center [405, 175] width 317 height 12
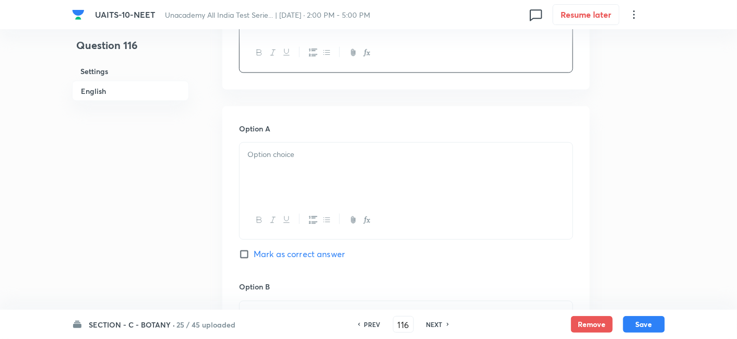
scroll to position [466, 0]
click at [278, 160] on div at bounding box center [405, 171] width 333 height 58
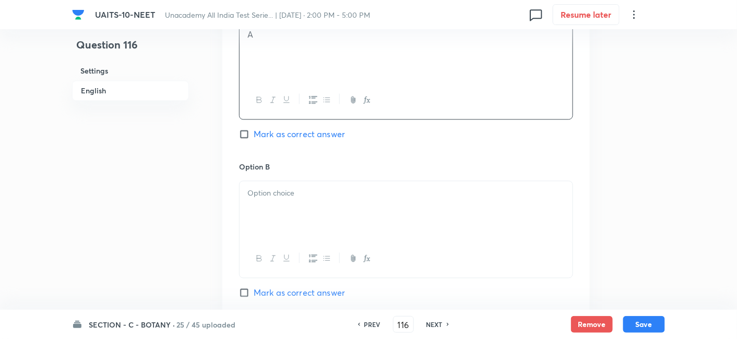
scroll to position [606, 0]
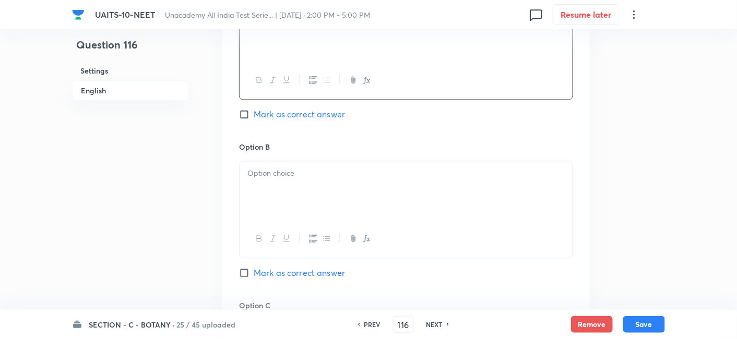
click at [280, 170] on p at bounding box center [405, 174] width 317 height 12
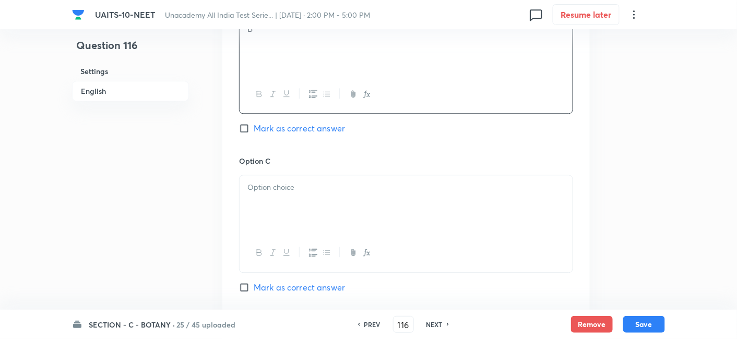
scroll to position [752, 0]
click at [280, 185] on p at bounding box center [405, 186] width 317 height 12
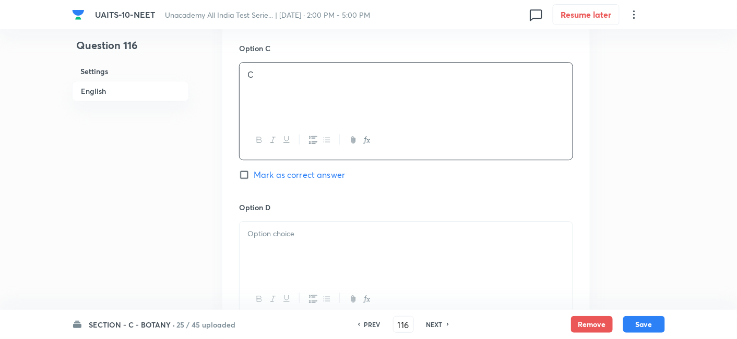
scroll to position [866, 0]
click at [241, 172] on input "Mark as correct answer" at bounding box center [246, 172] width 15 height 10
click at [273, 236] on div at bounding box center [405, 248] width 333 height 58
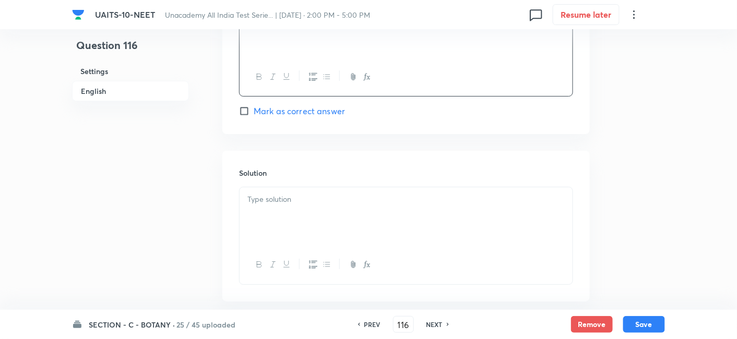
scroll to position [1086, 0]
click at [273, 236] on div at bounding box center [405, 216] width 333 height 58
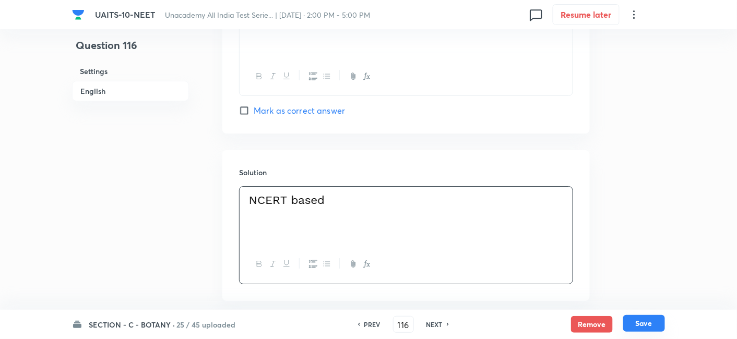
click at [658, 325] on button "Save" at bounding box center [644, 323] width 42 height 17
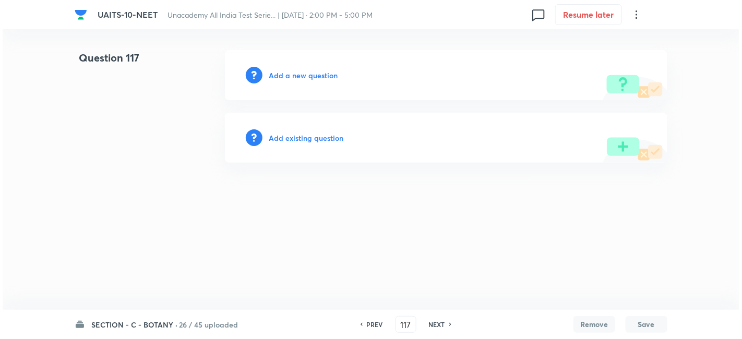
scroll to position [0, 0]
click at [293, 74] on h6 "Add a new question" at bounding box center [303, 75] width 69 height 11
click at [296, 74] on h6 "Choose a question type" at bounding box center [309, 75] width 80 height 11
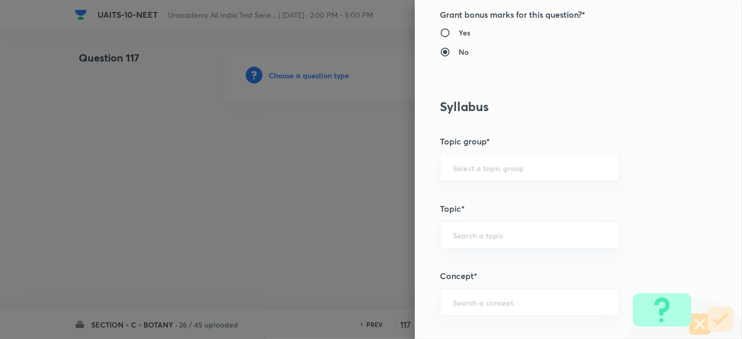
scroll to position [508, 0]
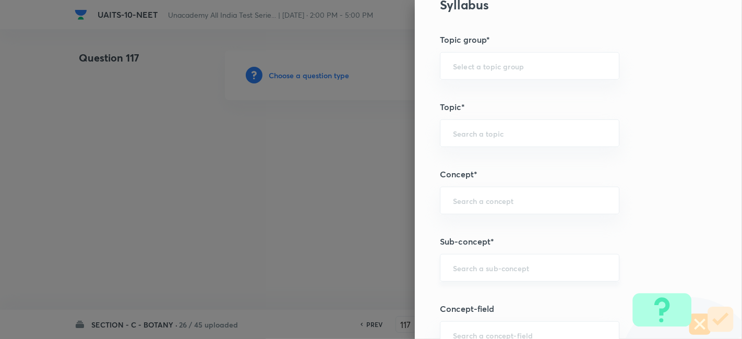
click at [477, 271] on div "​" at bounding box center [529, 268] width 179 height 28
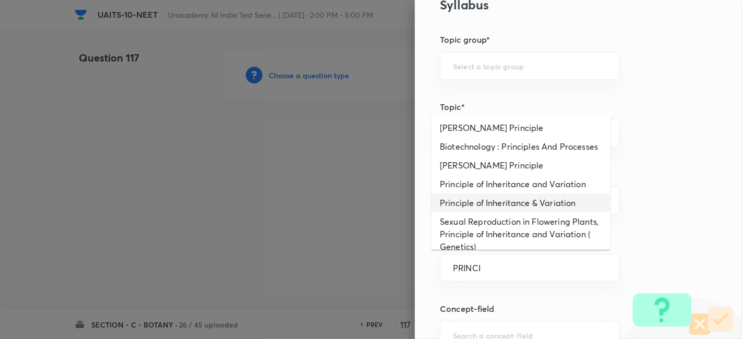
click at [497, 212] on li "Principle of Inheritance & Variation" at bounding box center [520, 203] width 179 height 19
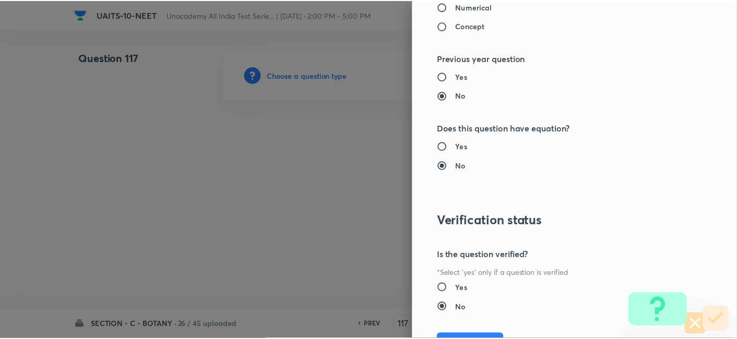
scroll to position [1150, 0]
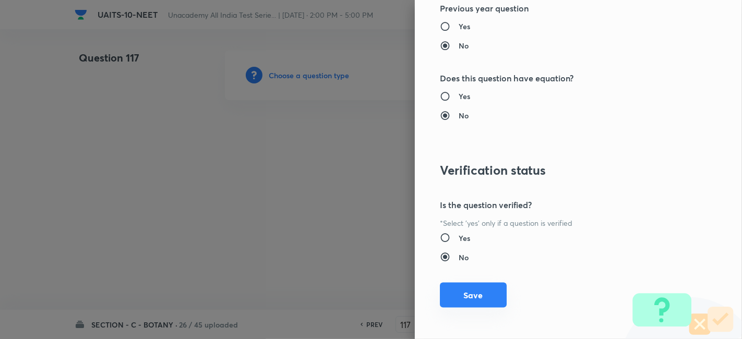
click at [462, 297] on button "Save" at bounding box center [473, 295] width 67 height 25
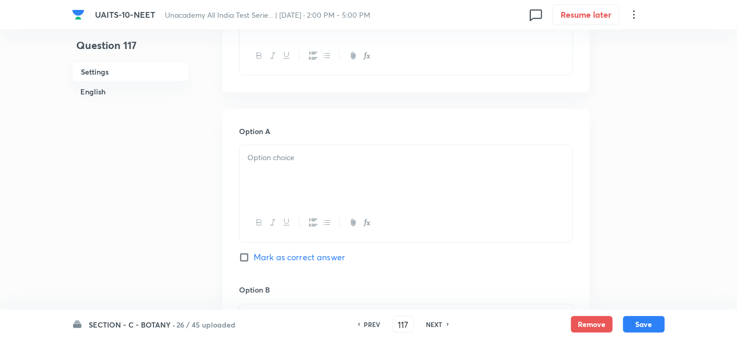
scroll to position [422, 0]
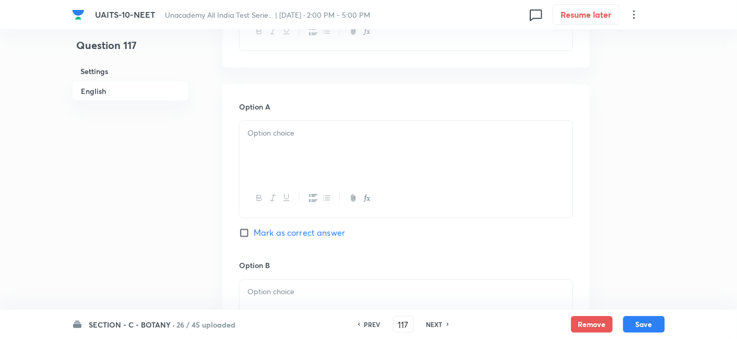
click at [292, 139] on div at bounding box center [405, 150] width 333 height 58
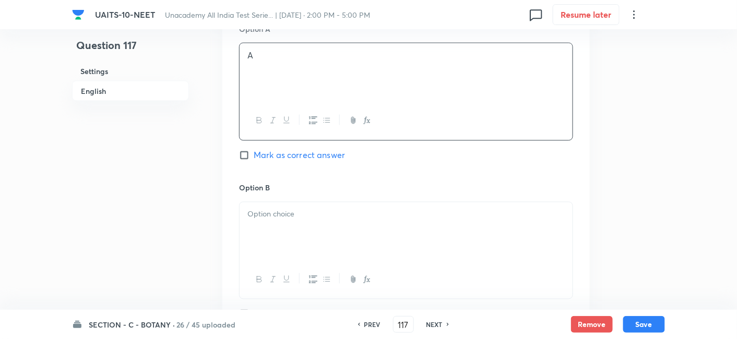
click at [274, 209] on p at bounding box center [405, 215] width 317 height 12
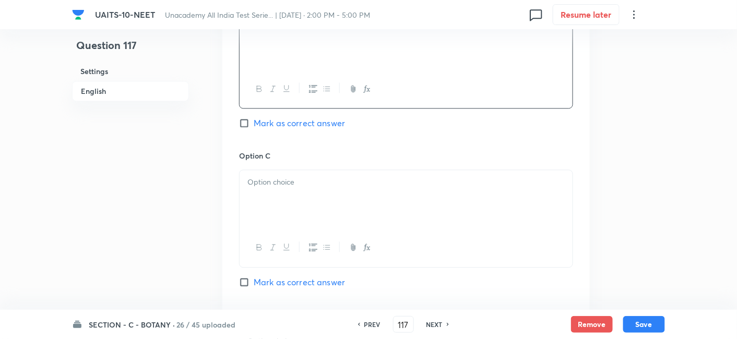
scroll to position [694, 0]
click at [296, 204] on div at bounding box center [405, 195] width 333 height 58
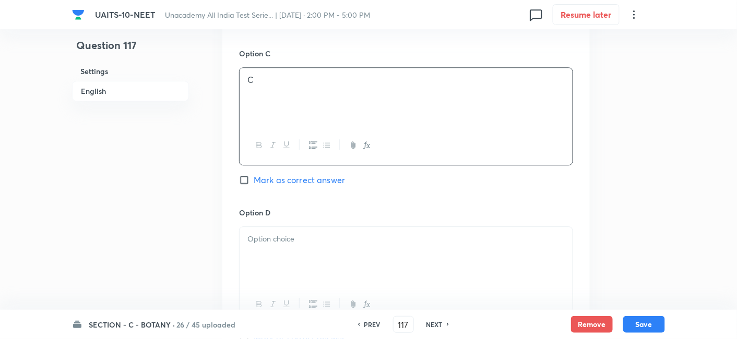
scroll to position [804, 0]
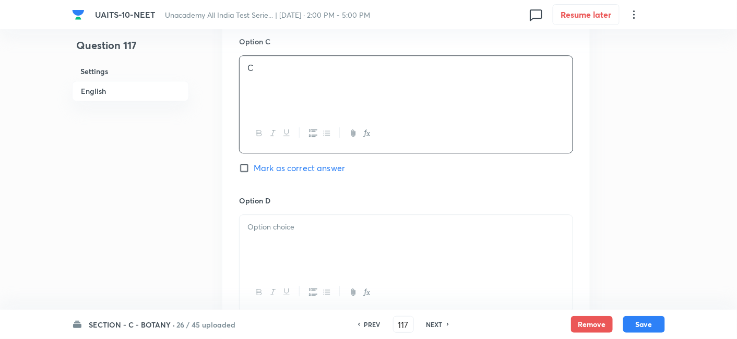
click at [294, 222] on p at bounding box center [405, 227] width 317 height 12
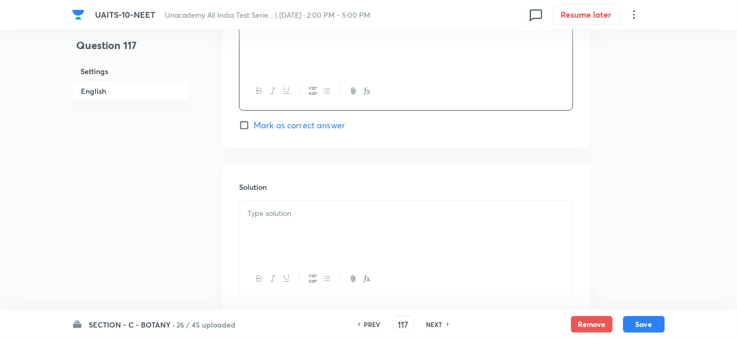
scroll to position [1007, 0]
click at [294, 222] on div at bounding box center [405, 229] width 333 height 58
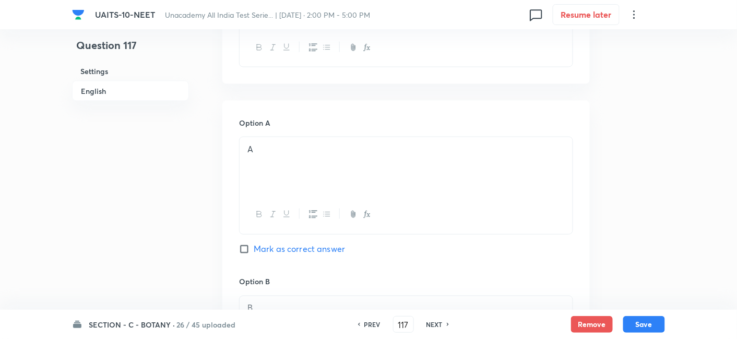
scroll to position [241, 0]
click at [367, 323] on h6 "PREV" at bounding box center [372, 324] width 16 height 9
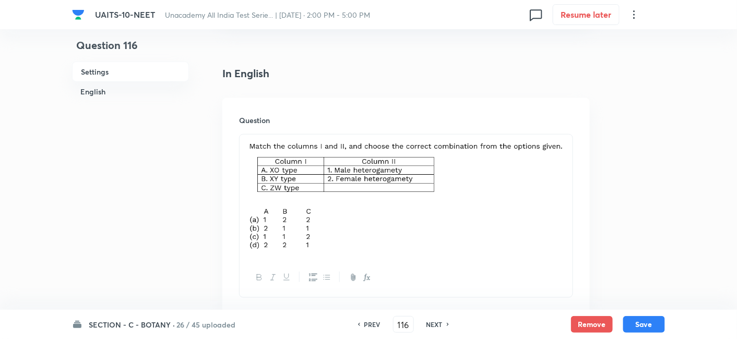
click at [428, 323] on h6 "NEXT" at bounding box center [434, 324] width 16 height 9
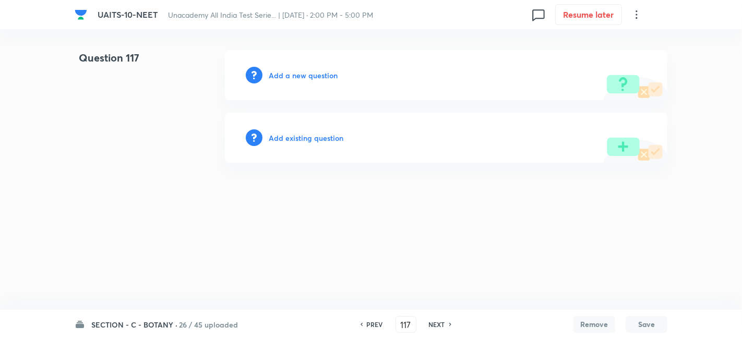
click at [314, 73] on h6 "Add a new question" at bounding box center [303, 75] width 69 height 11
click at [314, 73] on h6 "Choose a question type" at bounding box center [309, 75] width 80 height 11
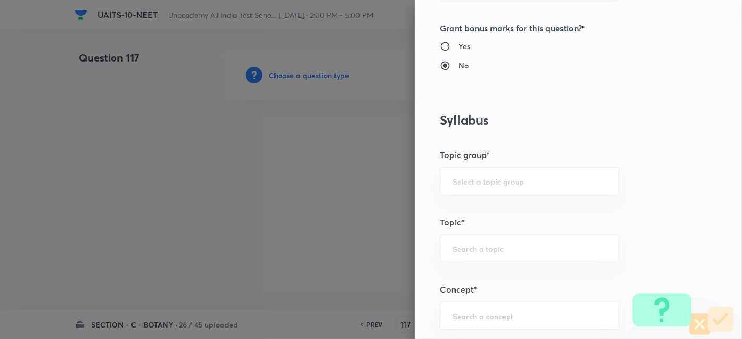
scroll to position [544, 0]
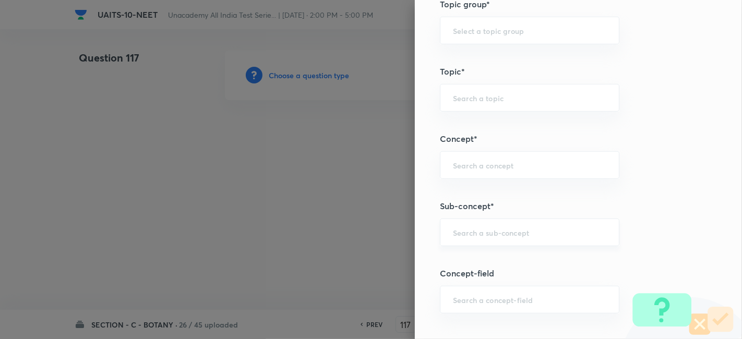
click at [480, 237] on div "​" at bounding box center [529, 233] width 179 height 28
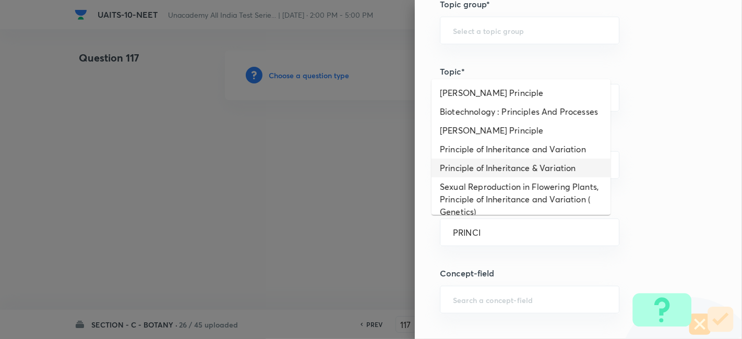
click at [507, 177] on li "Principle of Inheritance & Variation" at bounding box center [520, 168] width 179 height 19
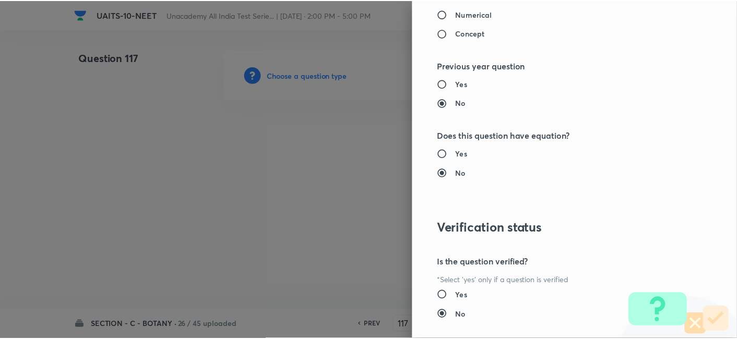
scroll to position [1150, 0]
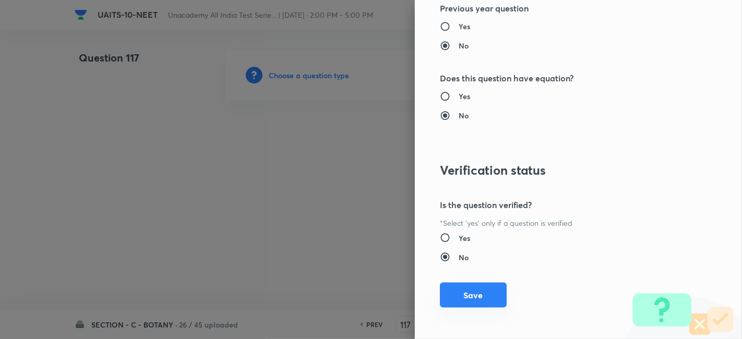
click at [476, 291] on button "Save" at bounding box center [473, 295] width 67 height 25
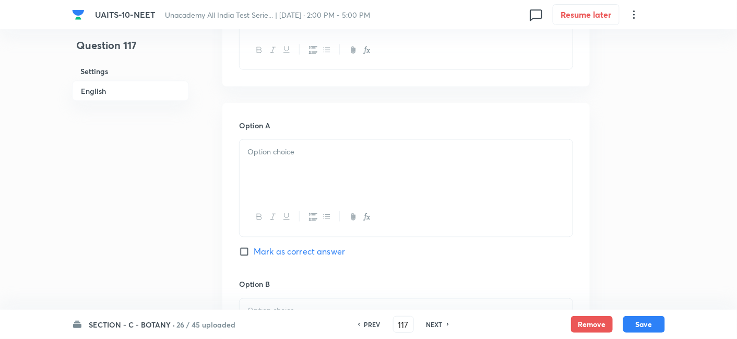
scroll to position [403, 0]
click at [279, 170] on div at bounding box center [405, 168] width 333 height 58
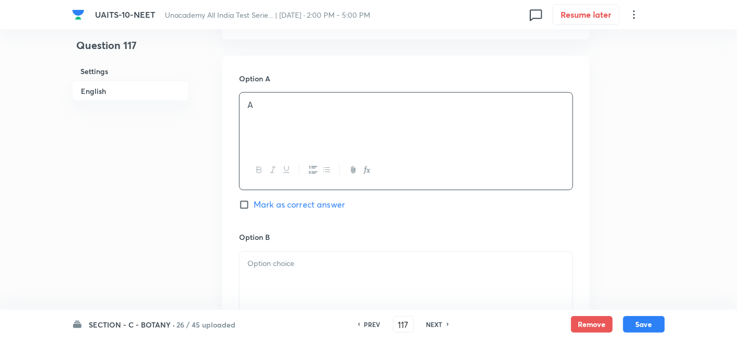
scroll to position [566, 0]
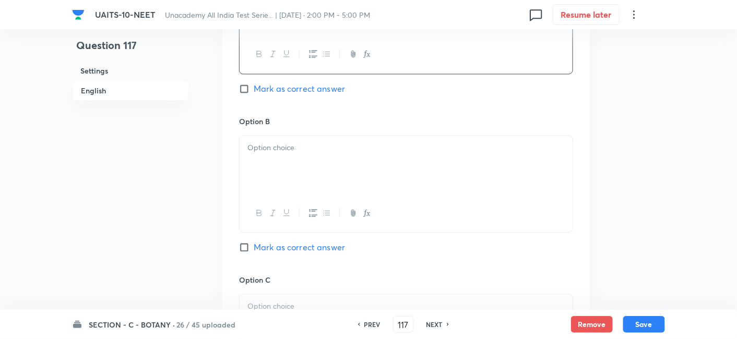
click at [279, 170] on div at bounding box center [405, 165] width 333 height 58
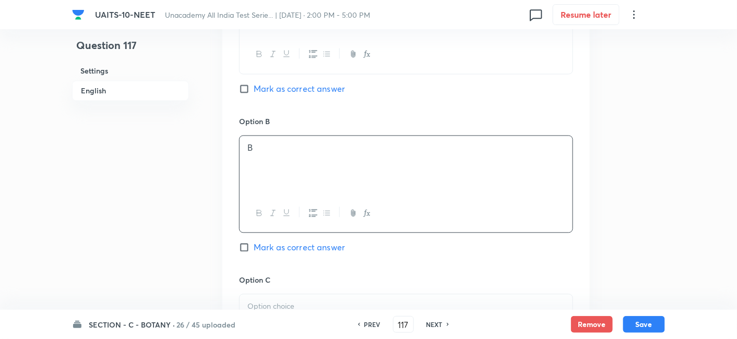
scroll to position [727, 0]
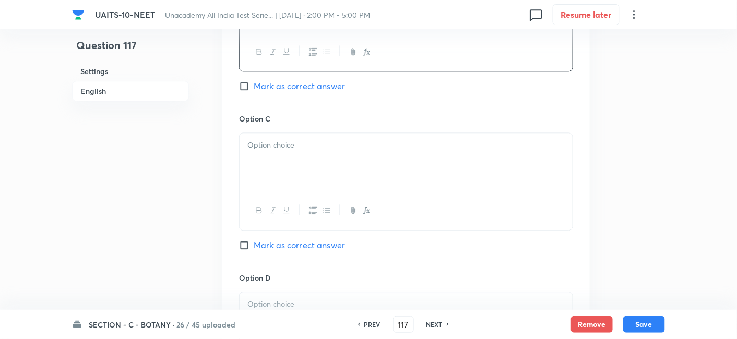
click at [279, 170] on div at bounding box center [405, 162] width 333 height 58
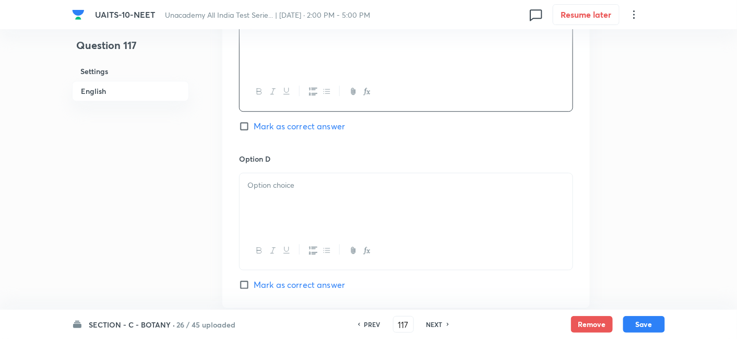
scroll to position [849, 0]
click at [279, 170] on div at bounding box center [405, 199] width 333 height 58
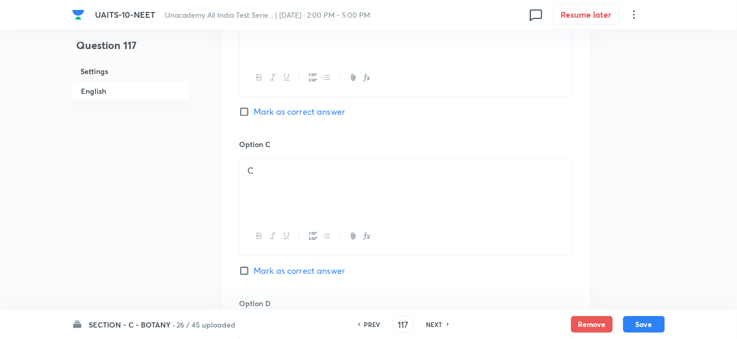
scroll to position [699, 0]
click at [245, 117] on input "Mark as correct answer" at bounding box center [246, 115] width 15 height 10
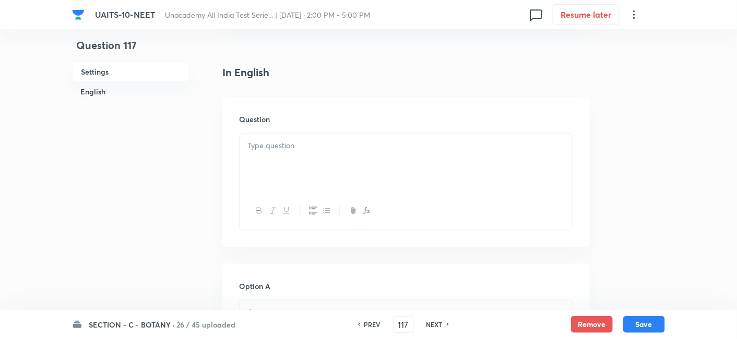
scroll to position [241, 0]
click at [314, 147] on p at bounding box center [405, 147] width 317 height 12
click at [293, 175] on div at bounding box center [405, 164] width 333 height 58
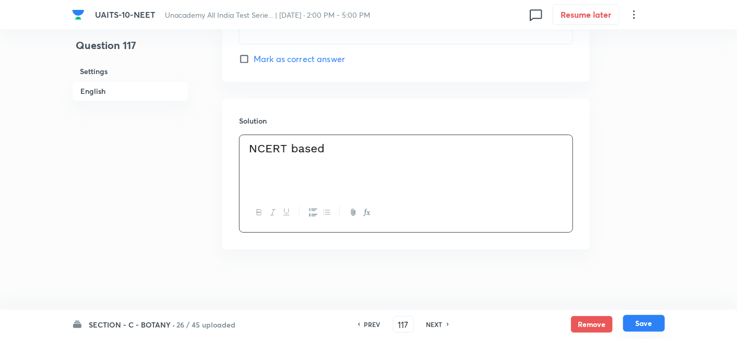
click at [660, 318] on button "Save" at bounding box center [644, 323] width 42 height 17
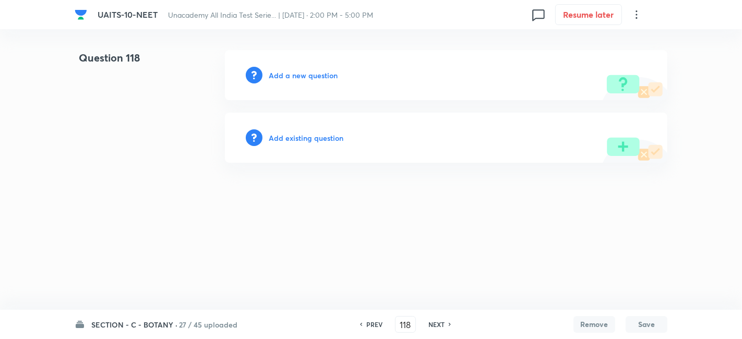
click at [366, 323] on h6 "PREV" at bounding box center [374, 324] width 16 height 9
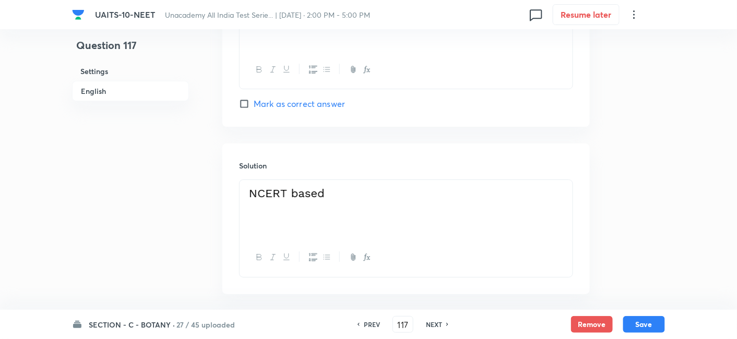
scroll to position [1089, 0]
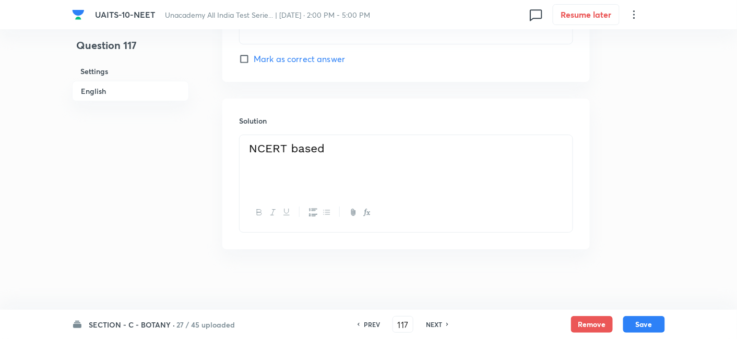
click at [364, 325] on h6 "PREV" at bounding box center [372, 324] width 16 height 9
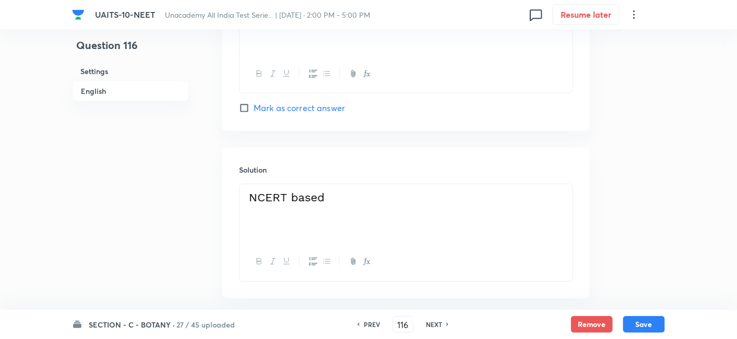
click at [431, 328] on h6 "NEXT" at bounding box center [434, 324] width 16 height 9
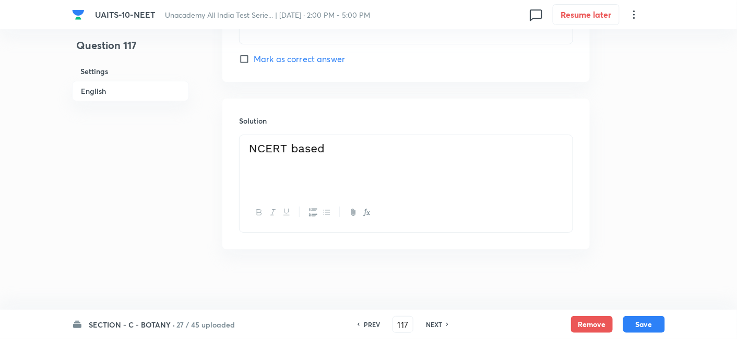
click at [431, 328] on h6 "NEXT" at bounding box center [434, 324] width 16 height 9
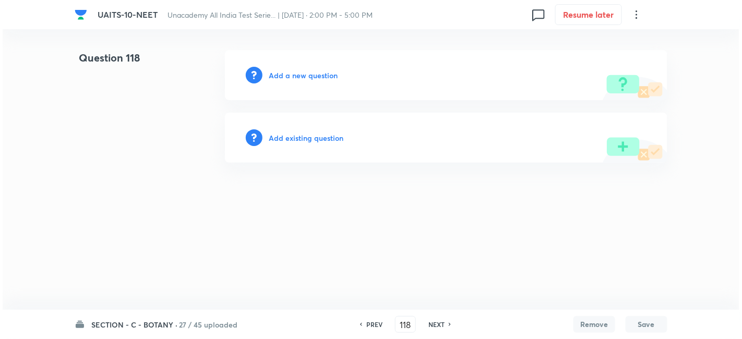
scroll to position [0, 0]
click at [296, 76] on h6 "Add a new question" at bounding box center [303, 75] width 69 height 11
click at [316, 78] on h6 "Choose a question type" at bounding box center [309, 75] width 80 height 11
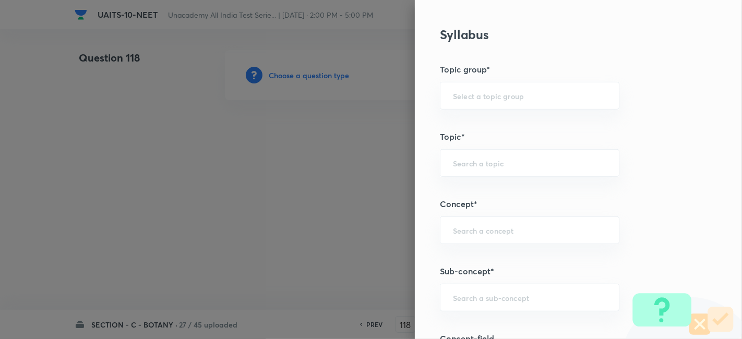
scroll to position [481, 0]
click at [488, 290] on input "text" at bounding box center [529, 295] width 153 height 10
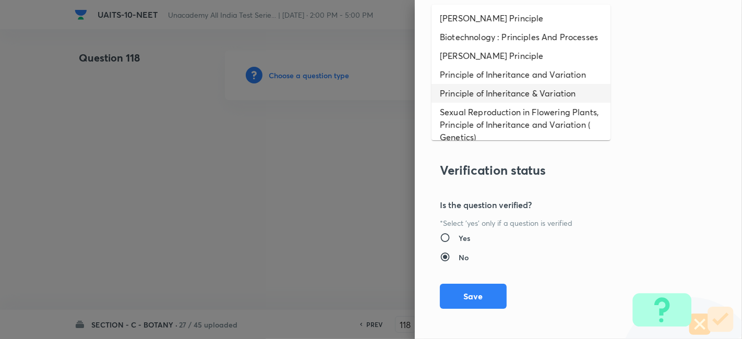
scroll to position [1087, 0]
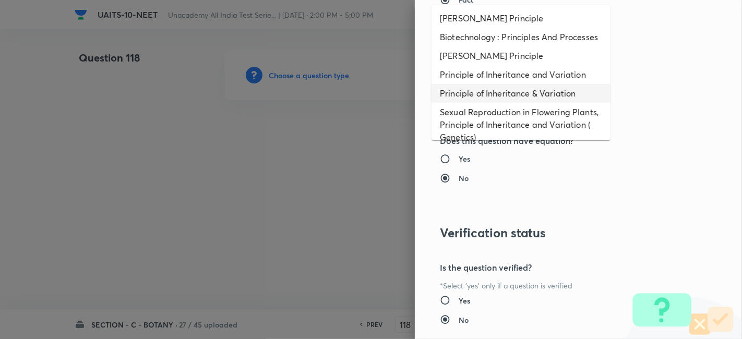
click at [545, 103] on li "Principle of Inheritance & Variation" at bounding box center [520, 93] width 179 height 19
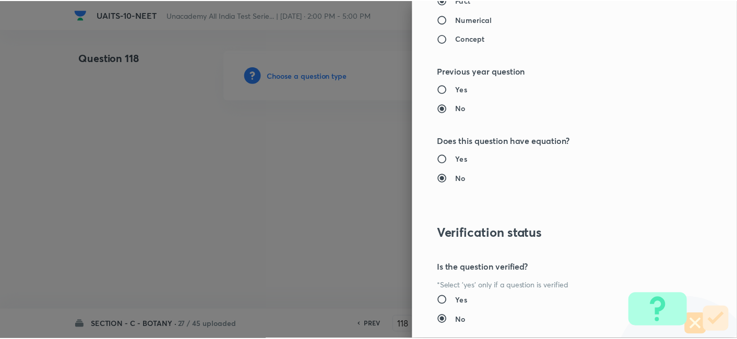
scroll to position [1150, 0]
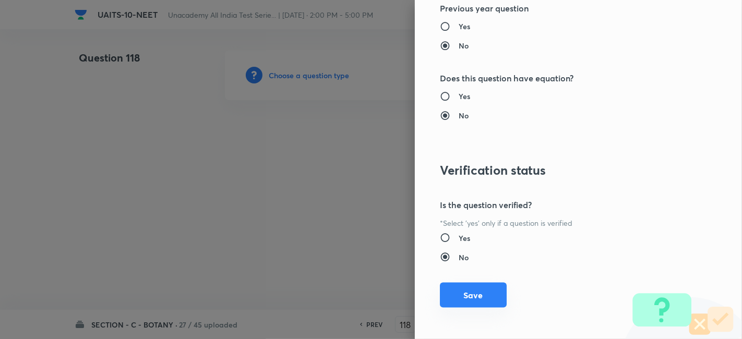
click at [464, 293] on button "Save" at bounding box center [473, 295] width 67 height 25
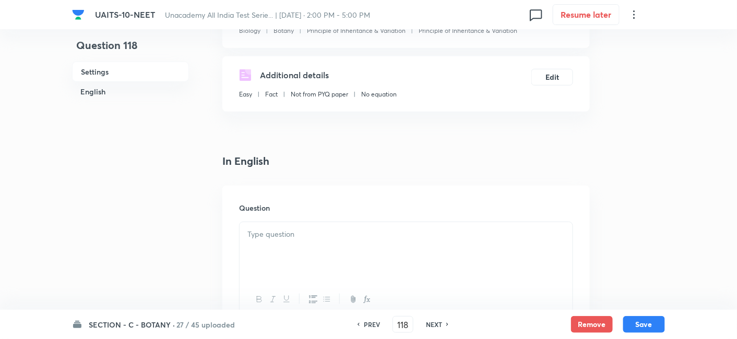
scroll to position [154, 0]
click at [291, 228] on p at bounding box center [405, 234] width 317 height 12
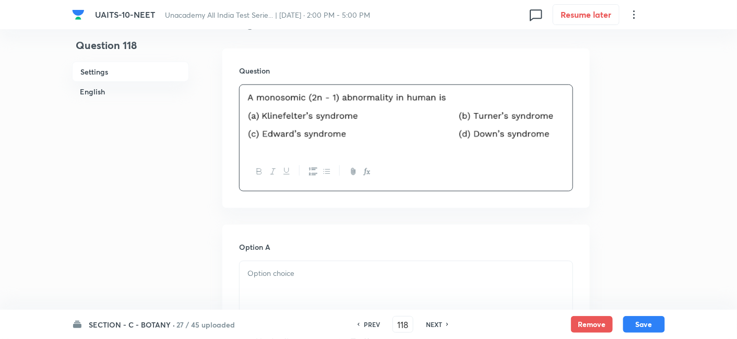
scroll to position [307, 0]
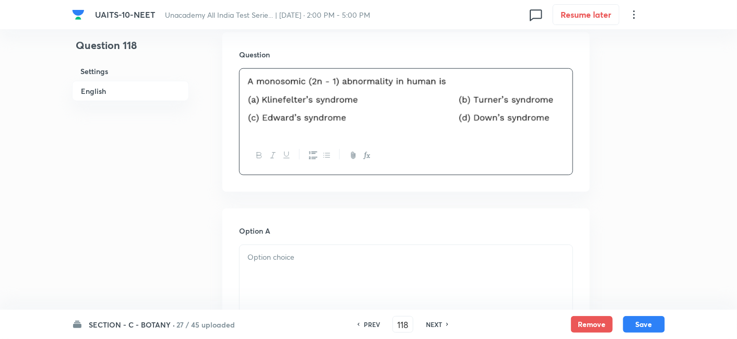
click at [292, 258] on p at bounding box center [405, 257] width 317 height 12
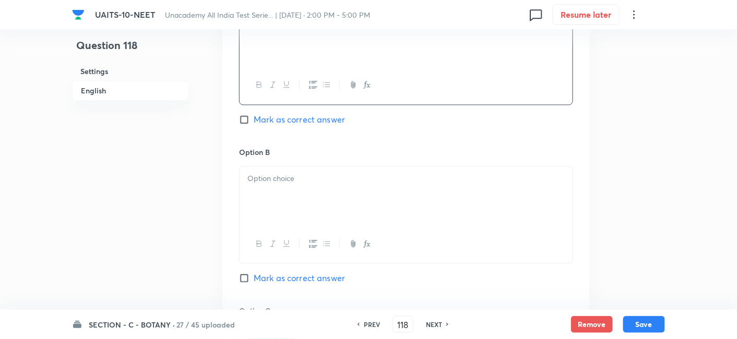
scroll to position [553, 0]
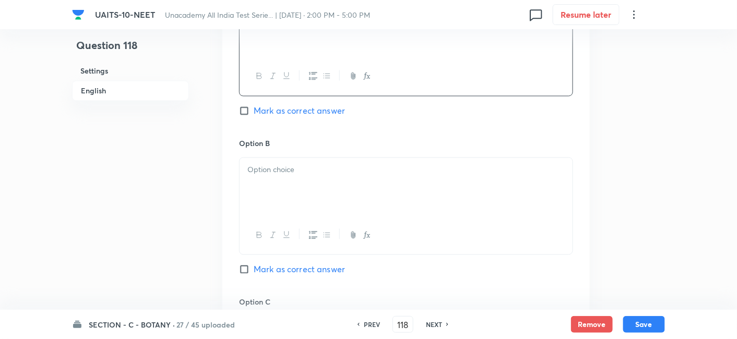
click at [295, 178] on div at bounding box center [405, 187] width 333 height 58
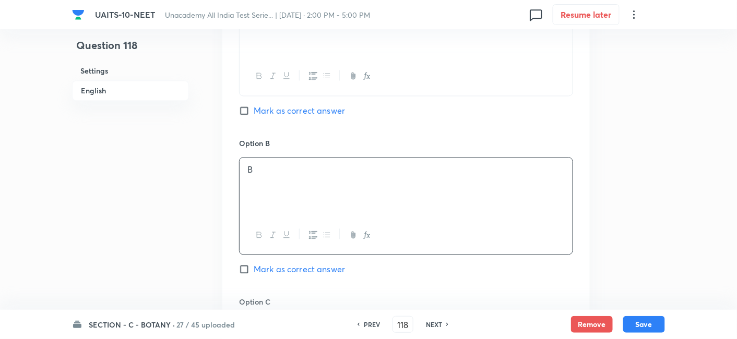
scroll to position [718, 0]
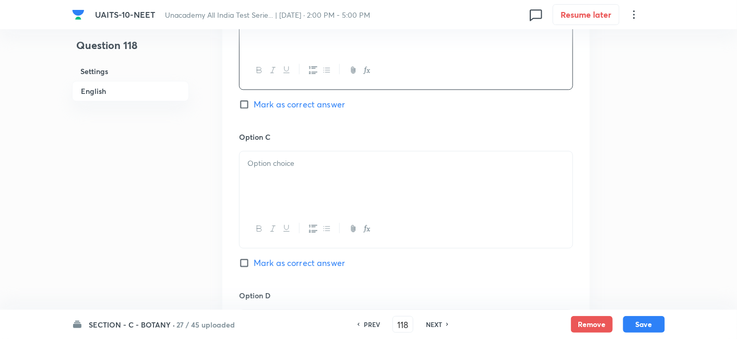
click at [295, 178] on div at bounding box center [405, 180] width 333 height 58
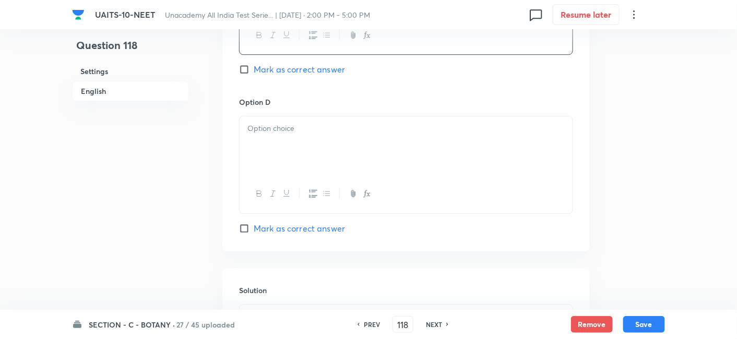
scroll to position [912, 0]
click at [295, 178] on div at bounding box center [405, 194] width 333 height 38
click at [295, 145] on div at bounding box center [405, 145] width 333 height 58
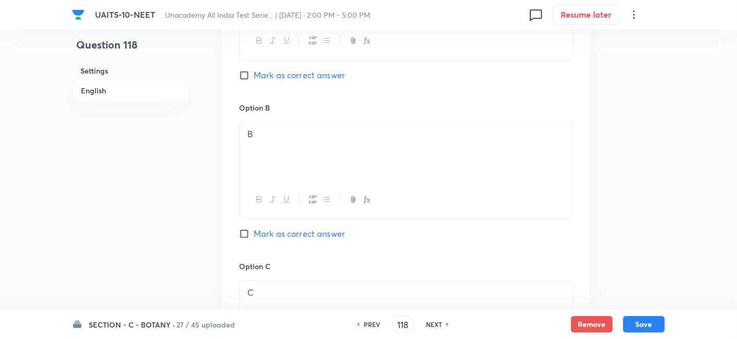
scroll to position [588, 0]
click at [244, 233] on input "Mark as correct answer" at bounding box center [246, 234] width 15 height 10
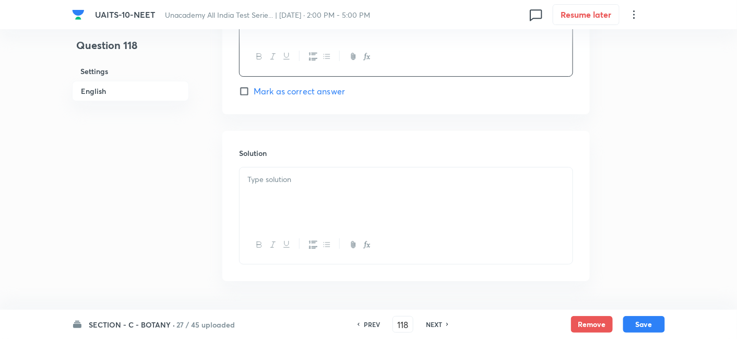
scroll to position [1082, 0]
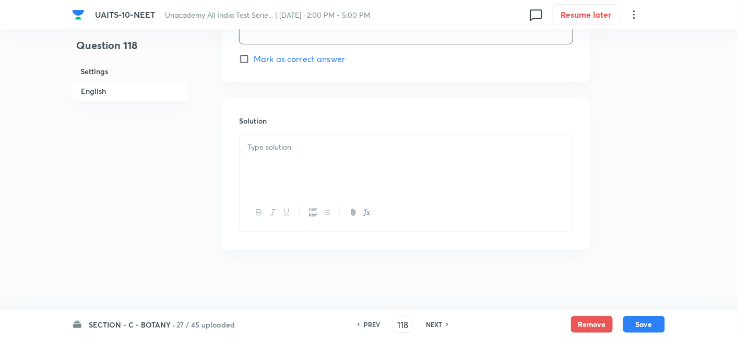
click at [303, 136] on div at bounding box center [405, 164] width 333 height 58
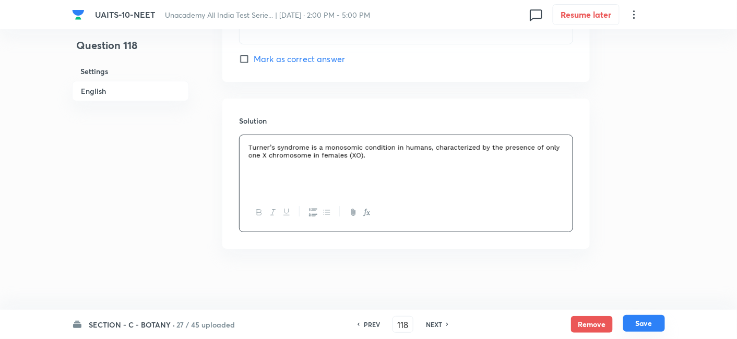
click at [653, 321] on button "Save" at bounding box center [644, 323] width 42 height 17
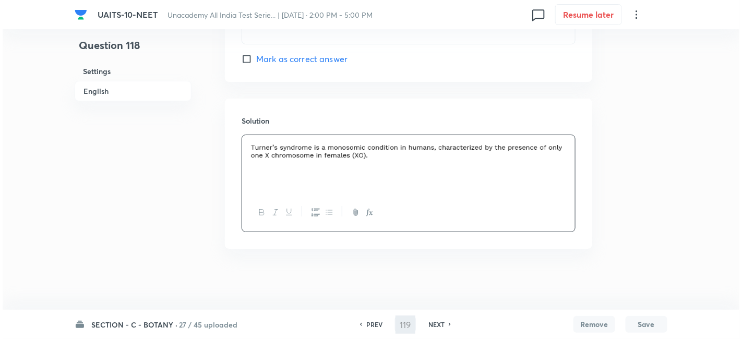
scroll to position [0, 0]
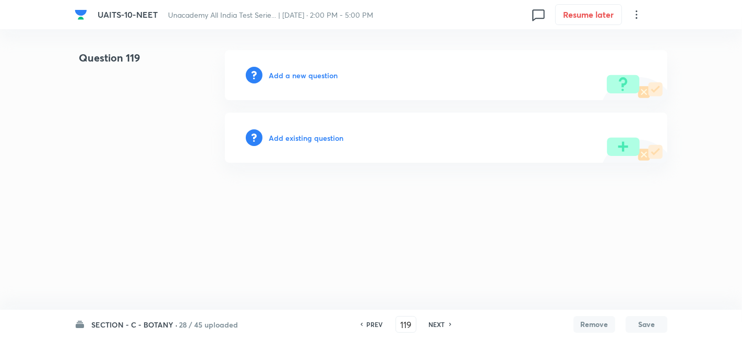
click at [300, 75] on h6 "Add a new question" at bounding box center [303, 75] width 69 height 11
click at [332, 75] on h6 "Choose a question type" at bounding box center [309, 75] width 80 height 11
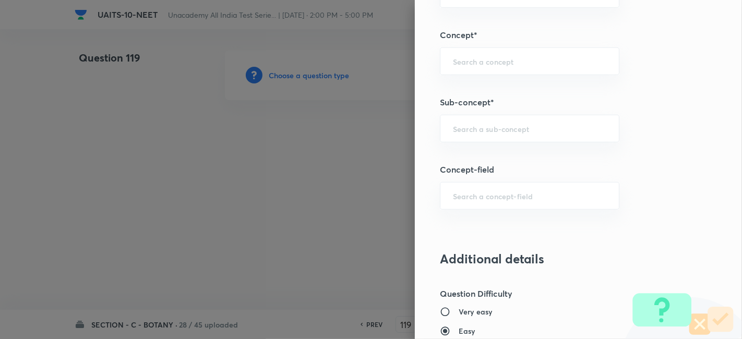
scroll to position [648, 0]
click at [487, 130] on input "text" at bounding box center [529, 128] width 153 height 10
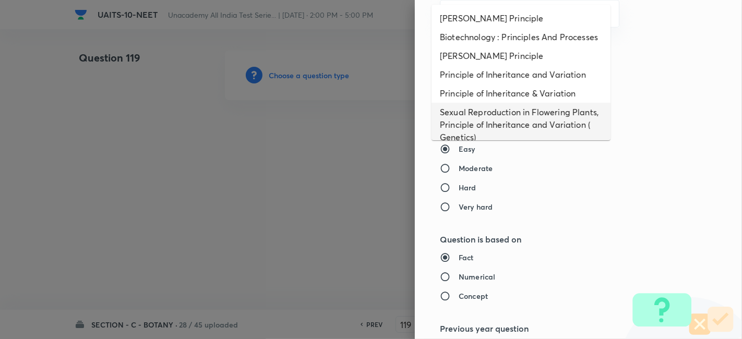
scroll to position [824, 0]
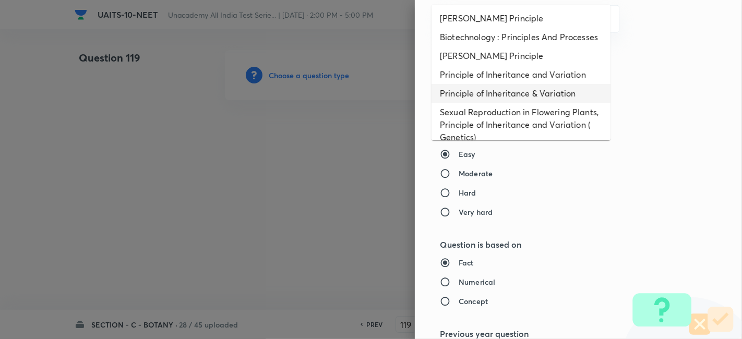
click at [521, 103] on li "Principle of Inheritance & Variation" at bounding box center [520, 93] width 179 height 19
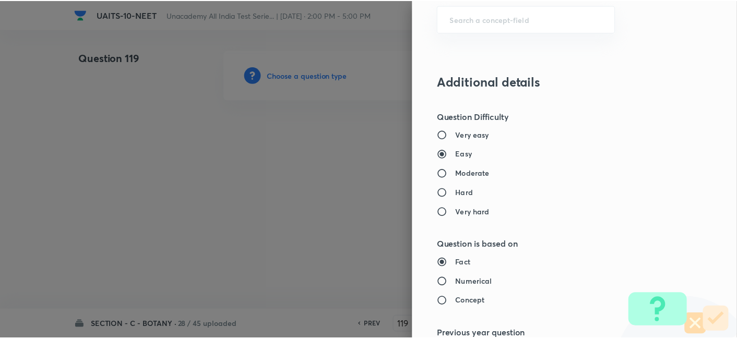
scroll to position [1150, 0]
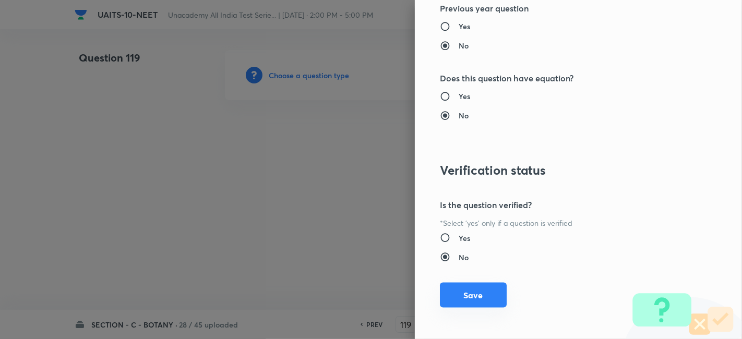
click at [480, 295] on button "Save" at bounding box center [473, 295] width 67 height 25
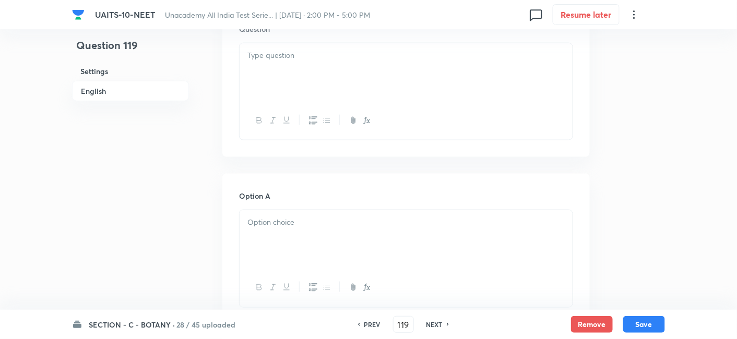
scroll to position [333, 0]
click at [297, 235] on div at bounding box center [405, 238] width 333 height 58
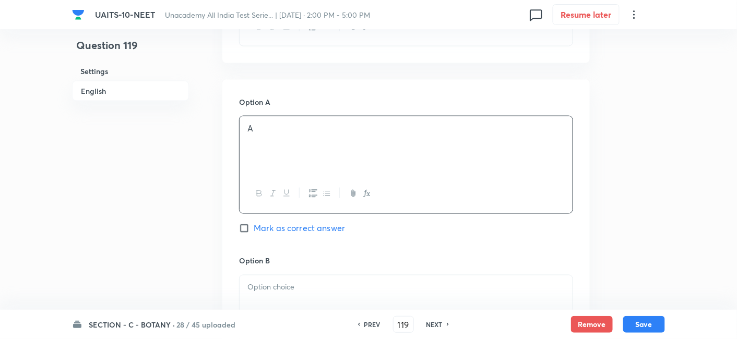
scroll to position [426, 0]
click at [300, 294] on div at bounding box center [405, 304] width 333 height 58
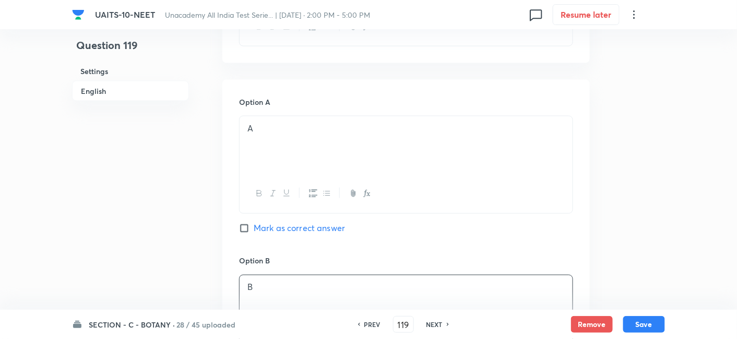
scroll to position [659, 0]
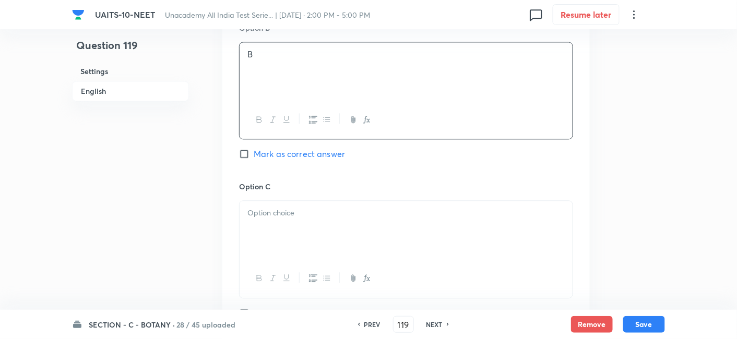
click at [285, 207] on p at bounding box center [405, 213] width 317 height 12
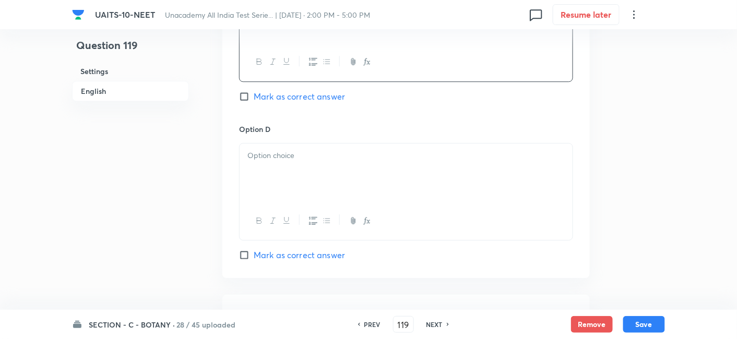
scroll to position [878, 0]
click at [295, 165] on div at bounding box center [405, 171] width 333 height 58
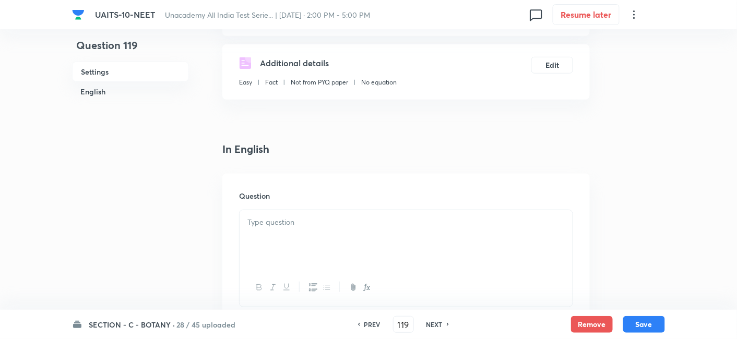
scroll to position [166, 0]
click at [301, 233] on div at bounding box center [405, 238] width 333 height 58
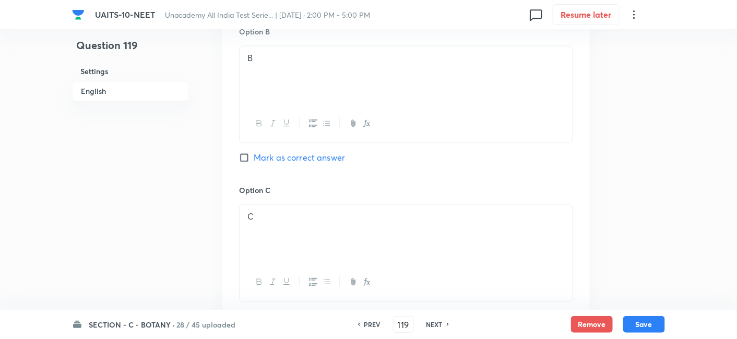
scroll to position [731, 0]
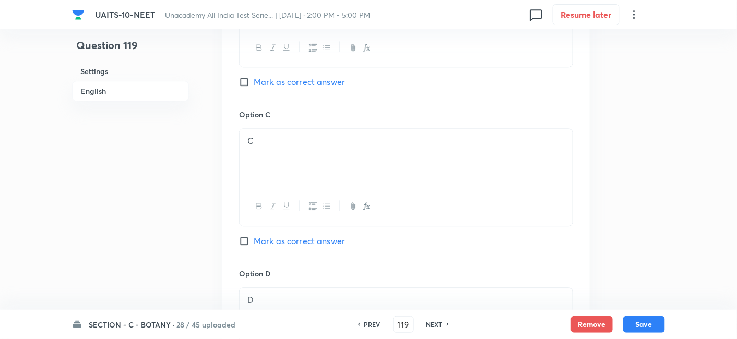
click at [241, 242] on input "Mark as correct answer" at bounding box center [246, 241] width 15 height 10
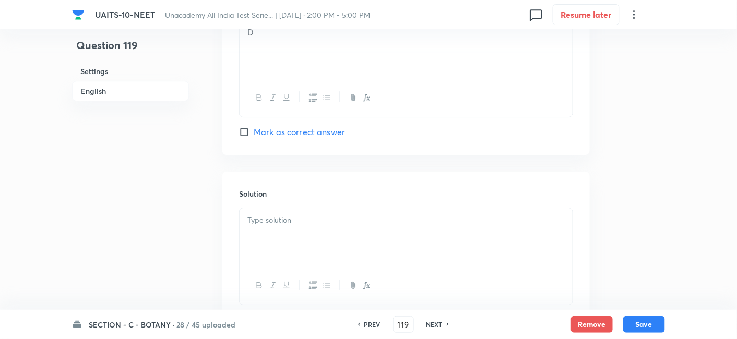
scroll to position [1000, 0]
click at [308, 257] on div at bounding box center [405, 236] width 333 height 58
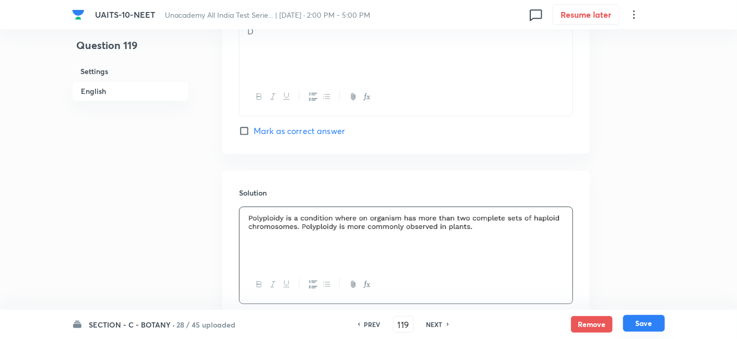
click at [645, 325] on button "Save" at bounding box center [644, 323] width 42 height 17
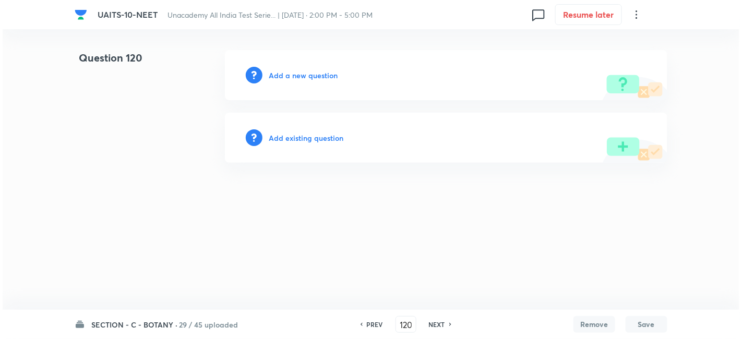
scroll to position [0, 0]
click at [311, 75] on h6 "Add a new question" at bounding box center [303, 75] width 69 height 11
click at [305, 75] on h6 "Choose a question type" at bounding box center [309, 75] width 80 height 11
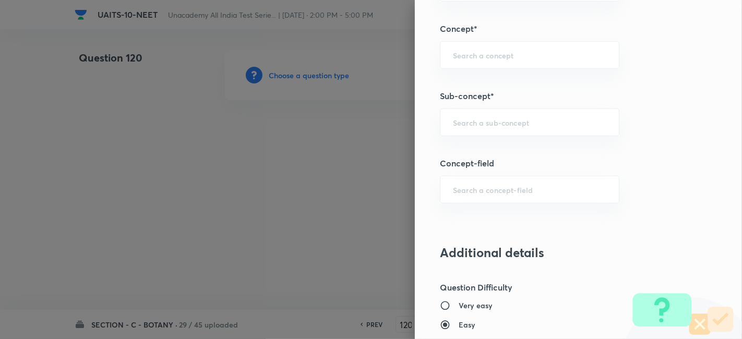
scroll to position [620, 0]
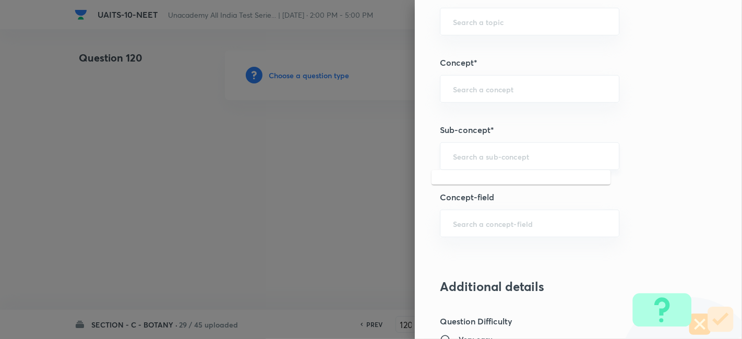
click at [486, 157] on input "text" at bounding box center [529, 156] width 153 height 10
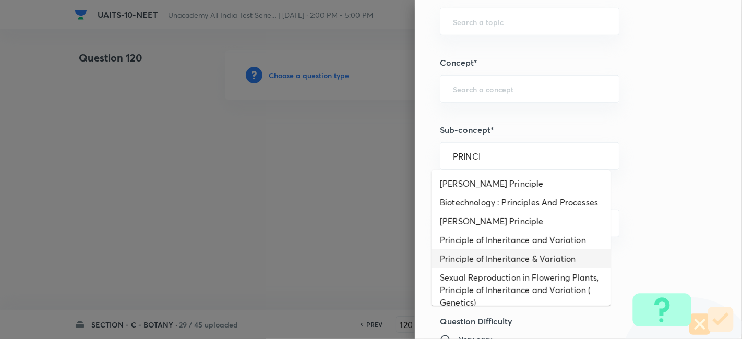
click at [507, 268] on li "Principle of Inheritance & Variation" at bounding box center [520, 258] width 179 height 19
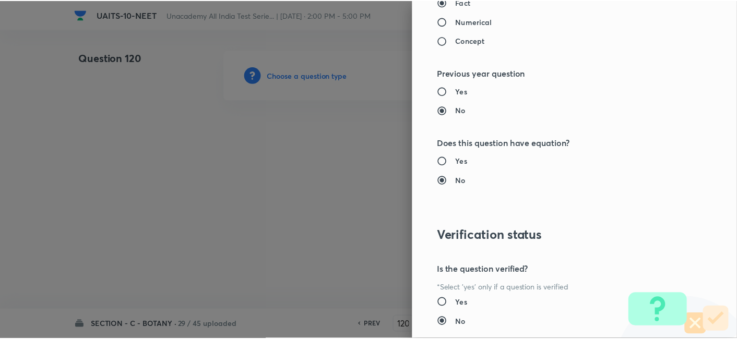
scroll to position [1150, 0]
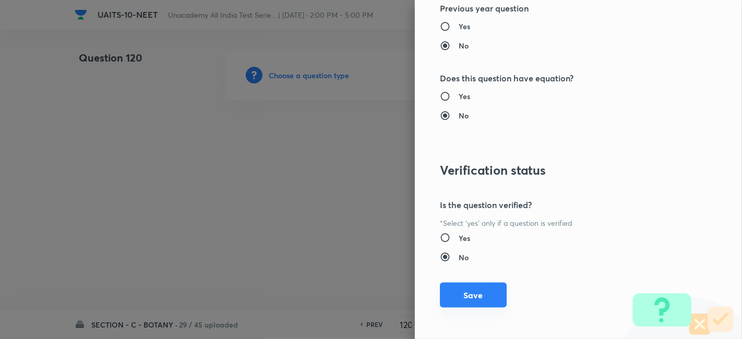
click at [472, 291] on button "Save" at bounding box center [473, 295] width 67 height 25
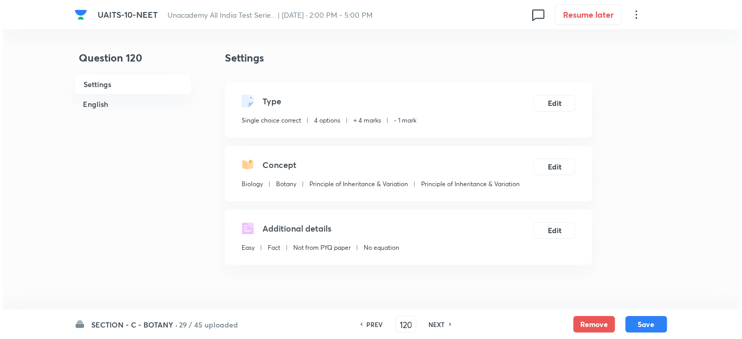
scroll to position [243, 0]
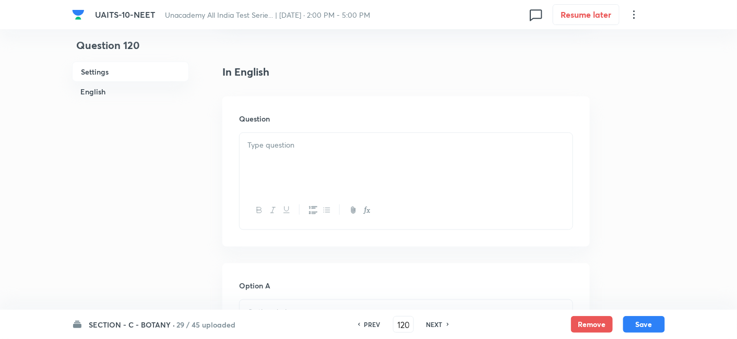
click at [293, 161] on div at bounding box center [405, 162] width 333 height 58
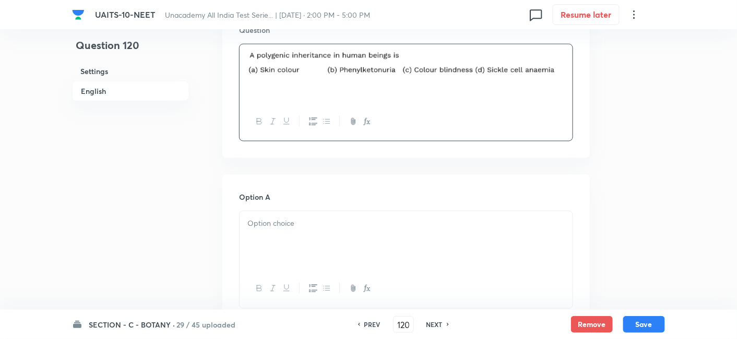
scroll to position [332, 0]
click at [313, 223] on p at bounding box center [405, 223] width 317 height 12
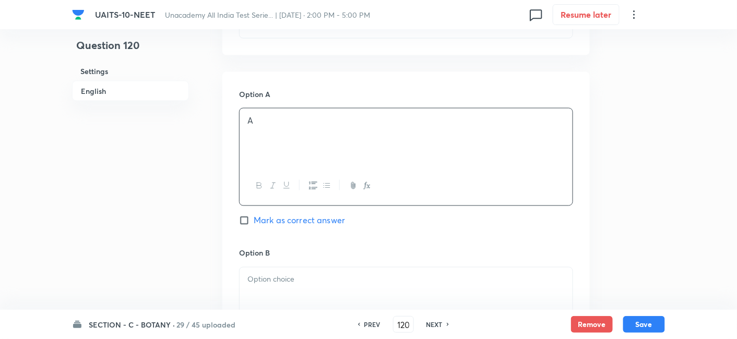
scroll to position [563, 0]
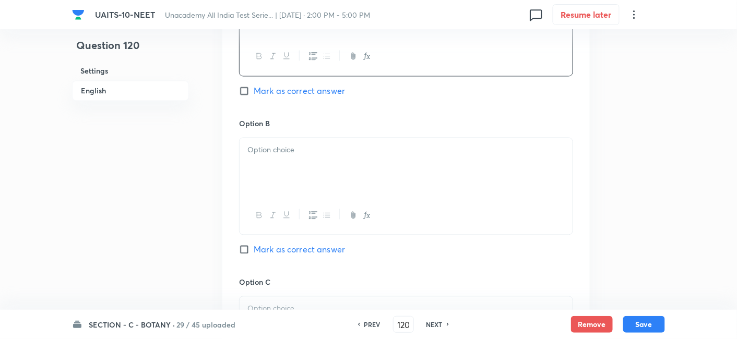
click at [304, 170] on div at bounding box center [405, 167] width 333 height 58
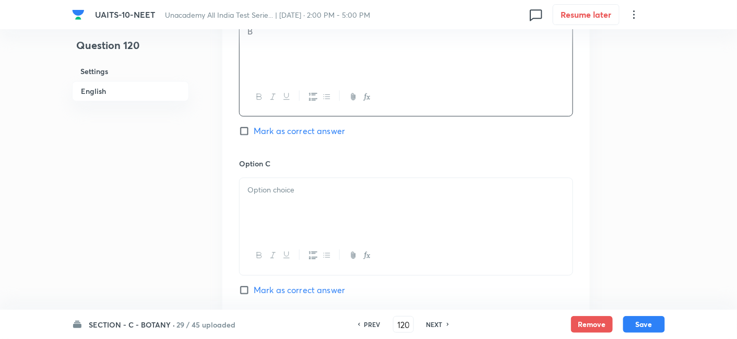
scroll to position [682, 0]
click at [306, 195] on div at bounding box center [405, 207] width 333 height 58
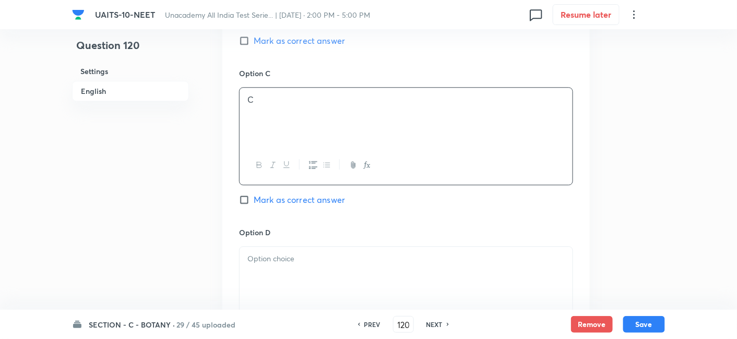
scroll to position [773, 0]
click at [267, 279] on div at bounding box center [405, 275] width 333 height 58
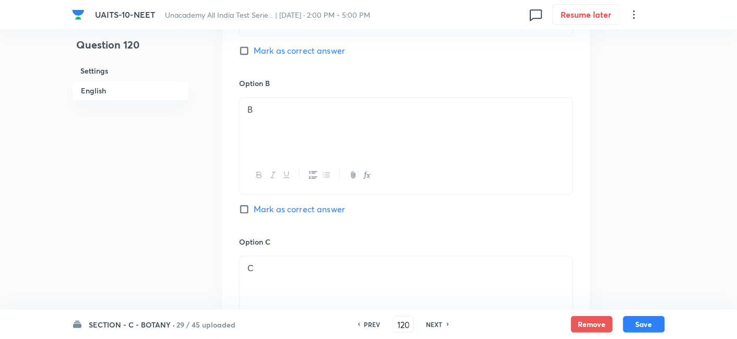
scroll to position [531, 0]
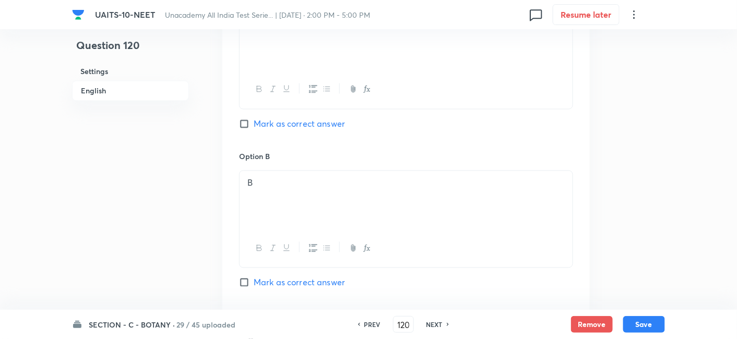
click at [246, 124] on input "Mark as correct answer" at bounding box center [246, 124] width 15 height 10
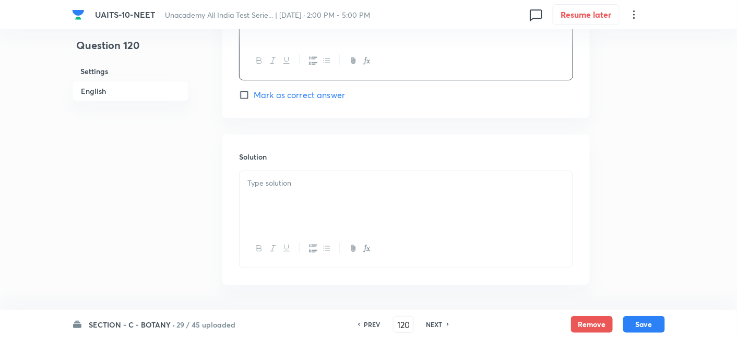
scroll to position [1072, 0]
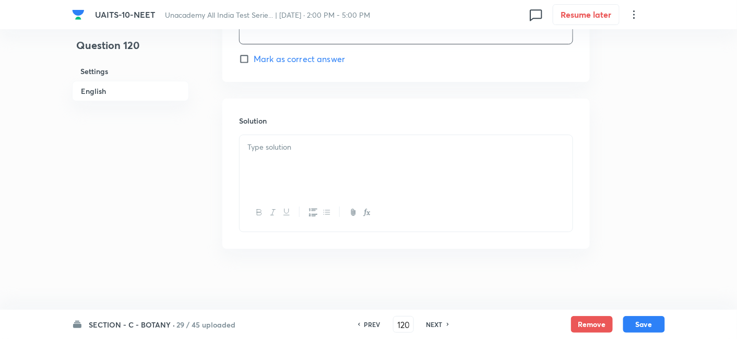
click at [338, 162] on div at bounding box center [405, 164] width 333 height 58
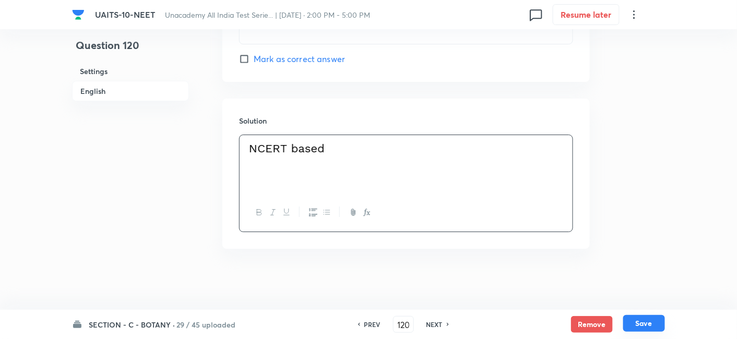
click at [652, 321] on button "Save" at bounding box center [644, 323] width 42 height 17
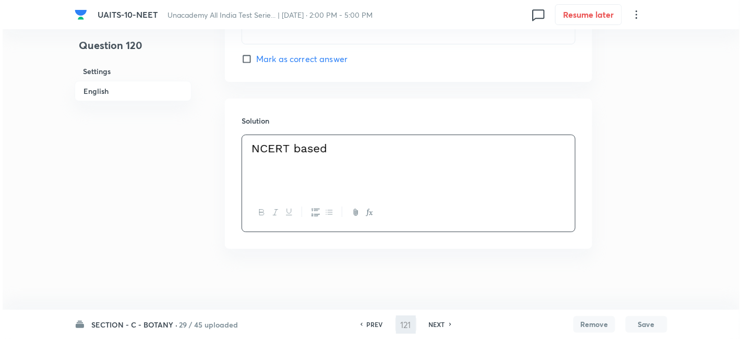
scroll to position [0, 0]
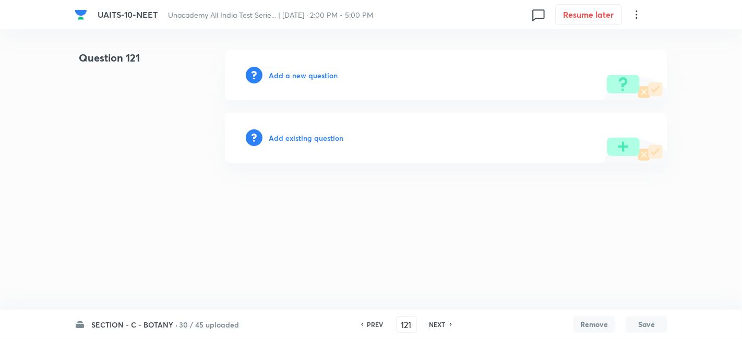
click at [295, 73] on h6 "Add a new question" at bounding box center [303, 75] width 69 height 11
click at [295, 73] on h6 "Choose a question type" at bounding box center [309, 75] width 80 height 11
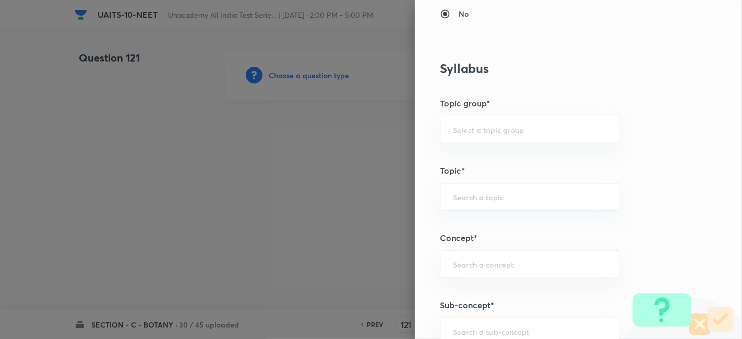
scroll to position [524, 0]
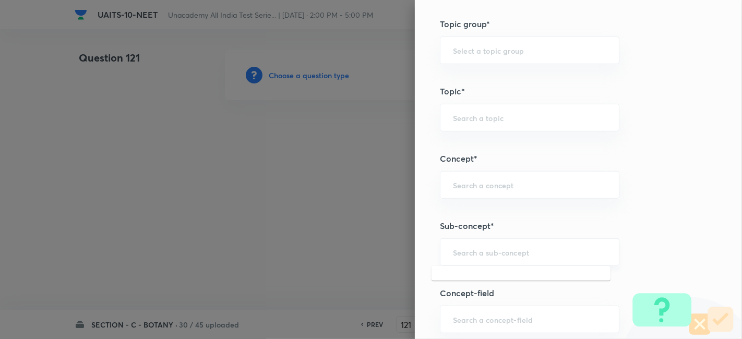
click at [477, 254] on input "text" at bounding box center [529, 252] width 153 height 10
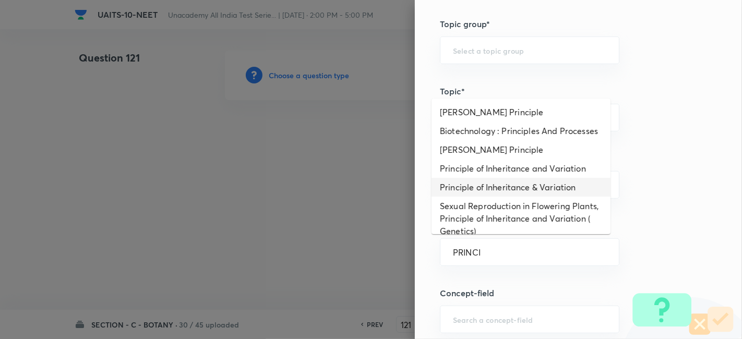
click at [535, 197] on li "Principle of Inheritance & Variation" at bounding box center [520, 187] width 179 height 19
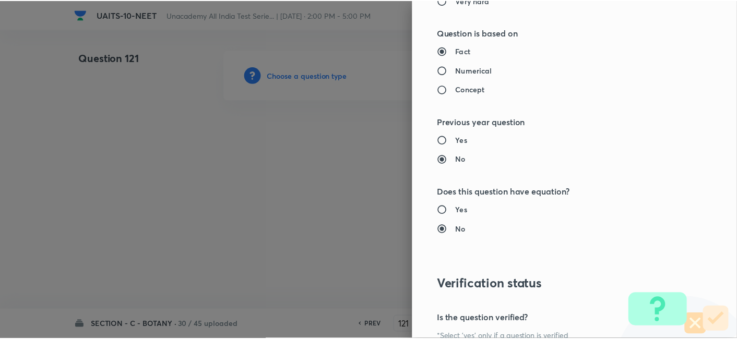
scroll to position [1150, 0]
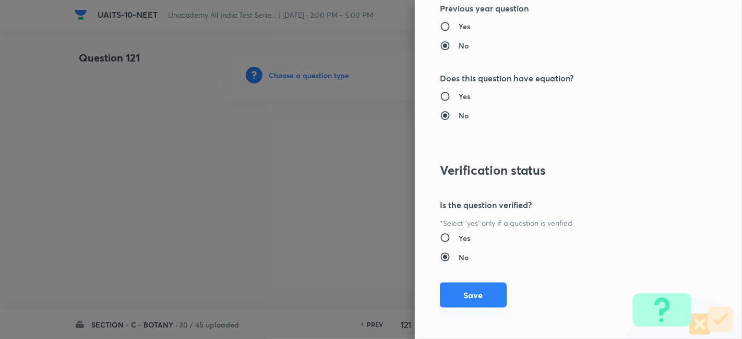
click at [465, 295] on button "Save" at bounding box center [473, 295] width 67 height 25
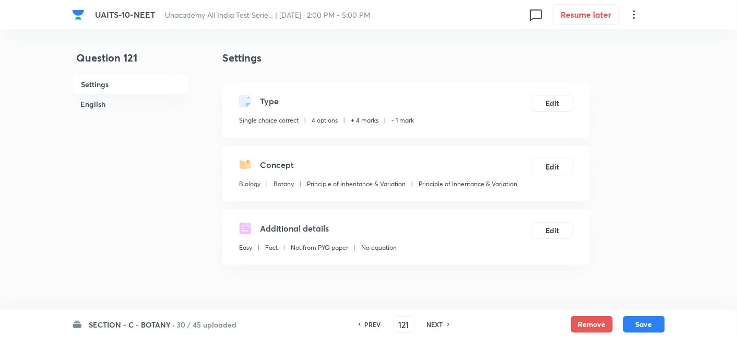
scroll to position [241, 0]
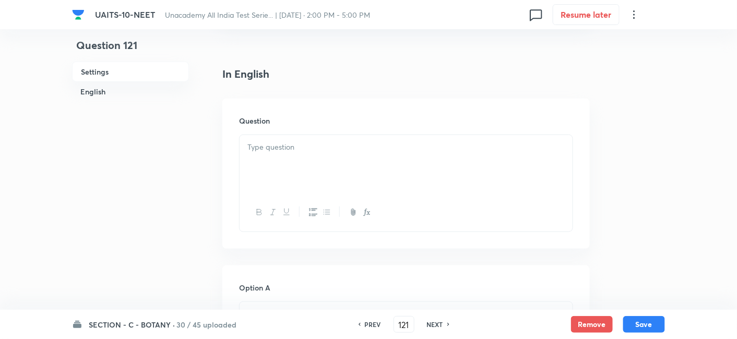
click at [270, 152] on p at bounding box center [405, 147] width 317 height 12
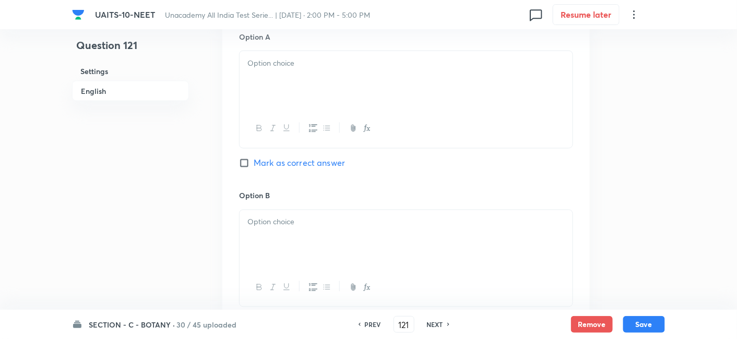
scroll to position [492, 0]
click at [294, 222] on p at bounding box center [405, 222] width 317 height 12
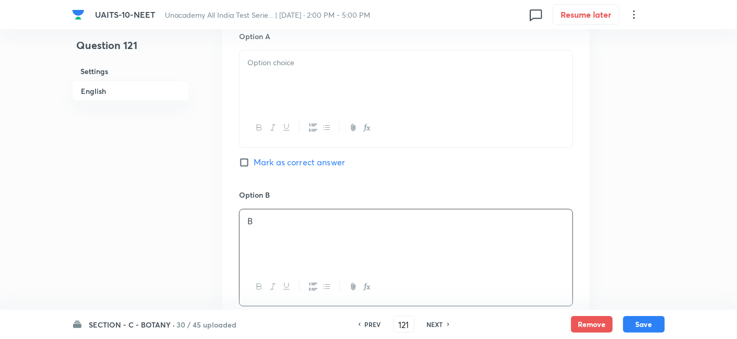
click at [313, 83] on div at bounding box center [405, 80] width 333 height 58
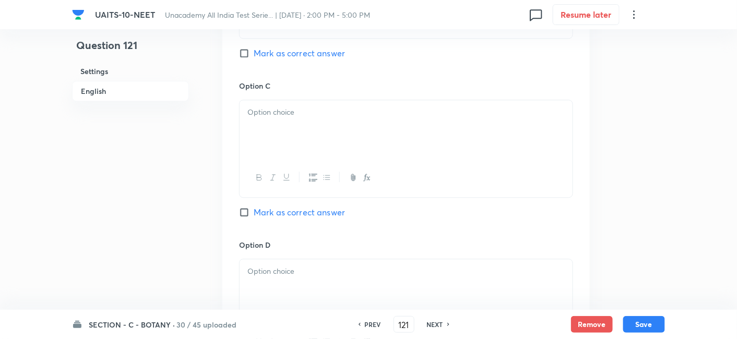
scroll to position [762, 0]
click at [307, 121] on div at bounding box center [405, 127] width 333 height 58
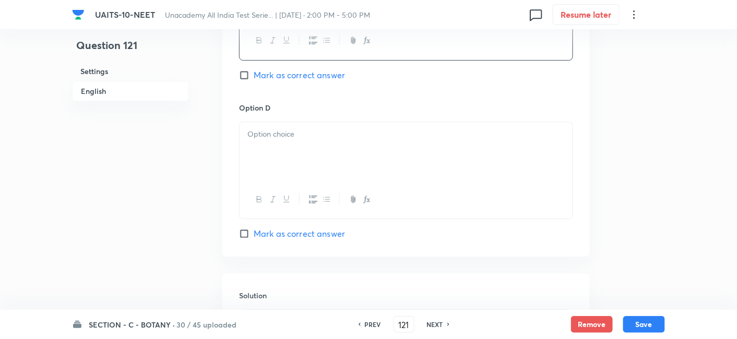
scroll to position [898, 0]
click at [304, 146] on div at bounding box center [405, 151] width 333 height 58
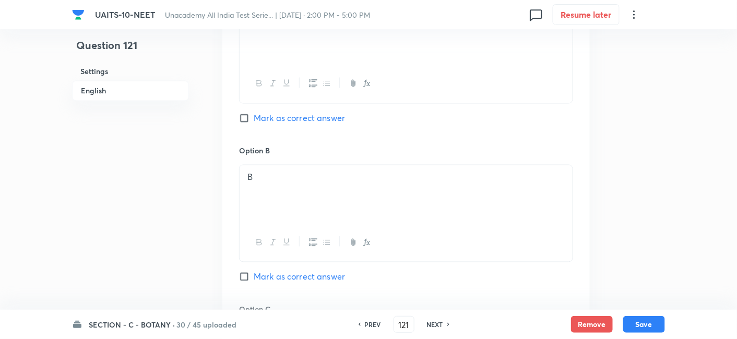
scroll to position [534, 0]
click at [246, 275] on input "Mark as correct answer" at bounding box center [246, 279] width 15 height 10
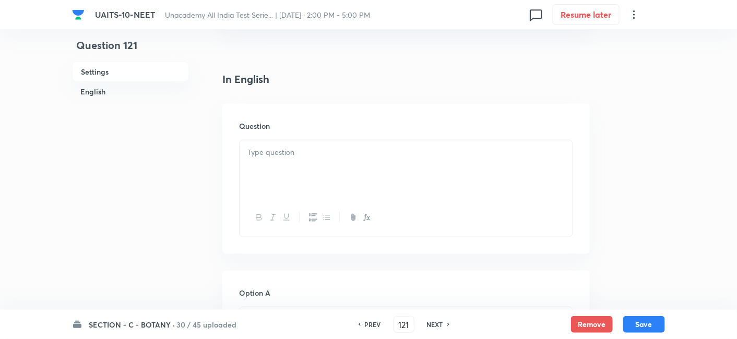
scroll to position [220, 0]
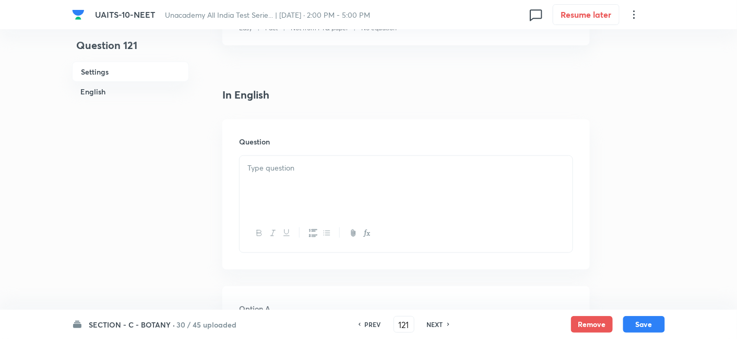
click at [317, 181] on div at bounding box center [405, 185] width 333 height 58
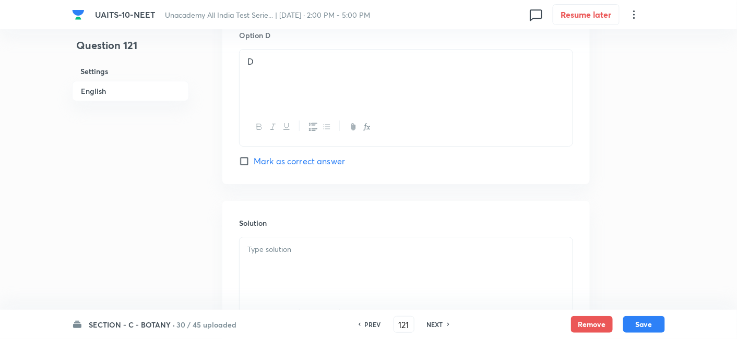
scroll to position [1028, 0]
click at [357, 282] on div at bounding box center [405, 265] width 333 height 58
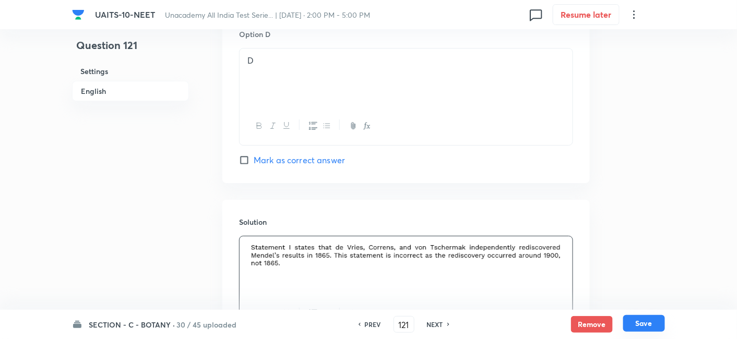
click at [656, 327] on button "Save" at bounding box center [644, 323] width 42 height 17
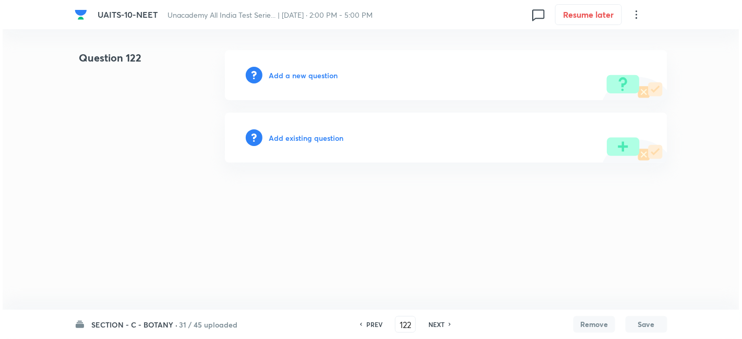
scroll to position [0, 0]
click at [312, 74] on h6 "Add a new question" at bounding box center [303, 75] width 69 height 11
click at [312, 74] on h6 "Choose a question type" at bounding box center [309, 75] width 80 height 11
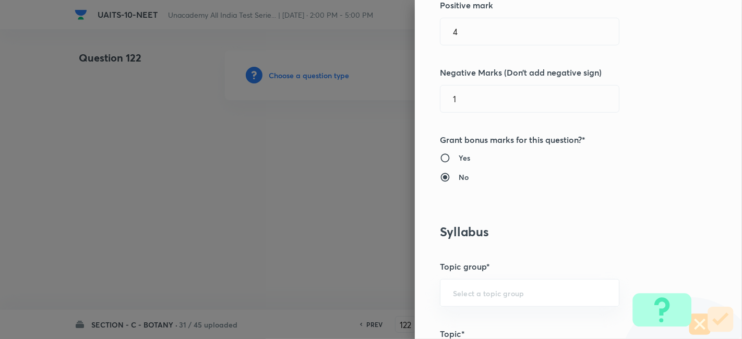
scroll to position [446, 0]
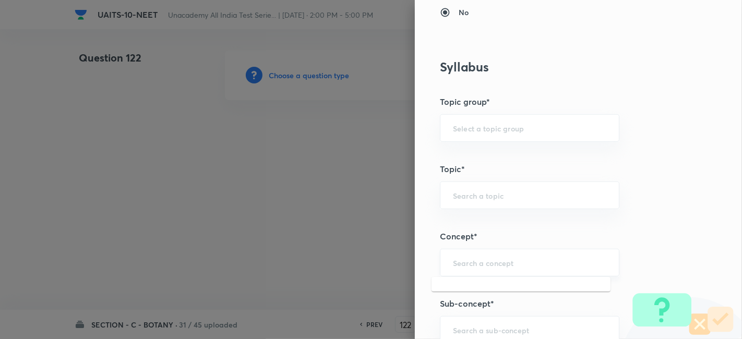
click at [500, 263] on input "text" at bounding box center [529, 263] width 153 height 10
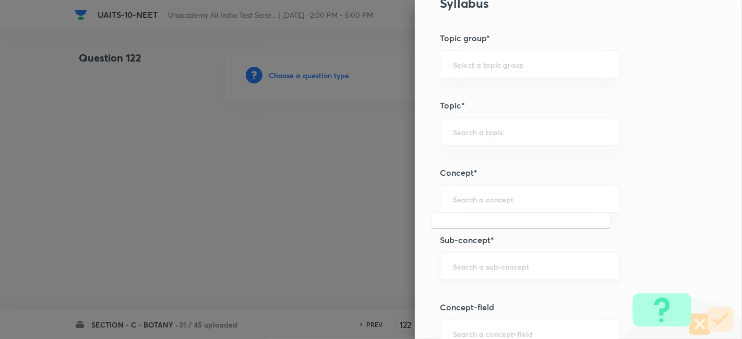
click at [491, 271] on div "​" at bounding box center [529, 267] width 179 height 28
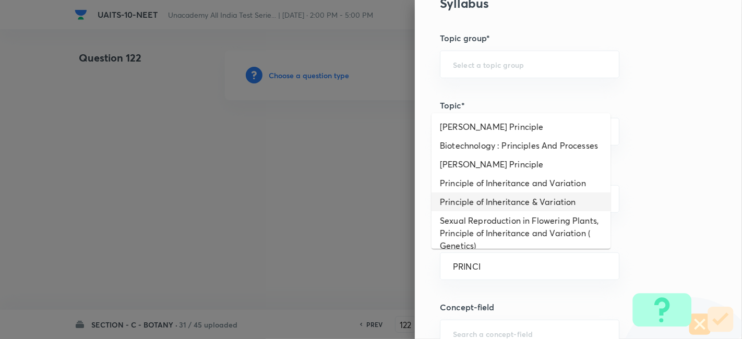
click at [523, 211] on li "Principle of Inheritance & Variation" at bounding box center [520, 202] width 179 height 19
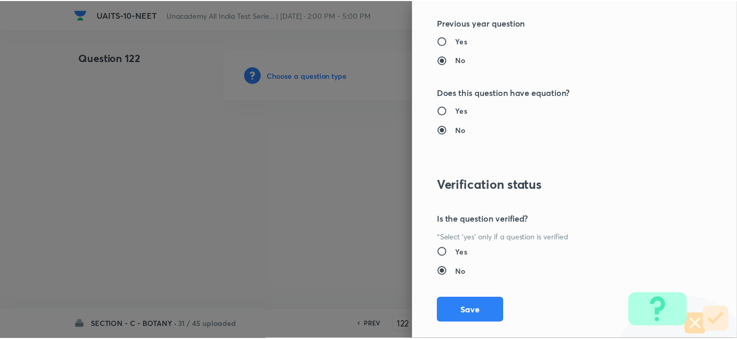
scroll to position [1150, 0]
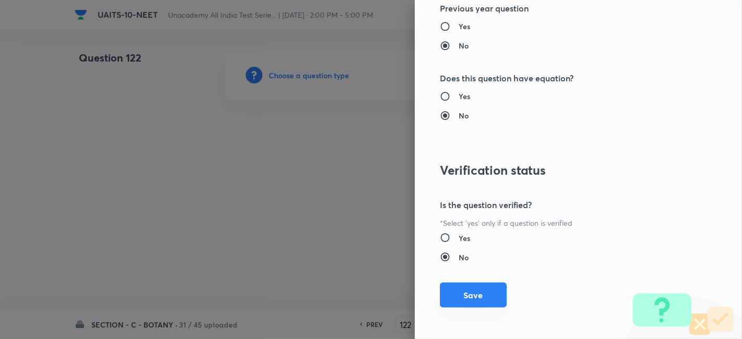
click at [472, 295] on button "Save" at bounding box center [473, 295] width 67 height 25
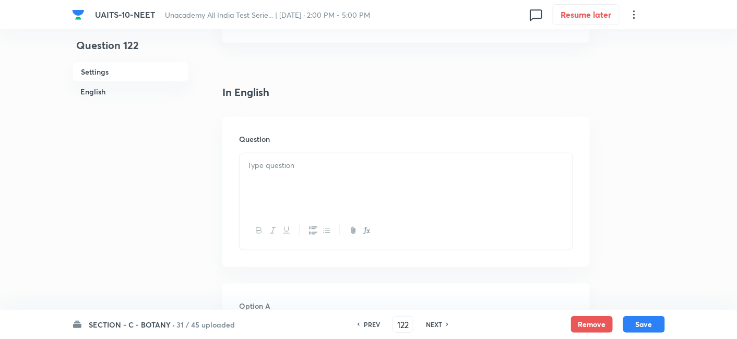
scroll to position [226, 0]
click at [301, 163] on p at bounding box center [405, 161] width 317 height 12
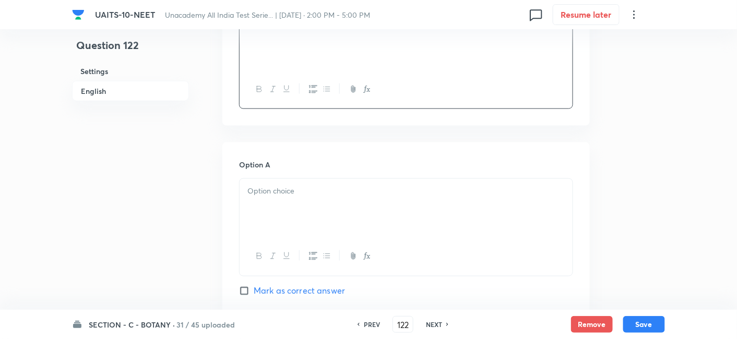
scroll to position [365, 0]
click at [293, 194] on p at bounding box center [405, 190] width 317 height 12
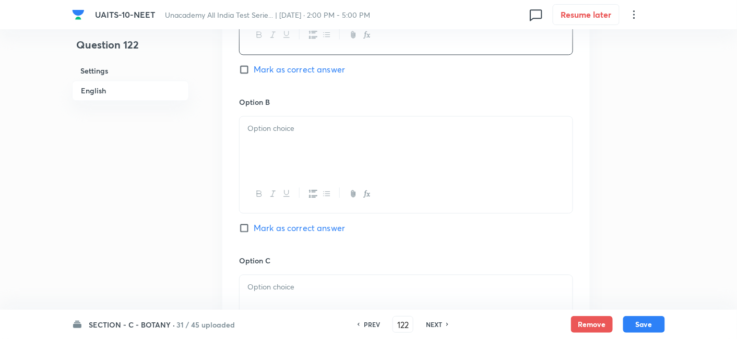
scroll to position [585, 0]
click at [301, 154] on div at bounding box center [405, 145] width 333 height 58
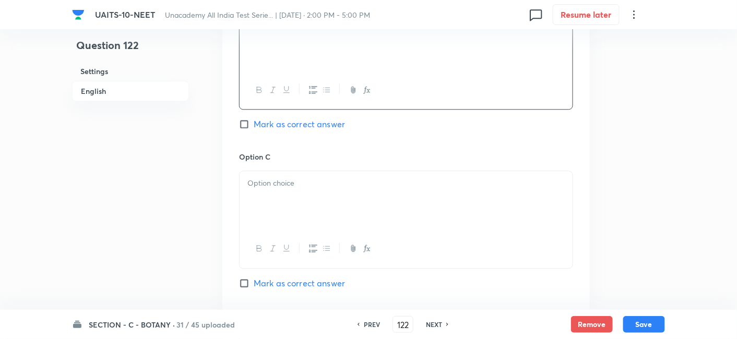
scroll to position [690, 0]
click at [287, 196] on div at bounding box center [405, 200] width 333 height 58
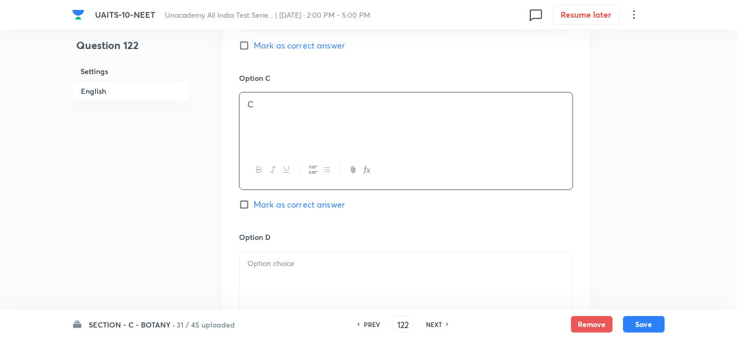
scroll to position [768, 0]
click at [272, 270] on div at bounding box center [405, 280] width 333 height 58
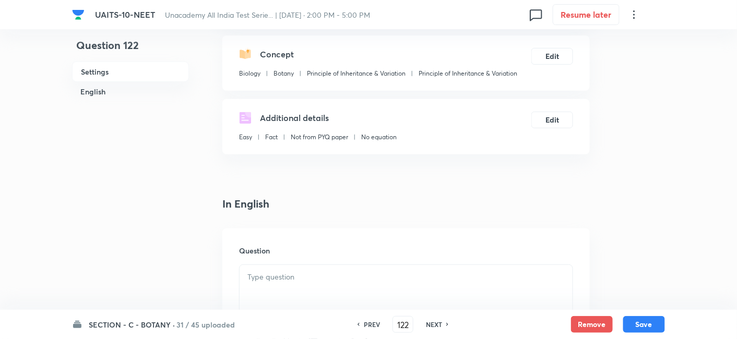
scroll to position [114, 0]
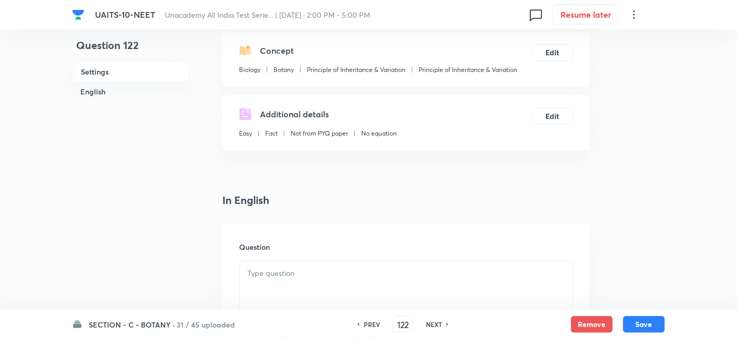
click at [279, 270] on p at bounding box center [405, 274] width 317 height 12
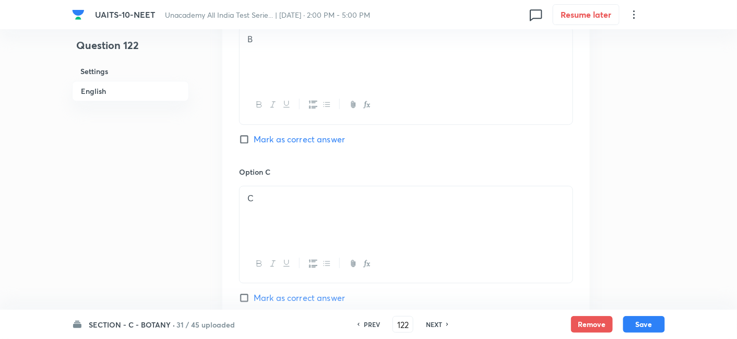
scroll to position [854, 0]
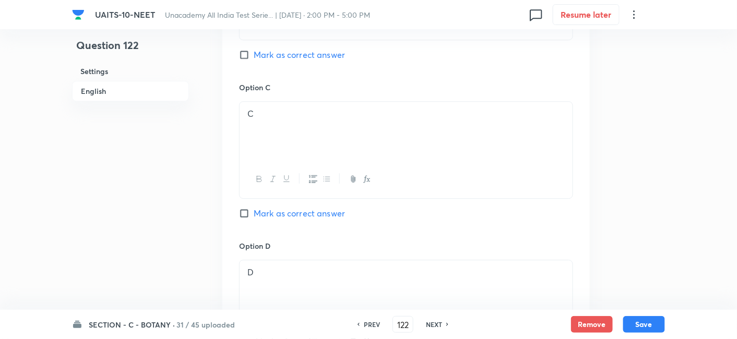
click at [242, 209] on input "Mark as correct answer" at bounding box center [246, 213] width 15 height 10
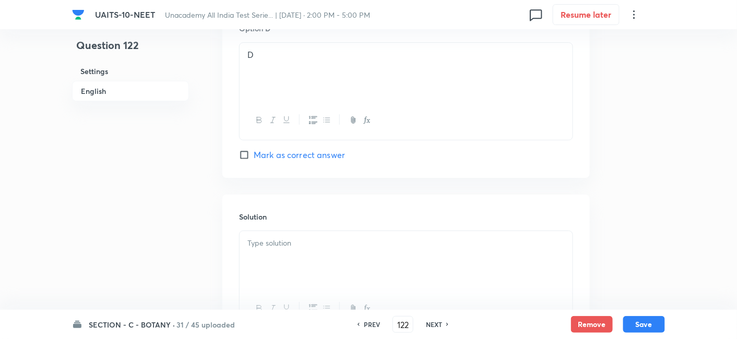
scroll to position [1072, 0]
click at [339, 239] on p at bounding box center [405, 243] width 317 height 12
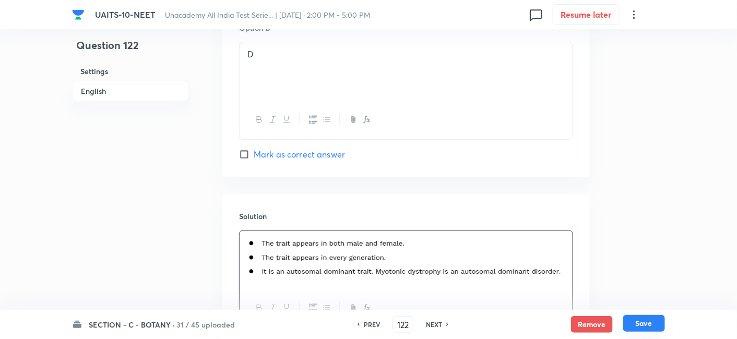
click at [641, 321] on button "Save" at bounding box center [644, 323] width 42 height 17
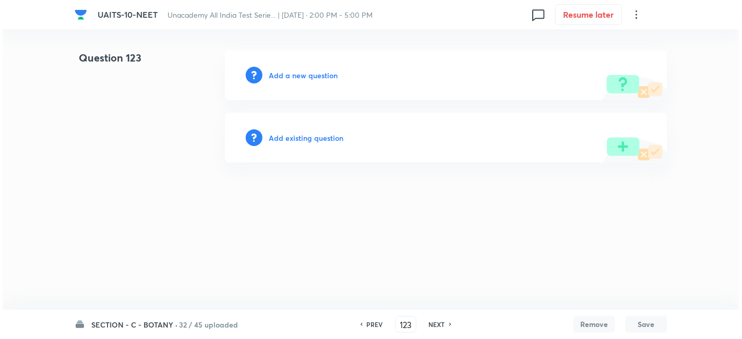
scroll to position [0, 0]
click at [310, 72] on h6 "Add a new question" at bounding box center [303, 75] width 69 height 11
drag, startPoint x: 308, startPoint y: 68, endPoint x: 316, endPoint y: 82, distance: 16.3
click at [316, 82] on div "Choose a question type" at bounding box center [446, 75] width 442 height 50
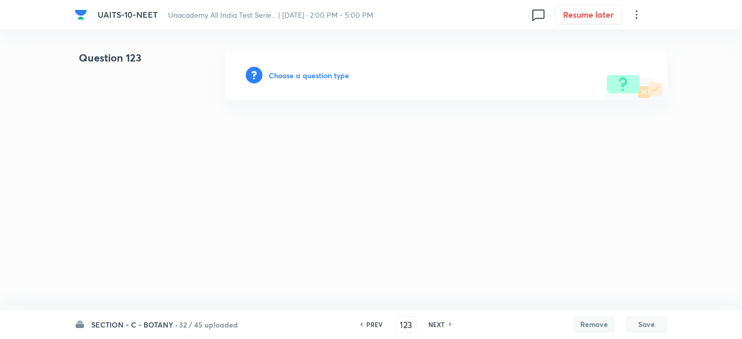
click at [311, 75] on h6 "Choose a question type" at bounding box center [309, 75] width 80 height 11
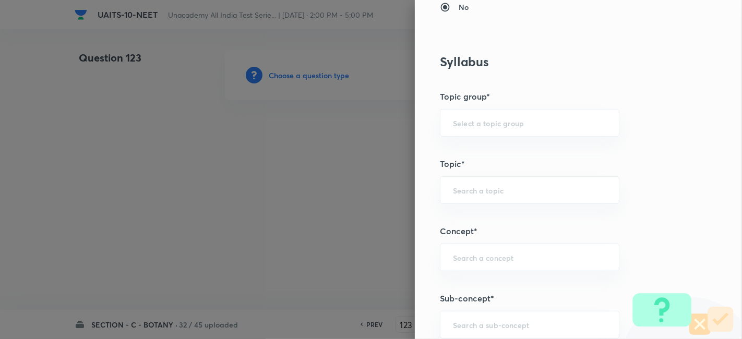
scroll to position [452, 0]
click at [508, 322] on input "text" at bounding box center [529, 324] width 153 height 10
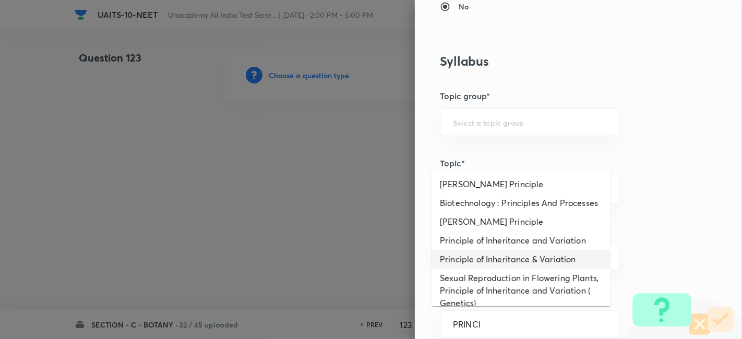
click at [520, 267] on li "Principle of Inheritance & Variation" at bounding box center [520, 259] width 179 height 19
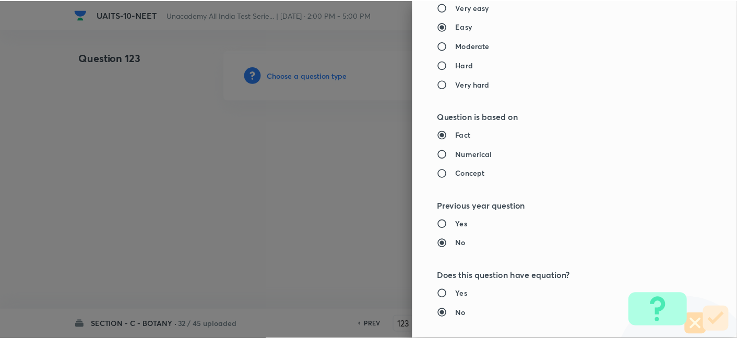
scroll to position [1150, 0]
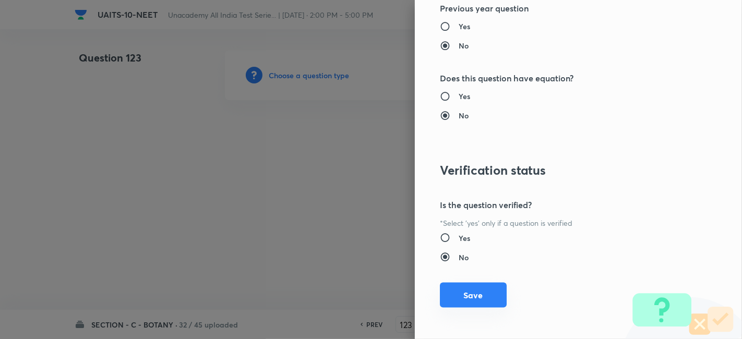
click at [465, 299] on button "Save" at bounding box center [473, 295] width 67 height 25
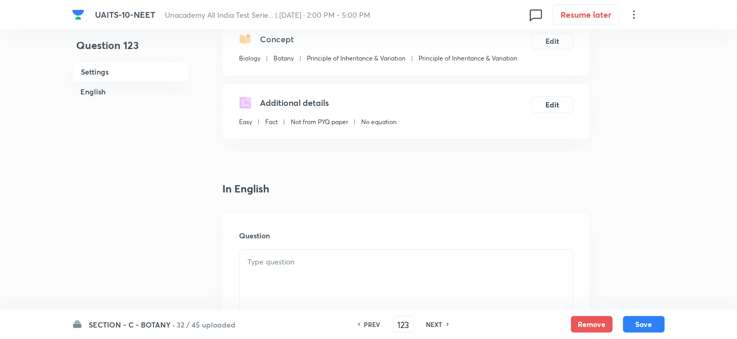
scroll to position [126, 0]
click at [295, 261] on p at bounding box center [405, 262] width 317 height 12
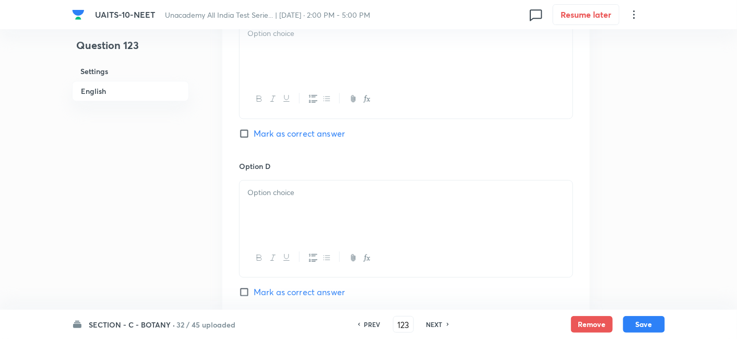
scroll to position [866, 0]
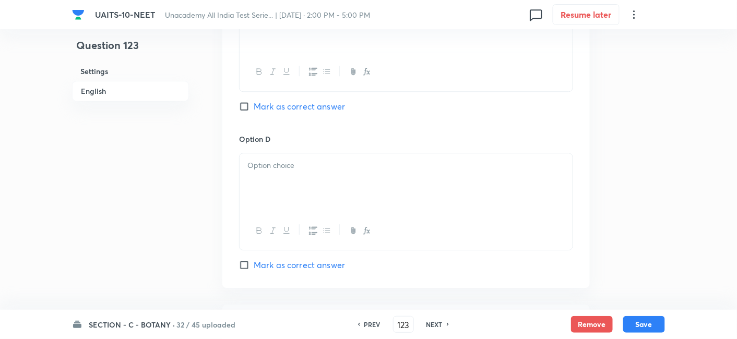
click at [285, 175] on div at bounding box center [405, 182] width 333 height 58
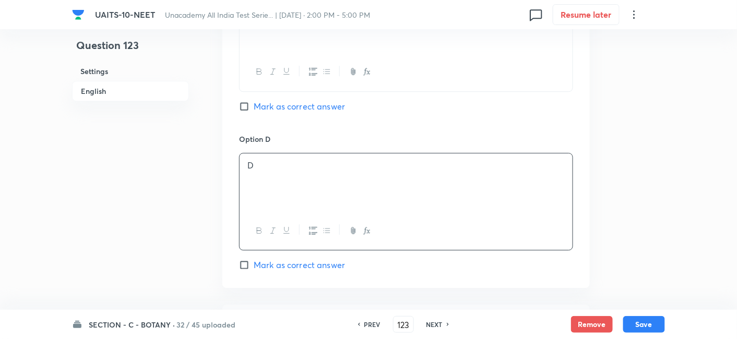
click at [242, 260] on input "Mark as correct answer" at bounding box center [246, 265] width 15 height 10
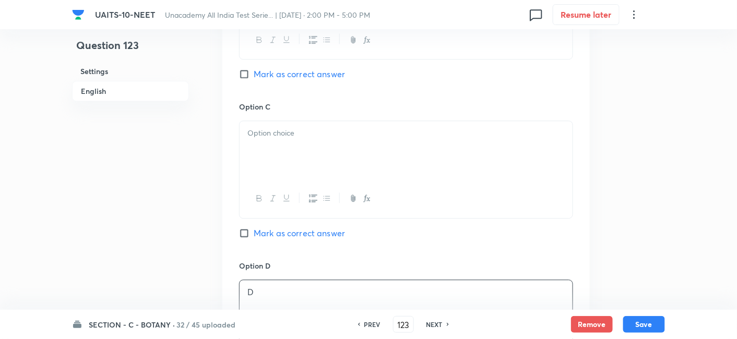
scroll to position [739, 0]
click at [282, 143] on div at bounding box center [405, 150] width 333 height 58
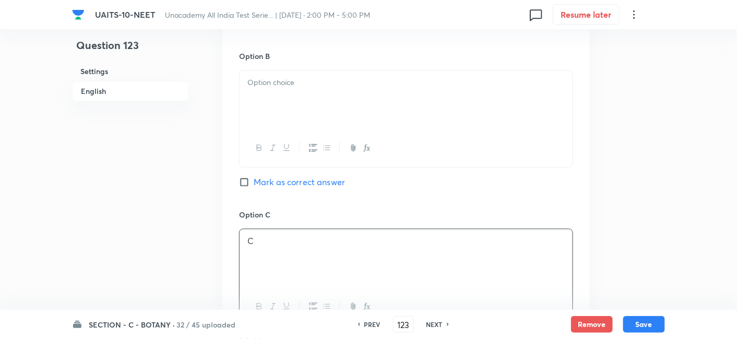
scroll to position [611, 0]
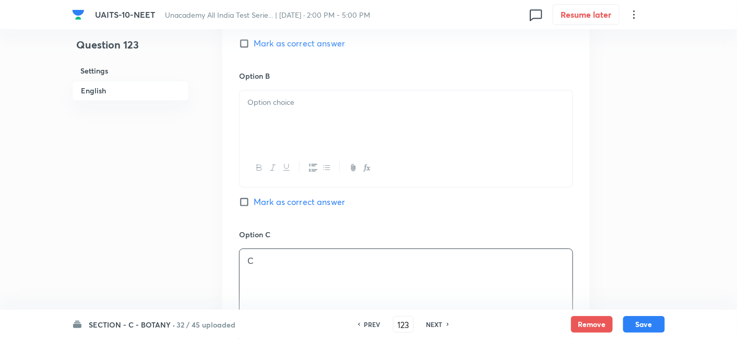
click at [282, 143] on div at bounding box center [405, 120] width 333 height 58
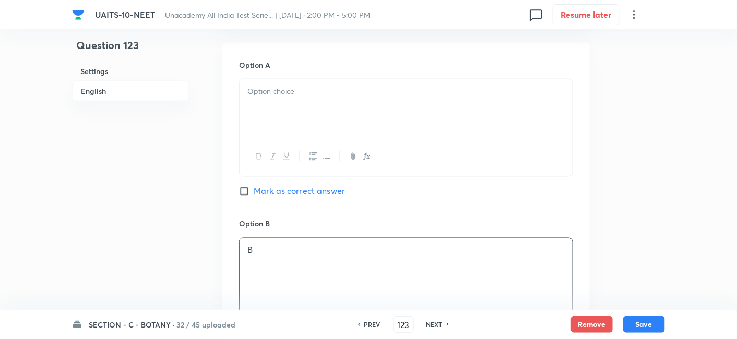
scroll to position [461, 0]
click at [282, 143] on div at bounding box center [405, 159] width 333 height 38
click at [303, 103] on div at bounding box center [405, 111] width 333 height 58
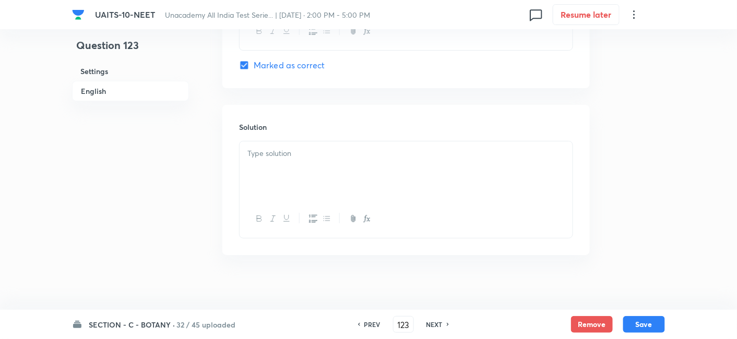
scroll to position [1066, 0]
click at [288, 164] on div at bounding box center [405, 170] width 333 height 58
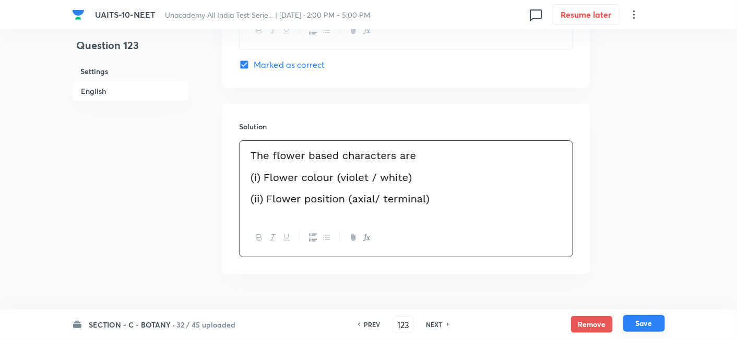
click at [641, 322] on button "Save" at bounding box center [644, 323] width 42 height 17
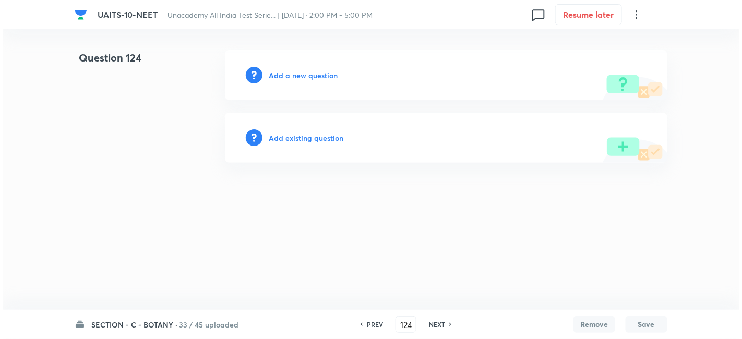
scroll to position [0, 0]
click at [298, 76] on h6 "Add a new question" at bounding box center [303, 75] width 69 height 11
click at [303, 70] on h6 "Choose a question type" at bounding box center [309, 75] width 80 height 11
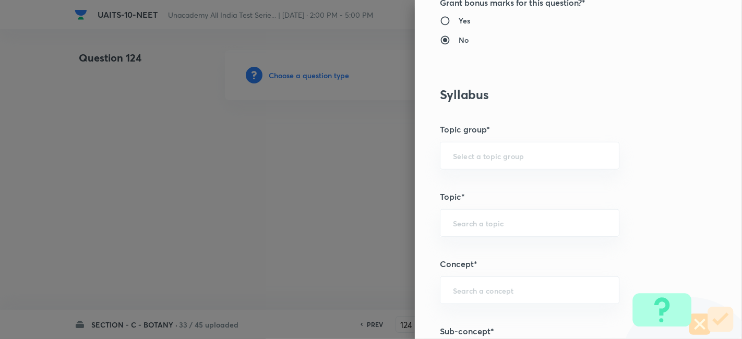
scroll to position [644, 0]
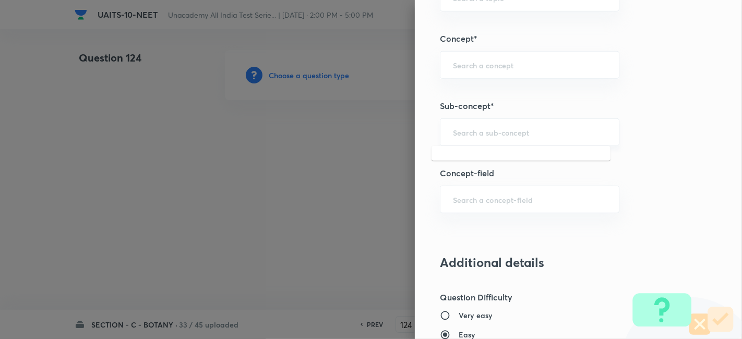
click at [491, 129] on input "text" at bounding box center [529, 132] width 153 height 10
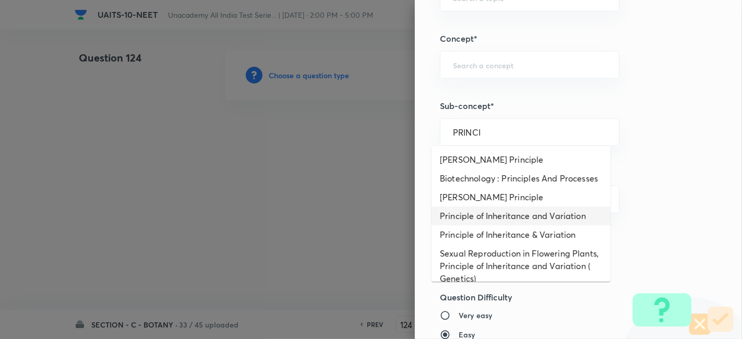
scroll to position [3, 0]
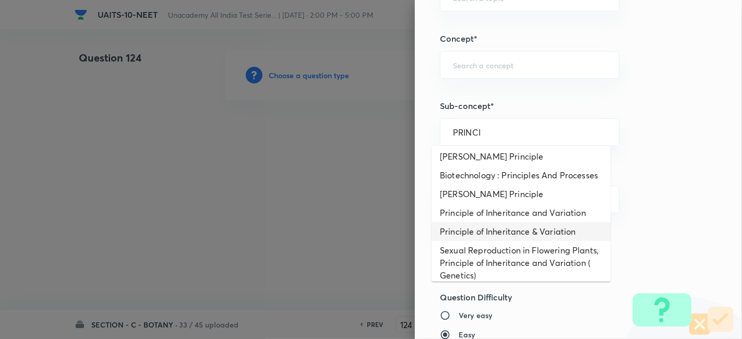
click at [532, 241] on li "Principle of Inheritance & Variation" at bounding box center [520, 231] width 179 height 19
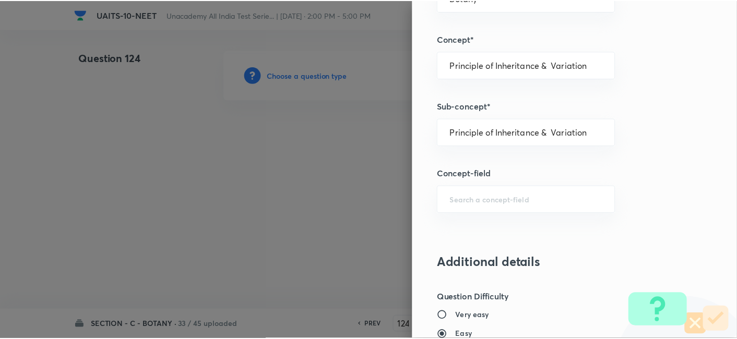
scroll to position [1150, 0]
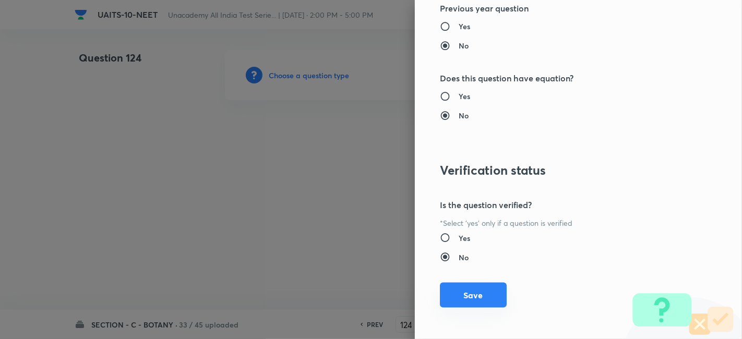
click at [466, 297] on button "Save" at bounding box center [473, 295] width 67 height 25
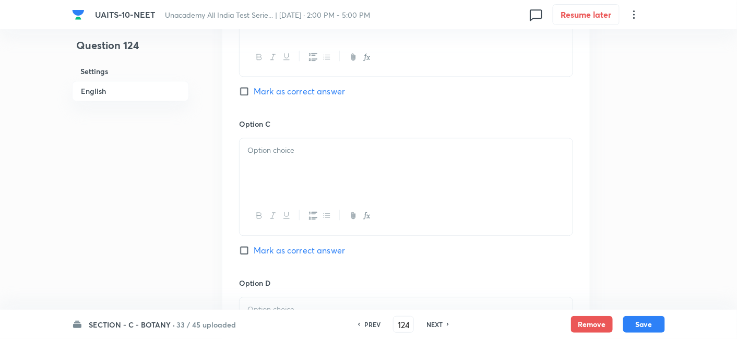
scroll to position [839, 0]
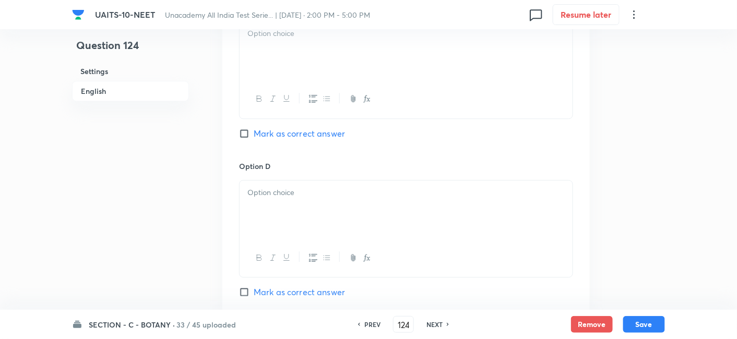
click at [313, 218] on div at bounding box center [405, 210] width 333 height 58
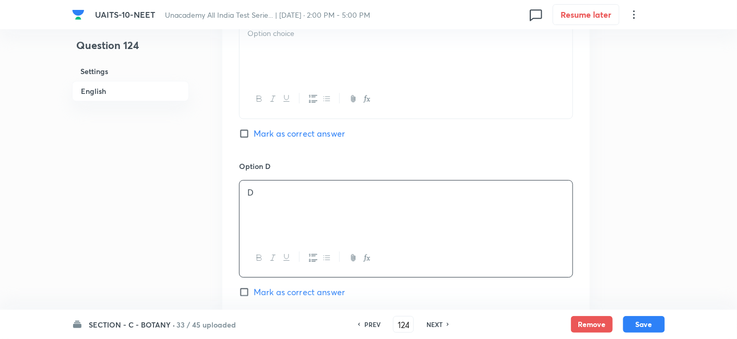
click at [315, 48] on div at bounding box center [405, 50] width 333 height 58
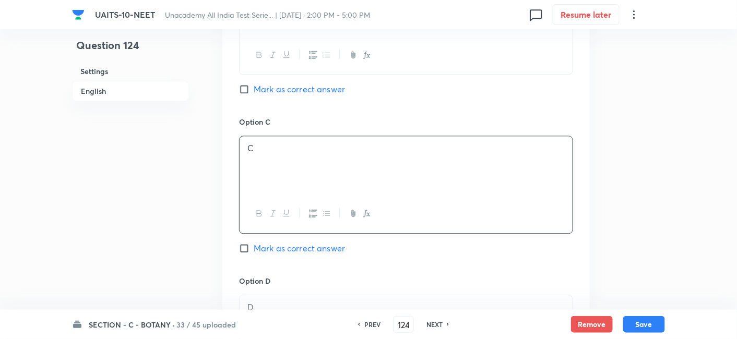
scroll to position [607, 0]
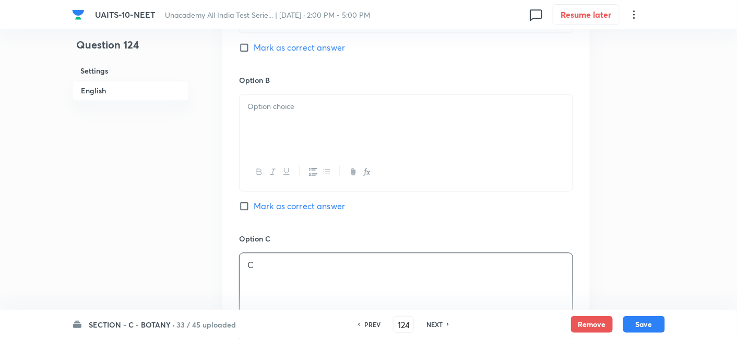
click at [293, 121] on div at bounding box center [405, 124] width 333 height 58
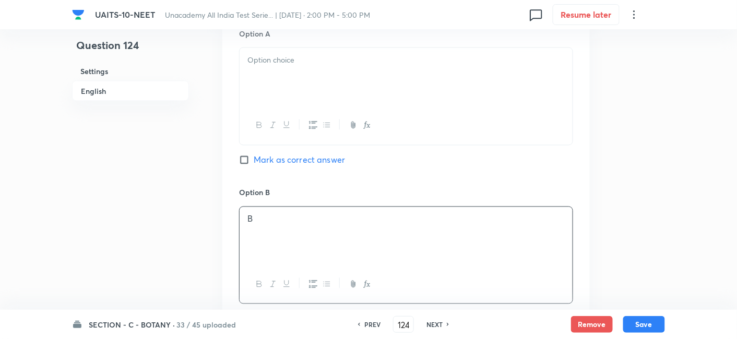
scroll to position [494, 0]
click at [318, 89] on div at bounding box center [405, 78] width 333 height 58
click at [298, 67] on div at bounding box center [405, 70] width 333 height 58
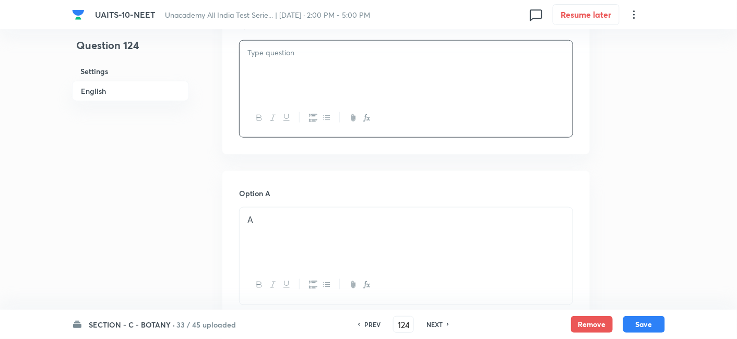
click at [327, 68] on div at bounding box center [405, 70] width 333 height 58
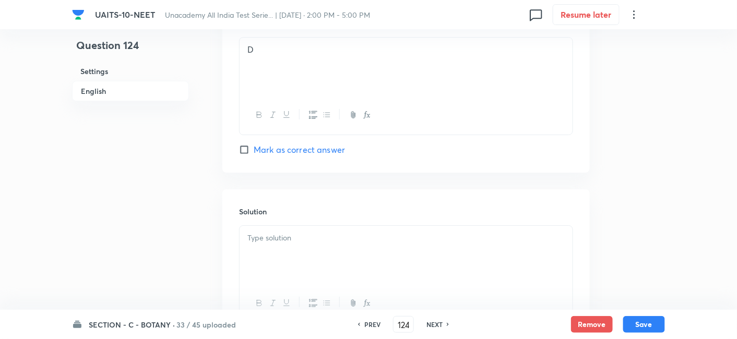
scroll to position [1102, 0]
click at [245, 143] on input "Mark as correct answer" at bounding box center [246, 144] width 15 height 10
click at [289, 233] on p at bounding box center [405, 233] width 317 height 12
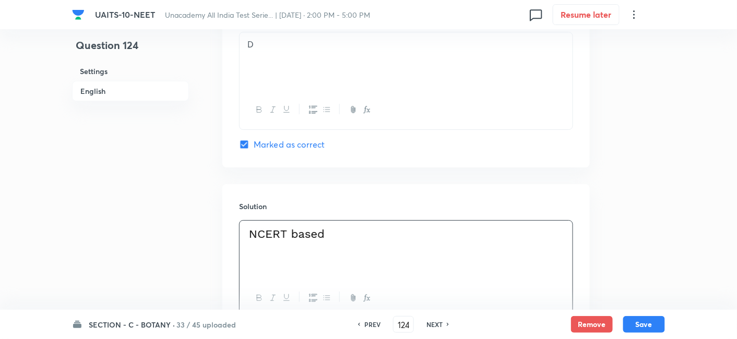
click at [651, 324] on button "Save" at bounding box center [644, 324] width 42 height 17
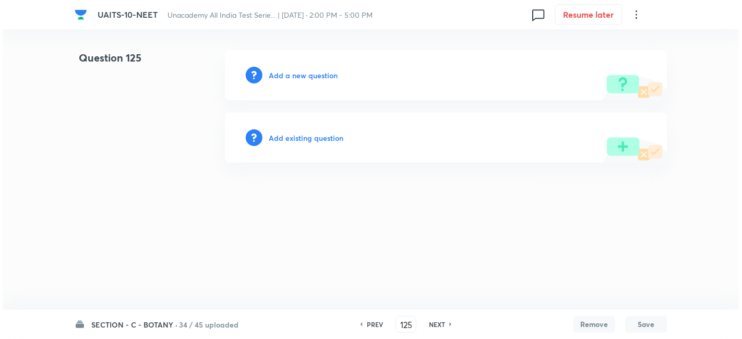
scroll to position [0, 0]
click at [309, 76] on h6 "Add a new question" at bounding box center [303, 75] width 69 height 11
click at [309, 76] on h6 "Choose a question type" at bounding box center [309, 75] width 80 height 11
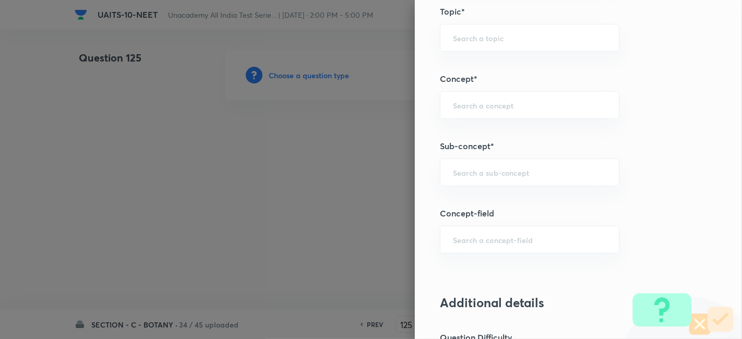
scroll to position [605, 0]
click at [496, 166] on input "text" at bounding box center [529, 171] width 153 height 10
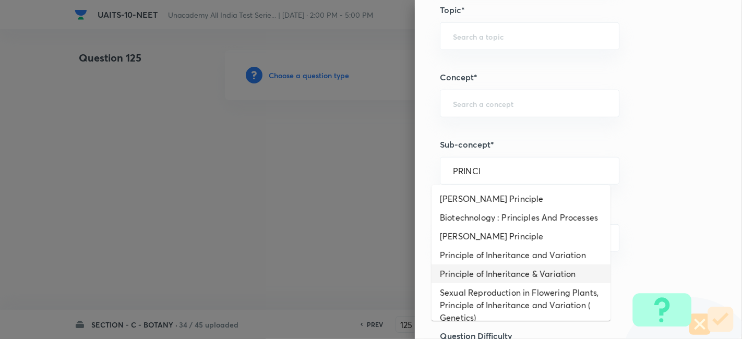
click at [504, 283] on li "Principle of Inheritance & Variation" at bounding box center [520, 274] width 179 height 19
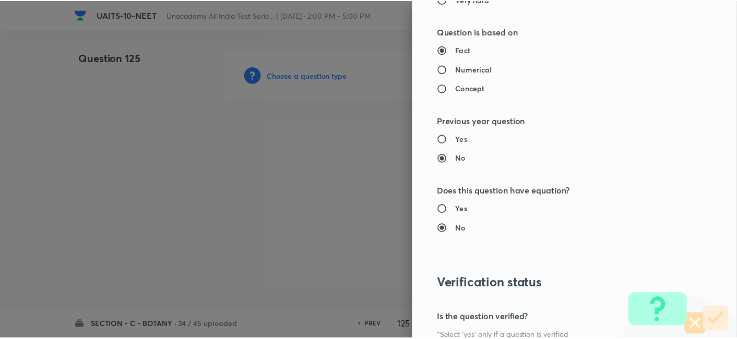
scroll to position [1150, 0]
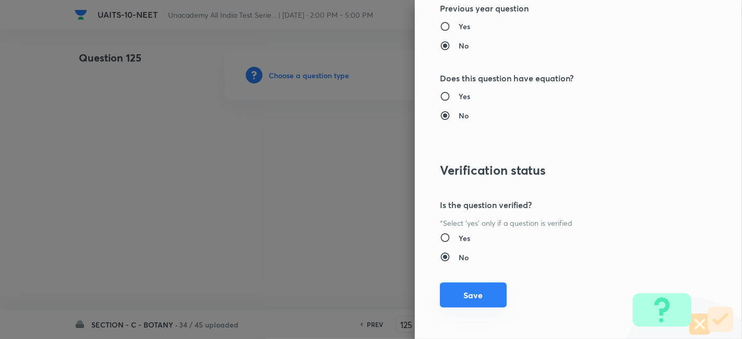
click at [468, 301] on button "Save" at bounding box center [473, 295] width 67 height 25
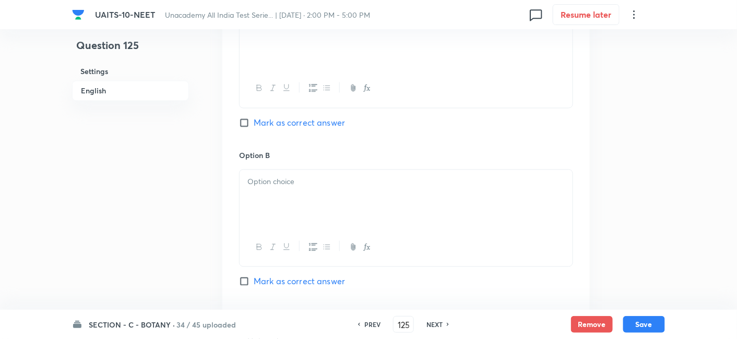
scroll to position [723, 0]
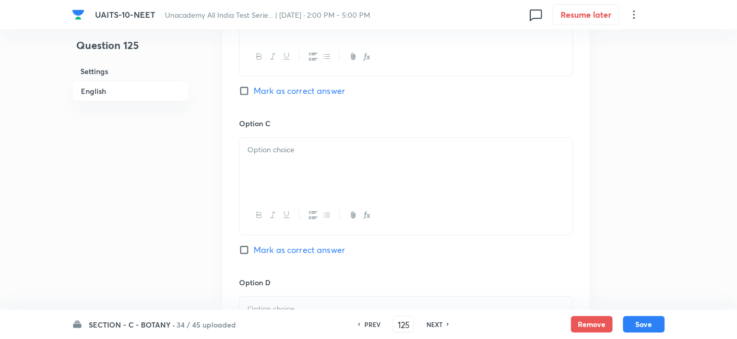
click at [321, 304] on p at bounding box center [405, 309] width 317 height 12
click at [312, 140] on div at bounding box center [405, 167] width 333 height 58
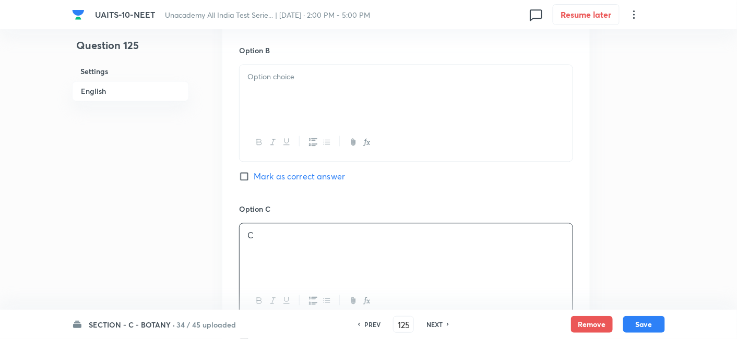
scroll to position [636, 0]
click at [328, 79] on p at bounding box center [405, 77] width 317 height 12
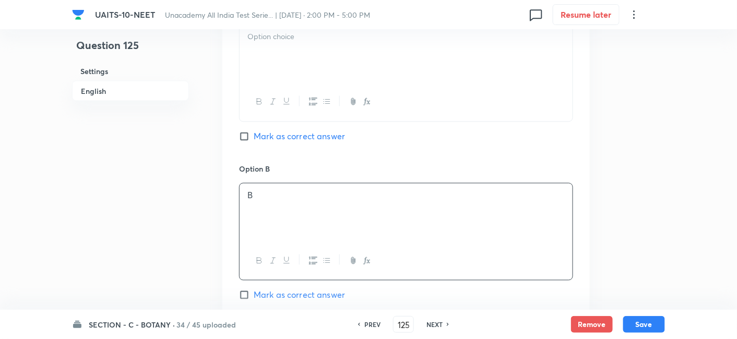
scroll to position [510, 0]
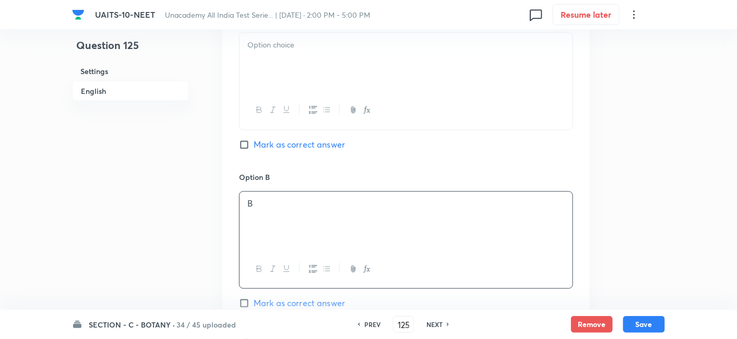
click at [328, 79] on div at bounding box center [405, 62] width 333 height 58
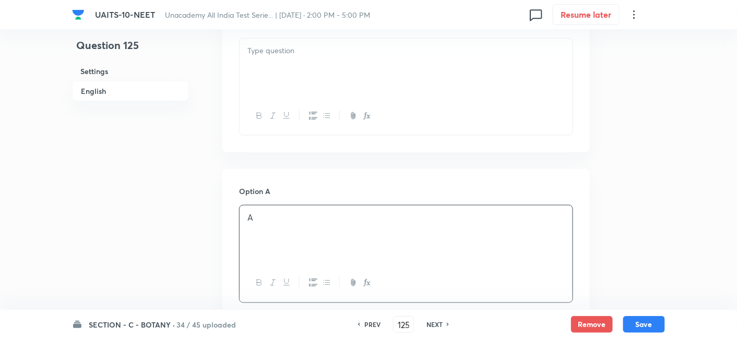
scroll to position [337, 0]
click at [375, 78] on div at bounding box center [405, 68] width 333 height 58
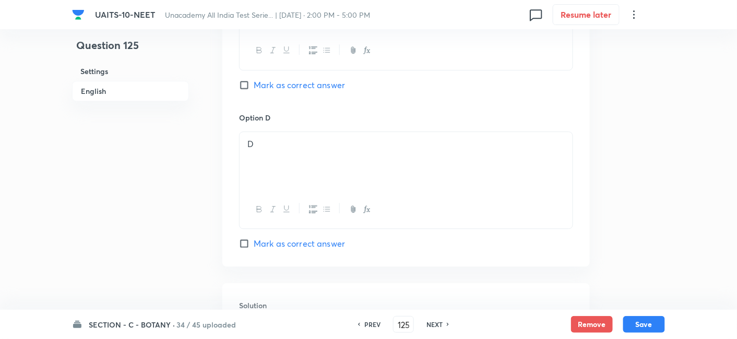
scroll to position [1072, 0]
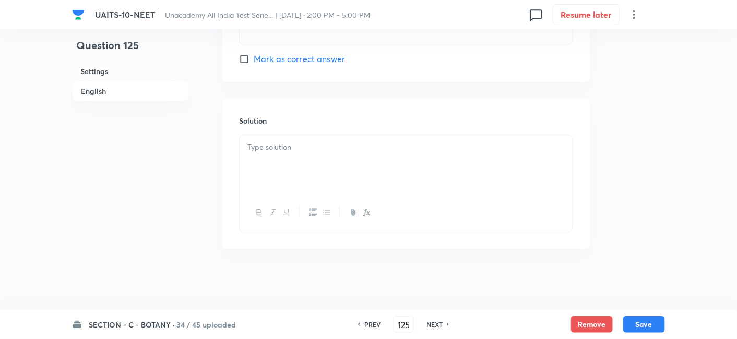
click at [244, 59] on input "Mark as correct answer" at bounding box center [246, 59] width 15 height 10
click at [292, 160] on div at bounding box center [405, 164] width 333 height 58
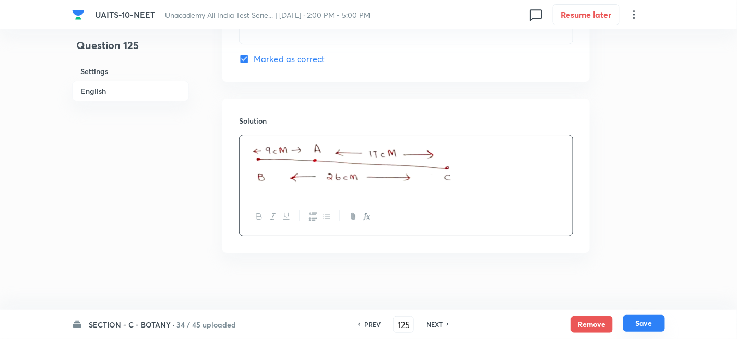
click at [657, 323] on button "Save" at bounding box center [644, 323] width 42 height 17
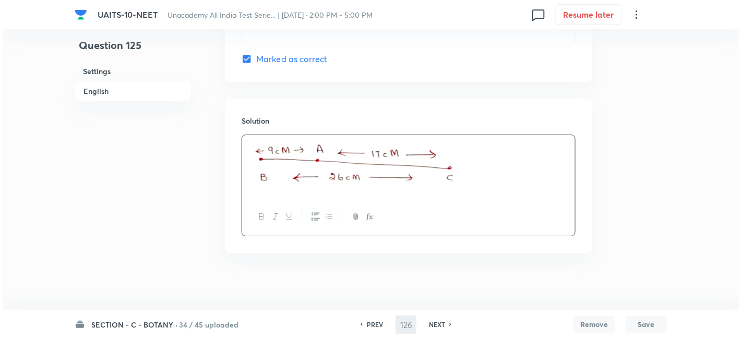
scroll to position [0, 0]
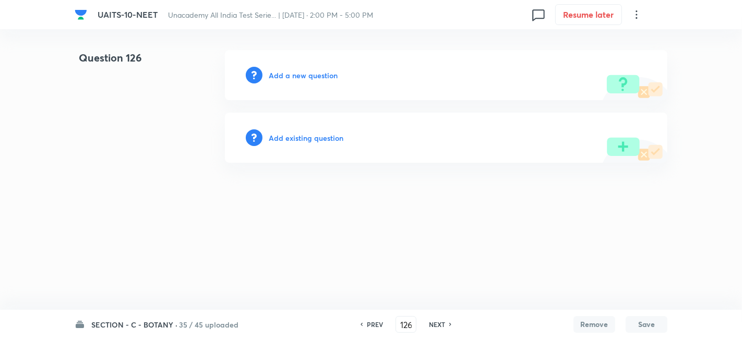
click at [298, 77] on h6 "Add a new question" at bounding box center [303, 75] width 69 height 11
click at [299, 76] on h6 "Choose a question type" at bounding box center [309, 75] width 80 height 11
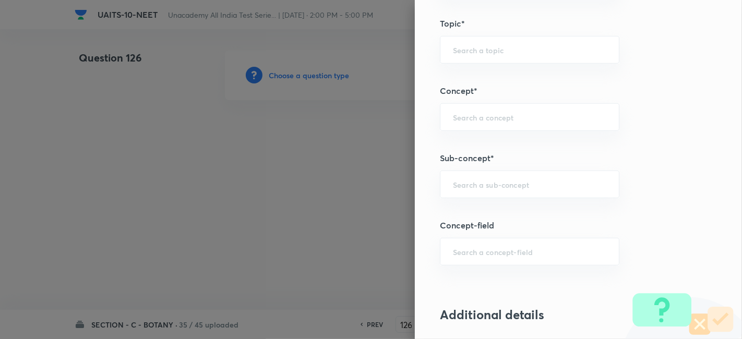
scroll to position [607, 0]
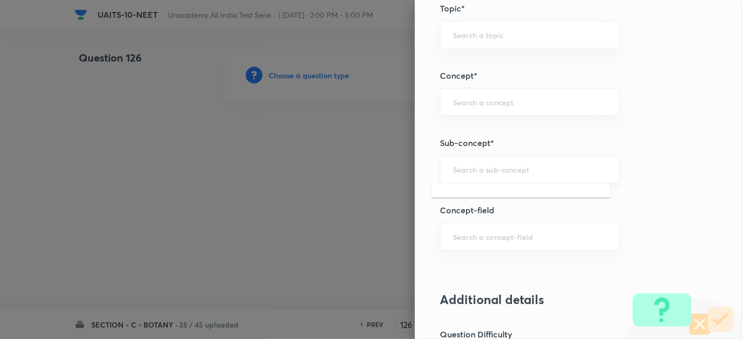
click at [454, 164] on input "text" at bounding box center [529, 169] width 153 height 10
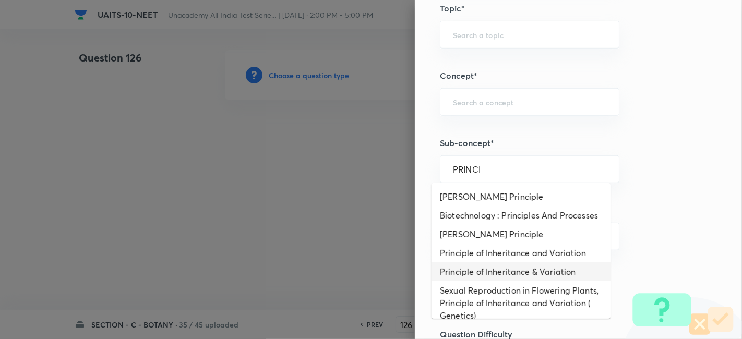
click at [518, 281] on li "Principle of Inheritance & Variation" at bounding box center [520, 271] width 179 height 19
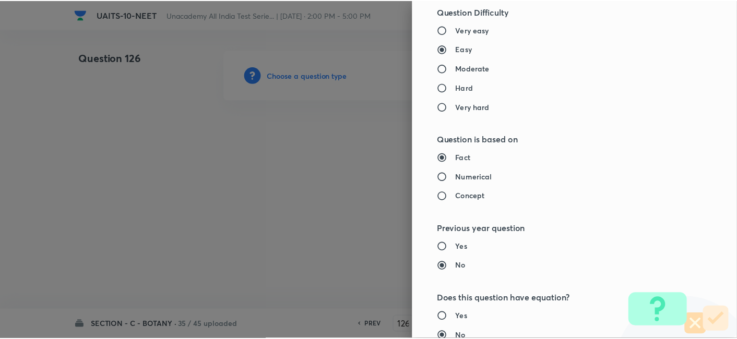
scroll to position [1150, 0]
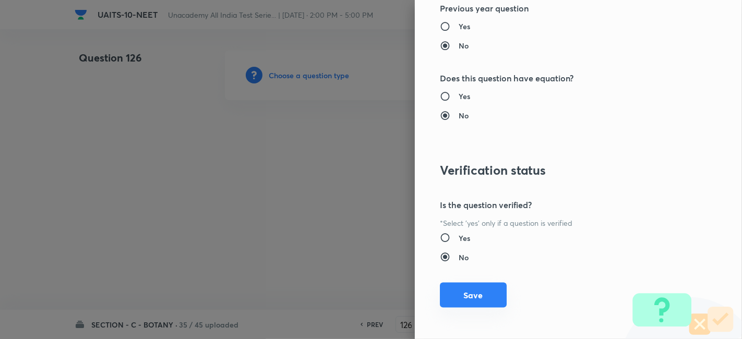
click at [465, 295] on button "Save" at bounding box center [473, 295] width 67 height 25
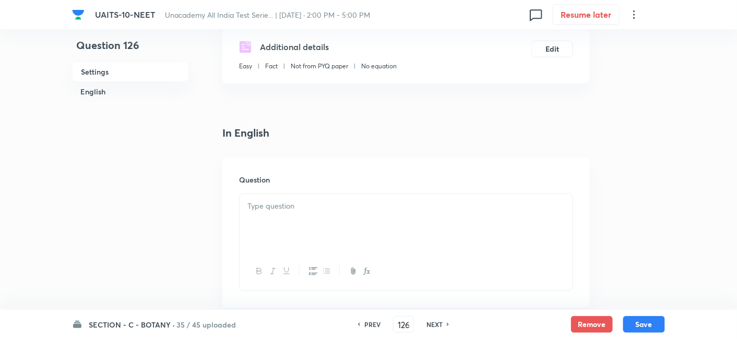
scroll to position [207, 0]
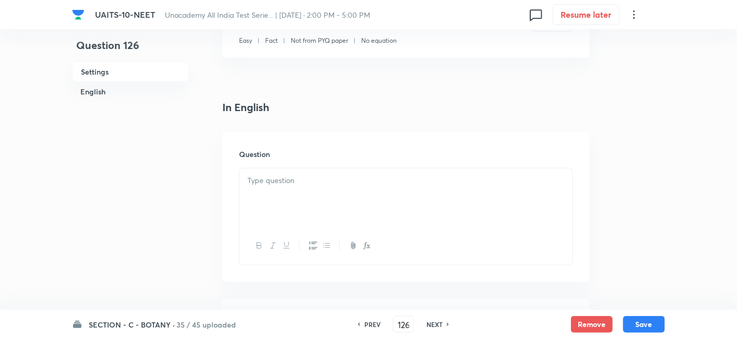
click at [302, 189] on div at bounding box center [405, 198] width 333 height 58
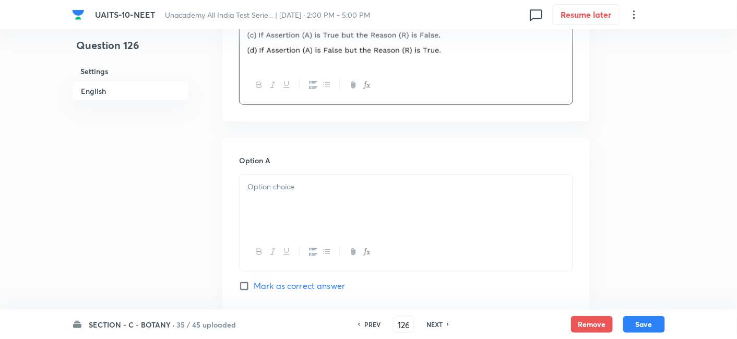
scroll to position [429, 0]
click at [299, 200] on div at bounding box center [405, 203] width 333 height 58
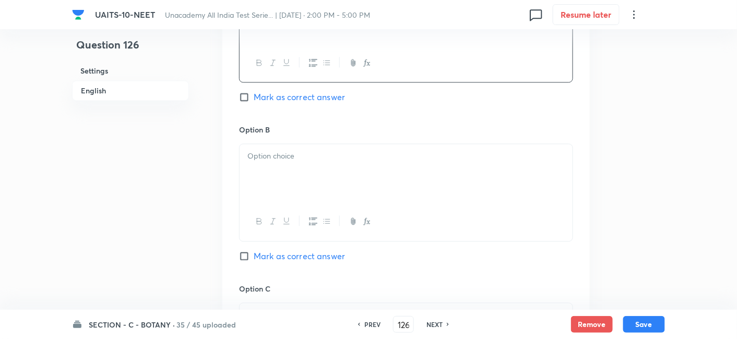
scroll to position [624, 0]
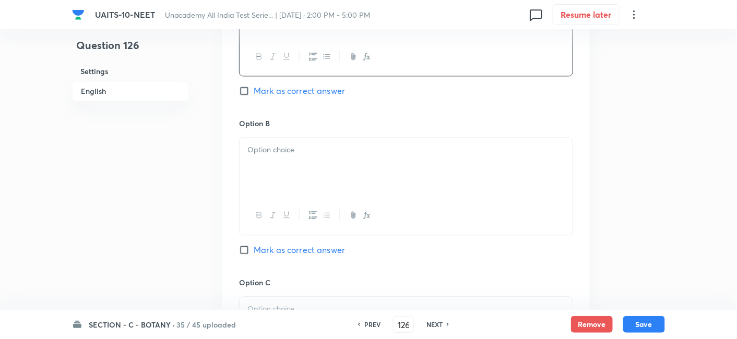
click at [290, 162] on div at bounding box center [405, 167] width 333 height 58
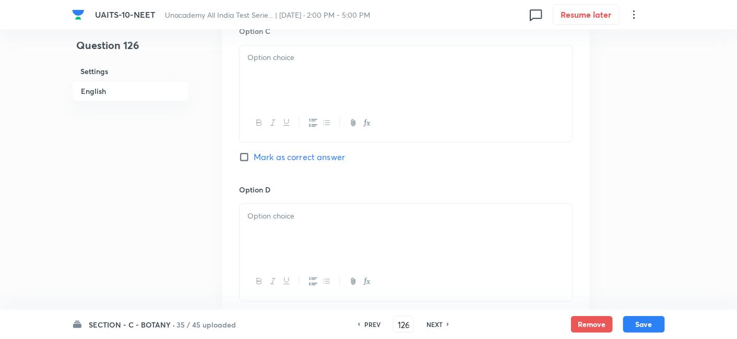
scroll to position [878, 0]
click at [306, 58] on p at bounding box center [405, 56] width 317 height 12
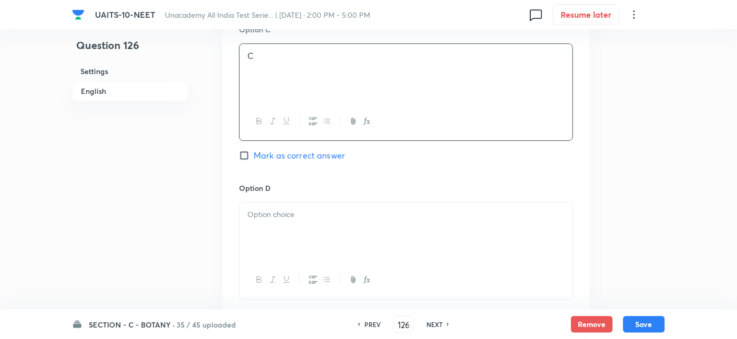
click at [295, 205] on div at bounding box center [405, 231] width 333 height 58
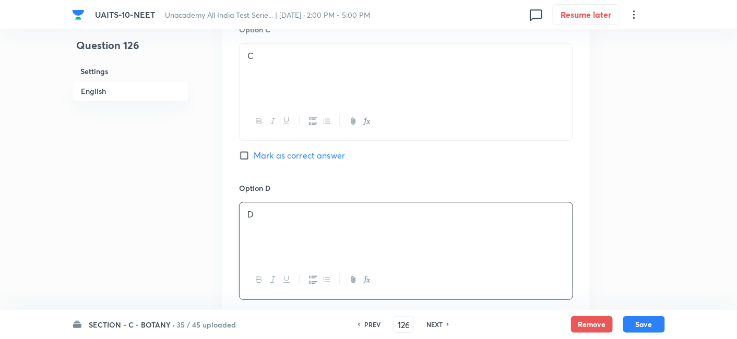
click at [245, 153] on input "Mark as correct answer" at bounding box center [246, 155] width 15 height 10
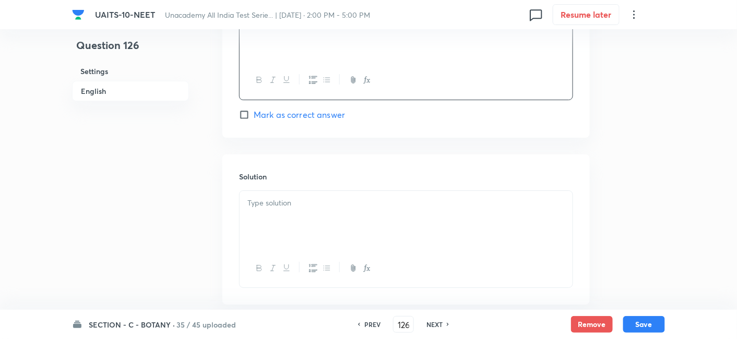
scroll to position [1078, 0]
click at [315, 216] on div at bounding box center [405, 219] width 333 height 58
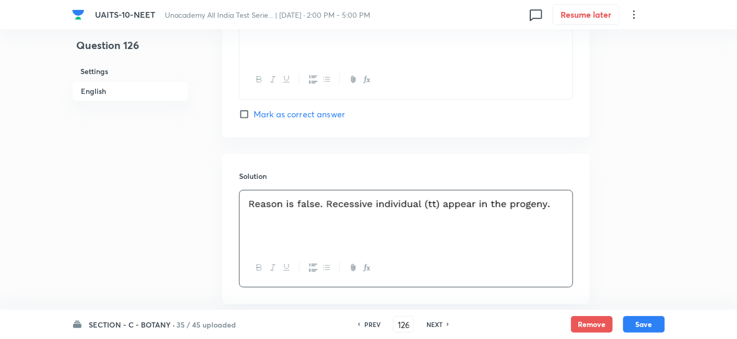
scroll to position [1133, 0]
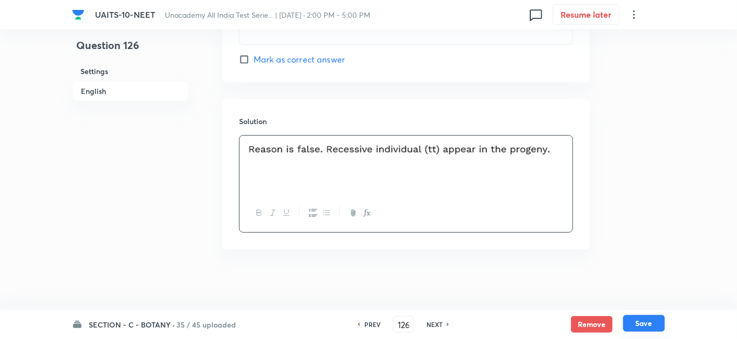
click at [653, 328] on button "Save" at bounding box center [644, 323] width 42 height 17
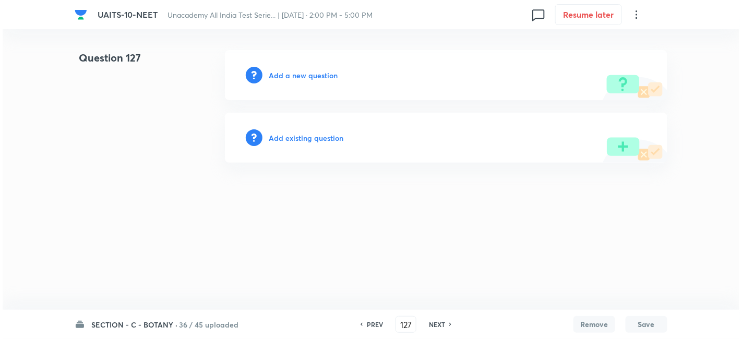
scroll to position [0, 0]
click at [315, 77] on h6 "Add a new question" at bounding box center [303, 75] width 69 height 11
click at [315, 77] on h6 "Choose a question type" at bounding box center [309, 75] width 80 height 11
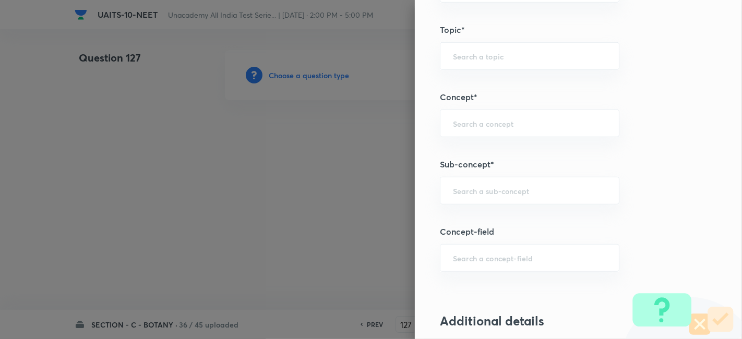
scroll to position [585, 0]
click at [490, 196] on div "​" at bounding box center [529, 191] width 179 height 28
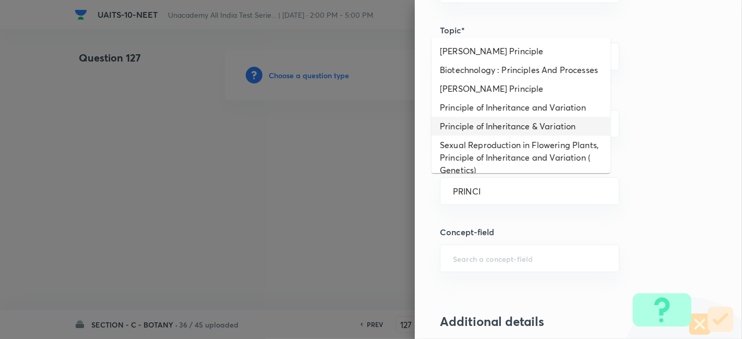
click at [515, 134] on li "Principle of Inheritance & Variation" at bounding box center [520, 126] width 179 height 19
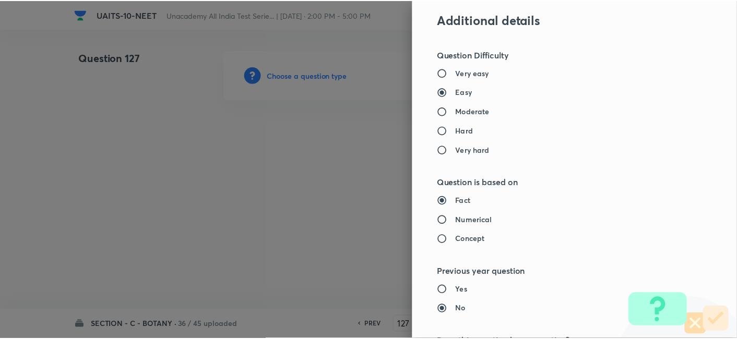
scroll to position [1150, 0]
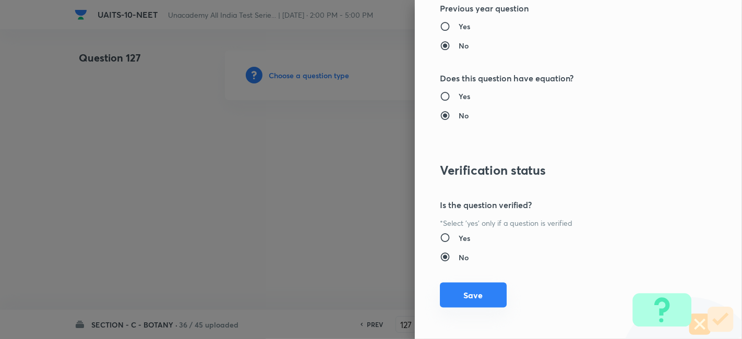
click at [472, 295] on button "Save" at bounding box center [473, 295] width 67 height 25
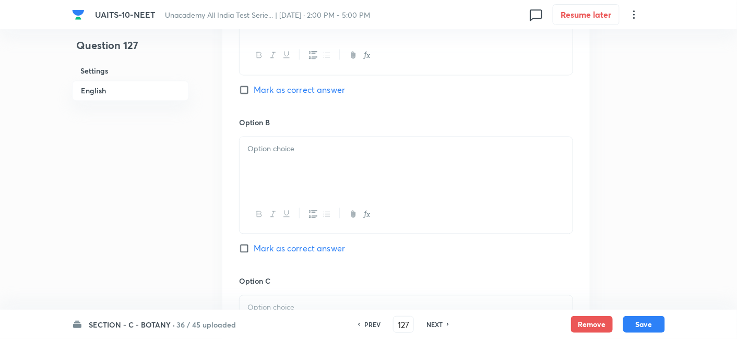
scroll to position [566, 0]
click at [297, 164] on div at bounding box center [405, 165] width 333 height 58
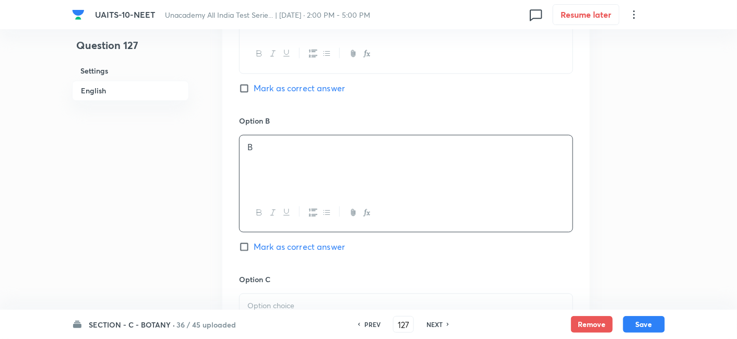
click at [296, 301] on p at bounding box center [405, 307] width 317 height 12
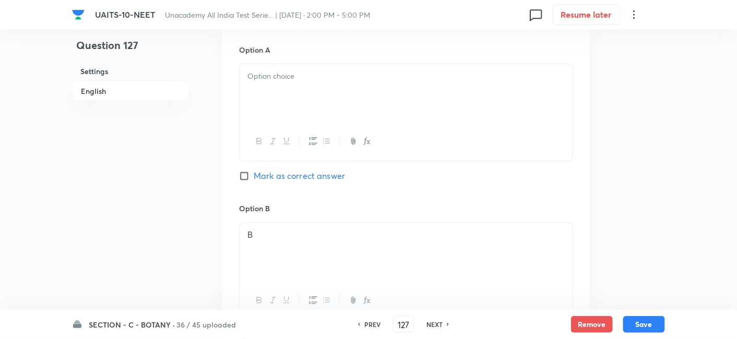
scroll to position [478, 0]
click at [276, 77] on p at bounding box center [405, 76] width 317 height 12
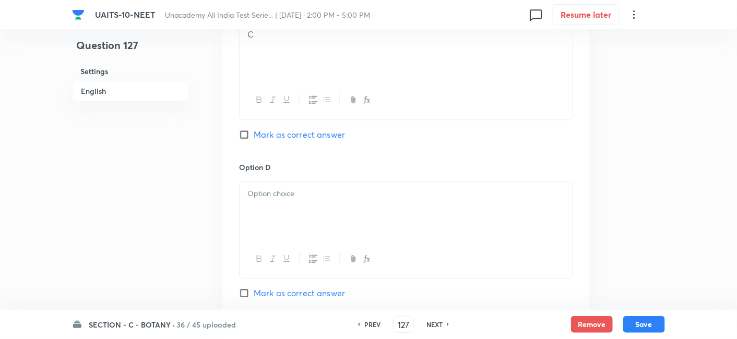
scroll to position [851, 0]
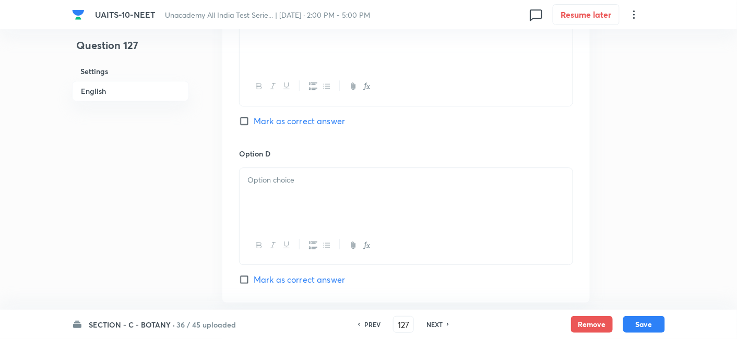
click at [284, 197] on div at bounding box center [405, 197] width 333 height 58
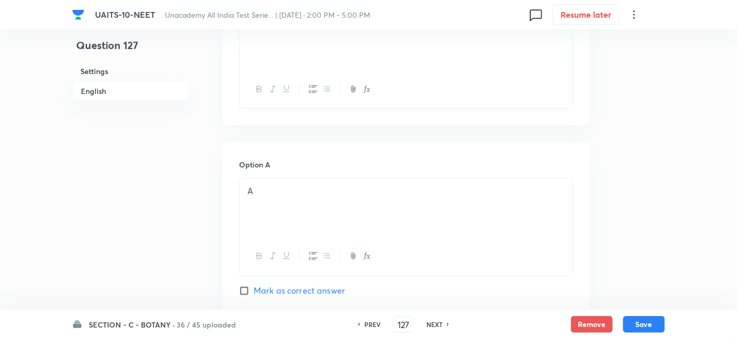
scroll to position [364, 0]
click at [243, 288] on input "Mark as correct answer" at bounding box center [246, 291] width 15 height 10
click at [317, 53] on div at bounding box center [405, 41] width 333 height 58
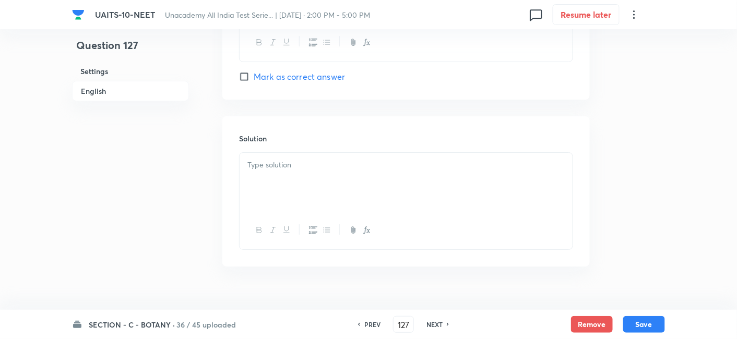
scroll to position [1141, 0]
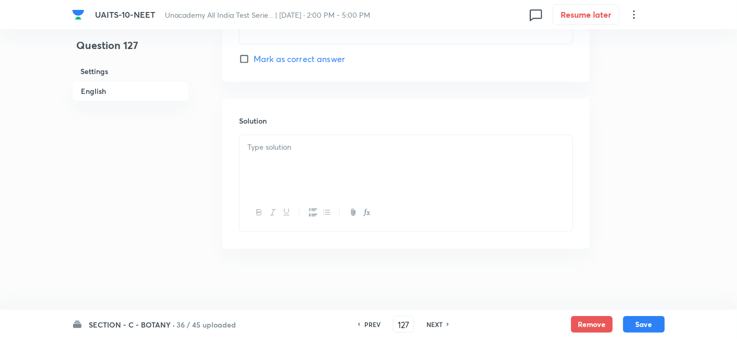
click at [305, 157] on div at bounding box center [405, 164] width 333 height 58
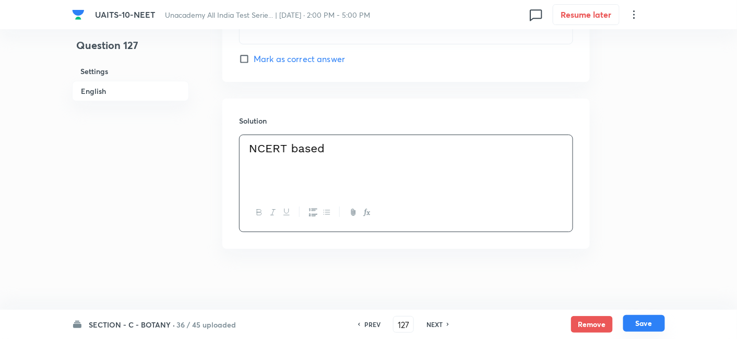
click at [645, 321] on button "Save" at bounding box center [644, 323] width 42 height 17
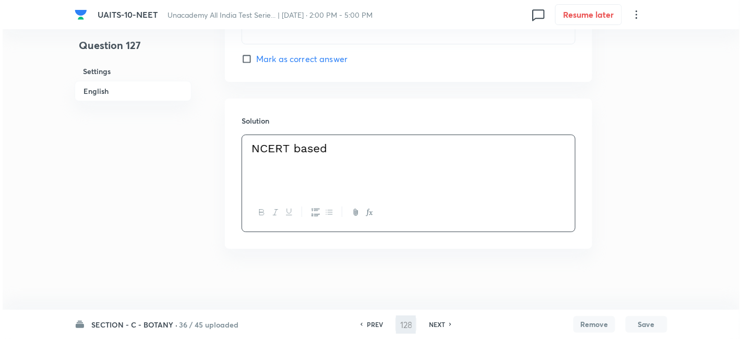
scroll to position [0, 0]
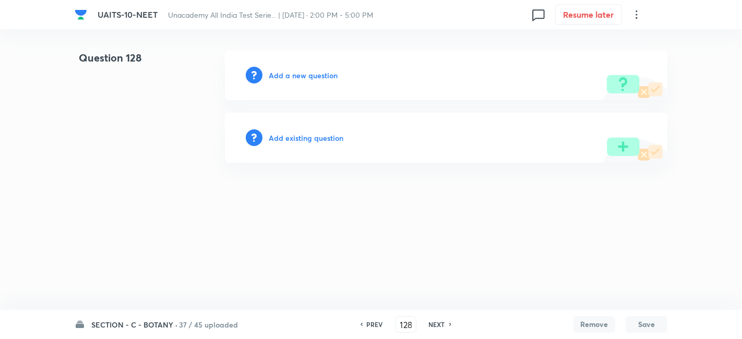
click at [303, 70] on h6 "Add a new question" at bounding box center [303, 75] width 69 height 11
click at [308, 74] on h6 "Choose a question type" at bounding box center [309, 75] width 80 height 11
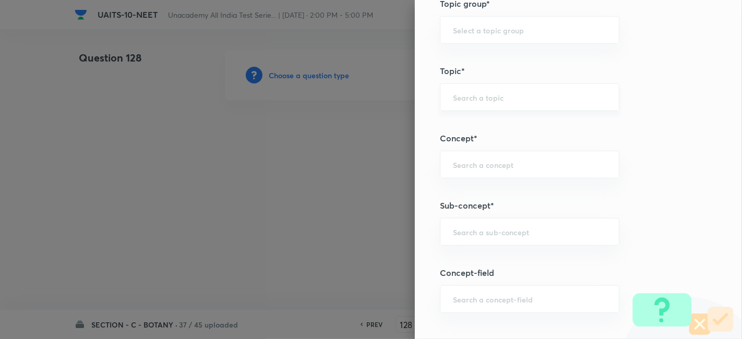
scroll to position [546, 0]
click at [481, 237] on div "​" at bounding box center [529, 231] width 179 height 28
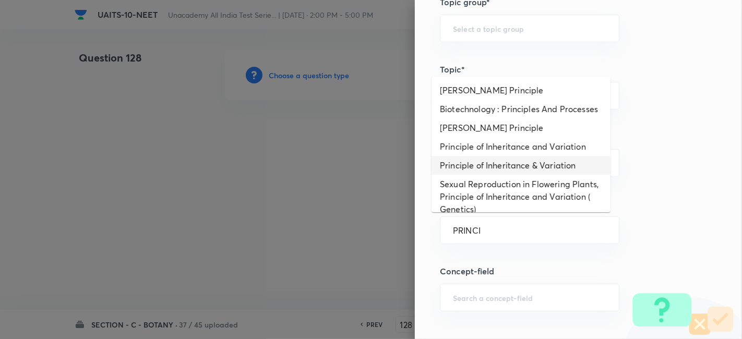
click at [519, 175] on li "Principle of Inheritance & Variation" at bounding box center [520, 165] width 179 height 19
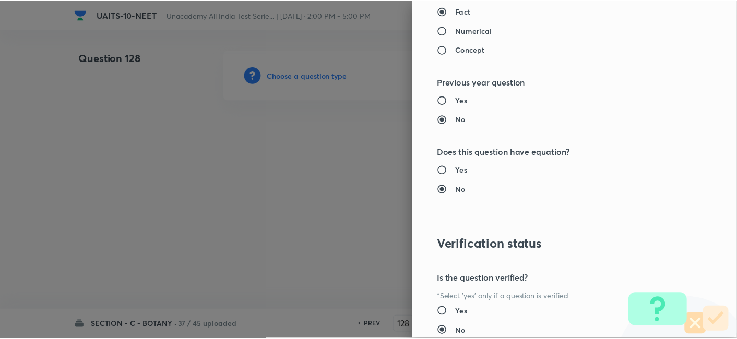
scroll to position [1150, 0]
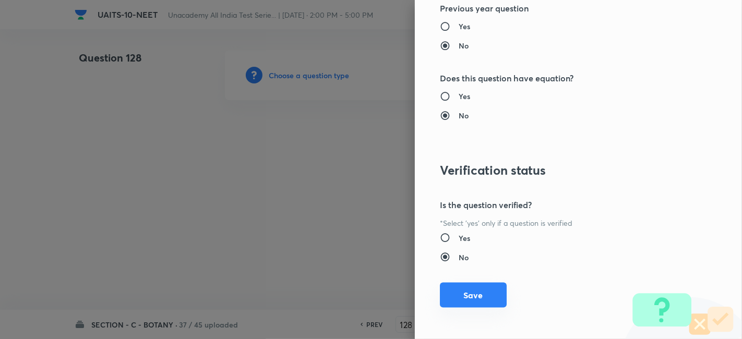
click at [471, 295] on button "Save" at bounding box center [473, 295] width 67 height 25
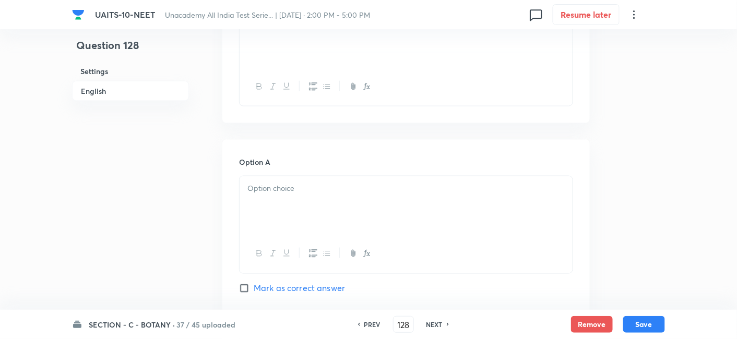
scroll to position [368, 0]
click at [292, 202] on div at bounding box center [405, 203] width 333 height 58
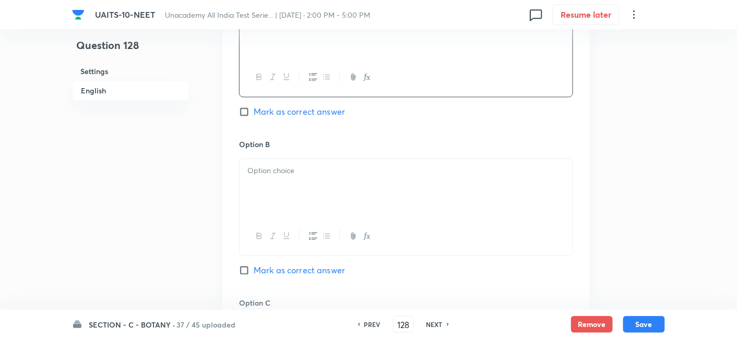
scroll to position [543, 0]
click at [291, 167] on p at bounding box center [405, 171] width 317 height 12
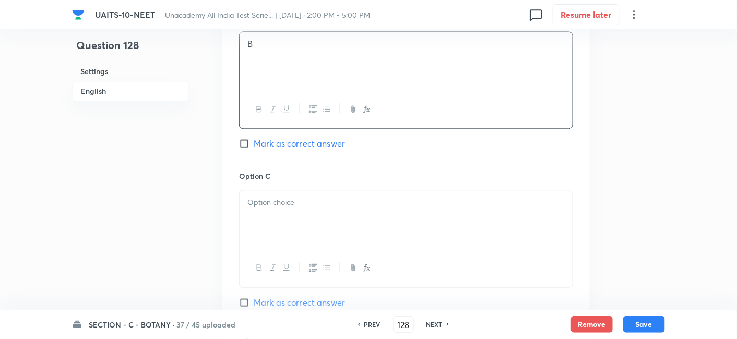
scroll to position [670, 0]
click at [295, 200] on p at bounding box center [405, 202] width 317 height 12
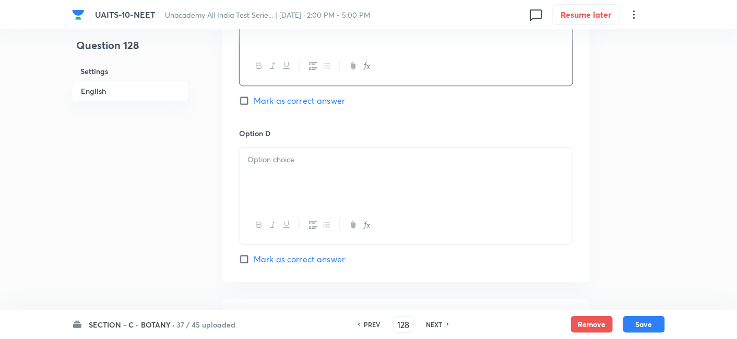
scroll to position [873, 0]
click at [295, 200] on div at bounding box center [405, 175] width 333 height 58
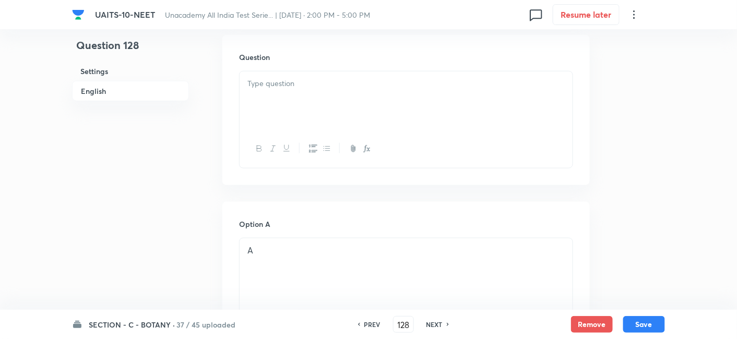
scroll to position [304, 0]
click at [313, 87] on p at bounding box center [405, 84] width 317 height 12
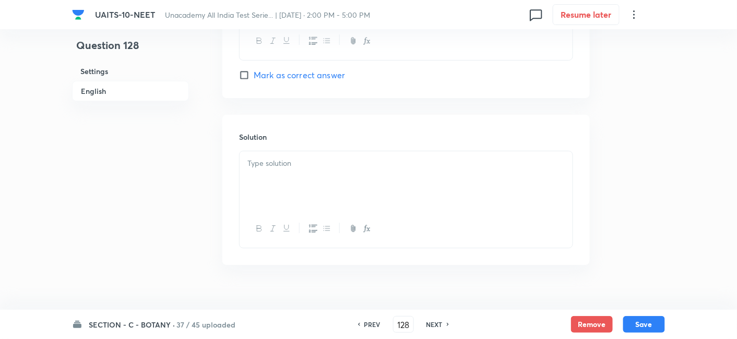
scroll to position [1102, 0]
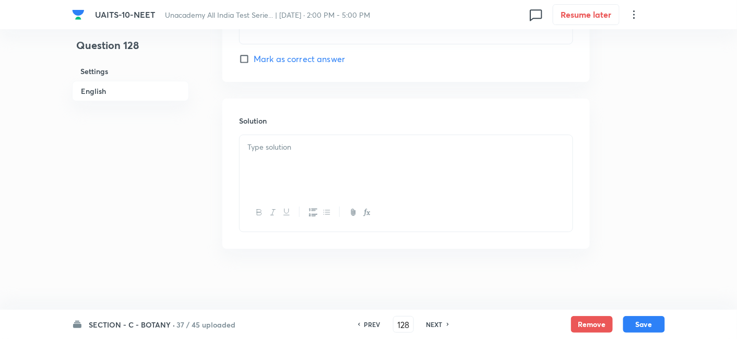
click at [287, 152] on div at bounding box center [405, 164] width 333 height 58
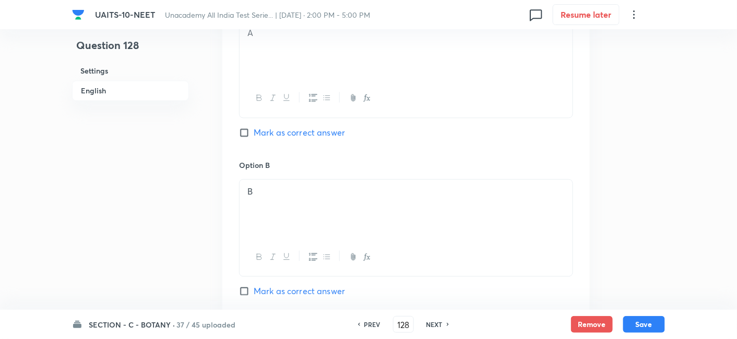
scroll to position [549, 0]
click at [241, 294] on input "Mark as correct answer" at bounding box center [246, 294] width 15 height 10
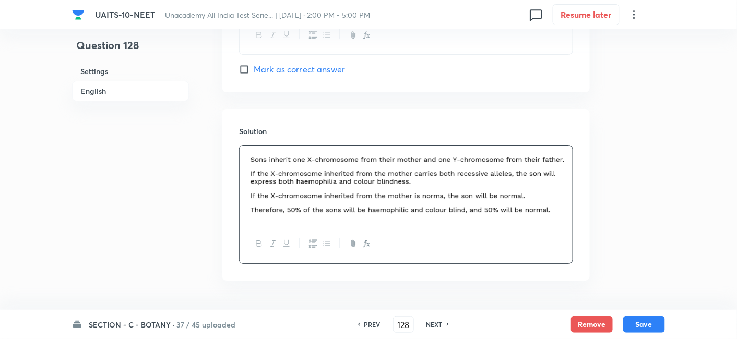
scroll to position [1123, 0]
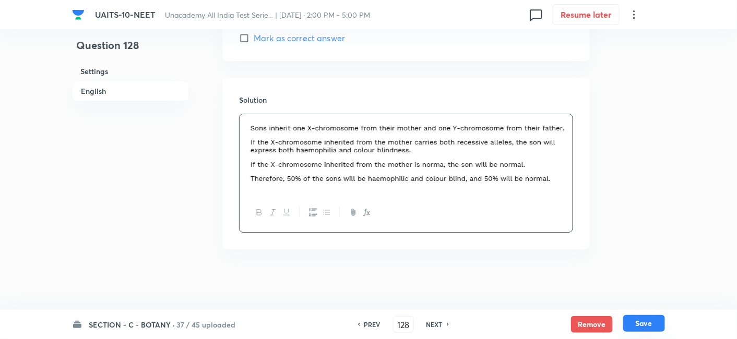
click at [662, 326] on button "Save" at bounding box center [644, 323] width 42 height 17
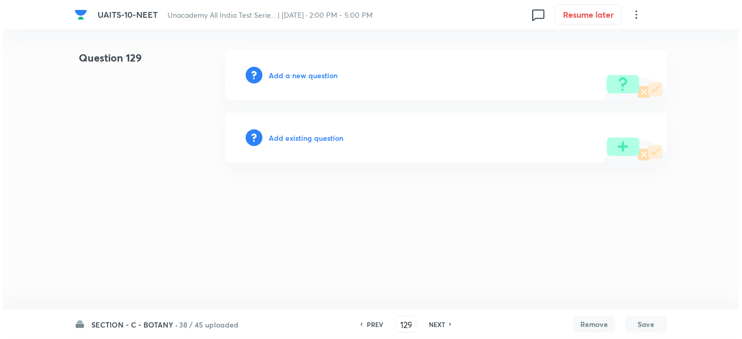
scroll to position [0, 0]
click at [319, 79] on h6 "Add a new question" at bounding box center [303, 75] width 69 height 11
click at [332, 73] on h6 "Choose a question type" at bounding box center [309, 75] width 80 height 11
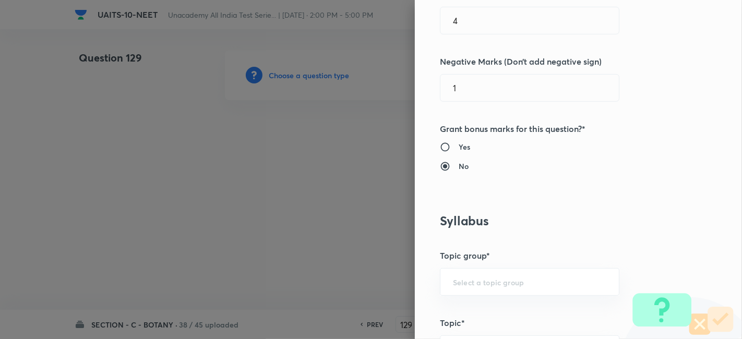
scroll to position [478, 0]
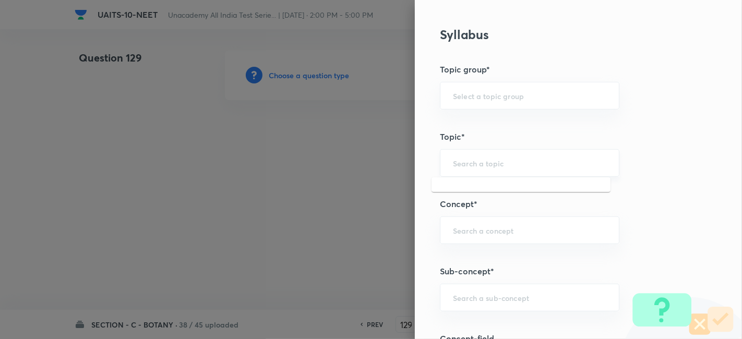
click at [478, 164] on input "text" at bounding box center [529, 163] width 153 height 10
click at [469, 296] on input "text" at bounding box center [529, 298] width 153 height 10
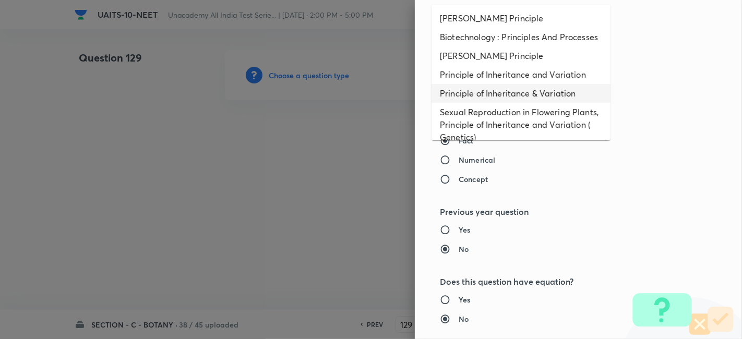
scroll to position [944, 0]
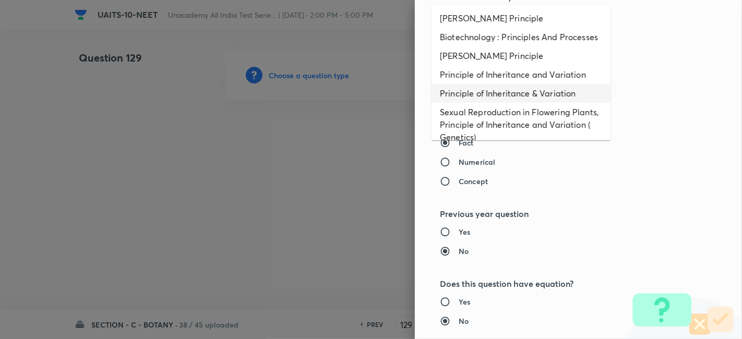
click at [525, 103] on li "Principle of Inheritance & Variation" at bounding box center [520, 93] width 179 height 19
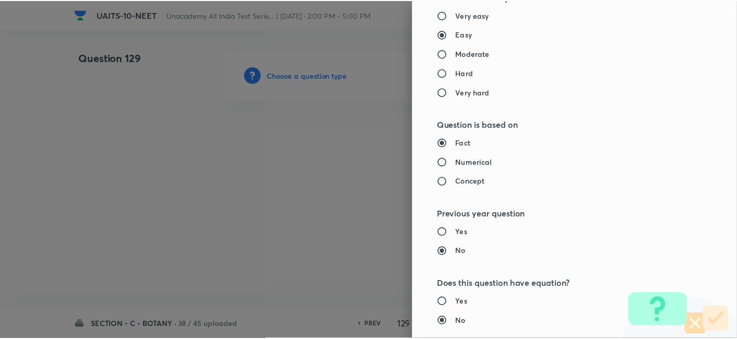
scroll to position [1150, 0]
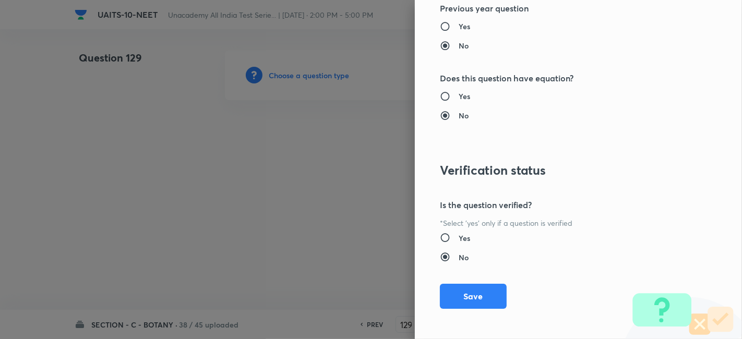
click at [453, 310] on div "Question settings Question type* Single choice correct Number of options* 2 3 4…" at bounding box center [578, 169] width 327 height 339
click at [473, 296] on button "Save" at bounding box center [473, 295] width 67 height 25
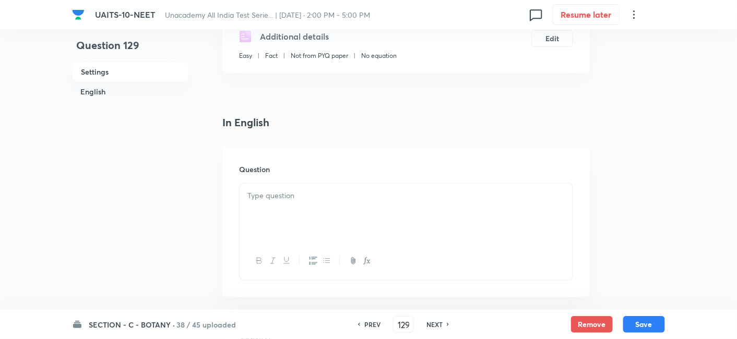
scroll to position [192, 0]
click at [317, 208] on div at bounding box center [405, 213] width 333 height 58
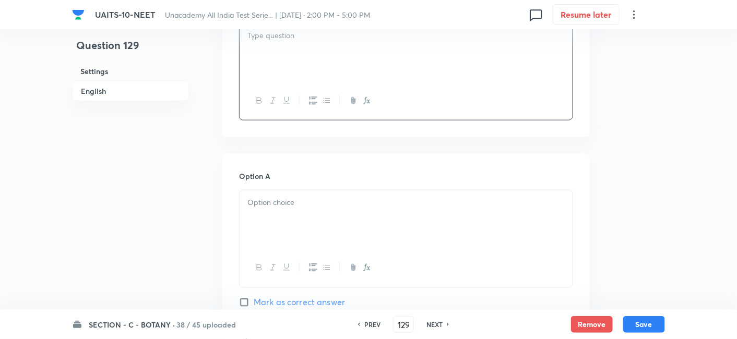
click at [287, 219] on div at bounding box center [405, 219] width 333 height 58
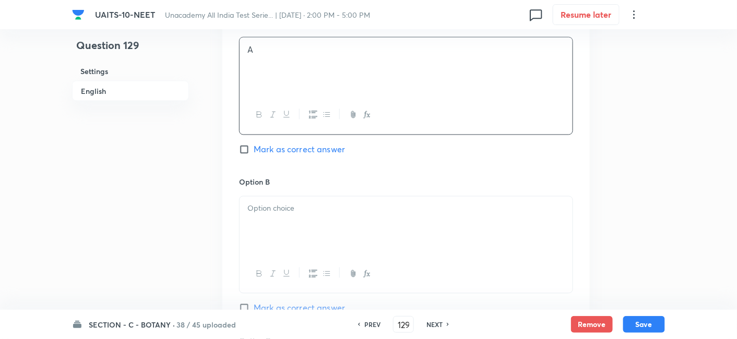
scroll to position [506, 0]
click at [289, 208] on p at bounding box center [405, 208] width 317 height 12
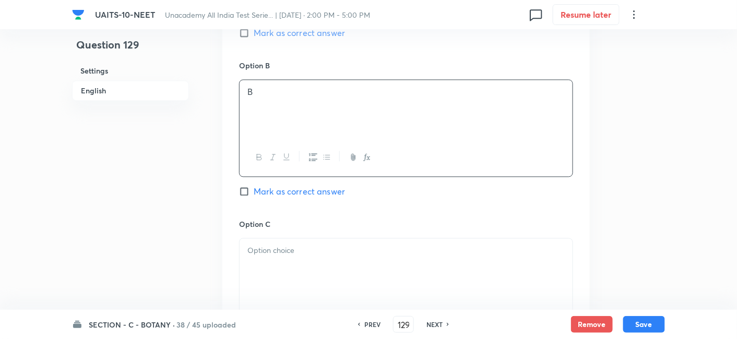
scroll to position [622, 0]
click at [294, 246] on p at bounding box center [405, 251] width 317 height 12
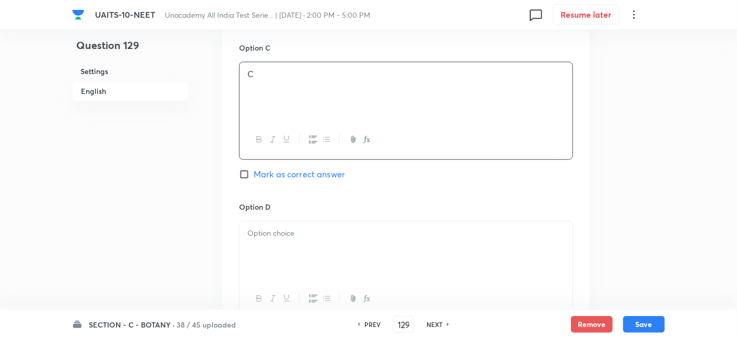
scroll to position [809, 0]
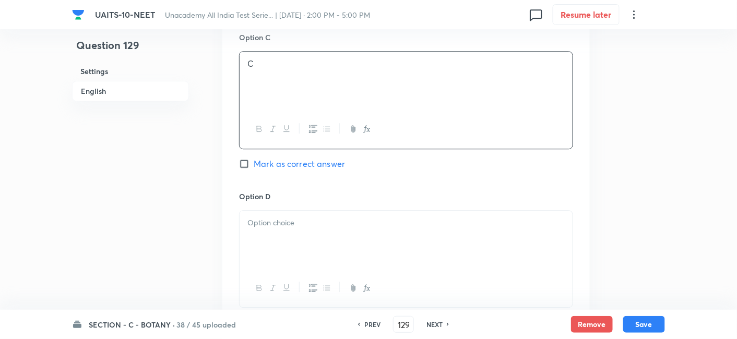
click at [294, 246] on div at bounding box center [405, 240] width 333 height 58
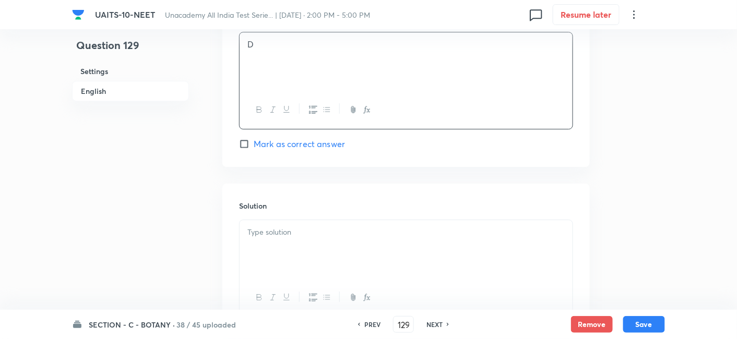
scroll to position [1014, 0]
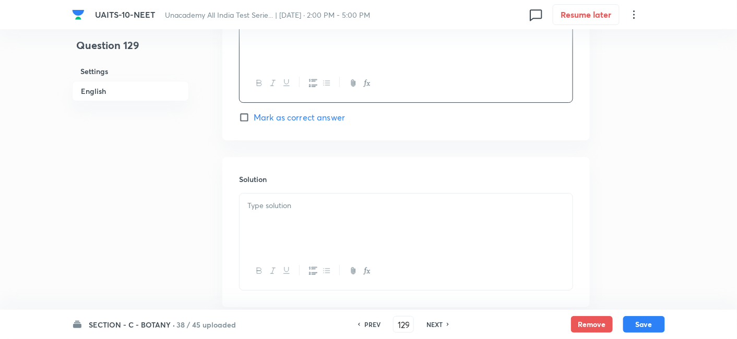
click at [358, 221] on div at bounding box center [405, 223] width 333 height 58
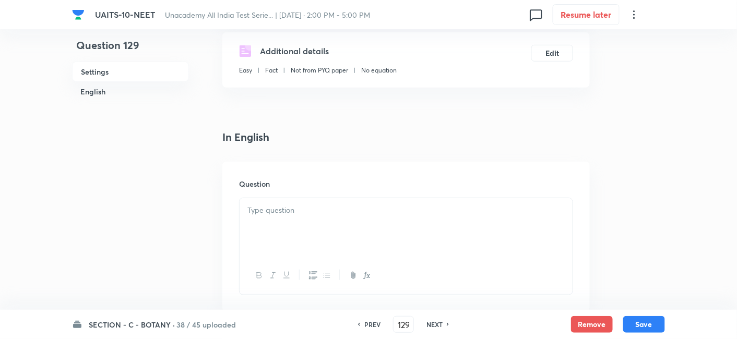
scroll to position [176, 0]
click at [307, 218] on div at bounding box center [405, 229] width 333 height 58
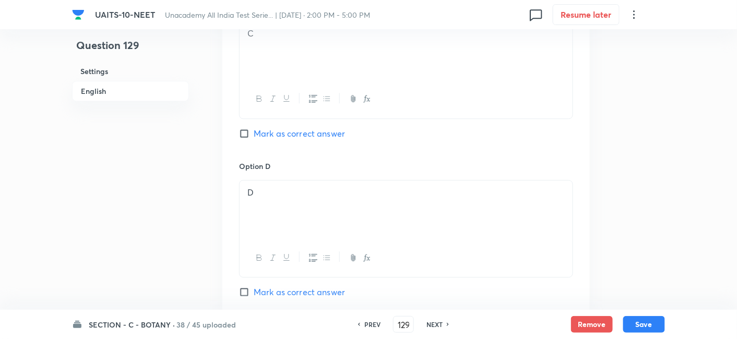
scroll to position [844, 0]
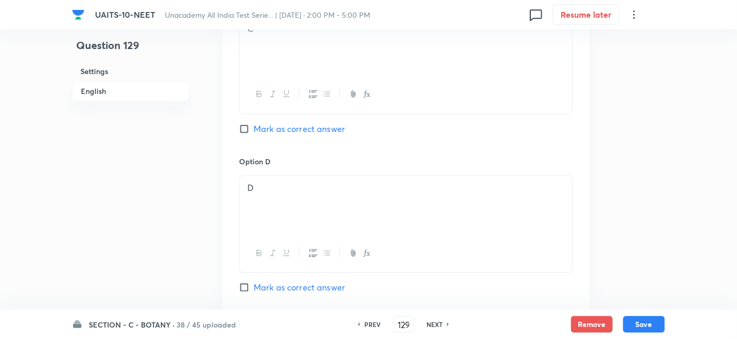
click at [249, 285] on input "Mark as correct answer" at bounding box center [246, 287] width 15 height 10
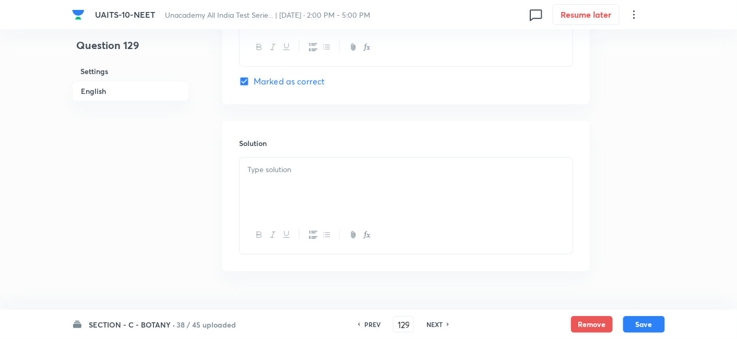
click at [287, 175] on div at bounding box center [405, 187] width 333 height 58
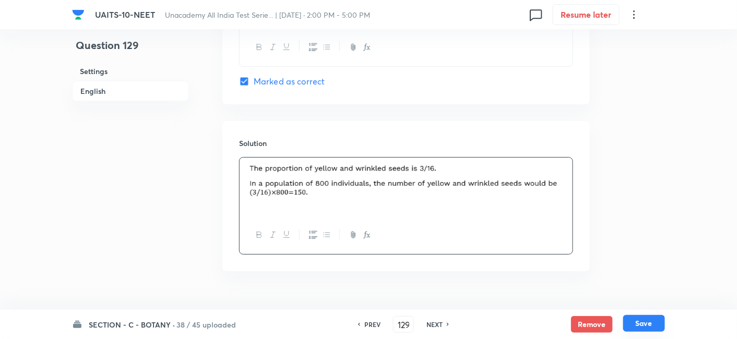
click at [652, 325] on button "Save" at bounding box center [644, 323] width 42 height 17
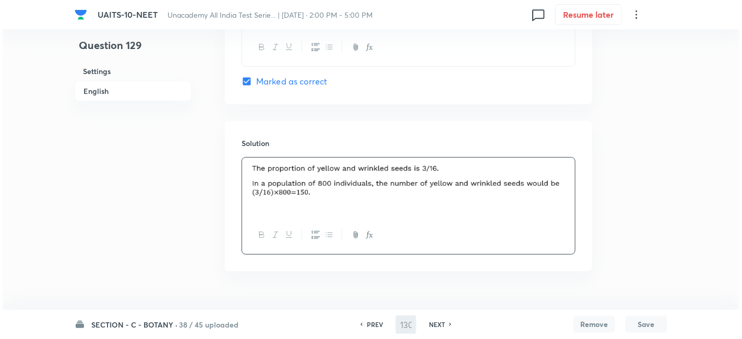
scroll to position [0, 0]
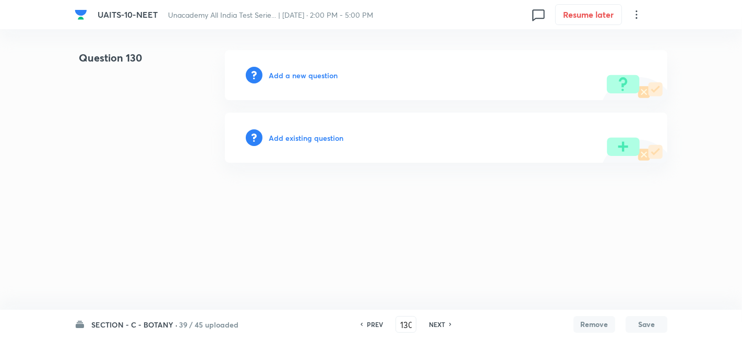
click at [310, 79] on h6 "Add a new question" at bounding box center [303, 75] width 69 height 11
click at [332, 79] on h6 "Choose a question type" at bounding box center [309, 75] width 80 height 11
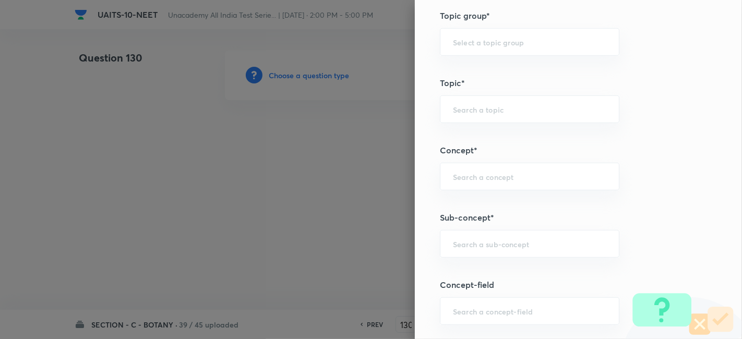
scroll to position [551, 0]
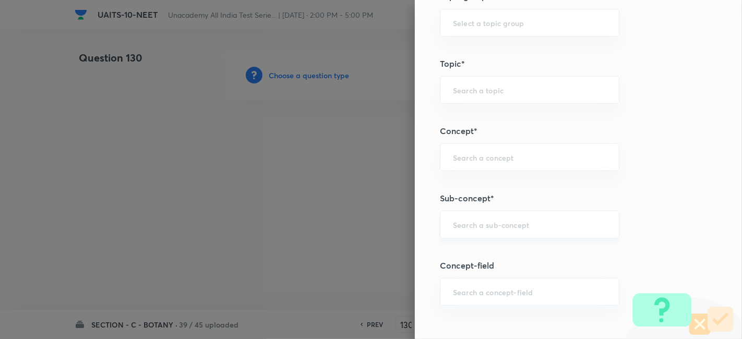
click at [483, 230] on div "​" at bounding box center [529, 225] width 179 height 28
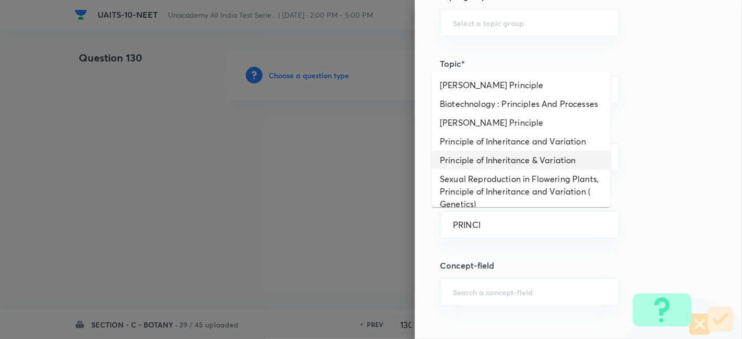
click at [505, 170] on li "Principle of Inheritance & Variation" at bounding box center [520, 160] width 179 height 19
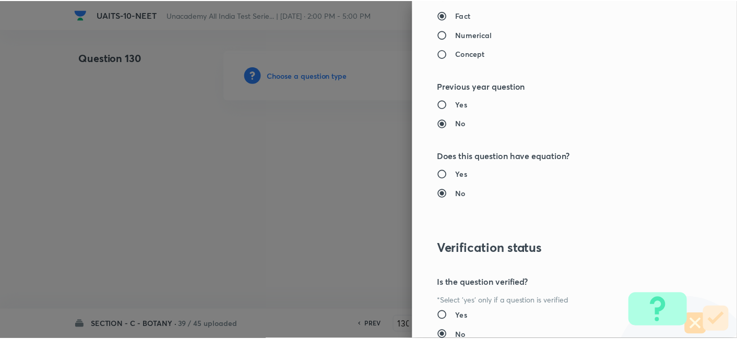
scroll to position [1150, 0]
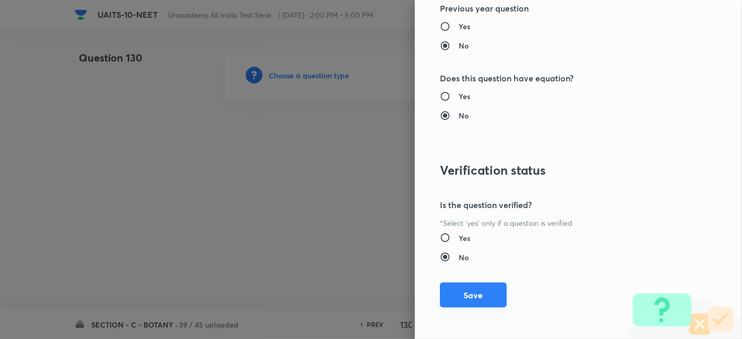
click at [460, 298] on button "Save" at bounding box center [473, 295] width 67 height 25
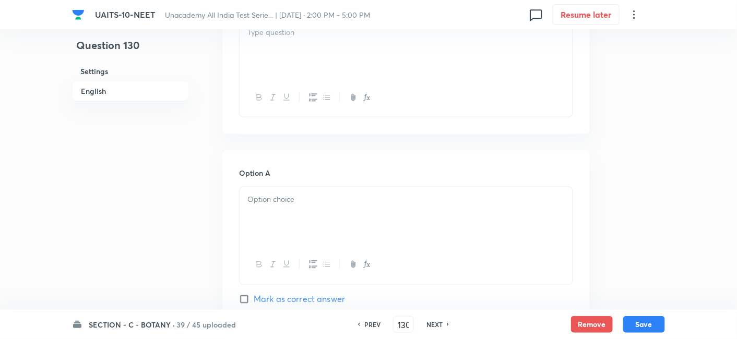
scroll to position [356, 0]
click at [286, 210] on div at bounding box center [405, 216] width 333 height 58
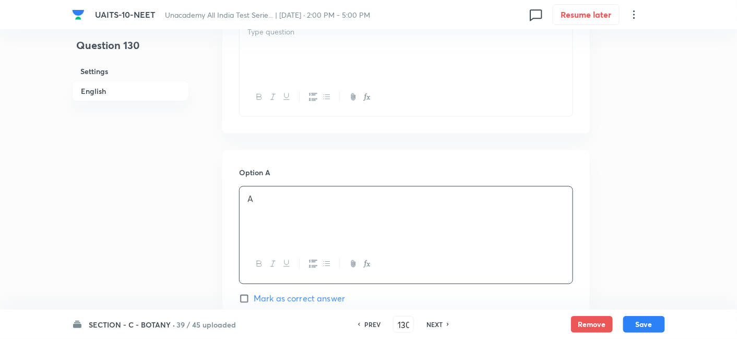
scroll to position [476, 0]
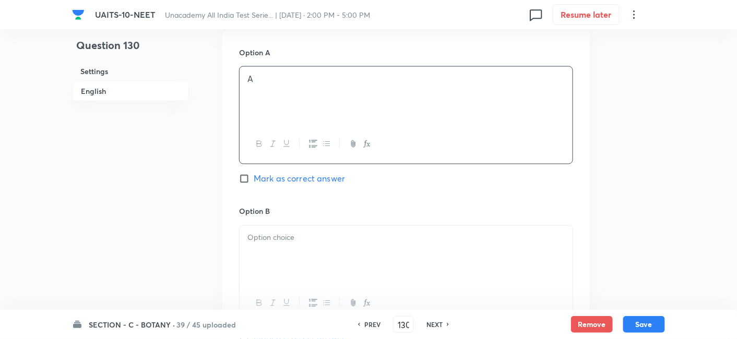
click at [290, 239] on p at bounding box center [405, 238] width 317 height 12
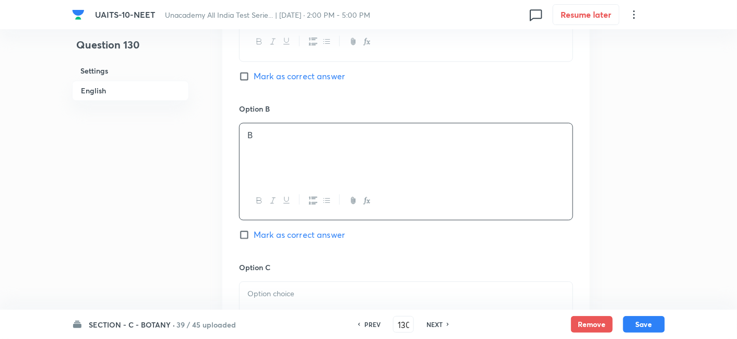
scroll to position [590, 0]
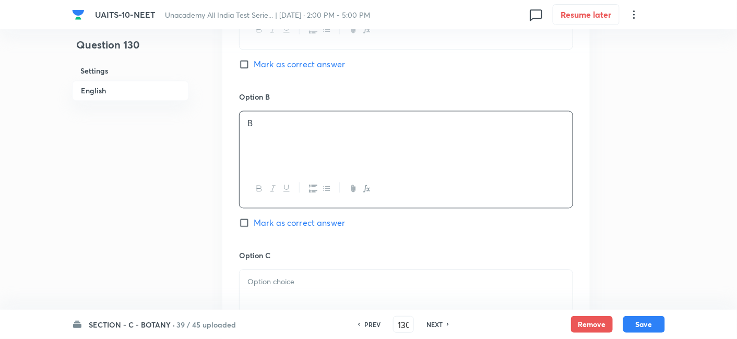
click at [291, 277] on p at bounding box center [405, 283] width 317 height 12
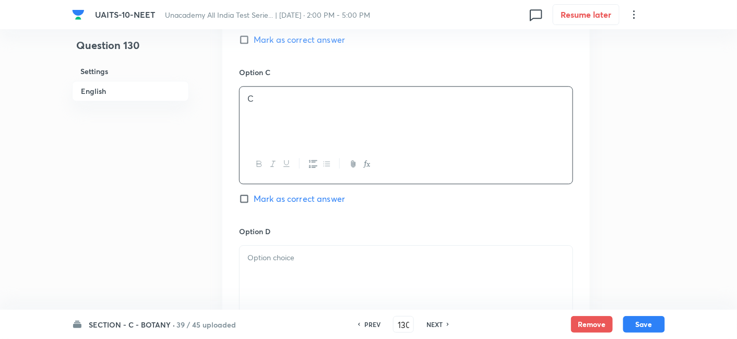
scroll to position [774, 0]
click at [291, 276] on div at bounding box center [405, 274] width 333 height 58
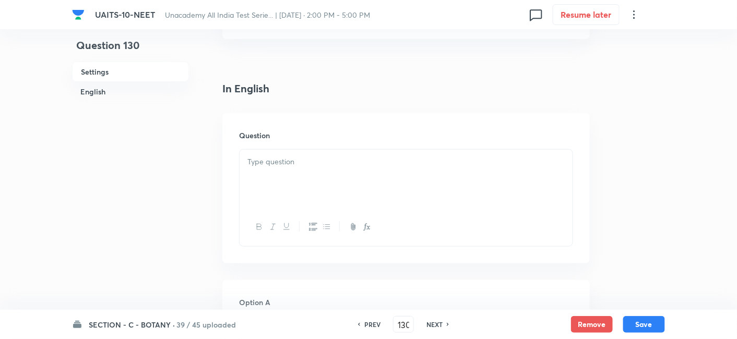
scroll to position [225, 0]
click at [321, 177] on div at bounding box center [405, 179] width 333 height 58
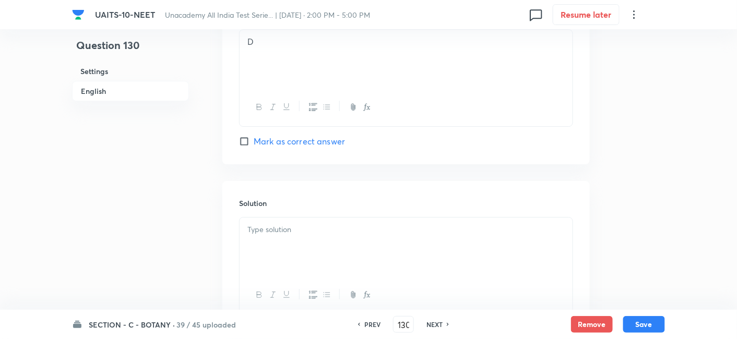
scroll to position [1007, 0]
click at [244, 142] on input "Mark as correct answer" at bounding box center [246, 140] width 15 height 10
click at [290, 231] on p at bounding box center [405, 229] width 317 height 12
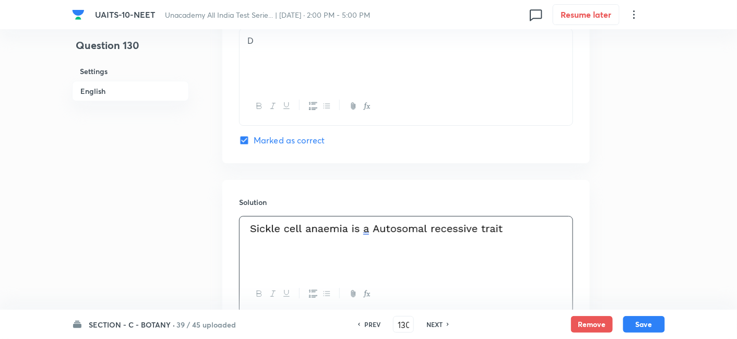
scroll to position [1088, 0]
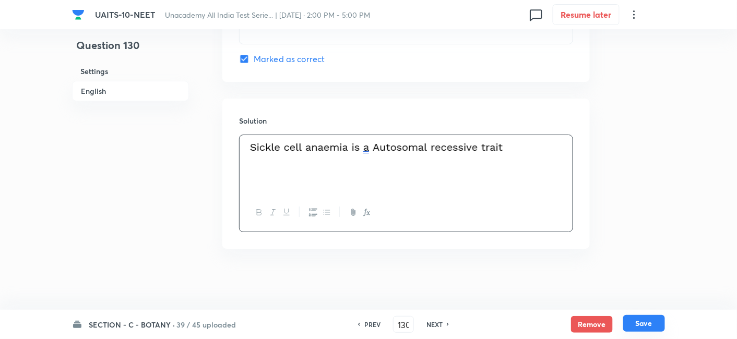
click at [646, 330] on button "Save" at bounding box center [644, 323] width 42 height 17
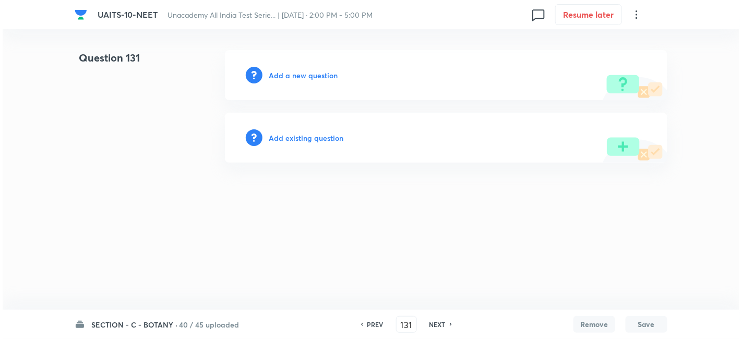
scroll to position [0, 0]
click at [308, 81] on div "Add a new question" at bounding box center [446, 75] width 442 height 50
click at [313, 74] on h6 "Add a new question" at bounding box center [303, 75] width 69 height 11
click at [315, 80] on h6 "Choose a question type" at bounding box center [309, 75] width 80 height 11
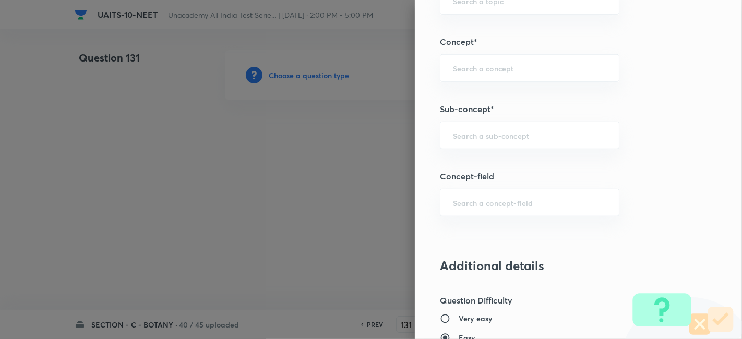
scroll to position [635, 0]
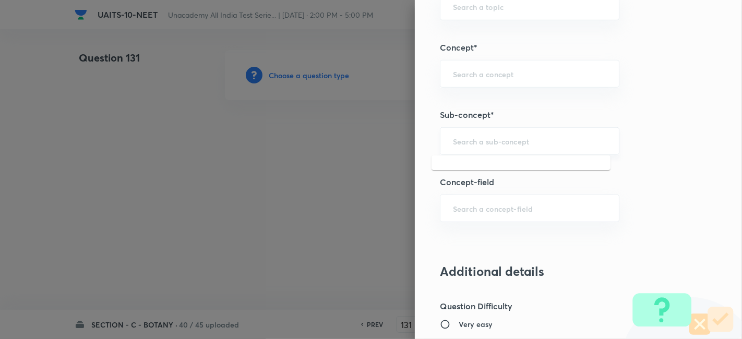
click at [495, 136] on input "text" at bounding box center [529, 141] width 153 height 10
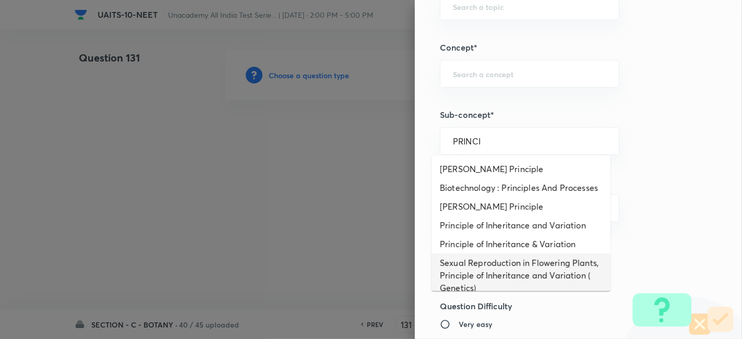
scroll to position [22, 0]
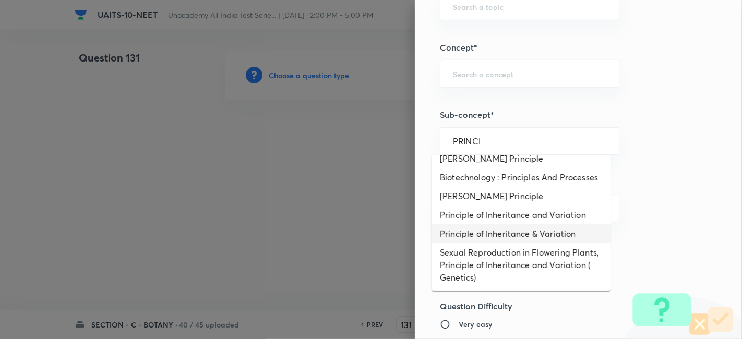
click at [518, 237] on li "Principle of Inheritance & Variation" at bounding box center [520, 233] width 179 height 19
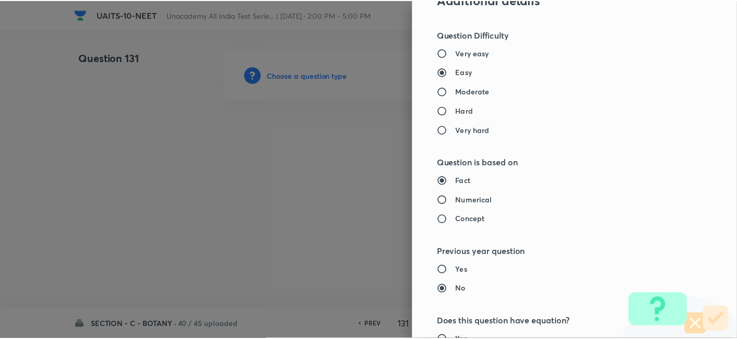
scroll to position [1150, 0]
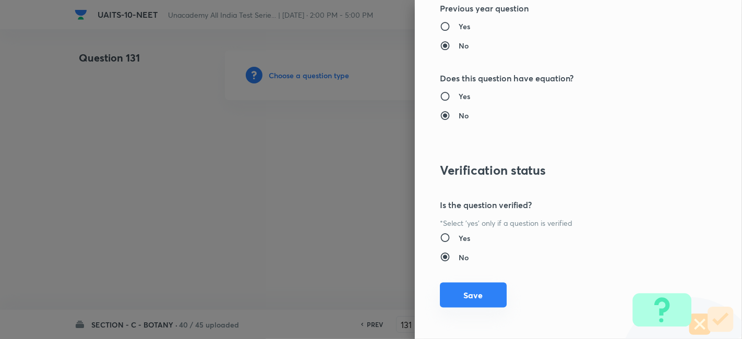
click at [466, 293] on button "Save" at bounding box center [473, 295] width 67 height 25
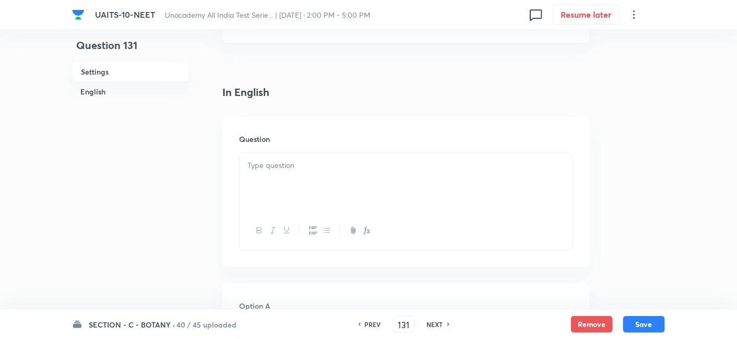
scroll to position [247, 0]
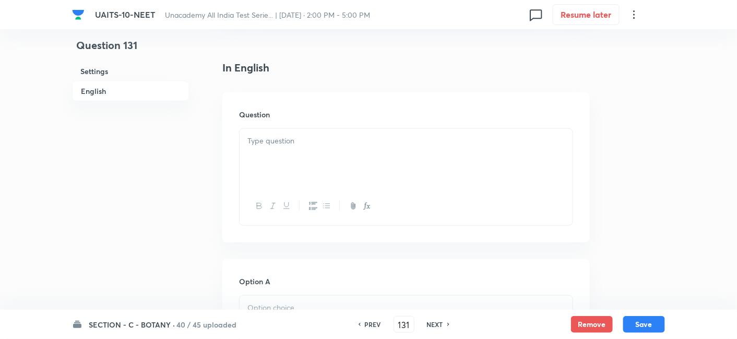
click at [302, 150] on div at bounding box center [405, 158] width 333 height 58
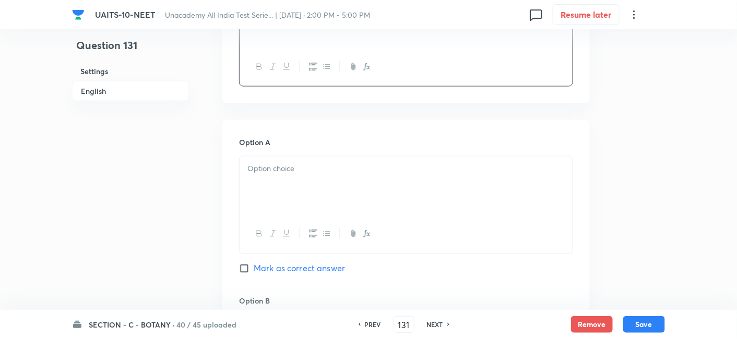
click at [295, 170] on p at bounding box center [405, 169] width 317 height 12
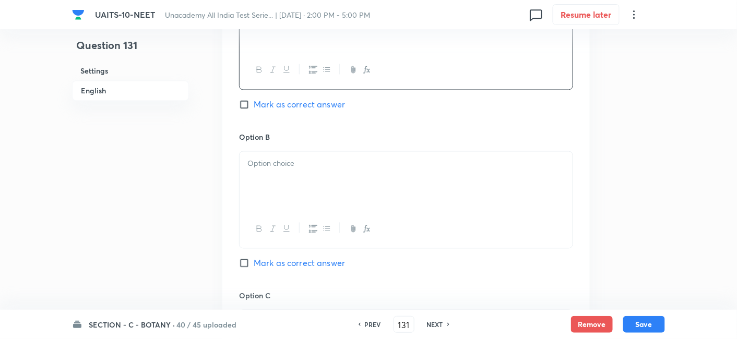
scroll to position [550, 0]
click at [295, 170] on div at bounding box center [405, 180] width 333 height 58
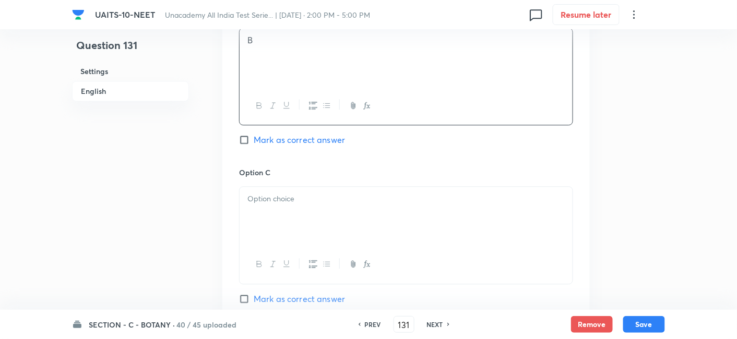
scroll to position [678, 0]
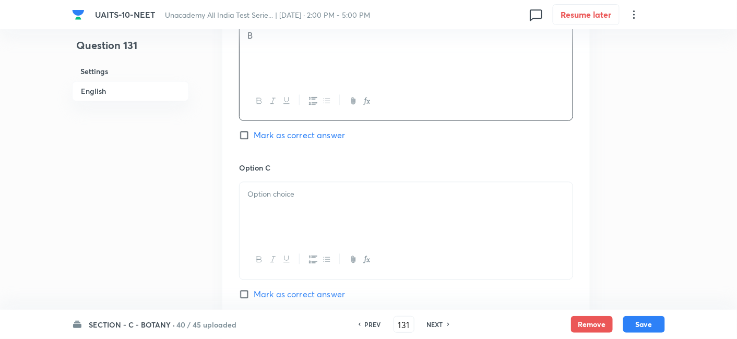
click at [299, 197] on p at bounding box center [405, 194] width 317 height 12
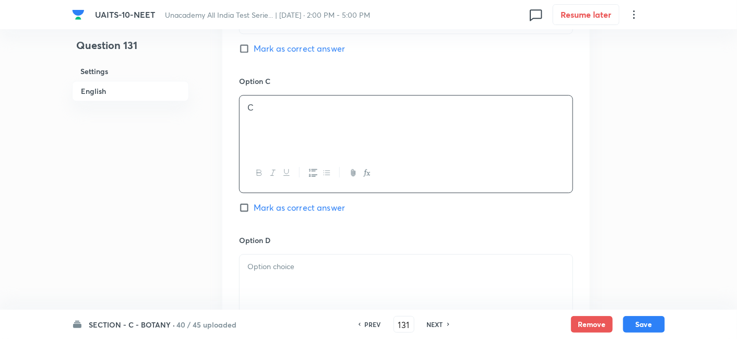
scroll to position [794, 0]
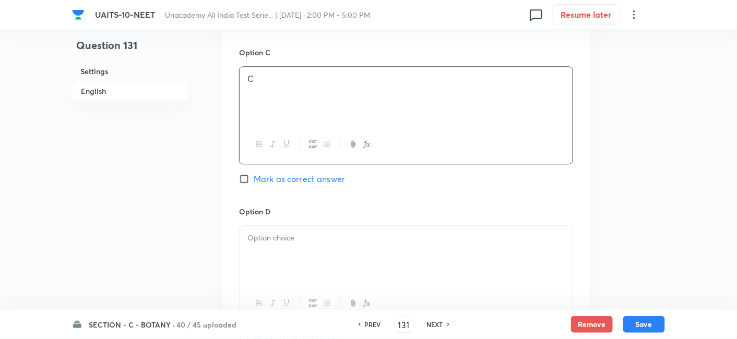
click at [292, 250] on div at bounding box center [405, 255] width 333 height 58
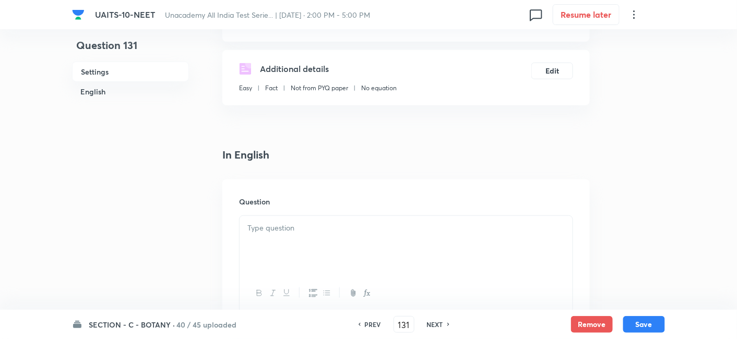
scroll to position [159, 0]
click at [311, 235] on div at bounding box center [405, 246] width 333 height 58
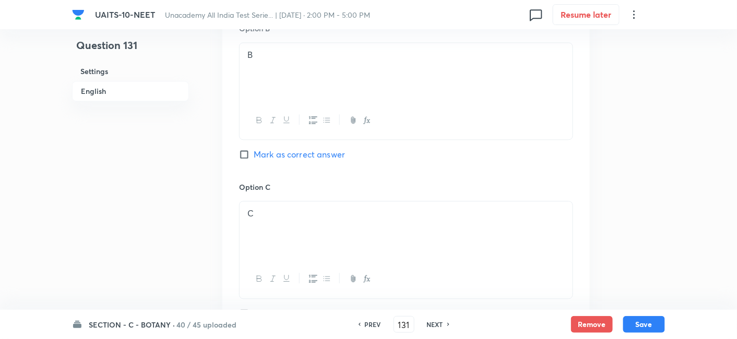
scroll to position [737, 0]
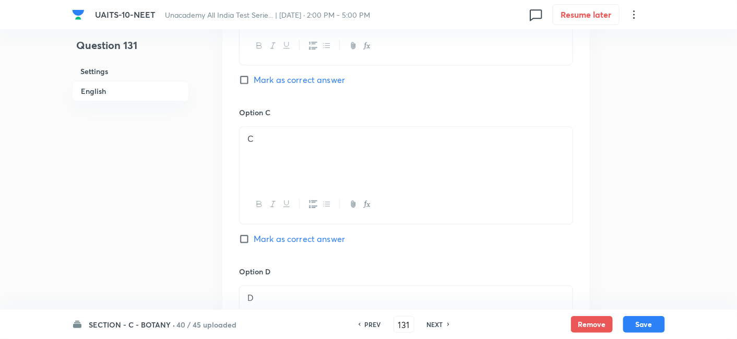
click at [247, 238] on input "Mark as correct answer" at bounding box center [246, 239] width 15 height 10
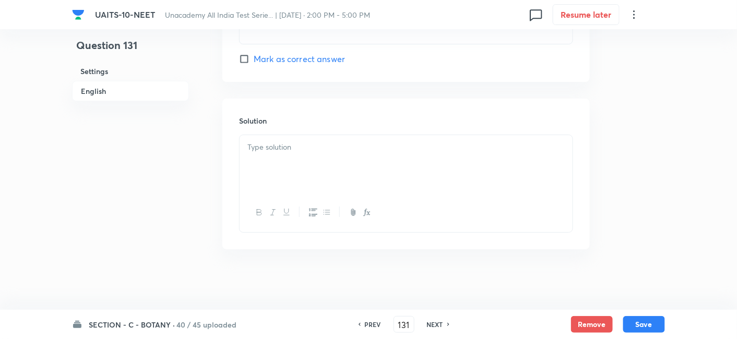
click at [287, 157] on div at bounding box center [405, 164] width 333 height 58
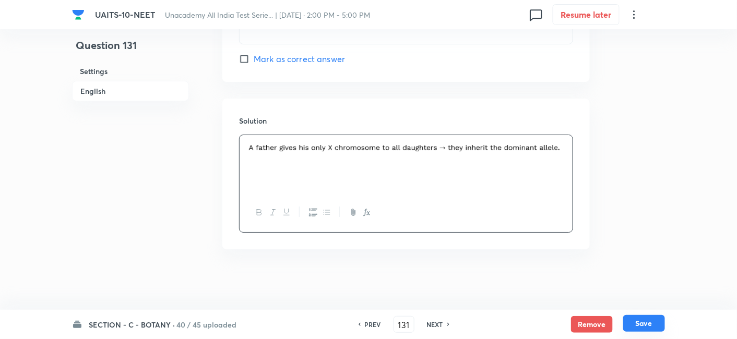
click at [644, 330] on button "Save" at bounding box center [644, 323] width 42 height 17
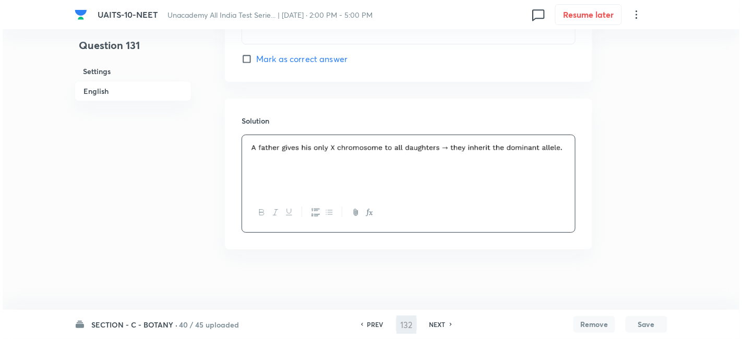
scroll to position [0, 0]
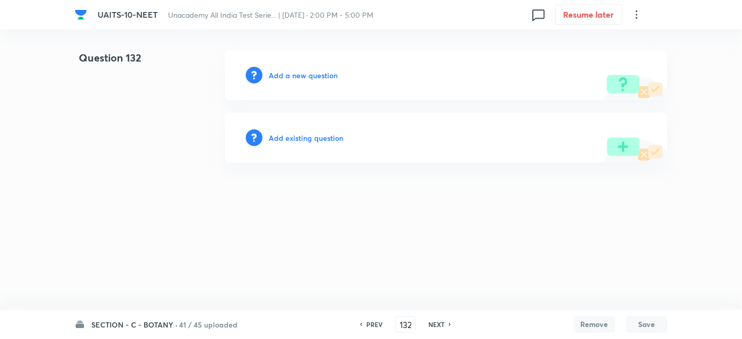
click at [307, 79] on h6 "Add a new question" at bounding box center [303, 75] width 69 height 11
click at [318, 75] on h6 "Choose a question type" at bounding box center [309, 75] width 80 height 11
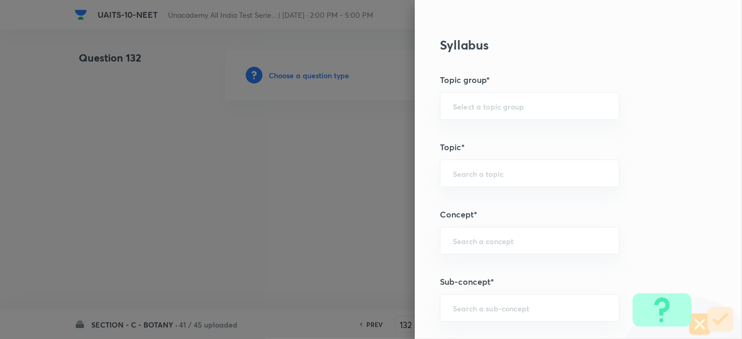
scroll to position [468, 0]
click at [488, 303] on input "text" at bounding box center [529, 308] width 153 height 10
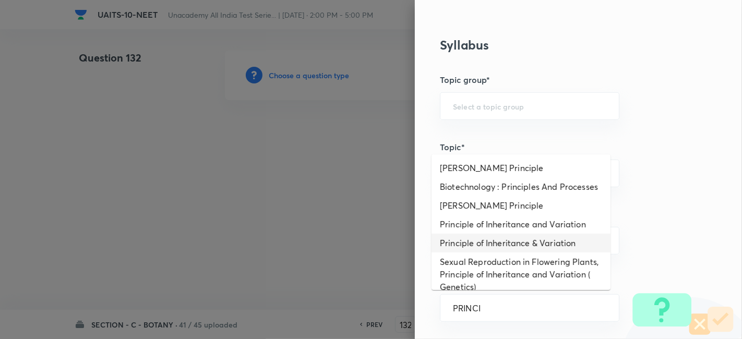
click at [512, 253] on li "Principle of Inheritance & Variation" at bounding box center [520, 243] width 179 height 19
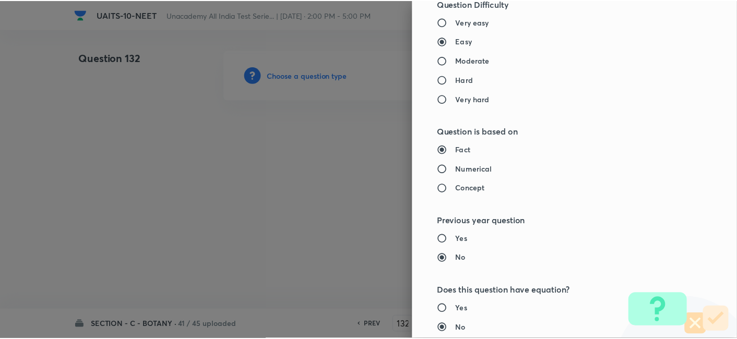
scroll to position [1150, 0]
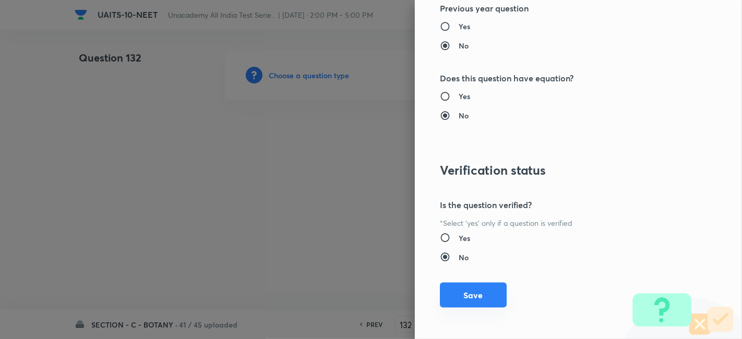
click at [462, 297] on button "Save" at bounding box center [473, 295] width 67 height 25
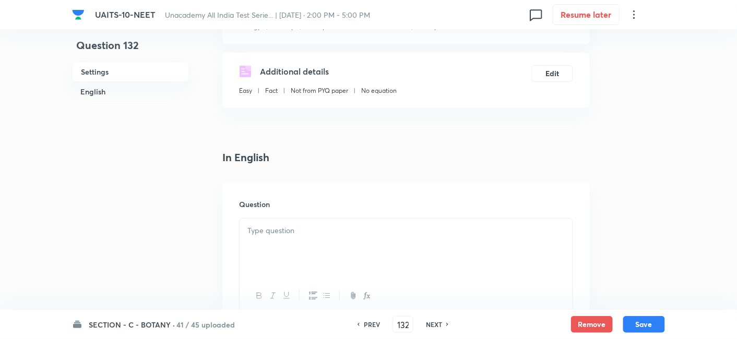
scroll to position [158, 0]
click at [292, 235] on p at bounding box center [405, 230] width 317 height 12
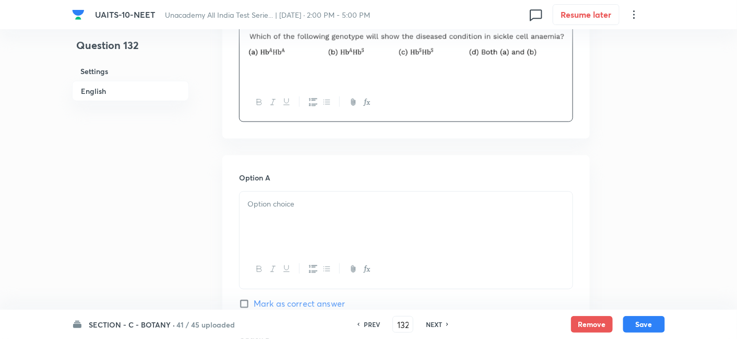
scroll to position [481, 0]
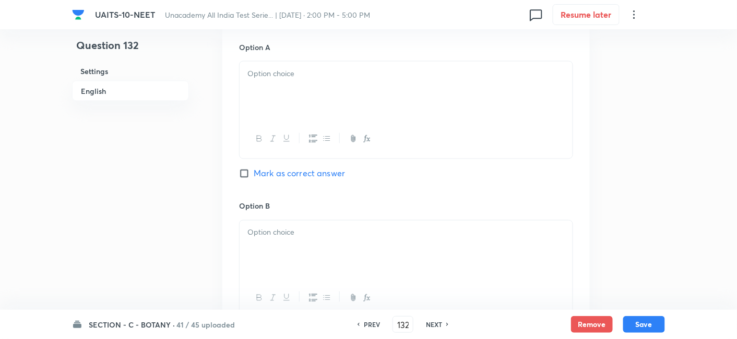
click at [286, 77] on p at bounding box center [405, 74] width 317 height 12
click at [322, 257] on div at bounding box center [405, 250] width 333 height 58
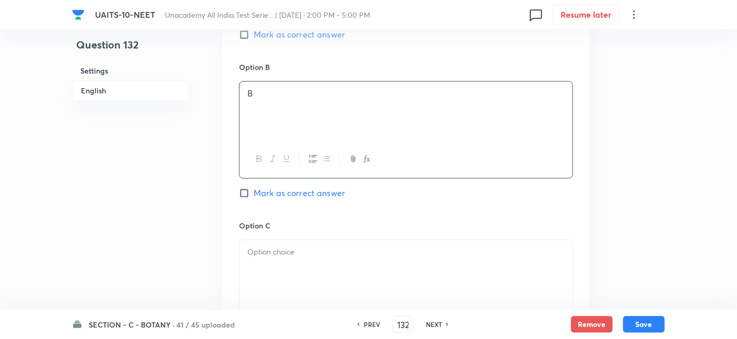
scroll to position [621, 0]
click at [322, 257] on div at bounding box center [405, 268] width 333 height 58
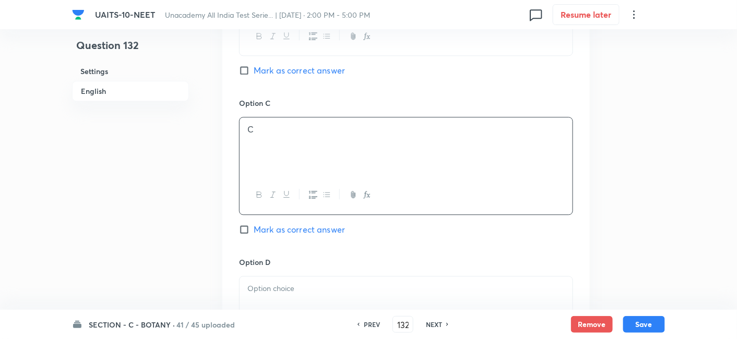
scroll to position [744, 0]
click at [246, 225] on input "Mark as correct answer" at bounding box center [246, 228] width 15 height 10
click at [275, 289] on p at bounding box center [405, 288] width 317 height 12
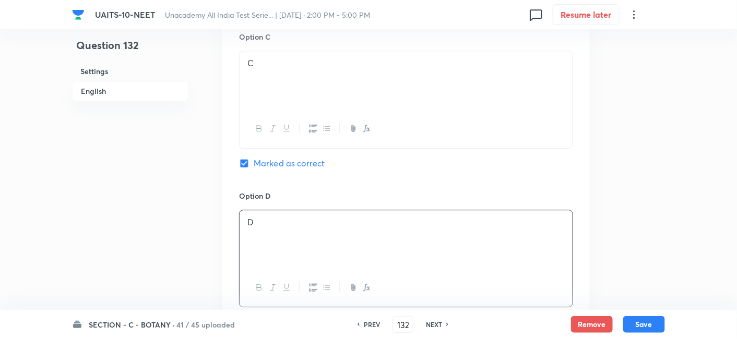
scroll to position [819, 0]
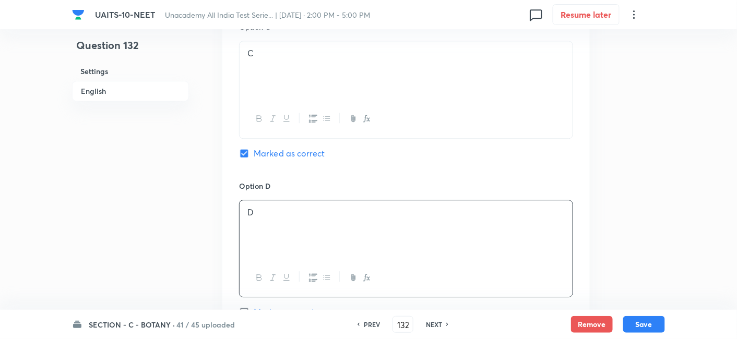
click at [275, 289] on div at bounding box center [405, 278] width 333 height 38
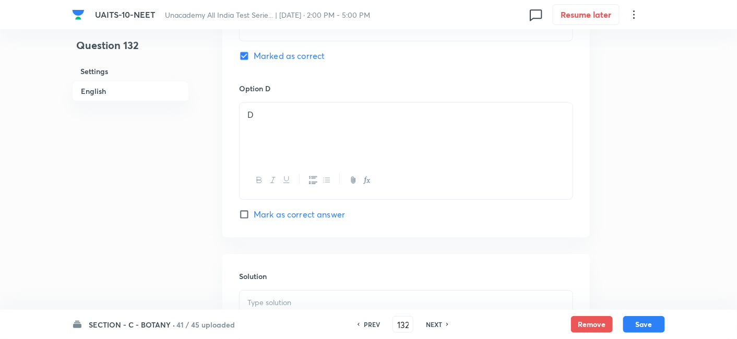
scroll to position [921, 0]
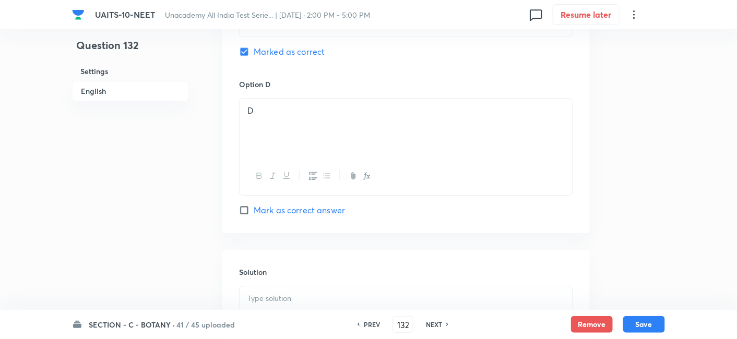
click at [277, 293] on p at bounding box center [405, 299] width 317 height 12
click at [649, 322] on button "Save" at bounding box center [644, 323] width 42 height 17
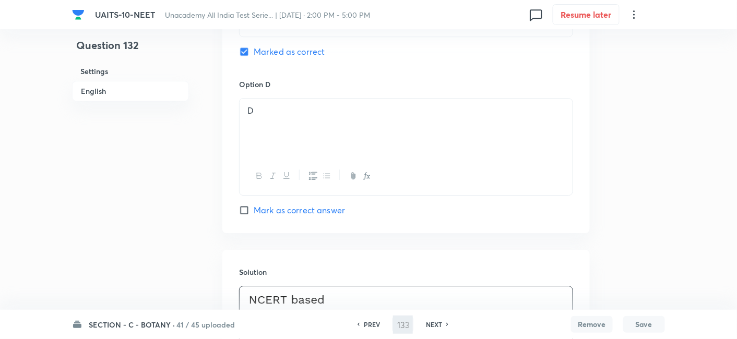
scroll to position [0, 0]
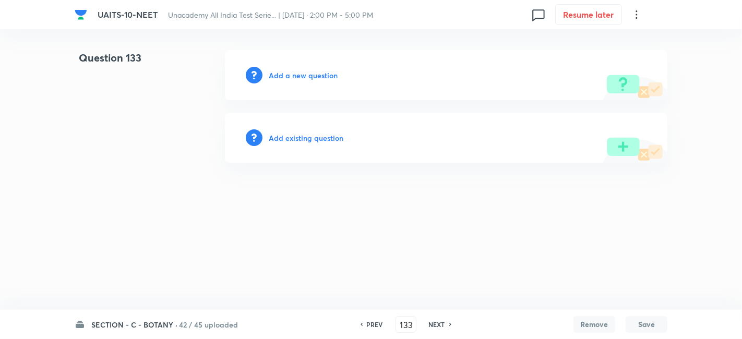
click at [373, 325] on h6 "PREV" at bounding box center [375, 324] width 16 height 9
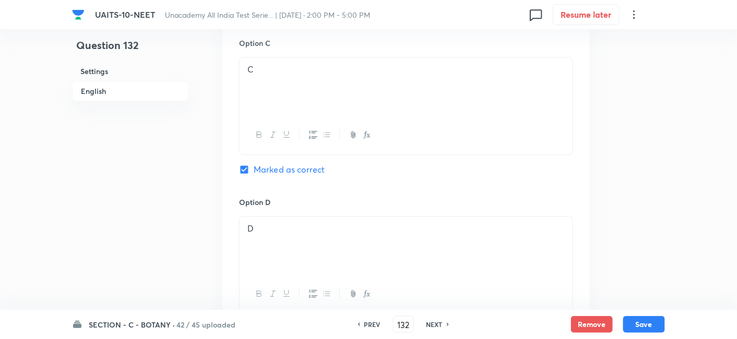
scroll to position [803, 0]
click at [373, 329] on div "PREV 132 ​ NEXT" at bounding box center [403, 324] width 135 height 17
click at [370, 328] on h6 "PREV" at bounding box center [372, 324] width 16 height 9
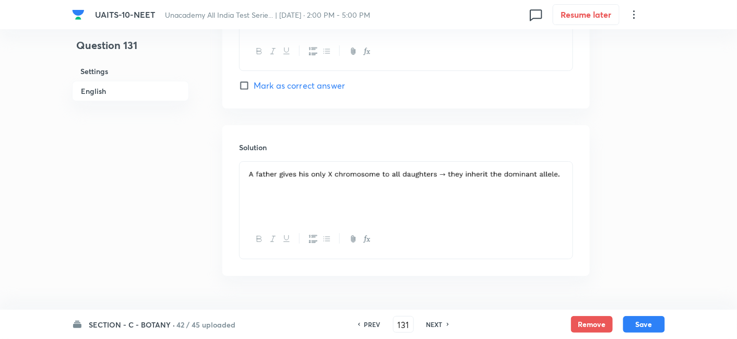
scroll to position [1076, 0]
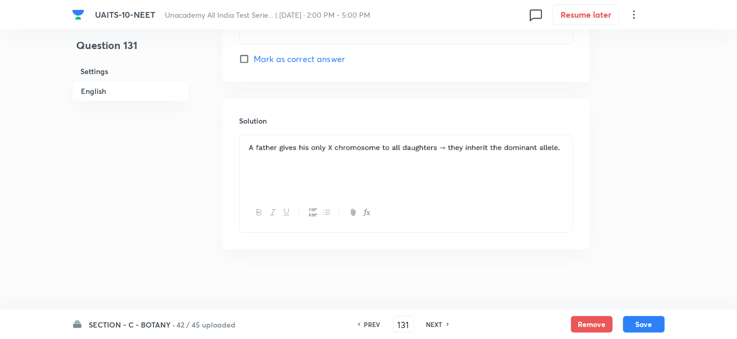
click at [434, 157] on div at bounding box center [405, 164] width 333 height 58
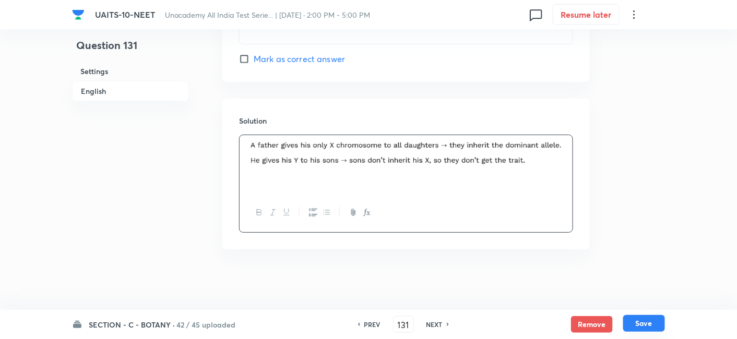
click at [641, 323] on button "Save" at bounding box center [644, 323] width 42 height 17
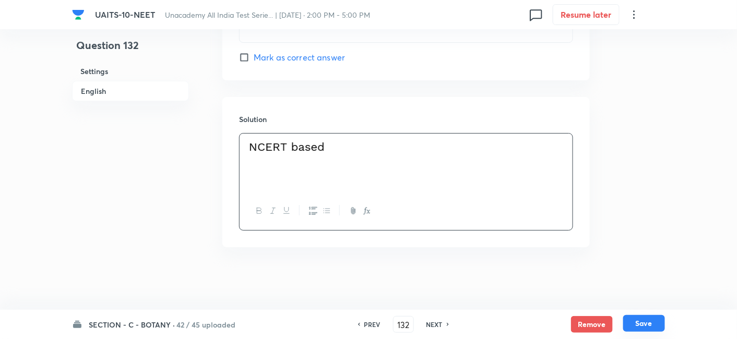
scroll to position [1072, 0]
click at [641, 323] on button "Save" at bounding box center [644, 323] width 42 height 17
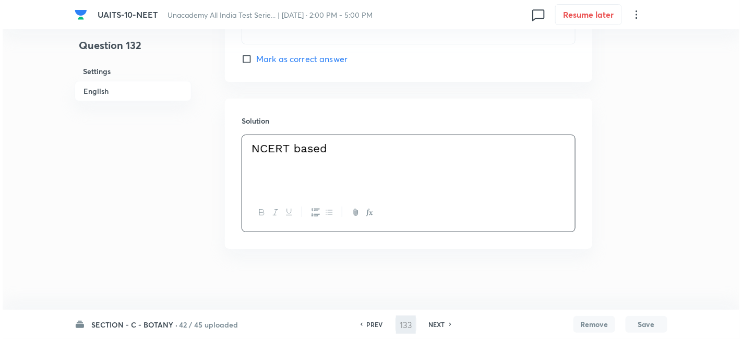
scroll to position [0, 0]
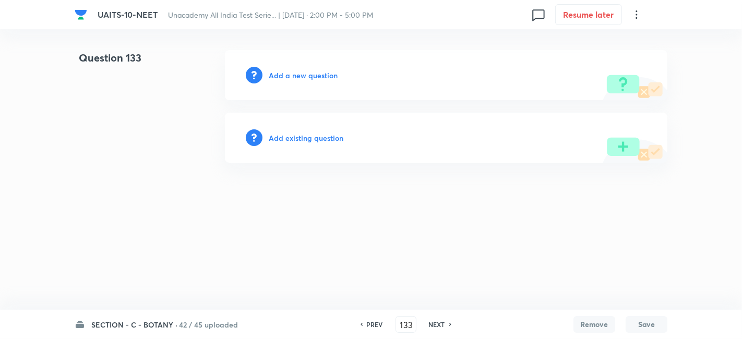
click at [322, 78] on h6 "Add a new question" at bounding box center [303, 75] width 69 height 11
click at [322, 78] on h6 "Choose a question type" at bounding box center [309, 75] width 80 height 11
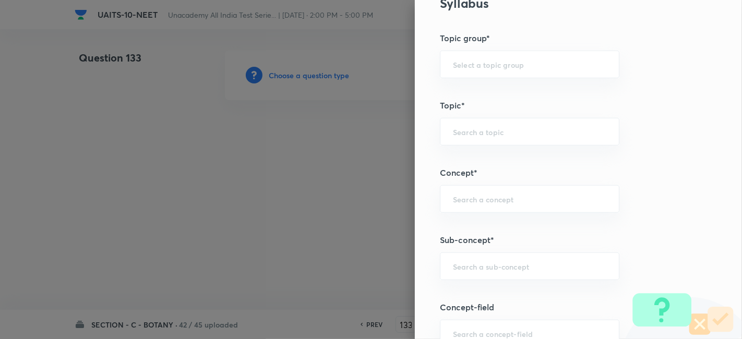
scroll to position [539, 0]
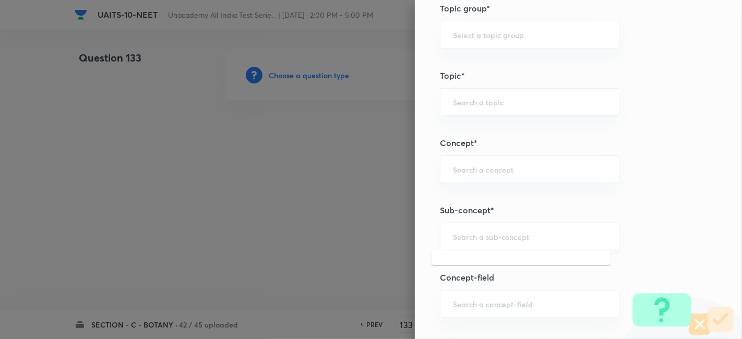
click at [510, 237] on input "text" at bounding box center [529, 237] width 153 height 10
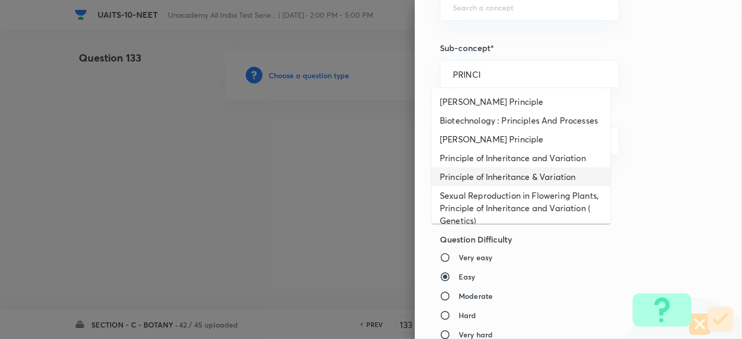
click at [536, 184] on li "Principle of Inheritance & Variation" at bounding box center [520, 176] width 179 height 19
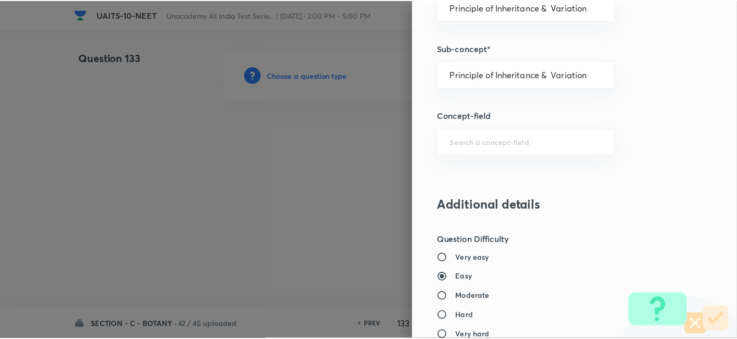
scroll to position [1150, 0]
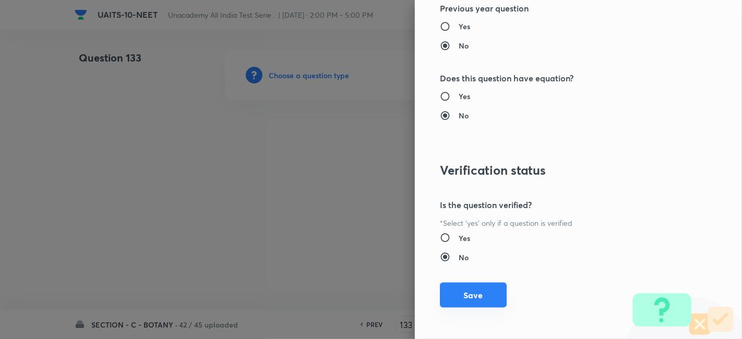
click at [476, 303] on button "Save" at bounding box center [473, 295] width 67 height 25
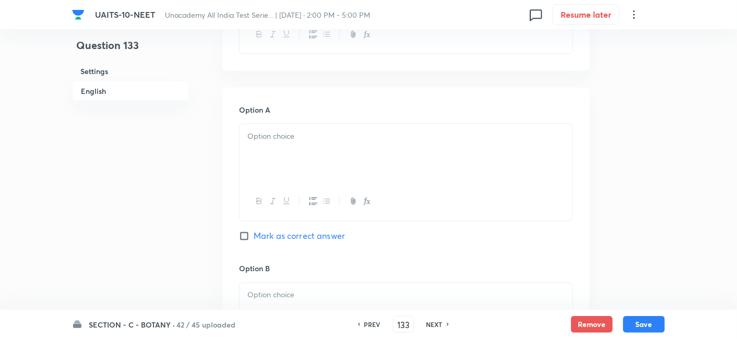
scroll to position [434, 0]
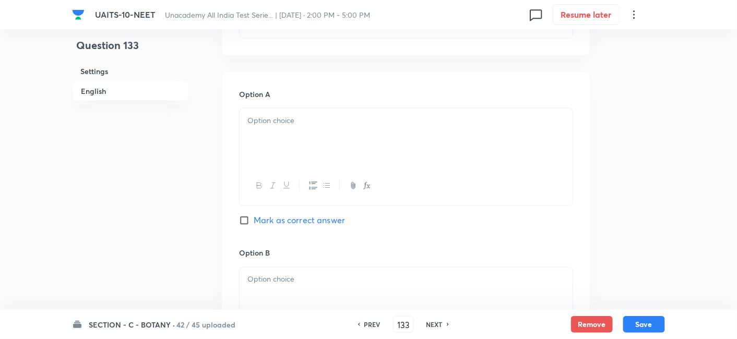
click at [293, 128] on div at bounding box center [405, 138] width 333 height 58
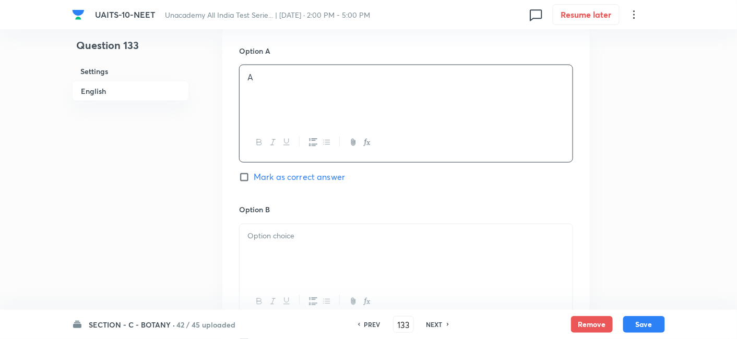
scroll to position [491, 0]
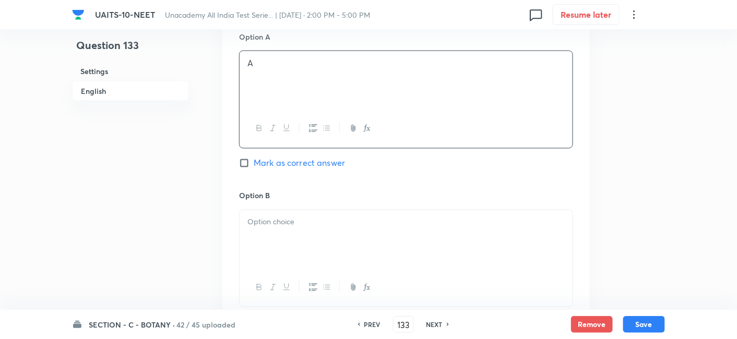
click at [288, 232] on div at bounding box center [405, 239] width 333 height 58
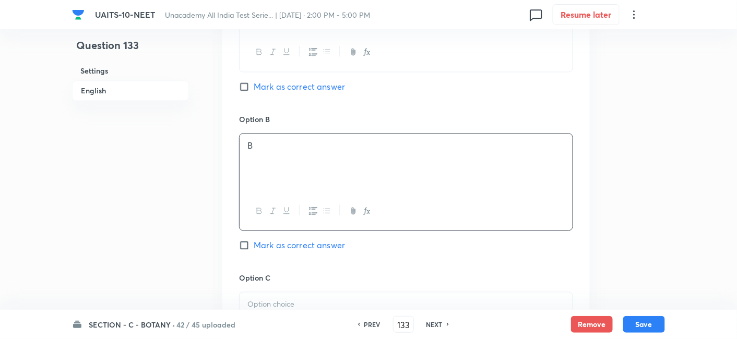
scroll to position [569, 0]
click at [280, 295] on div at bounding box center [405, 321] width 333 height 58
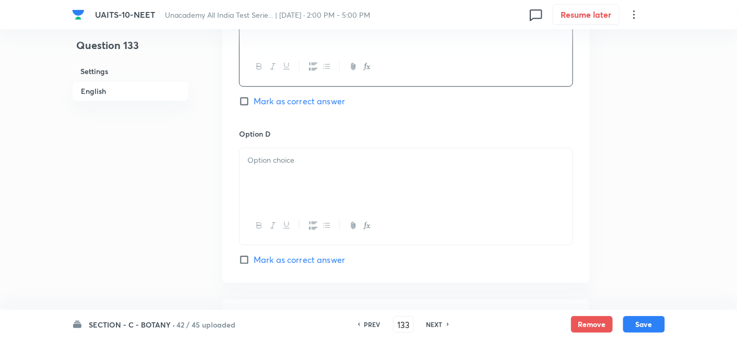
scroll to position [872, 0]
click at [305, 168] on div at bounding box center [405, 177] width 333 height 58
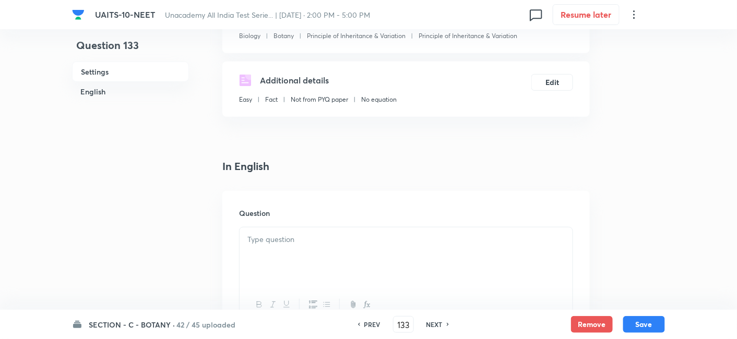
scroll to position [146, 0]
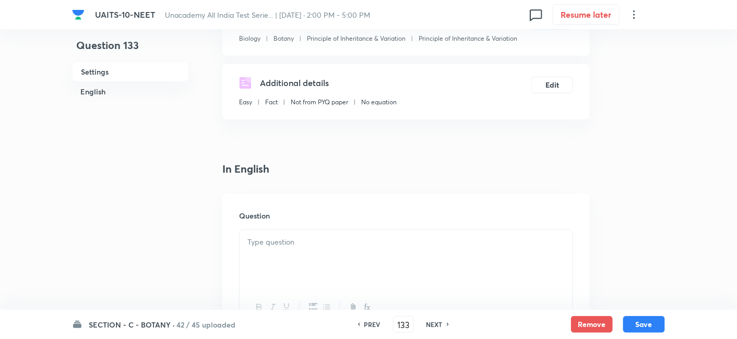
click at [290, 254] on div at bounding box center [405, 259] width 333 height 58
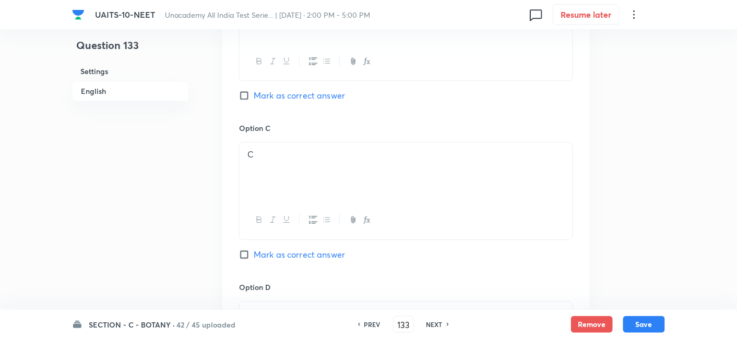
scroll to position [799, 0]
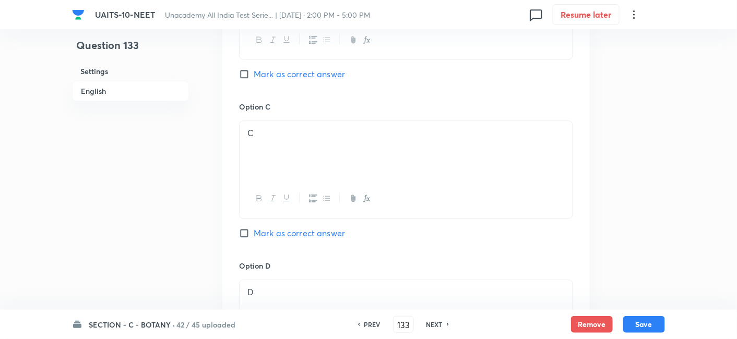
click at [243, 77] on input "Mark as correct answer" at bounding box center [246, 74] width 15 height 10
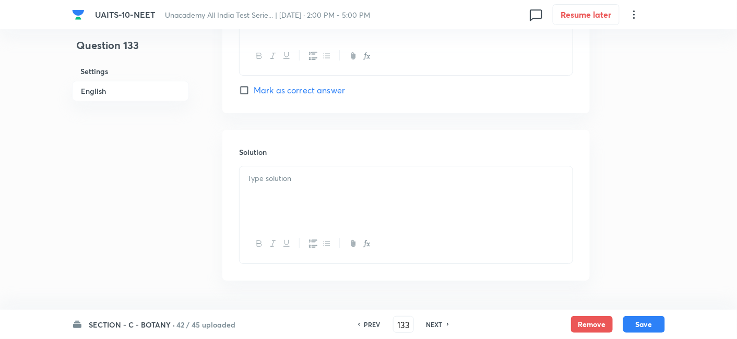
scroll to position [1103, 0]
click at [310, 182] on div at bounding box center [405, 193] width 333 height 58
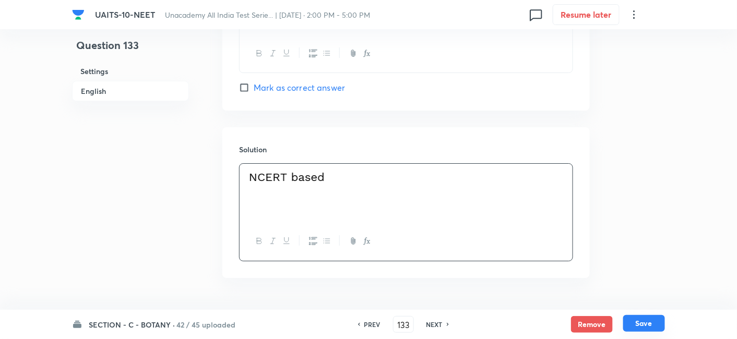
click at [636, 320] on button "Save" at bounding box center [644, 323] width 42 height 17
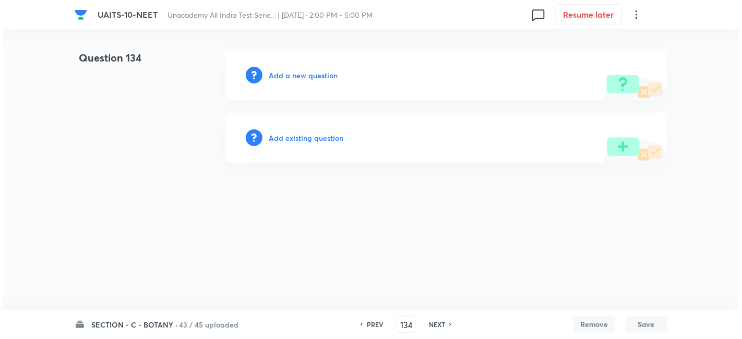
scroll to position [0, 0]
click at [294, 74] on h6 "Add a new question" at bounding box center [303, 75] width 69 height 11
click at [294, 74] on h6 "Choose a question type" at bounding box center [309, 75] width 80 height 11
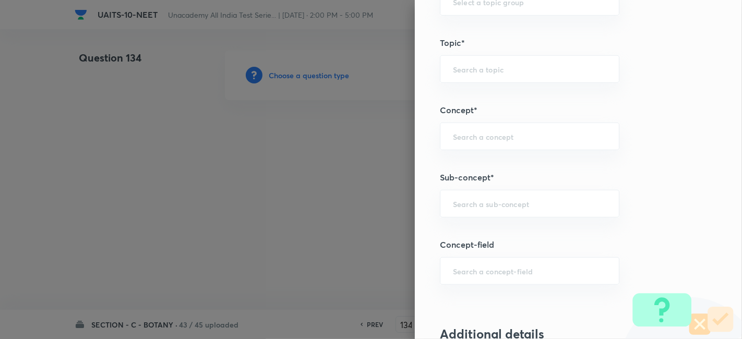
scroll to position [644, 0]
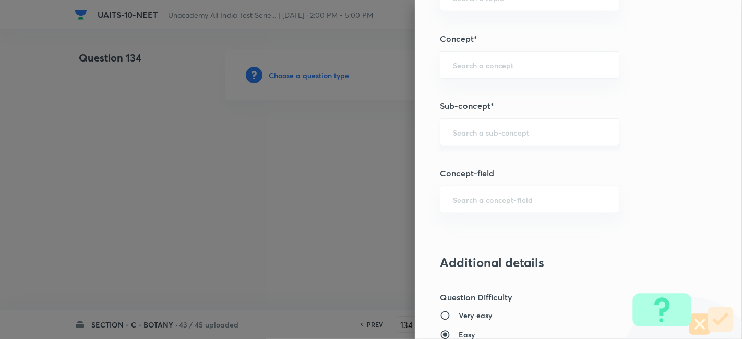
click at [465, 135] on div "​" at bounding box center [529, 132] width 179 height 28
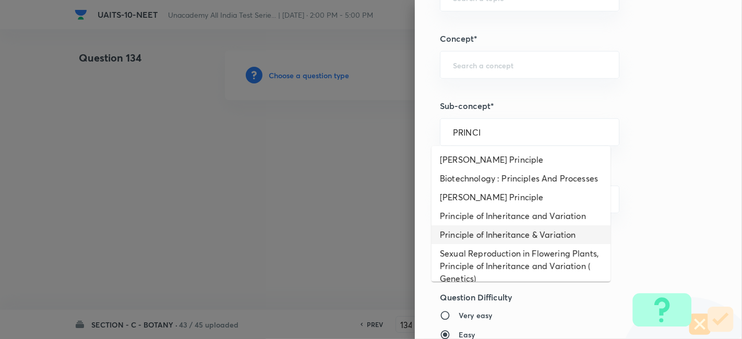
click at [500, 244] on li "Principle of Inheritance & Variation" at bounding box center [520, 234] width 179 height 19
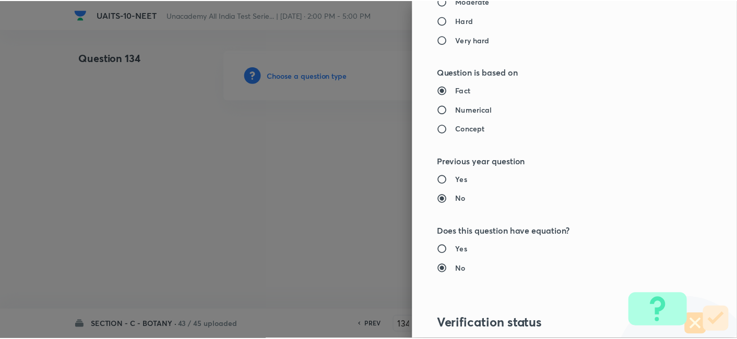
scroll to position [1150, 0]
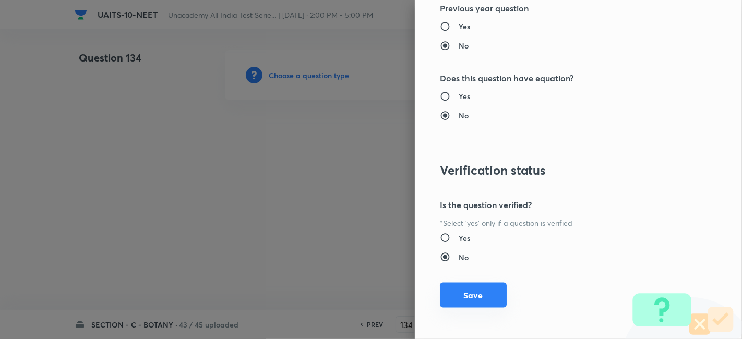
click at [471, 290] on button "Save" at bounding box center [473, 295] width 67 height 25
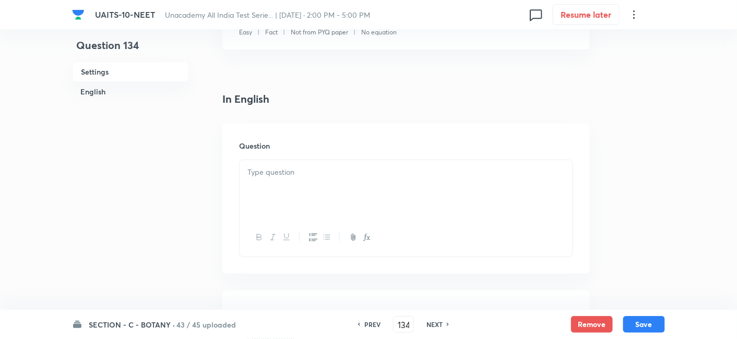
scroll to position [217, 0]
click at [304, 177] on div at bounding box center [405, 188] width 333 height 58
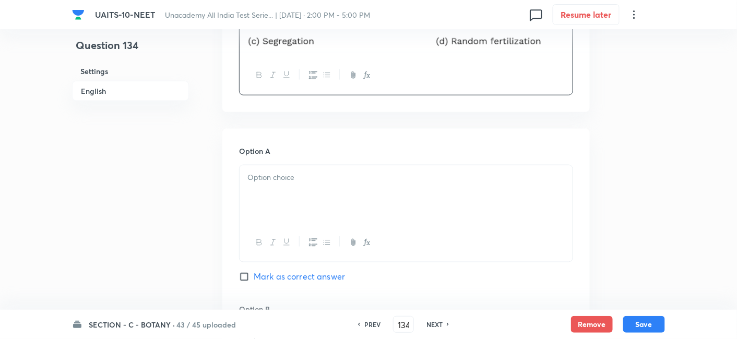
scroll to position [386, 0]
click at [291, 176] on p at bounding box center [405, 177] width 317 height 12
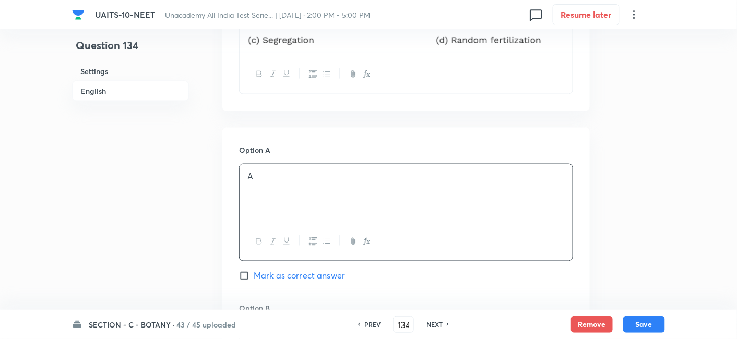
scroll to position [461, 0]
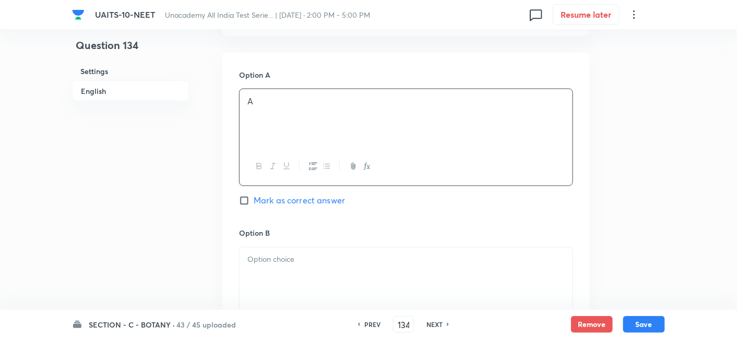
click at [291, 269] on div at bounding box center [405, 277] width 333 height 58
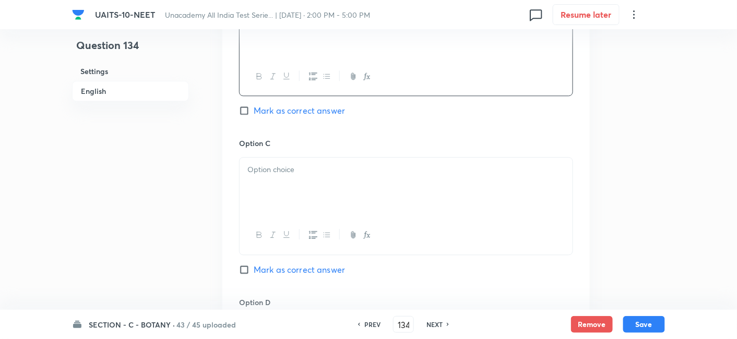
scroll to position [711, 0]
click at [280, 184] on div at bounding box center [405, 186] width 333 height 58
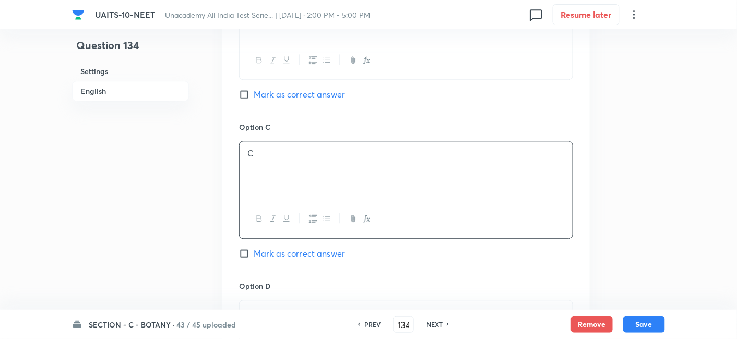
scroll to position [726, 0]
click at [288, 300] on div at bounding box center [405, 329] width 333 height 58
click at [242, 254] on input "Mark as correct answer" at bounding box center [246, 253] width 15 height 10
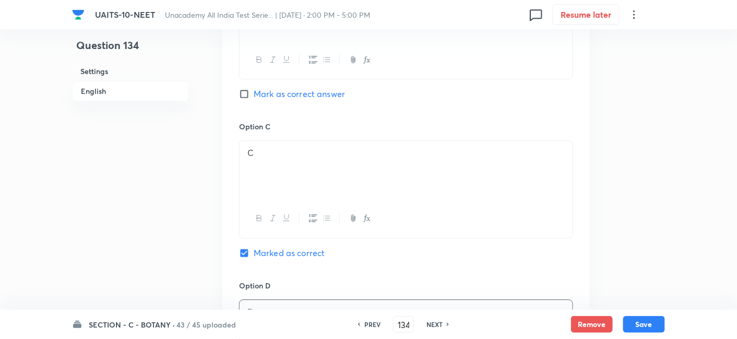
scroll to position [973, 0]
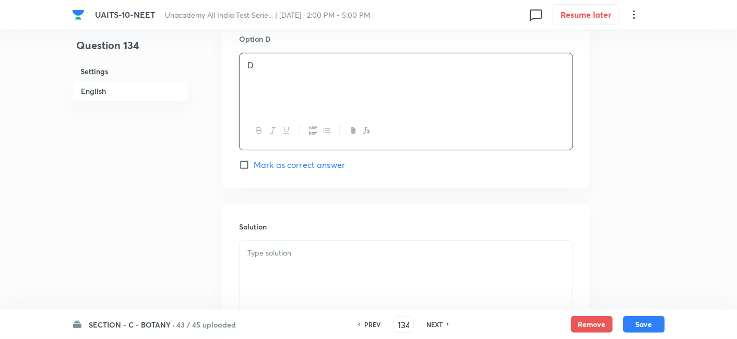
click at [326, 250] on p at bounding box center [405, 253] width 317 height 12
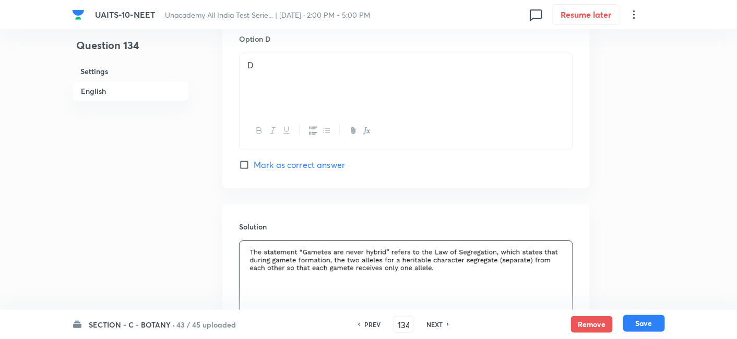
click at [655, 326] on button "Save" at bounding box center [644, 323] width 42 height 17
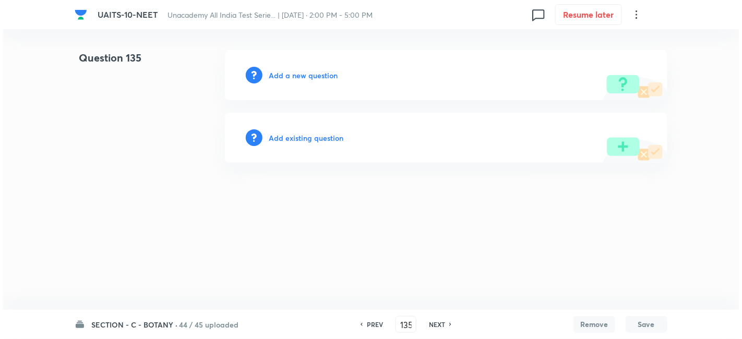
scroll to position [0, 0]
click at [291, 75] on h6 "Add a new question" at bounding box center [303, 75] width 69 height 11
click at [291, 75] on h6 "Choose a question type" at bounding box center [309, 75] width 80 height 11
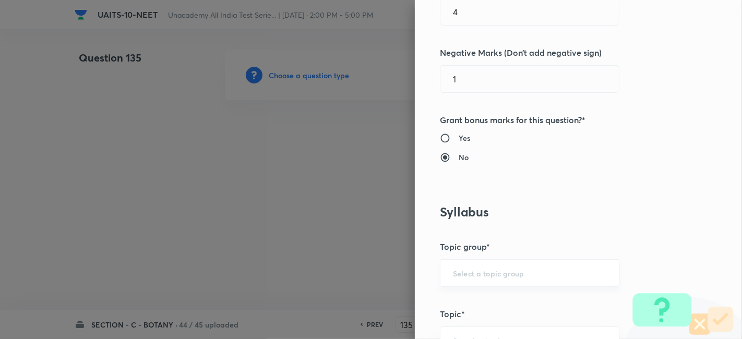
scroll to position [542, 0]
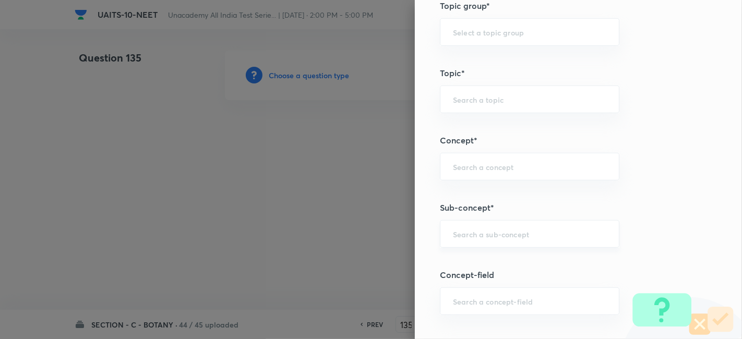
click at [489, 236] on input "text" at bounding box center [529, 234] width 153 height 10
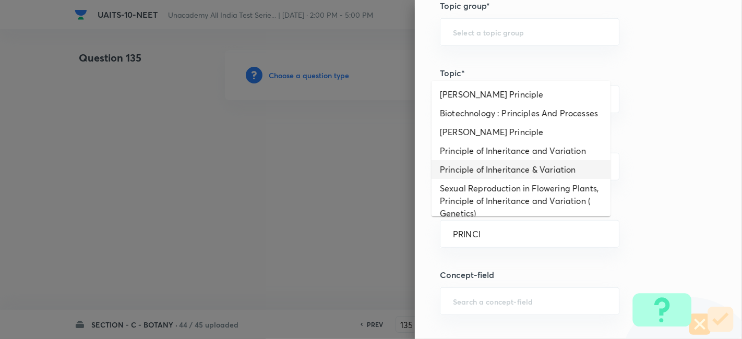
click at [501, 179] on li "Principle of Inheritance & Variation" at bounding box center [520, 169] width 179 height 19
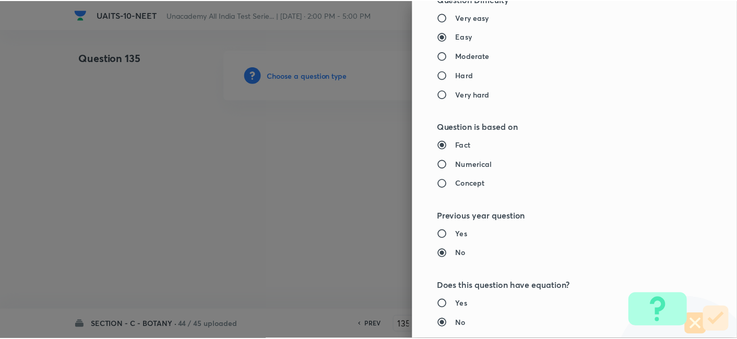
scroll to position [1150, 0]
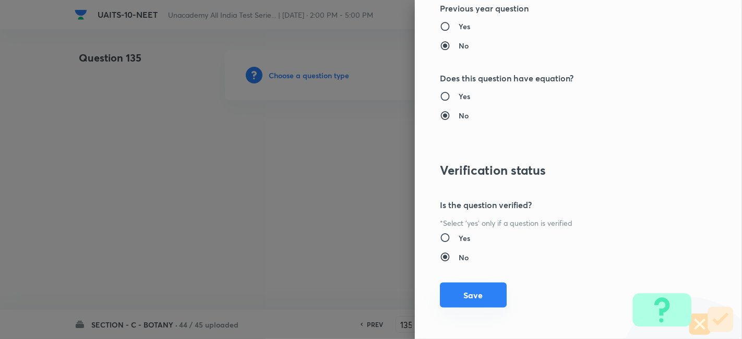
click at [462, 292] on button "Save" at bounding box center [473, 295] width 67 height 25
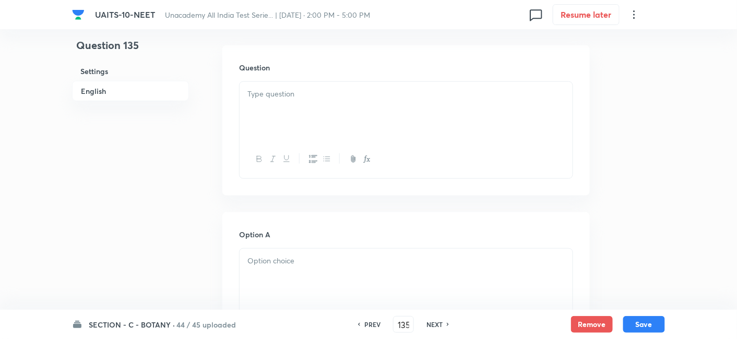
scroll to position [295, 0]
click at [325, 260] on p at bounding box center [405, 260] width 317 height 12
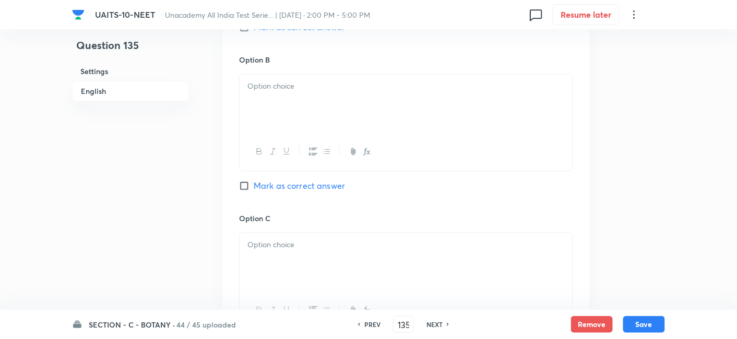
scroll to position [628, 0]
click at [291, 104] on div at bounding box center [405, 103] width 333 height 58
click at [291, 253] on div at bounding box center [405, 261] width 333 height 58
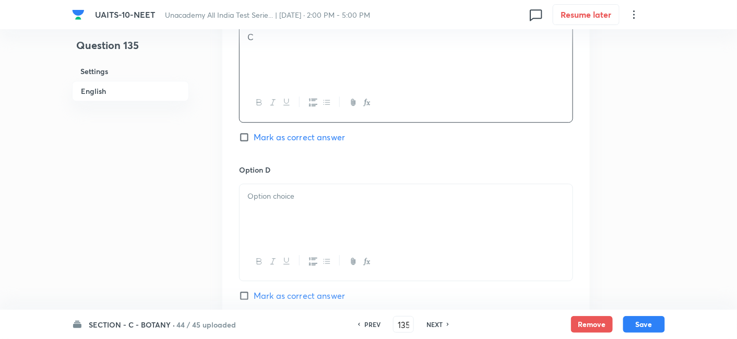
scroll to position [836, 0]
click at [270, 206] on div at bounding box center [405, 213] width 333 height 58
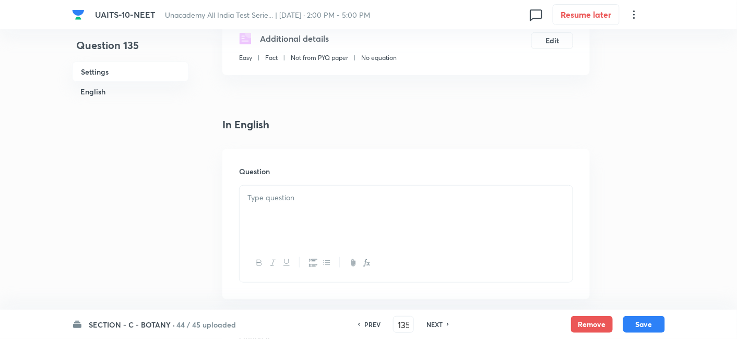
scroll to position [146, 0]
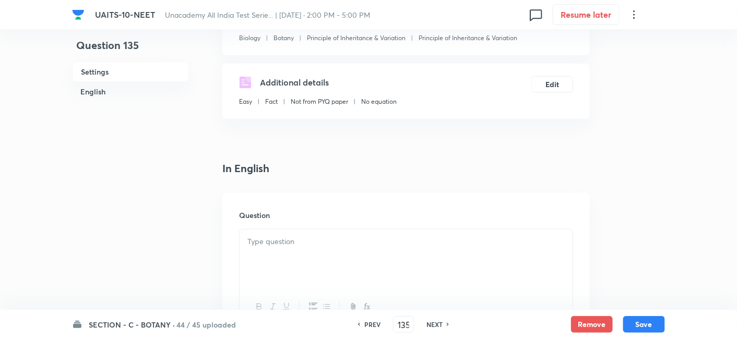
click at [285, 256] on div at bounding box center [405, 259] width 333 height 58
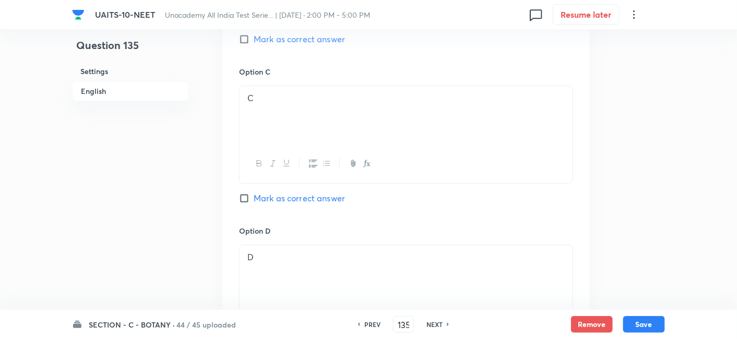
scroll to position [784, 0]
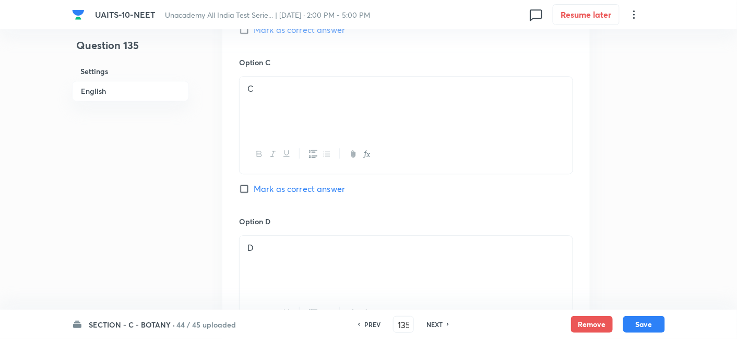
click at [245, 188] on input "Mark as correct answer" at bounding box center [246, 189] width 15 height 10
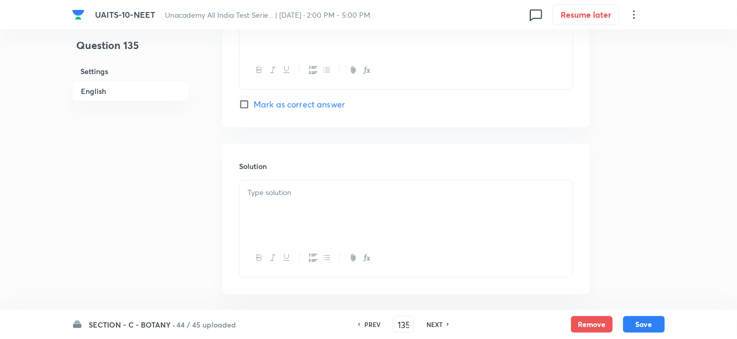
scroll to position [1030, 0]
click at [281, 198] on div at bounding box center [405, 206] width 333 height 58
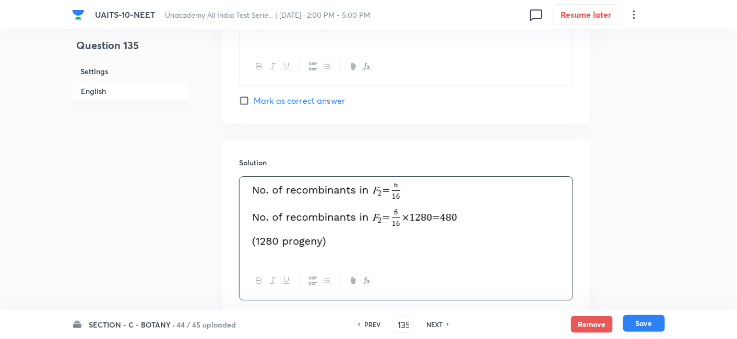
click at [643, 322] on button "Save" at bounding box center [644, 323] width 42 height 17
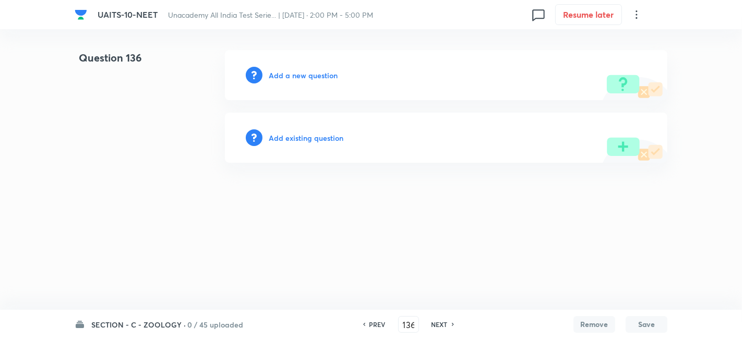
click at [373, 324] on h6 "PREV" at bounding box center [377, 324] width 16 height 9
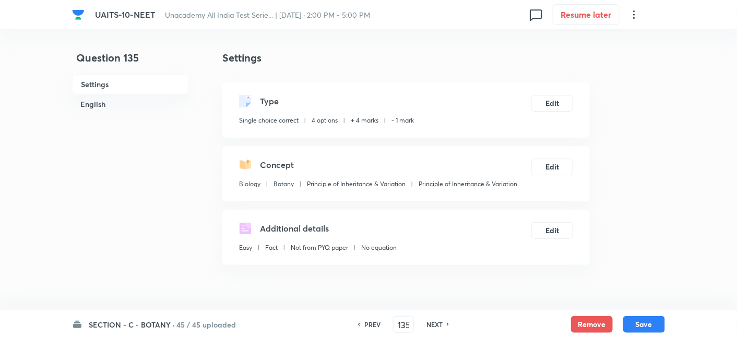
scroll to position [214, 0]
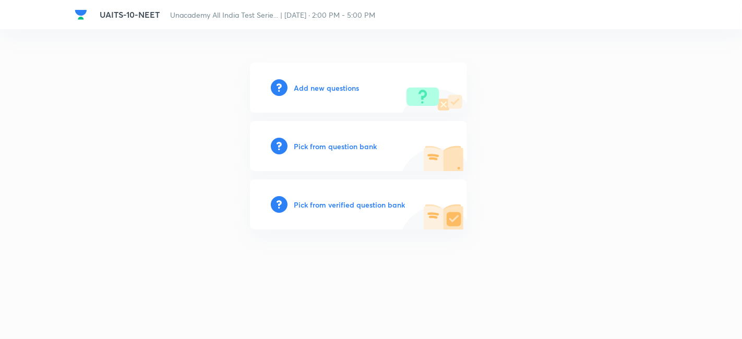
click at [328, 92] on h6 "Add new questions" at bounding box center [326, 87] width 65 height 11
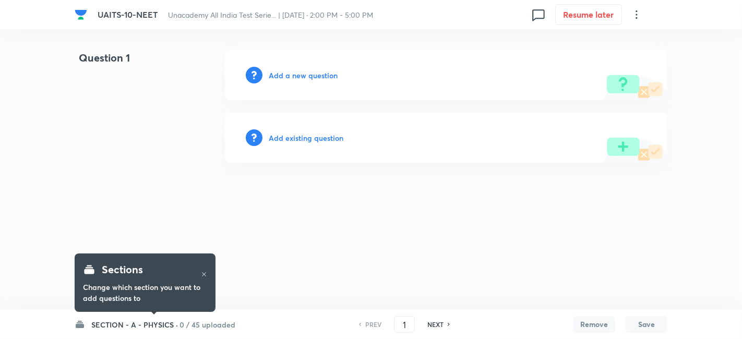
click at [134, 329] on h6 "SECTION - A - PHYSICS ·" at bounding box center [134, 324] width 87 height 11
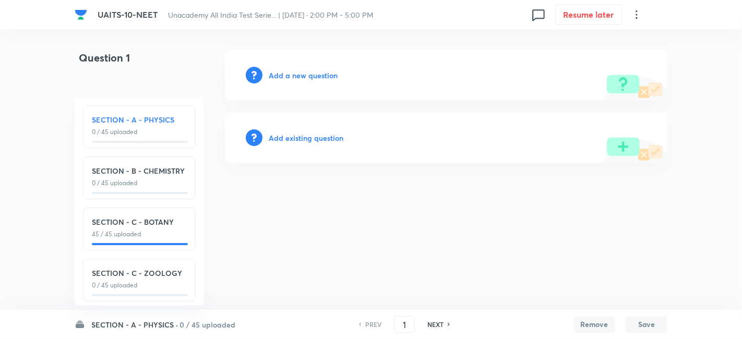
click at [133, 220] on h6 "SECTION - C - BOTANY" at bounding box center [139, 222] width 95 height 11
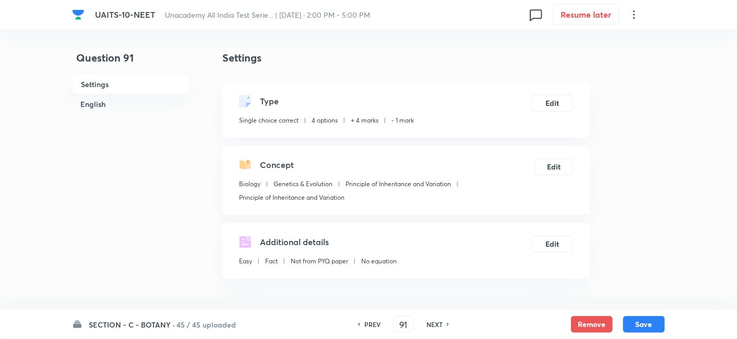
scroll to position [185, 0]
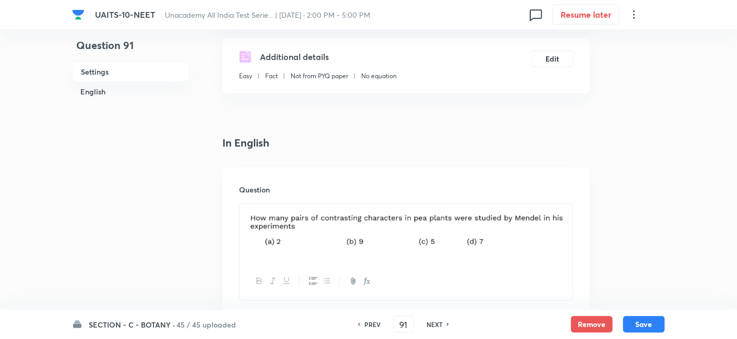
click at [435, 322] on h6 "NEXT" at bounding box center [434, 324] width 16 height 9
type input "92"
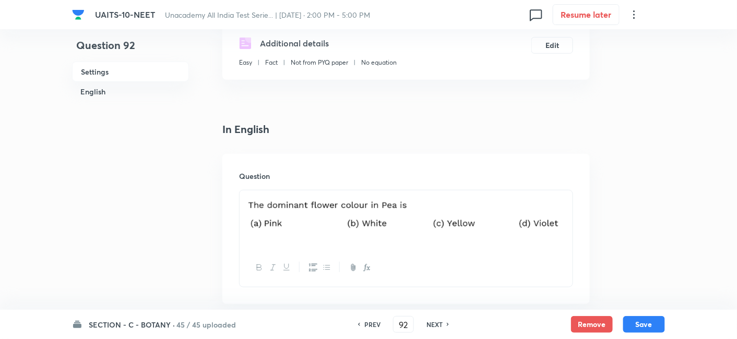
checkbox input "true"
click at [435, 322] on h6 "NEXT" at bounding box center [434, 324] width 16 height 9
type input "93"
checkbox input "false"
checkbox input "true"
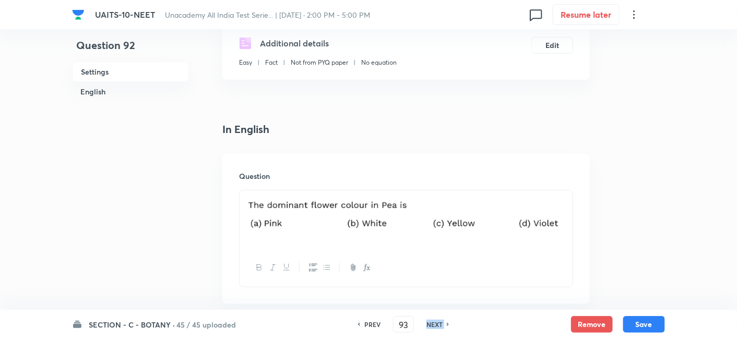
click at [435, 322] on h6 "NEXT" at bounding box center [434, 324] width 16 height 9
type input "94"
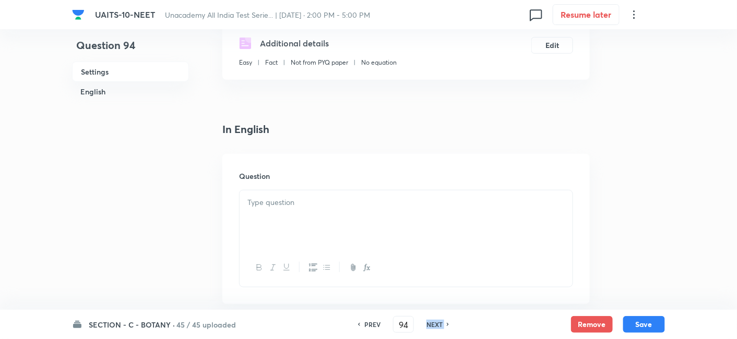
checkbox input "false"
checkbox input "true"
click at [435, 322] on h6 "NEXT" at bounding box center [434, 324] width 16 height 9
type input "95"
checkbox input "true"
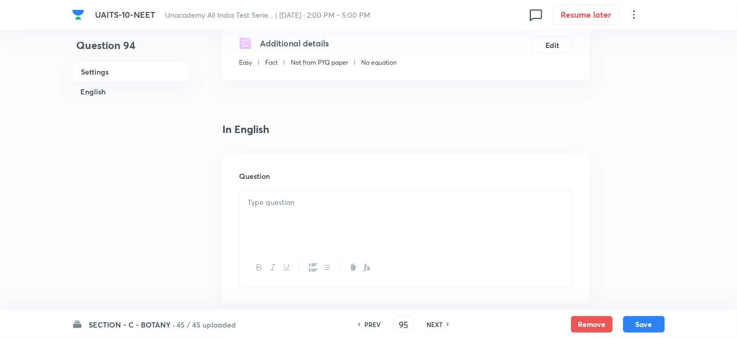
checkbox input "false"
click at [435, 322] on h6 "NEXT" at bounding box center [434, 324] width 16 height 9
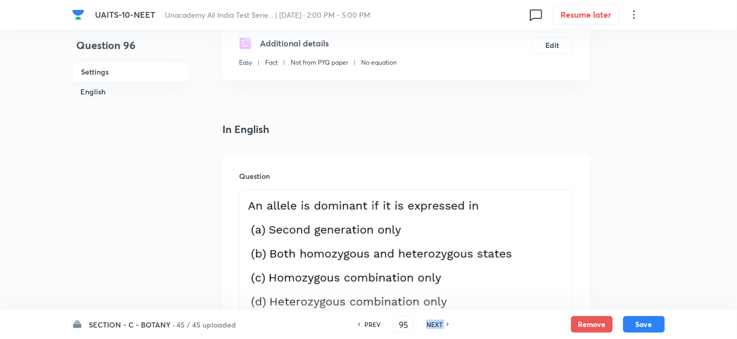
type input "96"
checkbox input "false"
checkbox input "true"
click at [435, 322] on h6 "NEXT" at bounding box center [434, 324] width 16 height 9
type input "97"
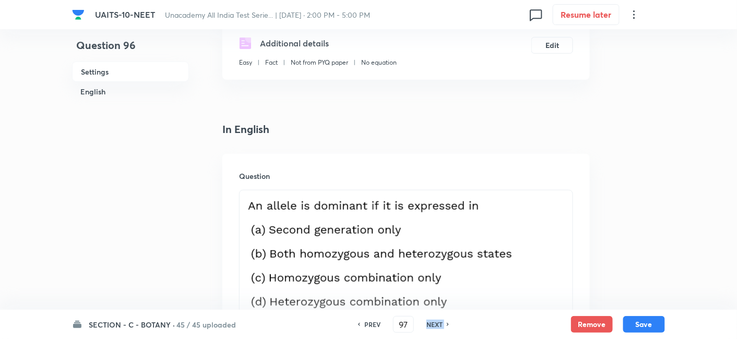
checkbox input "false"
checkbox input "true"
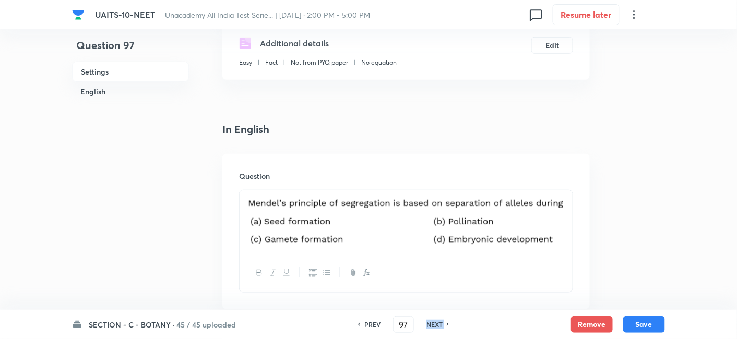
click at [435, 322] on h6 "NEXT" at bounding box center [434, 324] width 16 height 9
type input "98"
checkbox input "false"
checkbox input "true"
click at [435, 322] on h6 "NEXT" at bounding box center [434, 324] width 16 height 9
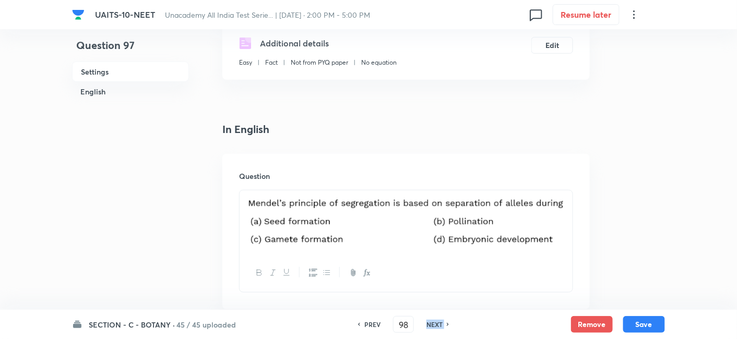
type input "99"
checkbox input "false"
checkbox input "true"
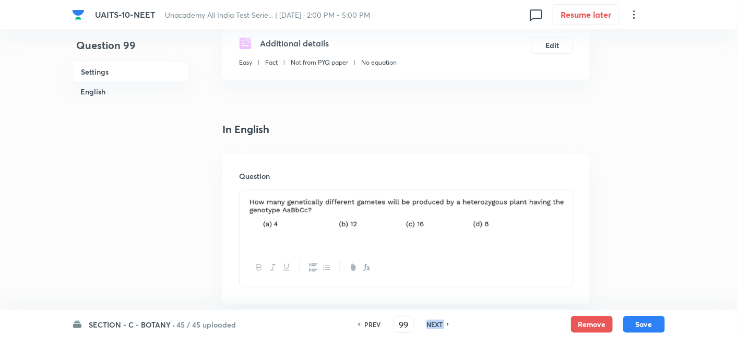
click at [435, 322] on h6 "NEXT" at bounding box center [434, 324] width 16 height 9
type input "100"
checkbox input "true"
checkbox input "false"
click at [435, 322] on h6 "NEXT" at bounding box center [434, 324] width 16 height 9
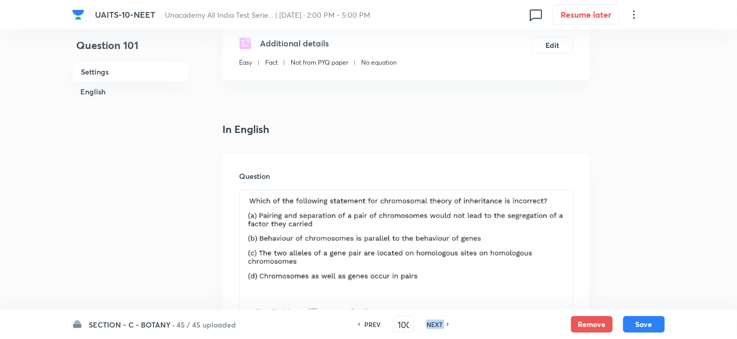
type input "101"
checkbox input "false"
checkbox input "true"
click at [435, 322] on h6 "NEXT" at bounding box center [434, 324] width 16 height 9
type input "102"
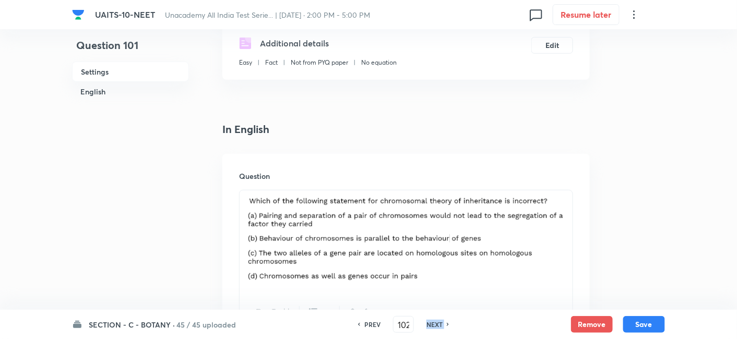
checkbox input "false"
checkbox input "true"
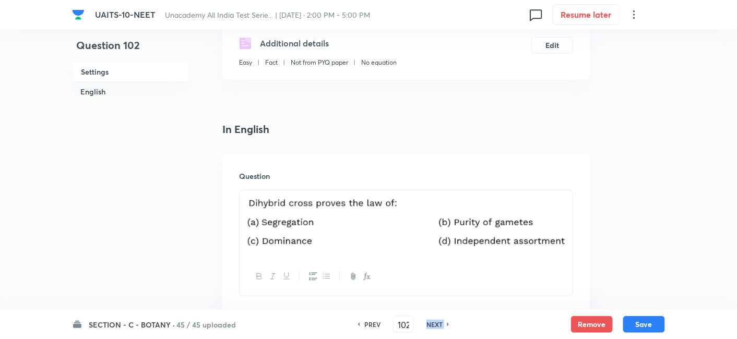
click at [435, 322] on h6 "NEXT" at bounding box center [434, 324] width 16 height 9
type input "103"
checkbox input "false"
checkbox input "true"
click at [435, 322] on h6 "NEXT" at bounding box center [434, 324] width 16 height 9
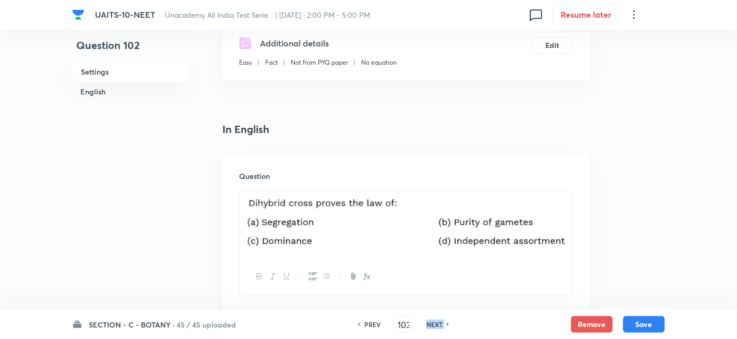
type input "104"
checkbox input "false"
checkbox input "true"
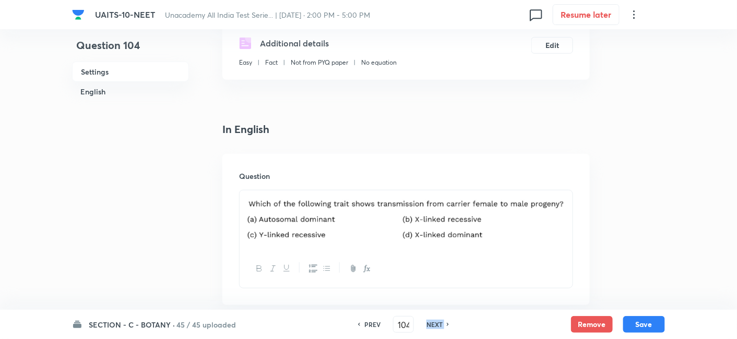
click at [435, 322] on h6 "NEXT" at bounding box center [434, 324] width 16 height 9
type input "105"
checkbox input "false"
checkbox input "true"
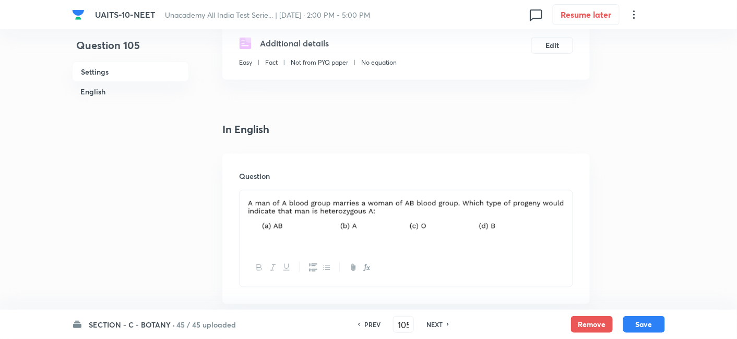
click at [435, 322] on h6 "NEXT" at bounding box center [434, 324] width 16 height 9
type input "106"
checkbox input "false"
checkbox input "true"
click at [435, 322] on h6 "NEXT" at bounding box center [434, 324] width 16 height 9
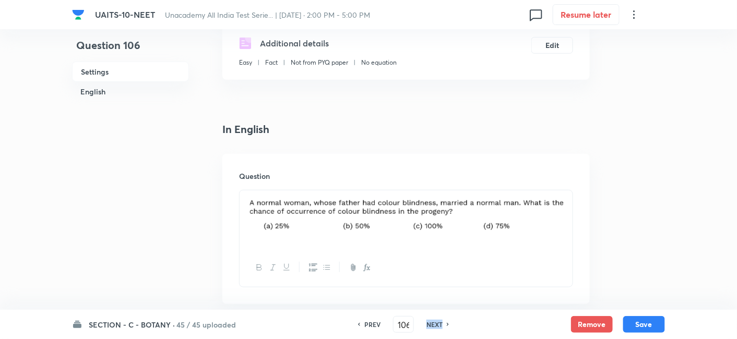
type input "107"
checkbox input "false"
checkbox input "true"
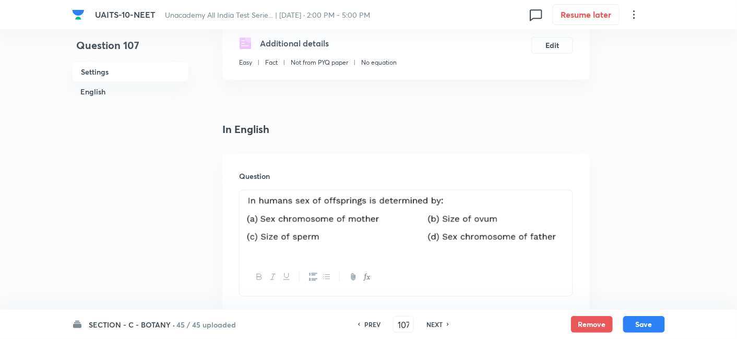
click at [435, 322] on h6 "NEXT" at bounding box center [434, 324] width 16 height 9
type input "108"
checkbox input "true"
checkbox input "false"
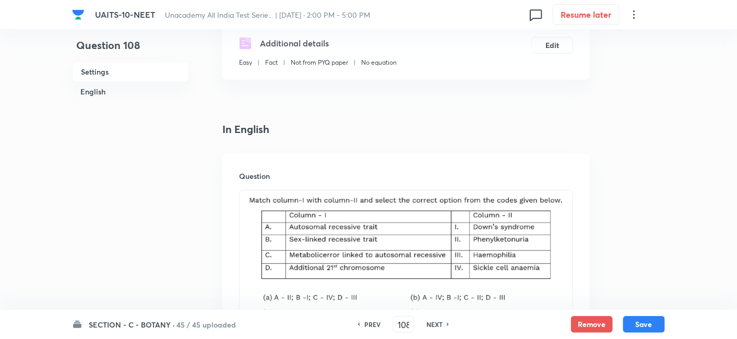
click at [435, 322] on h6 "NEXT" at bounding box center [434, 324] width 16 height 9
type input "109"
checkbox input "true"
click at [435, 322] on h6 "NEXT" at bounding box center [434, 324] width 16 height 9
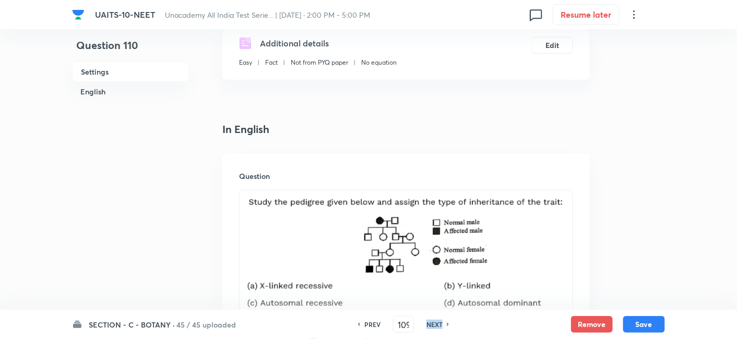
type input "110"
checkbox input "false"
checkbox input "true"
click at [435, 322] on h6 "NEXT" at bounding box center [434, 324] width 16 height 9
type input "111"
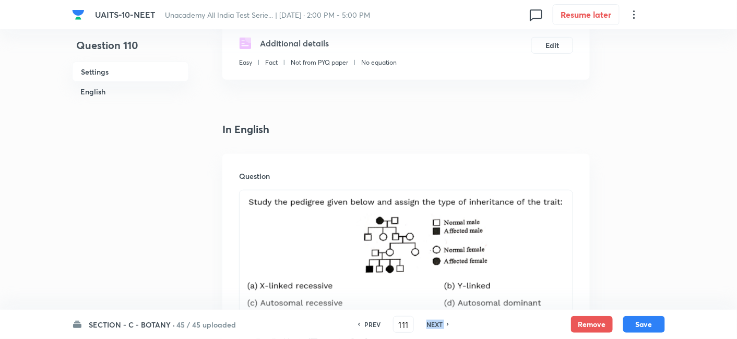
checkbox input "true"
checkbox input "false"
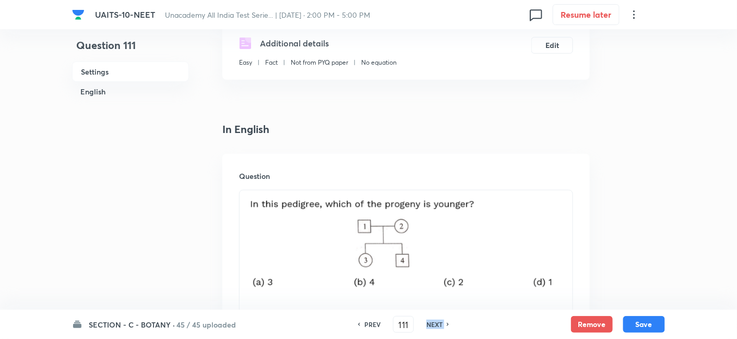
click at [435, 322] on h6 "NEXT" at bounding box center [434, 324] width 16 height 9
type input "112"
checkbox input "false"
checkbox input "true"
click at [435, 322] on h6 "NEXT" at bounding box center [434, 324] width 16 height 9
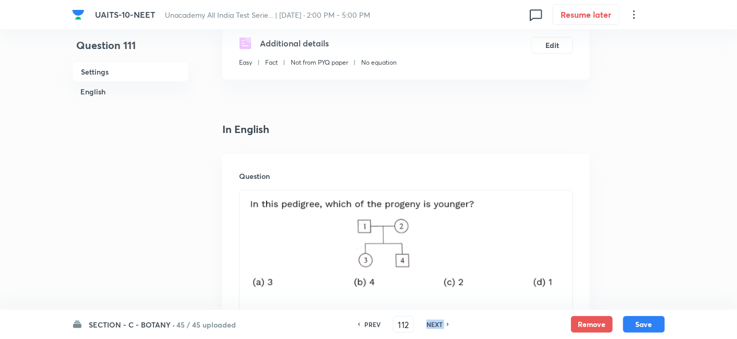
type input "113"
checkbox input "false"
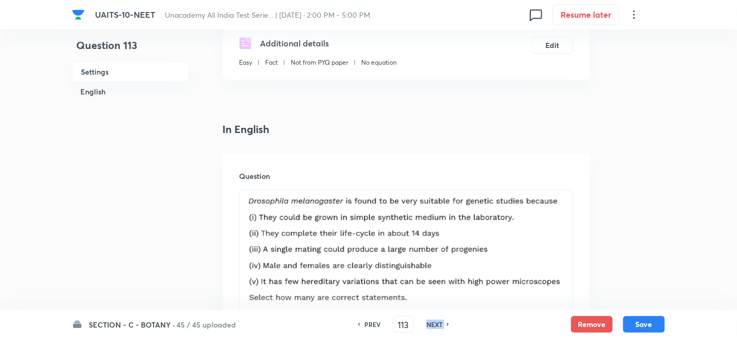
checkbox input "true"
click at [435, 322] on h6 "NEXT" at bounding box center [434, 324] width 16 height 9
type input "114"
checkbox input "true"
checkbox input "false"
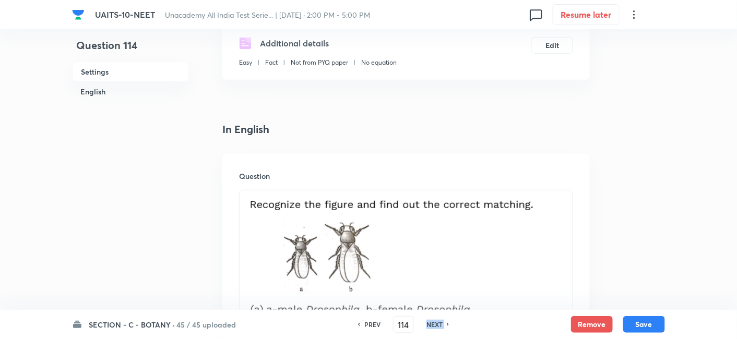
click at [435, 322] on h6 "NEXT" at bounding box center [434, 324] width 16 height 9
type input "115"
checkbox input "false"
checkbox input "true"
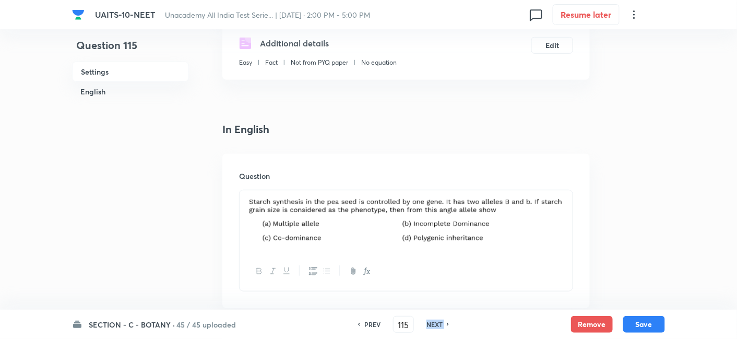
click at [435, 322] on h6 "NEXT" at bounding box center [434, 324] width 16 height 9
type input "116"
checkbox input "false"
checkbox input "true"
click at [435, 322] on h6 "NEXT" at bounding box center [434, 324] width 16 height 9
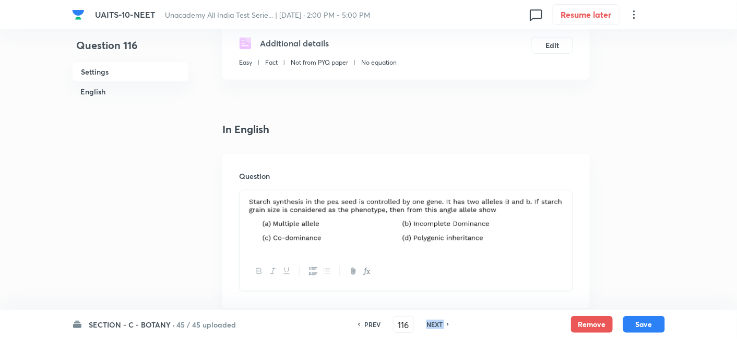
type input "117"
checkbox input "false"
checkbox input "true"
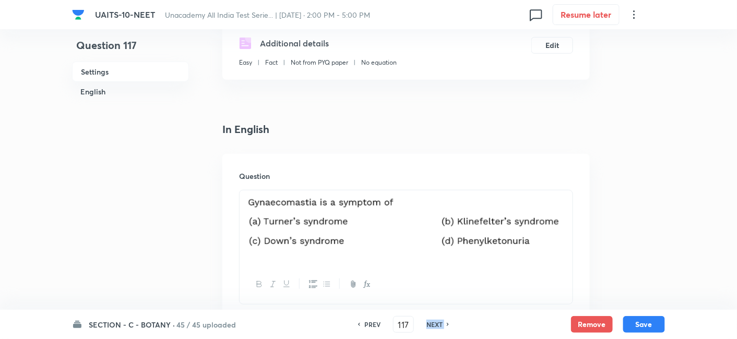
click at [435, 322] on h6 "NEXT" at bounding box center [434, 324] width 16 height 9
type input "118"
checkbox input "true"
click at [435, 322] on h6 "NEXT" at bounding box center [434, 324] width 16 height 9
type input "119"
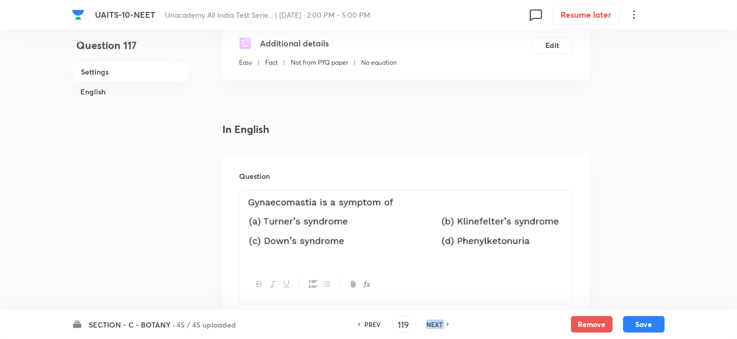
checkbox input "false"
checkbox input "true"
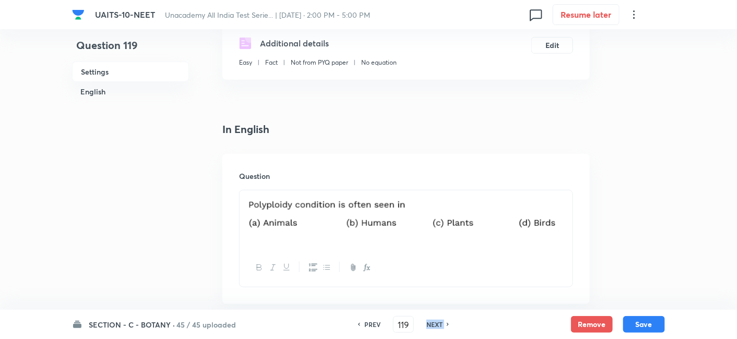
click at [435, 322] on h6 "NEXT" at bounding box center [434, 324] width 16 height 9
type input "120"
checkbox input "true"
checkbox input "false"
click at [435, 322] on h6 "NEXT" at bounding box center [434, 324] width 16 height 9
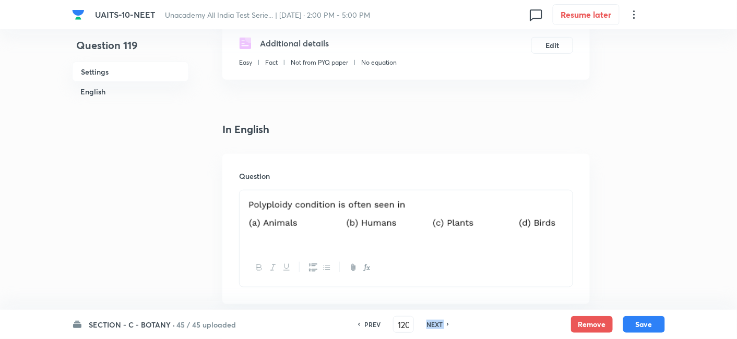
type input "121"
checkbox input "false"
checkbox input "true"
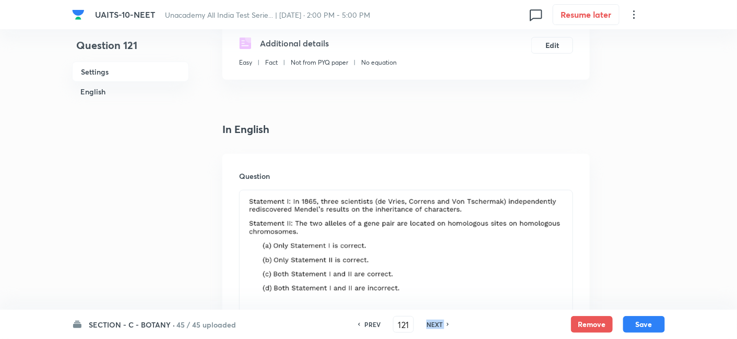
click at [435, 322] on h6 "NEXT" at bounding box center [434, 324] width 16 height 9
type input "122"
checkbox input "false"
checkbox input "true"
click at [435, 322] on h6 "NEXT" at bounding box center [434, 324] width 16 height 9
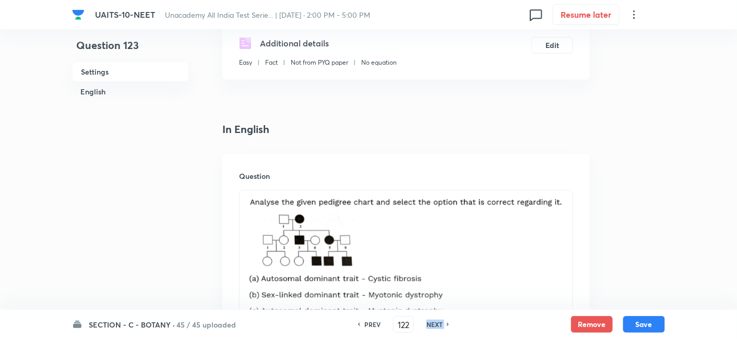
type input "123"
checkbox input "false"
checkbox input "true"
click at [435, 322] on h6 "NEXT" at bounding box center [434, 324] width 16 height 9
type input "124"
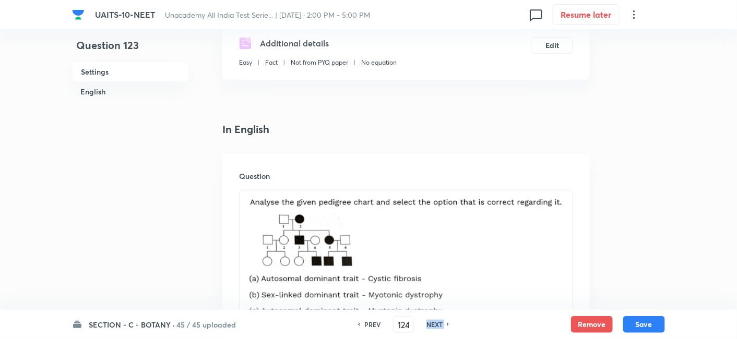
checkbox input "true"
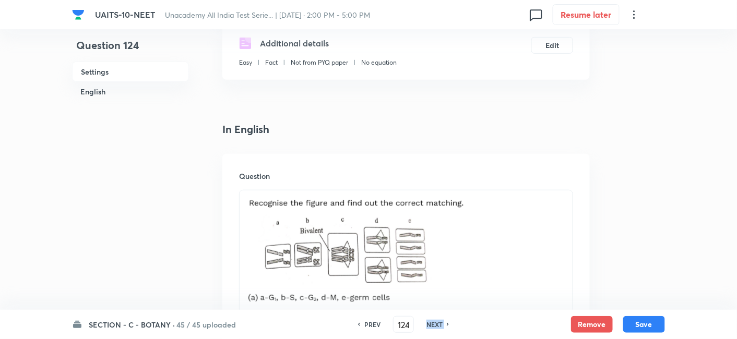
click at [435, 322] on h6 "NEXT" at bounding box center [434, 324] width 16 height 9
type input "125"
checkbox input "true"
click at [435, 322] on h6 "NEXT" at bounding box center [434, 324] width 16 height 9
type input "126"
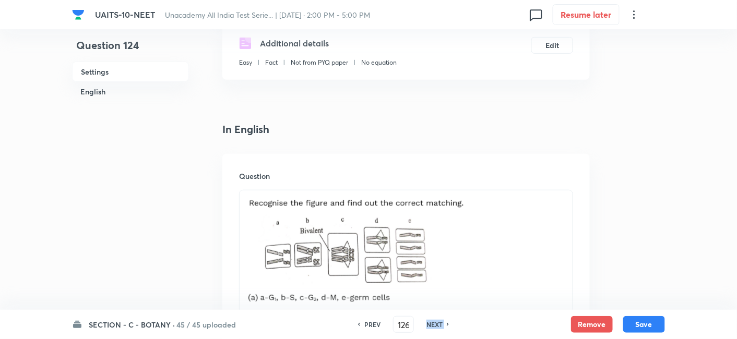
checkbox input "true"
checkbox input "false"
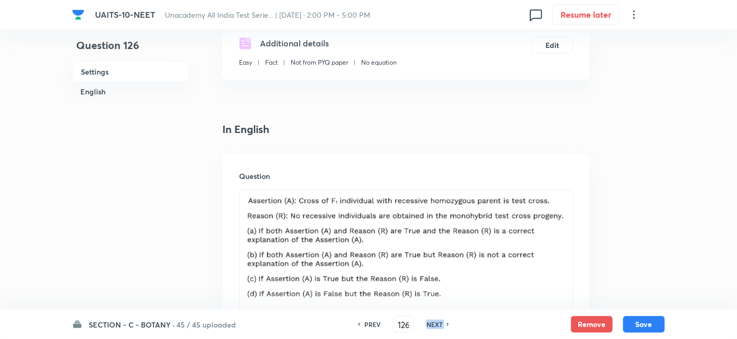
click at [435, 322] on h6 "NEXT" at bounding box center [434, 324] width 16 height 9
type input "127"
checkbox input "true"
checkbox input "false"
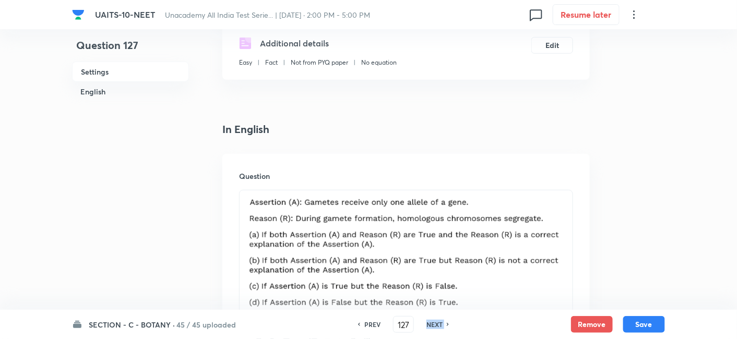
click at [435, 322] on h6 "NEXT" at bounding box center [434, 324] width 16 height 9
type input "128"
checkbox input "false"
checkbox input "true"
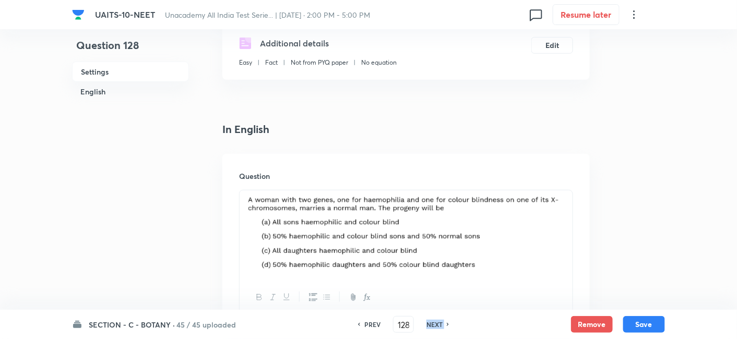
click at [435, 322] on h6 "NEXT" at bounding box center [434, 324] width 16 height 9
type input "129"
checkbox input "false"
checkbox input "true"
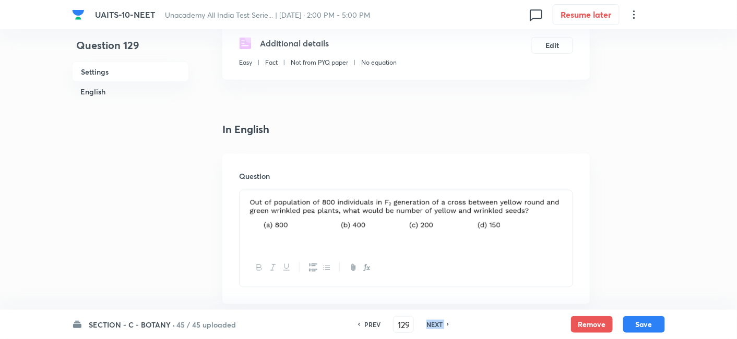
click at [435, 322] on h6 "NEXT" at bounding box center [434, 324] width 16 height 9
type input "130"
checkbox input "true"
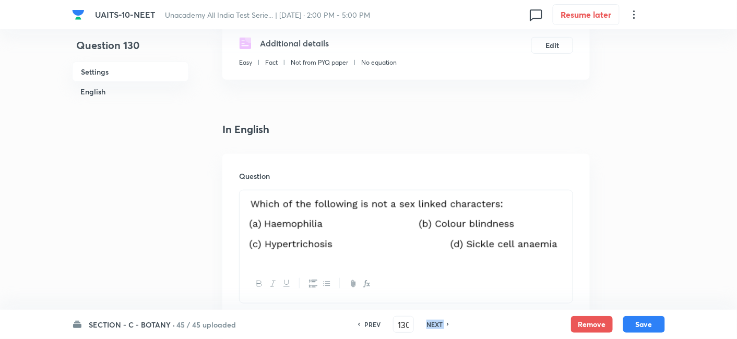
click at [435, 322] on h6 "NEXT" at bounding box center [434, 324] width 16 height 9
type input "131"
checkbox input "false"
checkbox input "true"
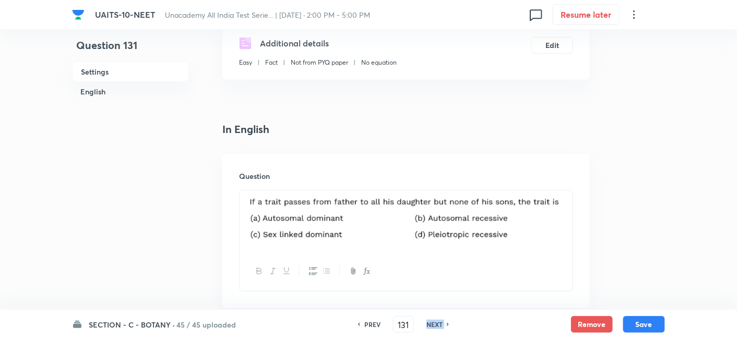
click at [435, 322] on h6 "NEXT" at bounding box center [434, 324] width 16 height 9
type input "132"
checkbox input "true"
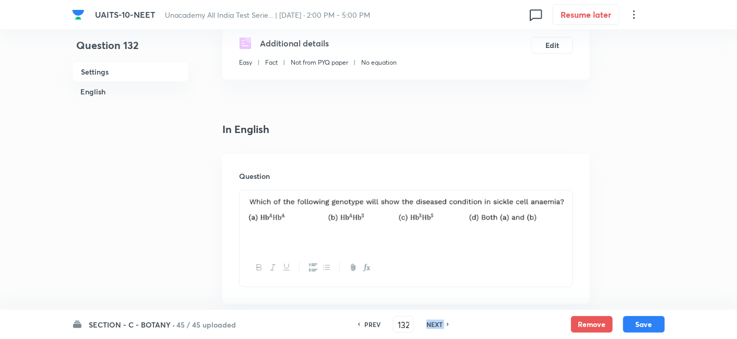
click at [435, 322] on h6 "NEXT" at bounding box center [434, 324] width 16 height 9
type input "133"
checkbox input "false"
checkbox input "true"
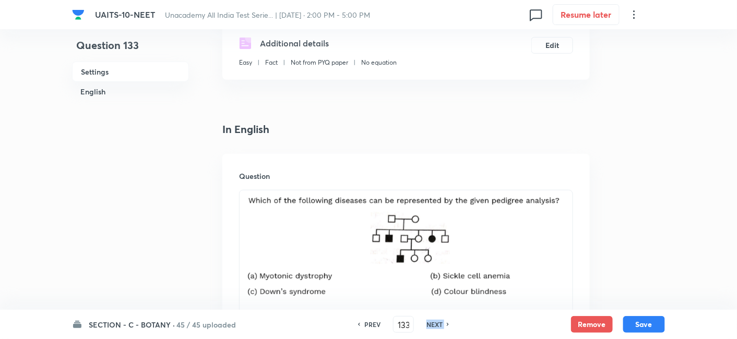
click at [435, 322] on h6 "NEXT" at bounding box center [434, 324] width 16 height 9
type input "134"
checkbox input "false"
checkbox input "true"
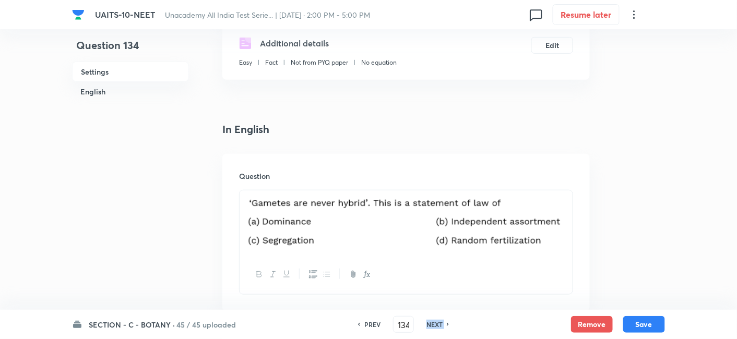
click at [435, 322] on h6 "NEXT" at bounding box center [434, 324] width 16 height 9
type input "135"
checkbox input "true"
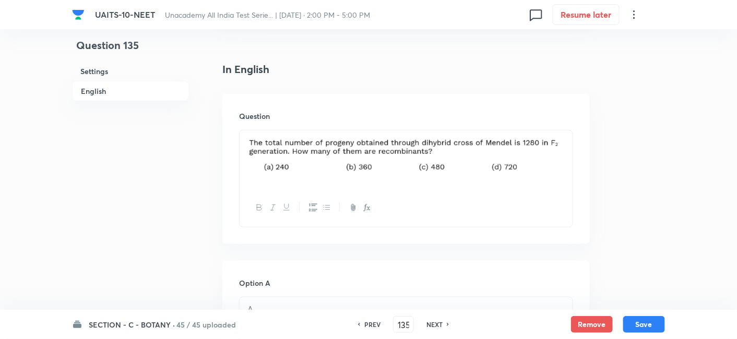
scroll to position [244, 0]
